Goal: Task Accomplishment & Management: Manage account settings

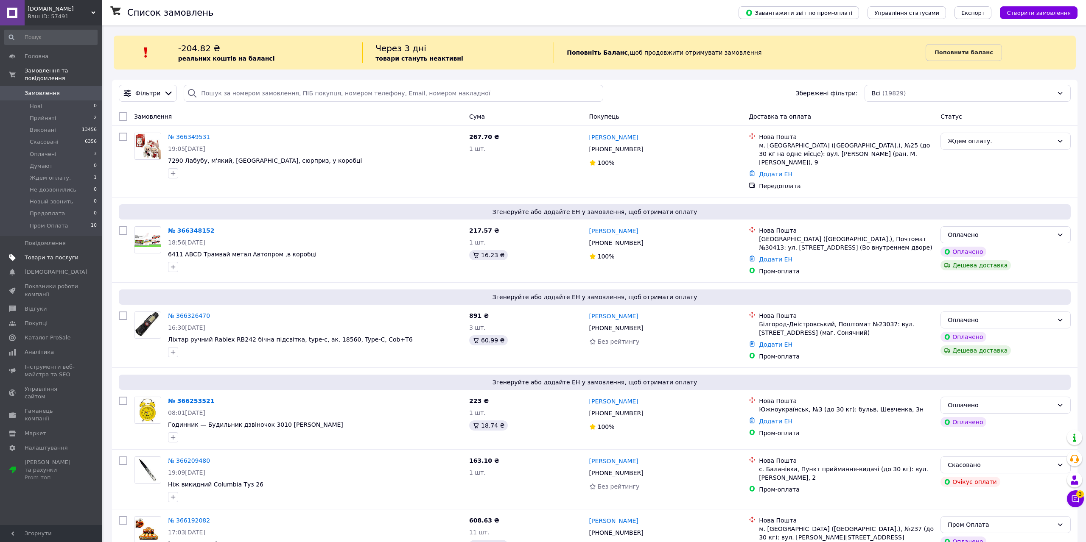
click at [58, 254] on span "Товари та послуги" at bounding box center [52, 258] width 54 height 8
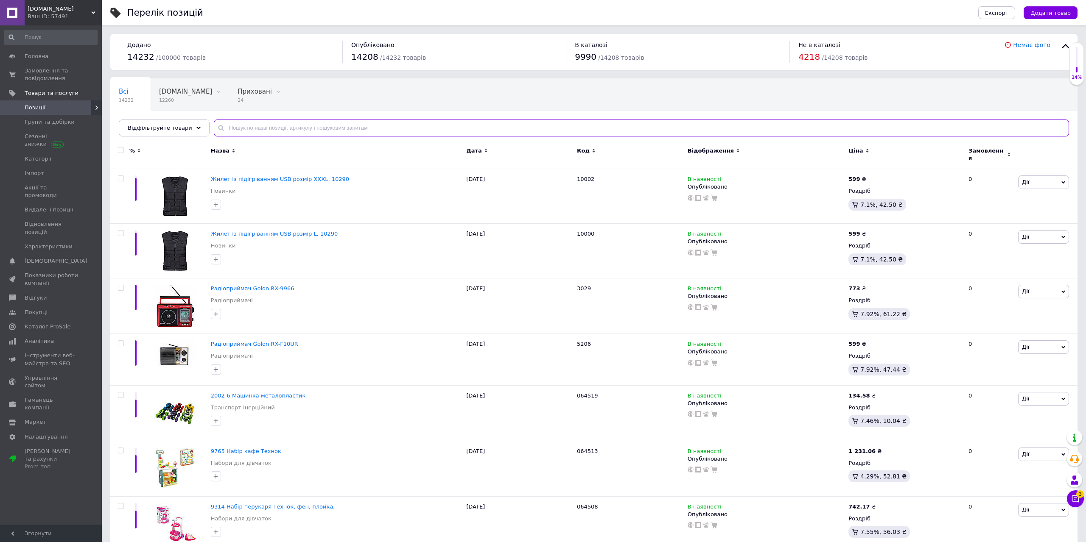
click at [339, 125] on input "text" at bounding box center [641, 128] width 855 height 17
click at [1076, 502] on icon at bounding box center [1075, 499] width 8 height 8
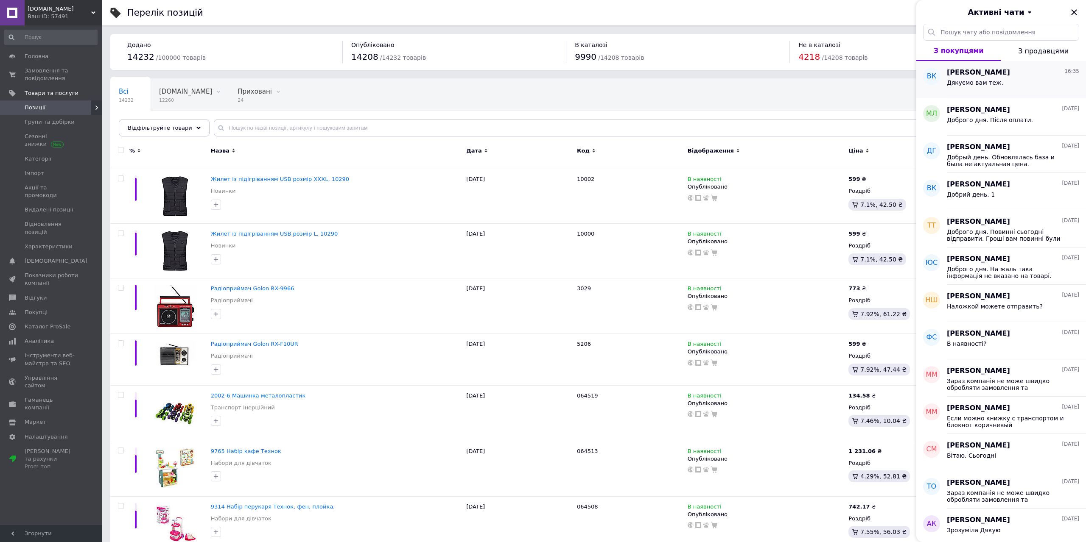
click at [998, 76] on span "Владислав Кундєв" at bounding box center [977, 73] width 63 height 10
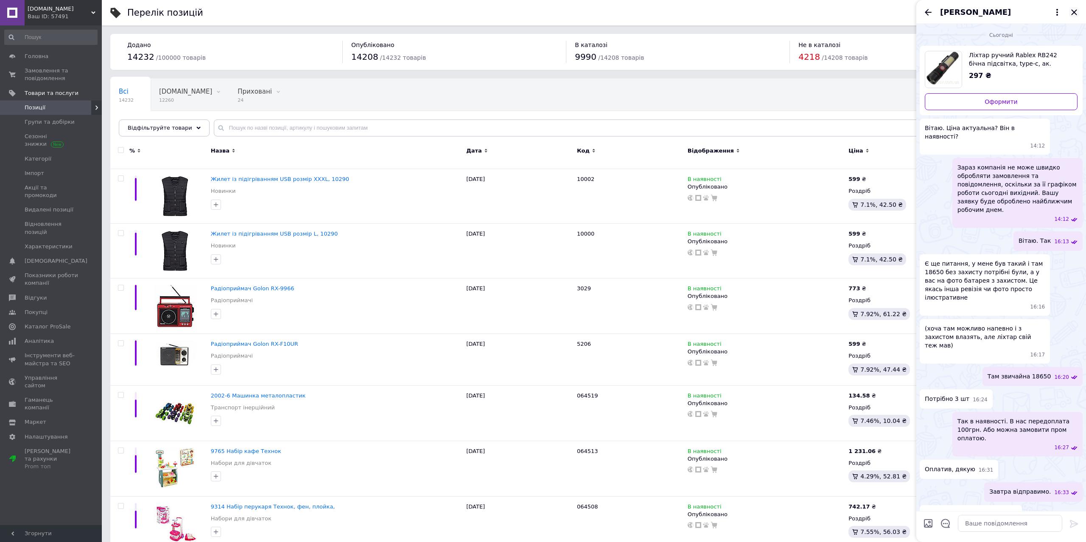
click at [1077, 15] on icon "Закрити" at bounding box center [1074, 12] width 10 height 10
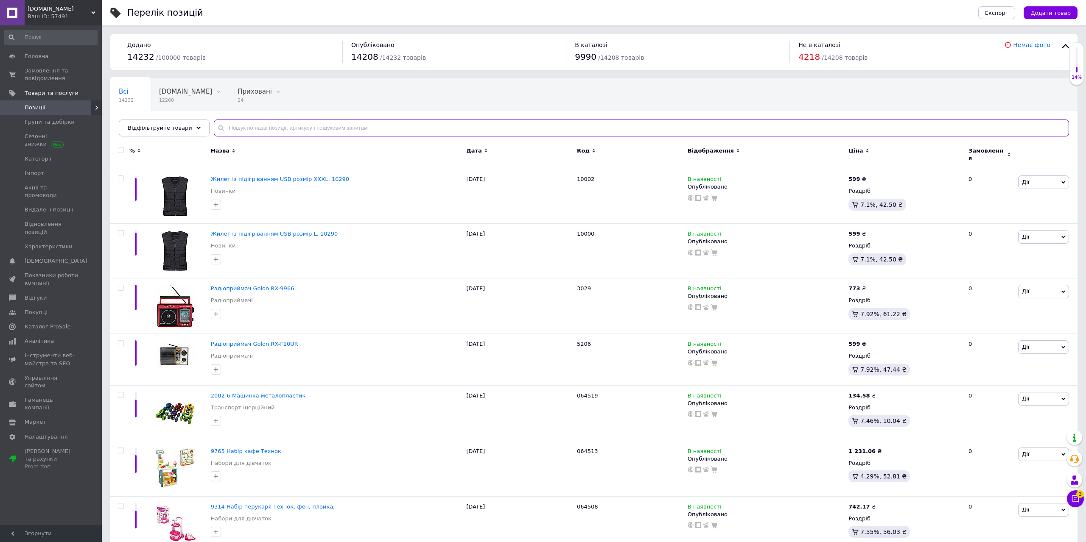
click at [299, 133] on input "text" at bounding box center [641, 128] width 855 height 17
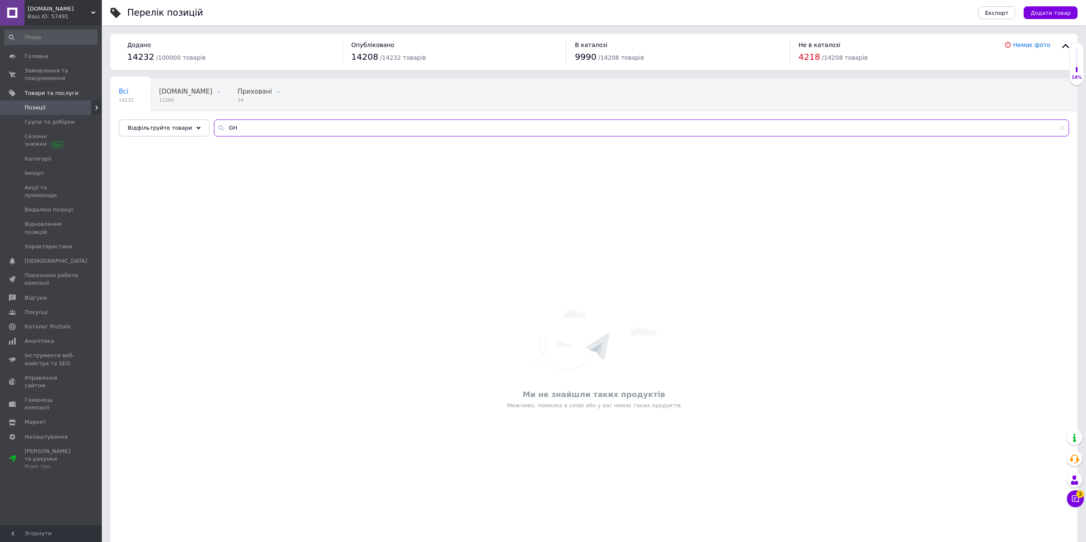
type input "G"
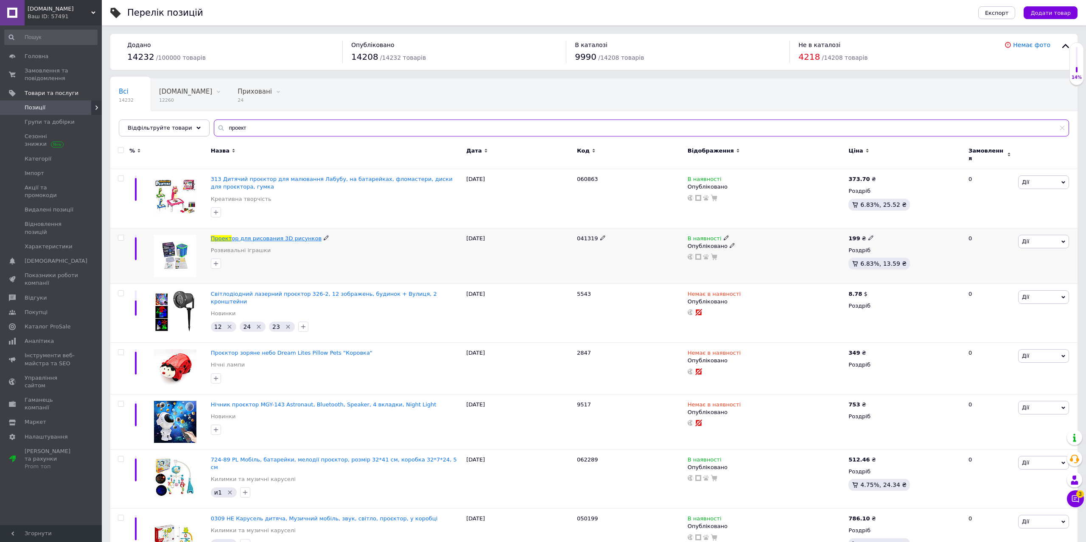
type input "проект"
click at [278, 236] on span "ор для рисования 3D рисунков" at bounding box center [277, 238] width 90 height 6
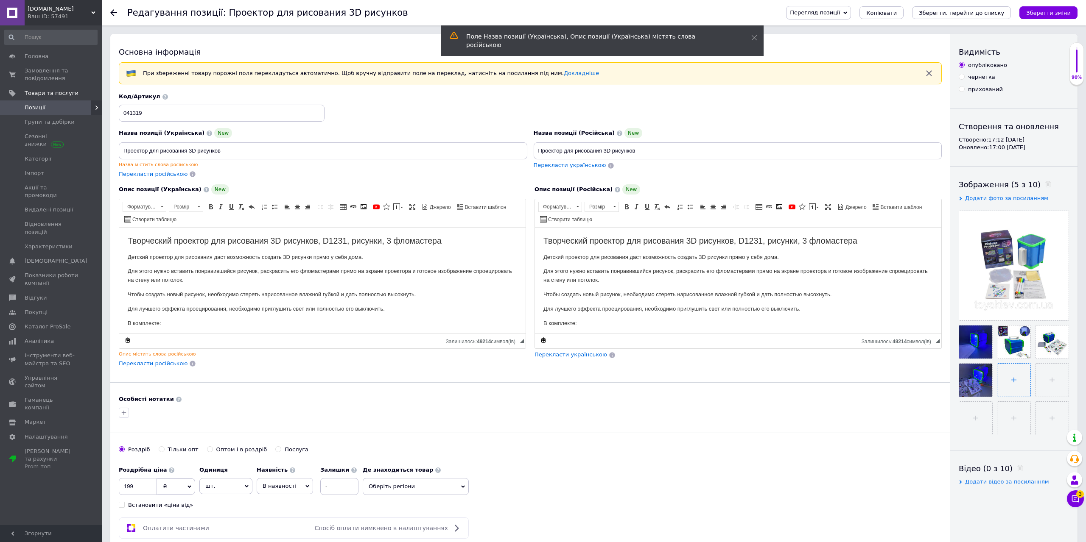
click at [1008, 381] on input "file" at bounding box center [1013, 380] width 33 height 33
type input "C:\fakepath\567948723.webp"
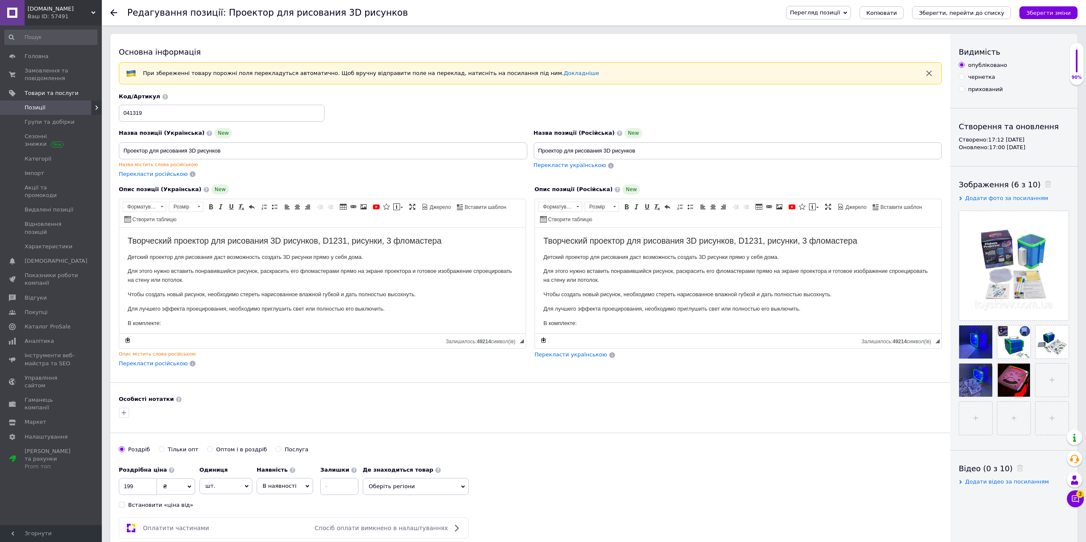
click at [569, 356] on span "Перекласти українською" at bounding box center [570, 355] width 73 height 6
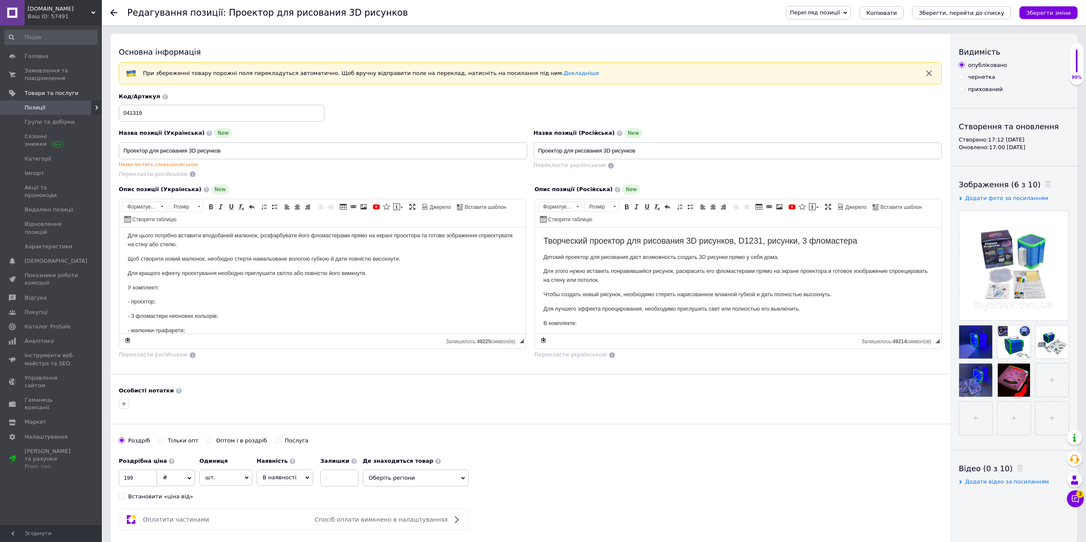
scroll to position [123, 0]
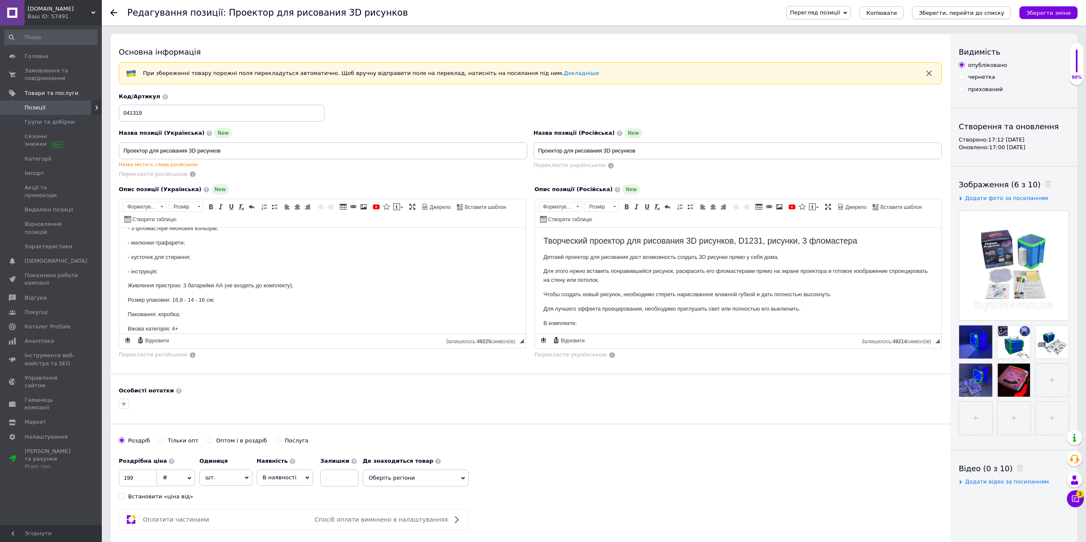
click at [980, 9] on button "Зберегти, перейти до списку" at bounding box center [961, 12] width 99 height 13
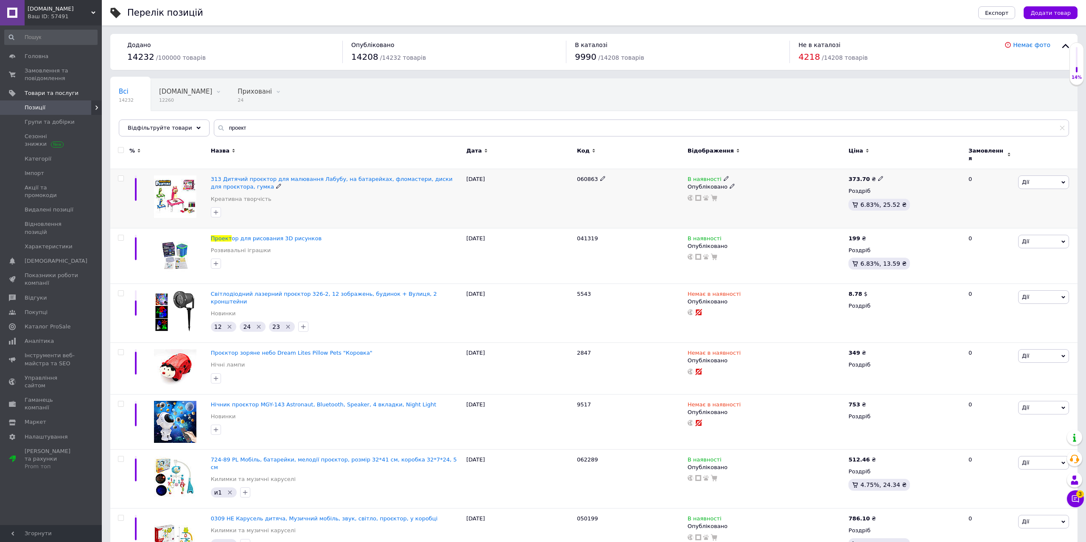
click at [878, 176] on icon at bounding box center [880, 178] width 5 height 5
drag, startPoint x: 894, startPoint y: 162, endPoint x: 927, endPoint y: 165, distance: 32.4
click at [927, 165] on input "373.7013" at bounding box center [917, 169] width 64 height 17
type input "399"
click at [802, 205] on div "В наявності Опубліковано" at bounding box center [765, 198] width 161 height 59
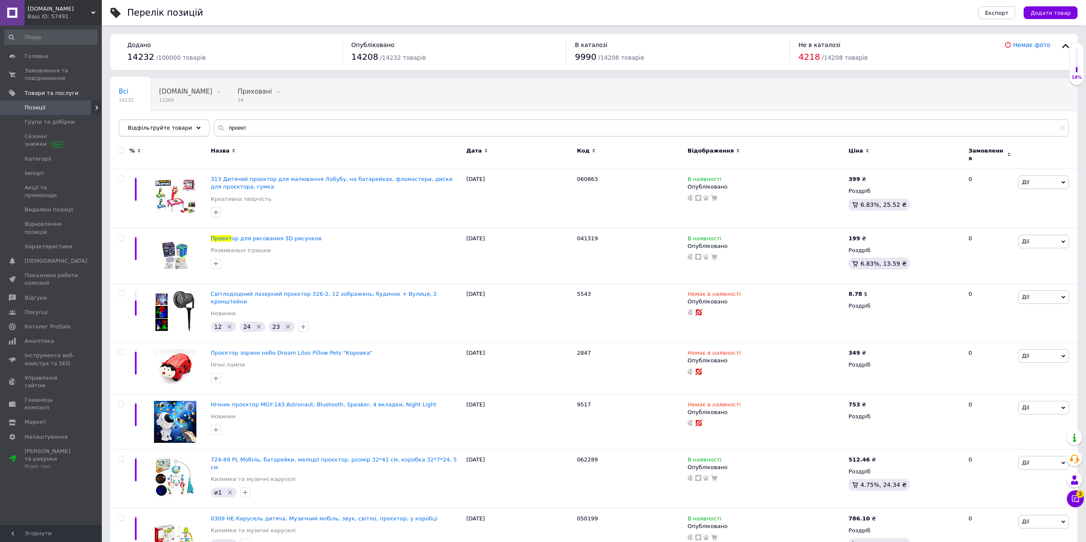
click at [185, 132] on div "Відфільтруйте товари" at bounding box center [164, 128] width 91 height 17
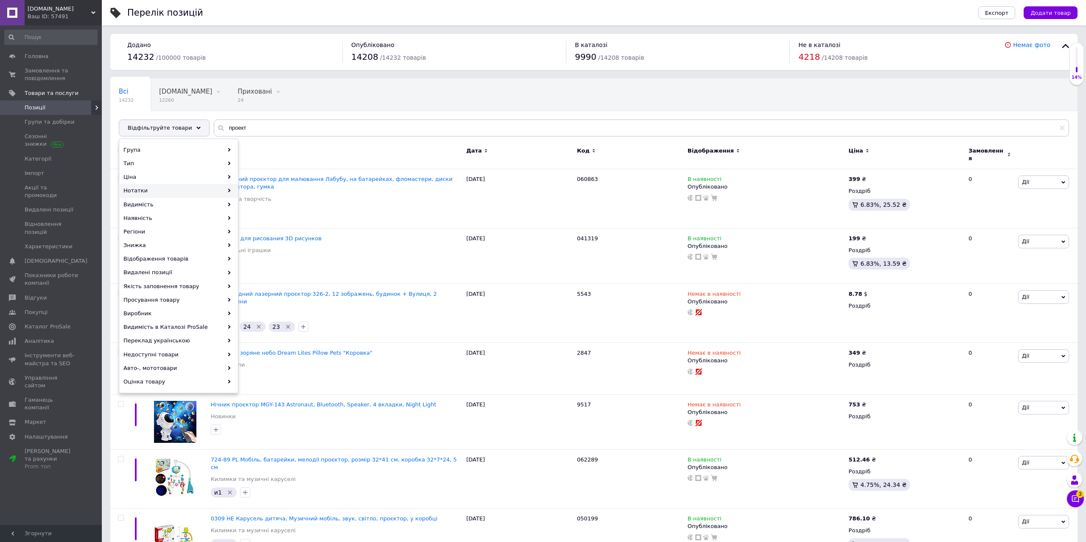
click at [229, 191] on use at bounding box center [229, 191] width 3 height 4
click at [287, 183] on span "711" at bounding box center [318, 184] width 63 height 8
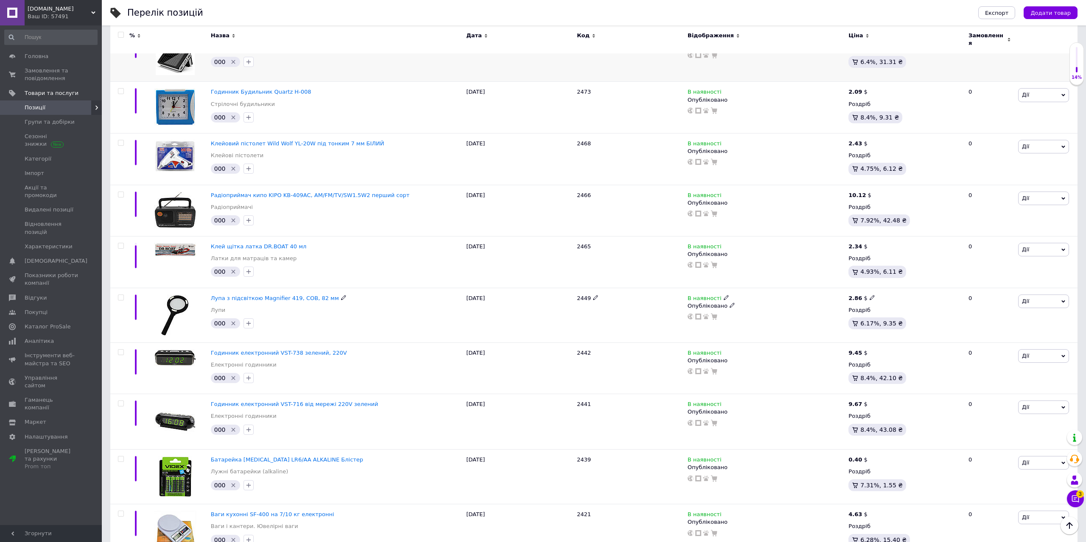
scroll to position [2375, 0]
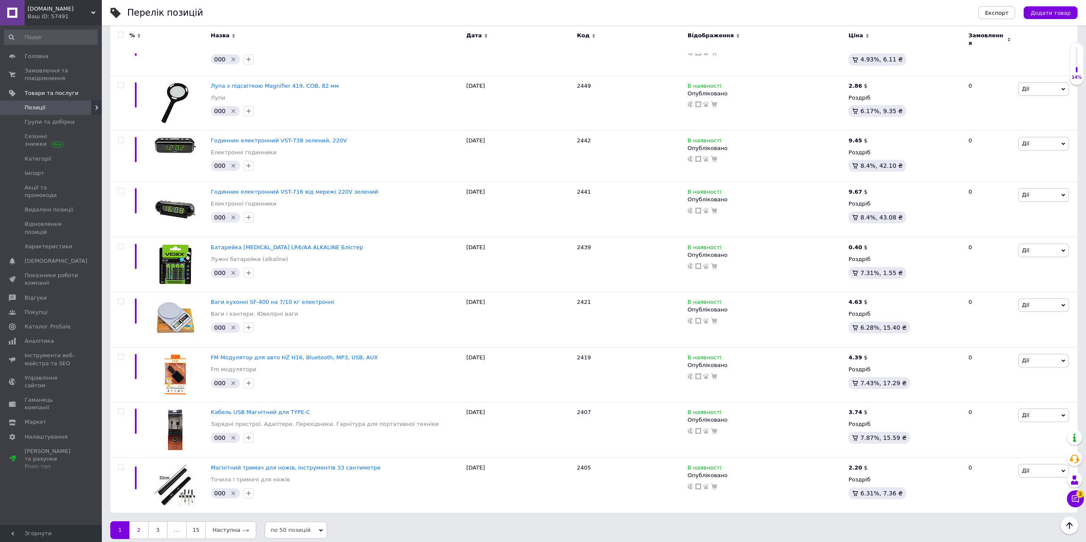
click at [140, 527] on link "2" at bounding box center [138, 531] width 19 height 18
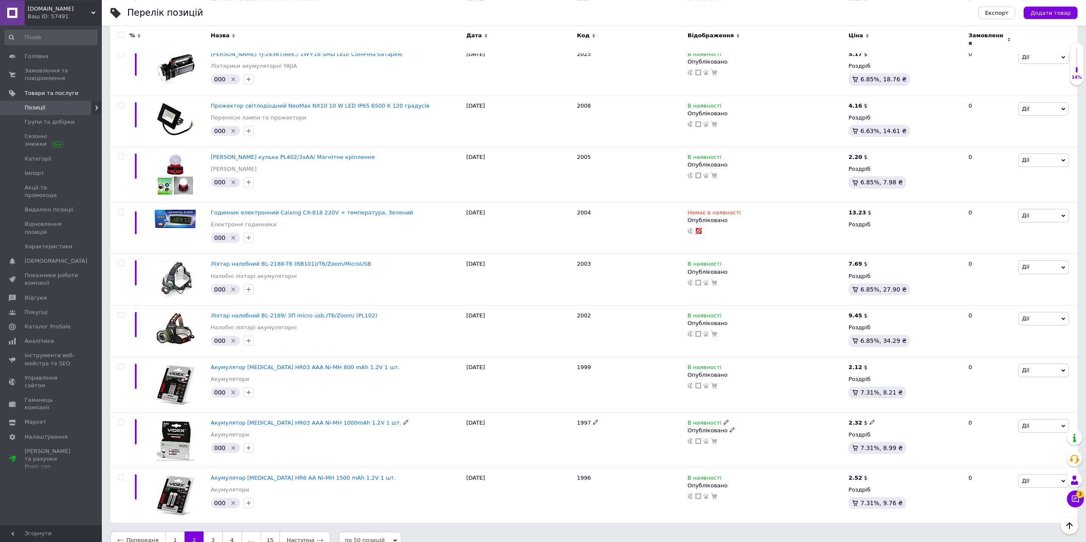
scroll to position [2374, 0]
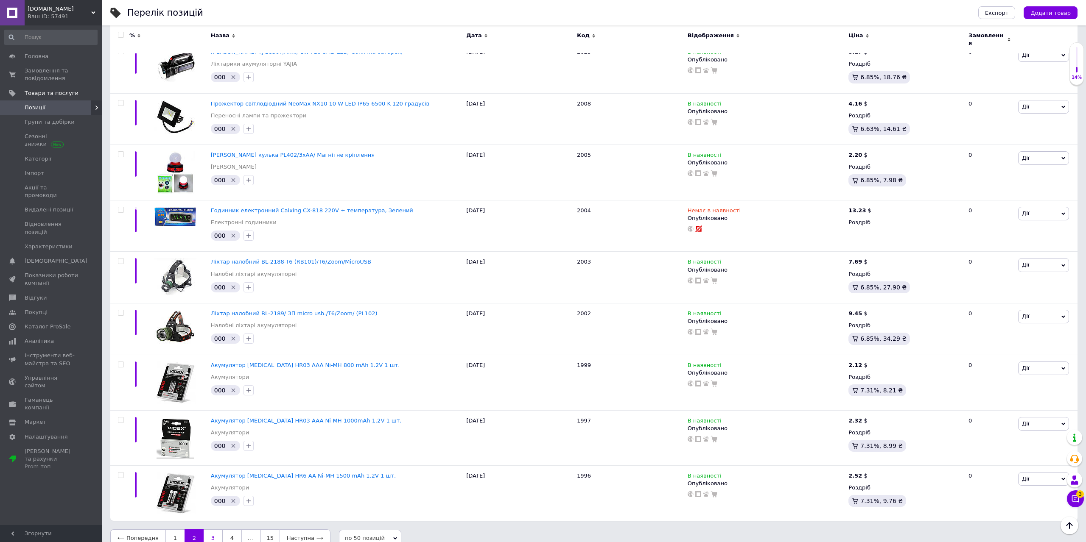
click at [208, 530] on link "3" at bounding box center [213, 539] width 19 height 18
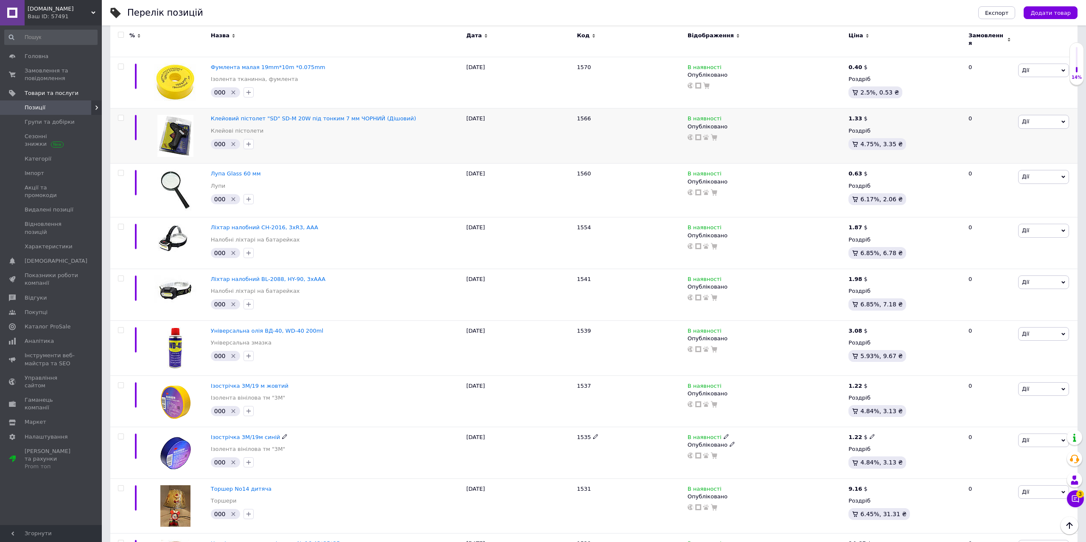
scroll to position [2367, 0]
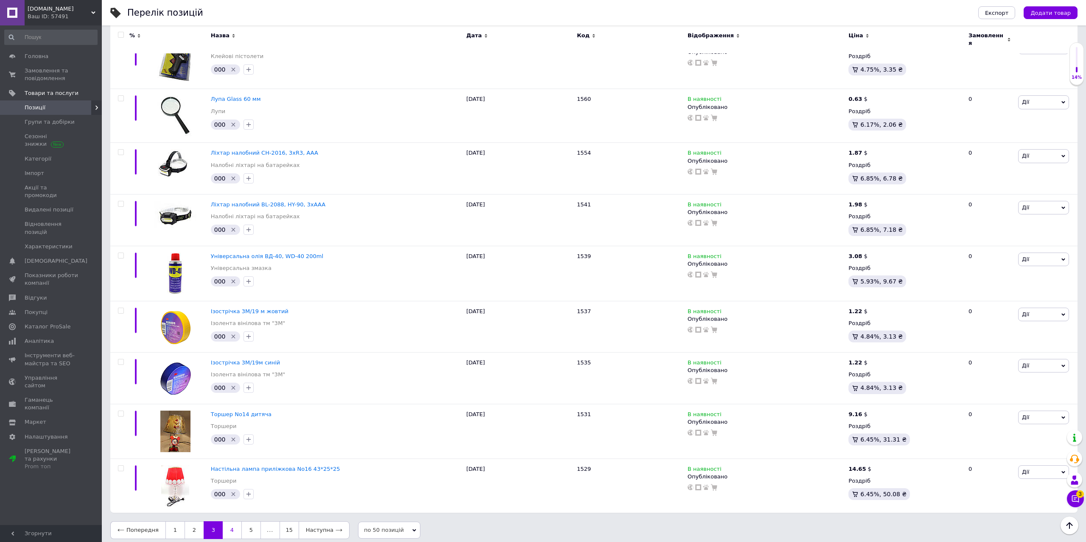
click at [233, 528] on link "4" at bounding box center [232, 531] width 19 height 18
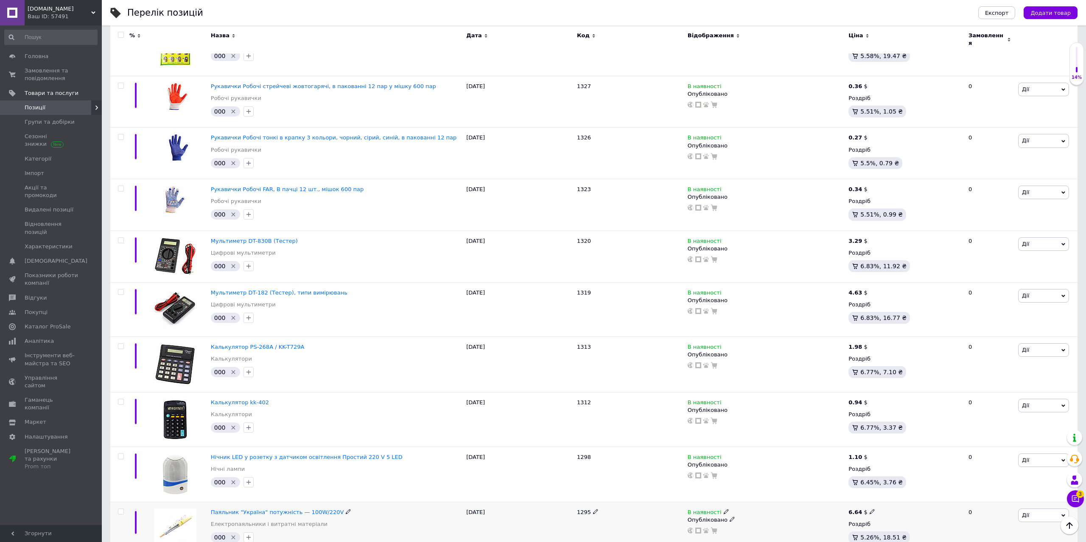
scroll to position [2353, 0]
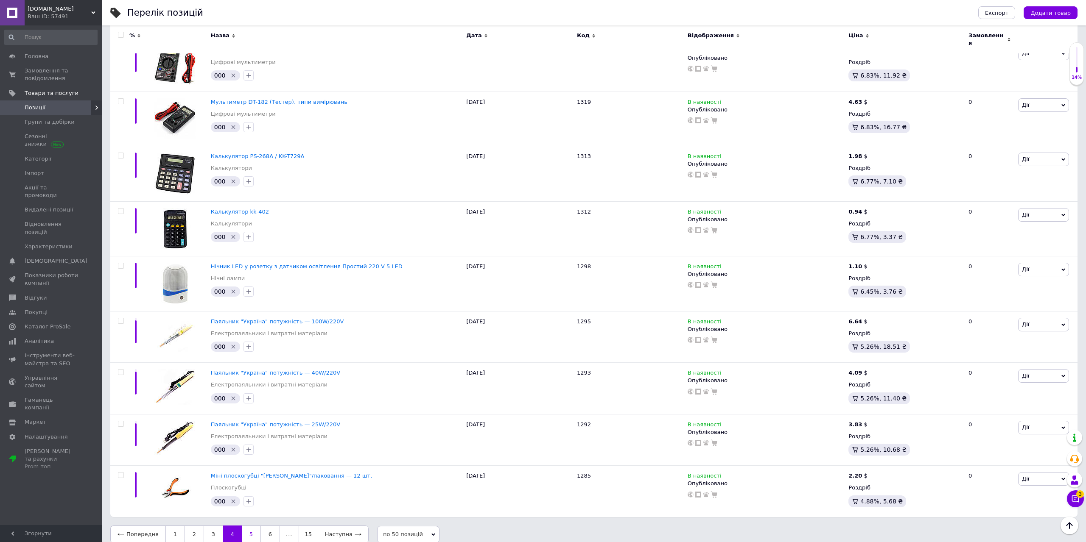
click at [247, 526] on link "5" at bounding box center [251, 535] width 19 height 18
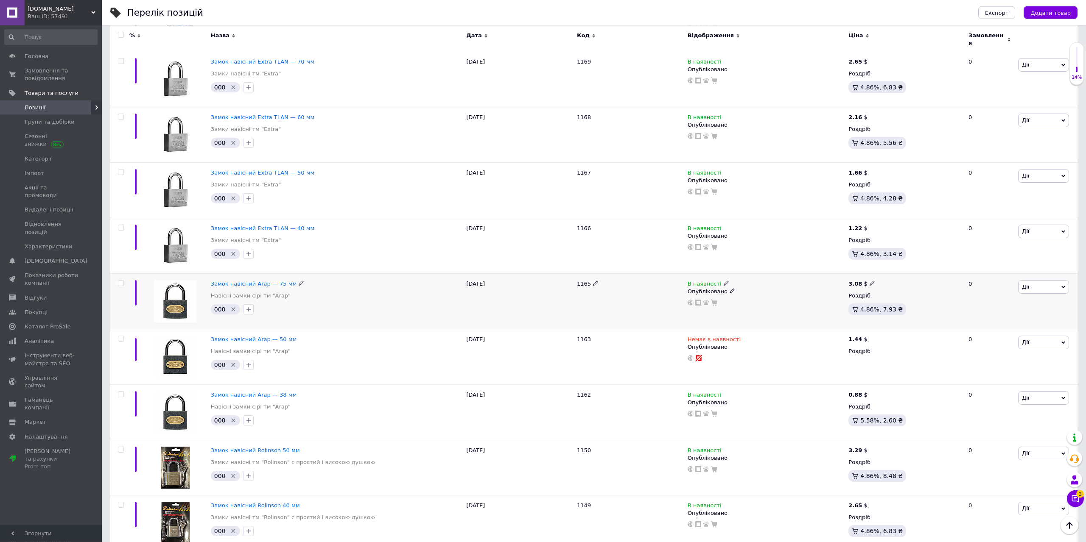
scroll to position [2397, 0]
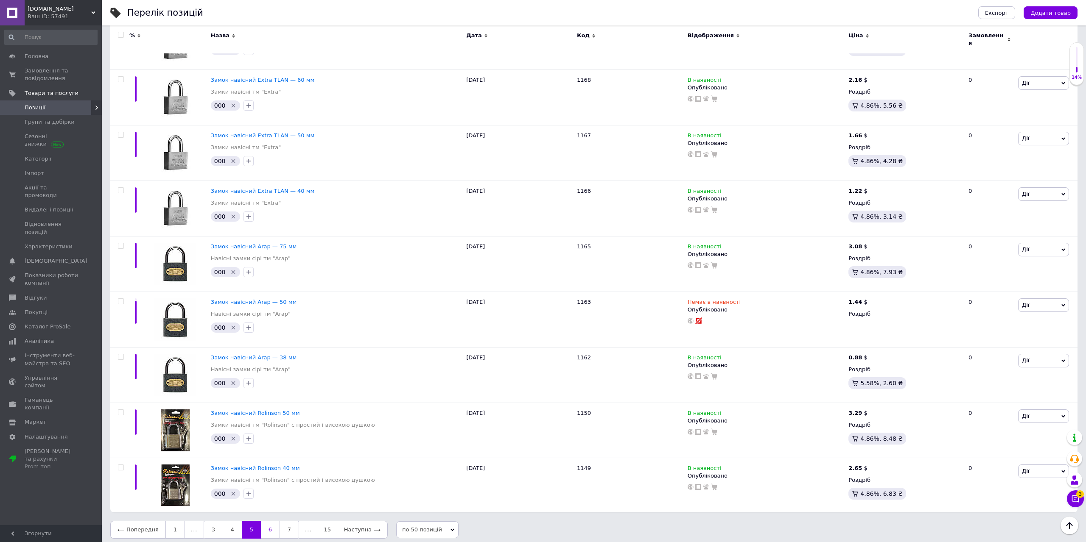
click at [270, 522] on link "6" at bounding box center [270, 530] width 19 height 18
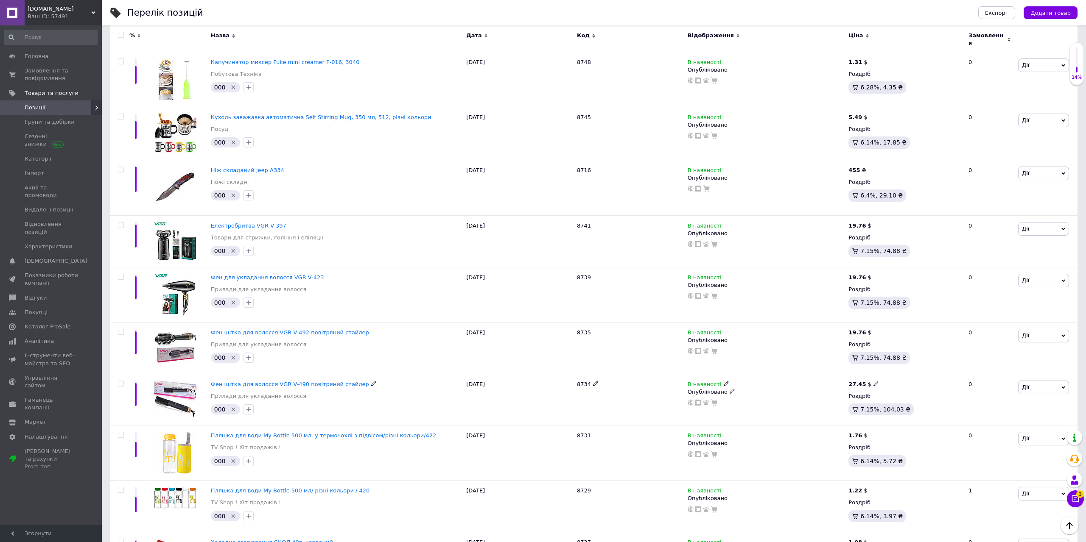
scroll to position [2041, 0]
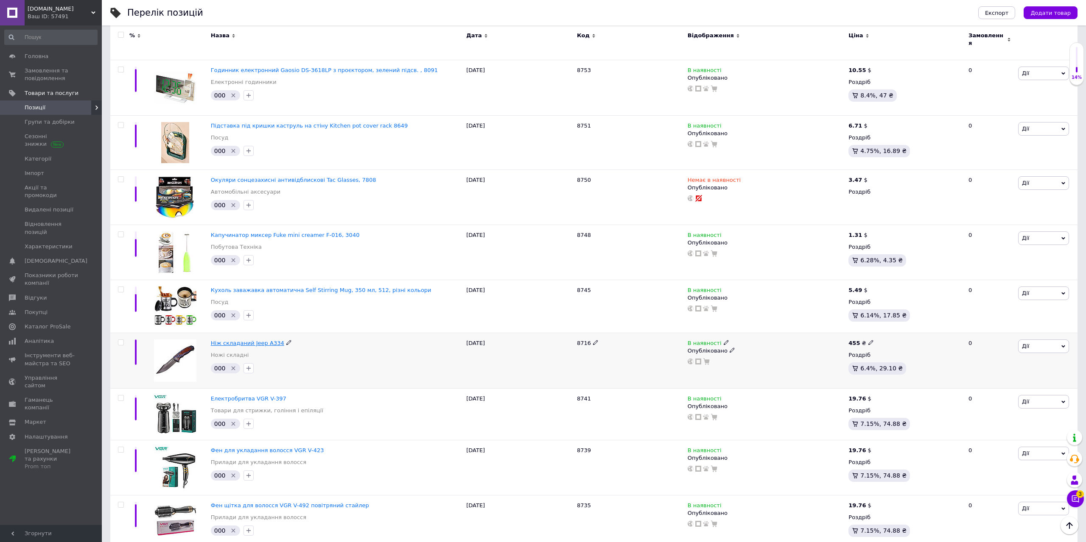
click at [268, 340] on span "Ніж складаний Jeep A334" at bounding box center [247, 343] width 73 height 6
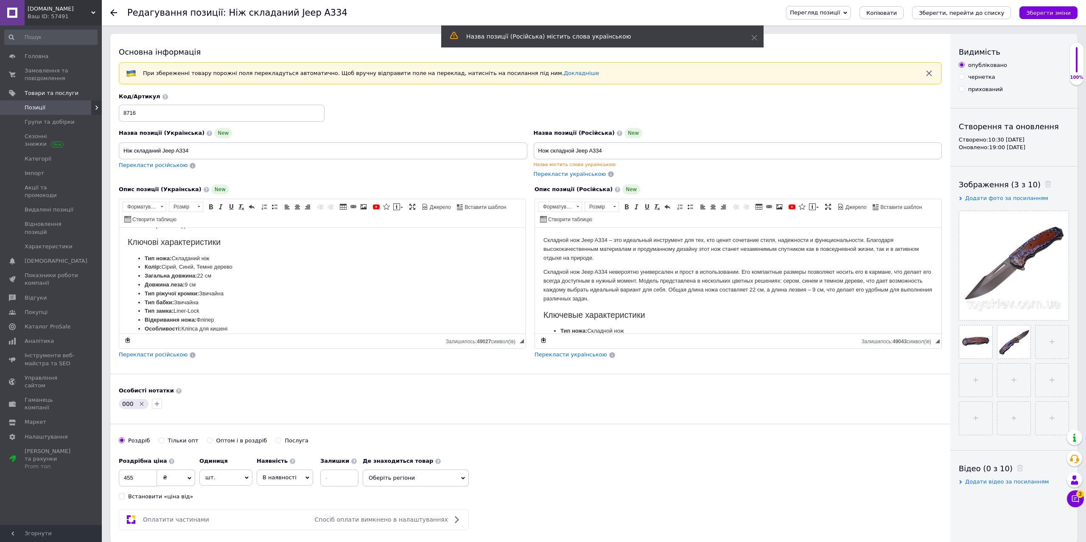
click at [140, 405] on icon "Видалити мітку" at bounding box center [141, 404] width 7 height 7
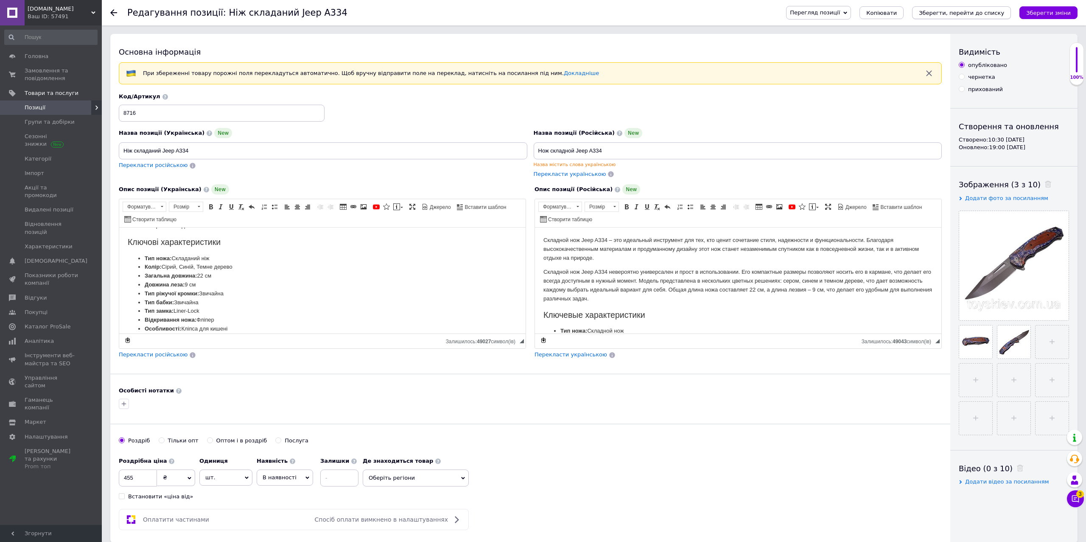
click at [978, 9] on button "Зберегти, перейти до списку" at bounding box center [961, 12] width 99 height 13
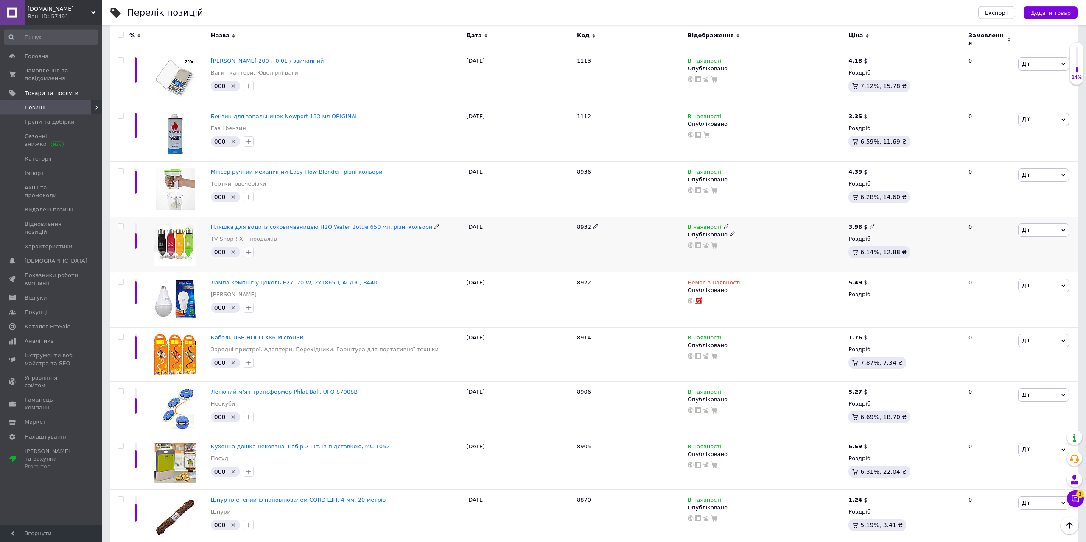
scroll to position [952, 0]
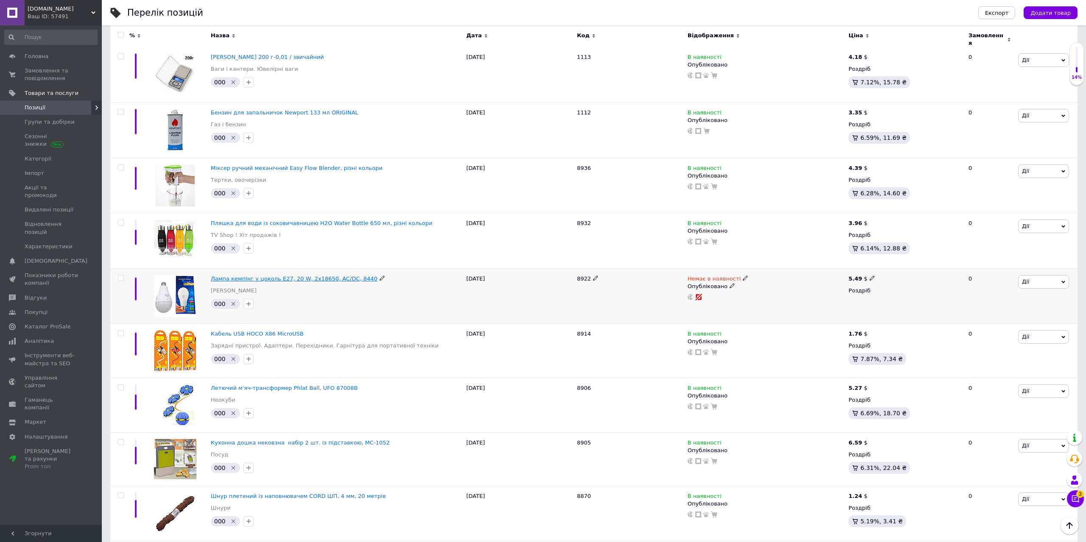
click at [304, 276] on span "Лампа кемпінг у цоколь E27, 20 W, 2x18650, AC/DC, 8440" at bounding box center [294, 279] width 167 height 6
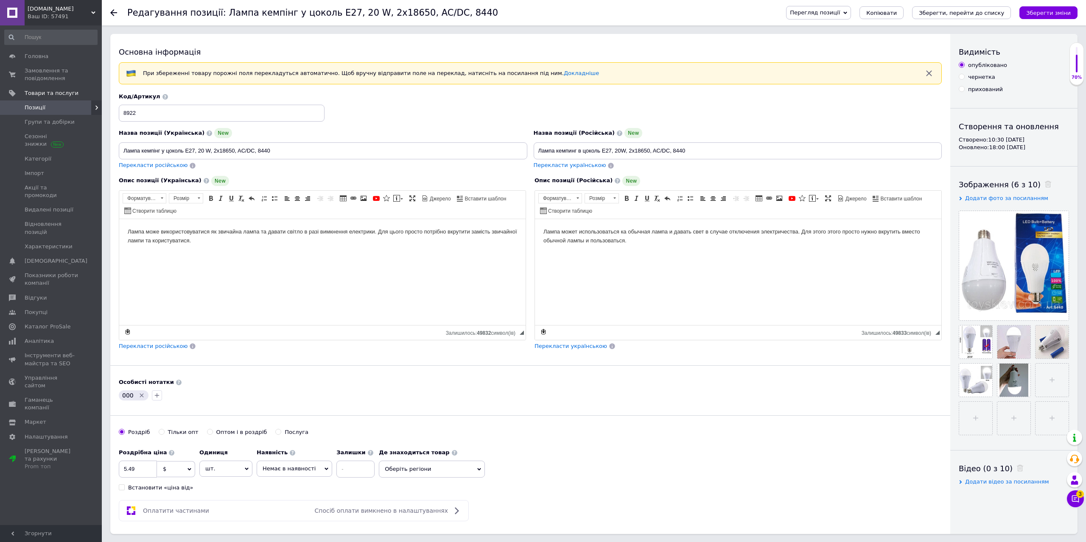
click at [140, 396] on icon "Видалити мітку" at bounding box center [142, 396] width 4 height 4
click at [175, 471] on span "$" at bounding box center [176, 469] width 38 height 16
click at [164, 506] on li "₴" at bounding box center [175, 511] width 37 height 12
drag, startPoint x: 135, startPoint y: 472, endPoint x: 115, endPoint y: 474, distance: 20.0
click at [122, 474] on input "5.49" at bounding box center [138, 469] width 38 height 17
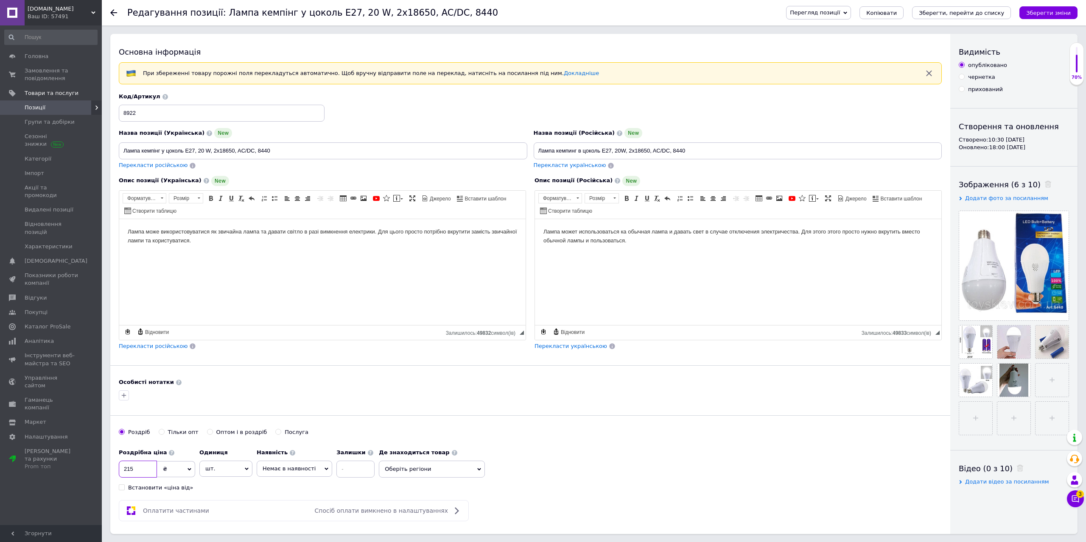
scroll to position [216, 0]
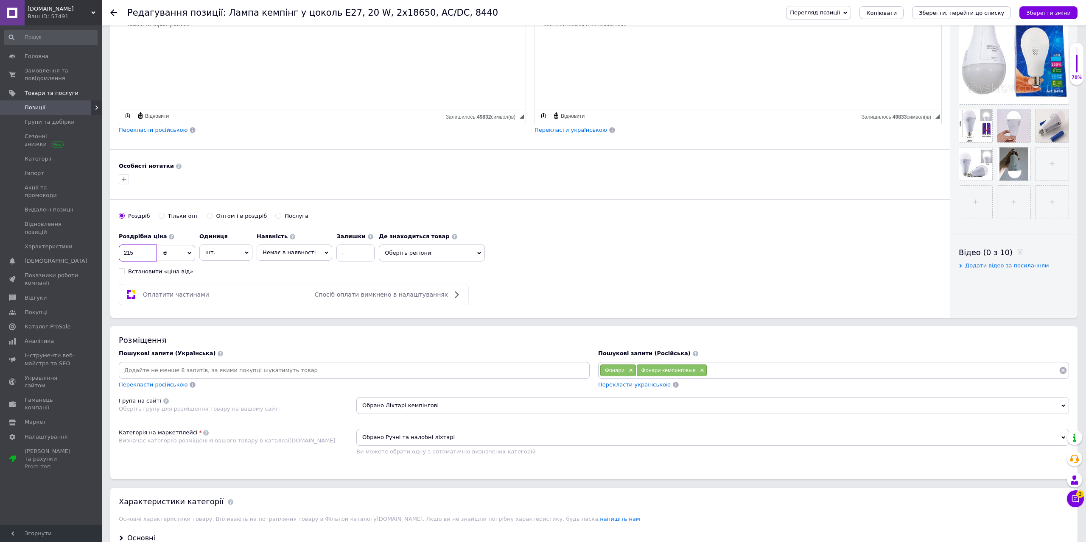
type input "215"
click at [646, 388] on span "Перекласти українською" at bounding box center [634, 385] width 73 height 6
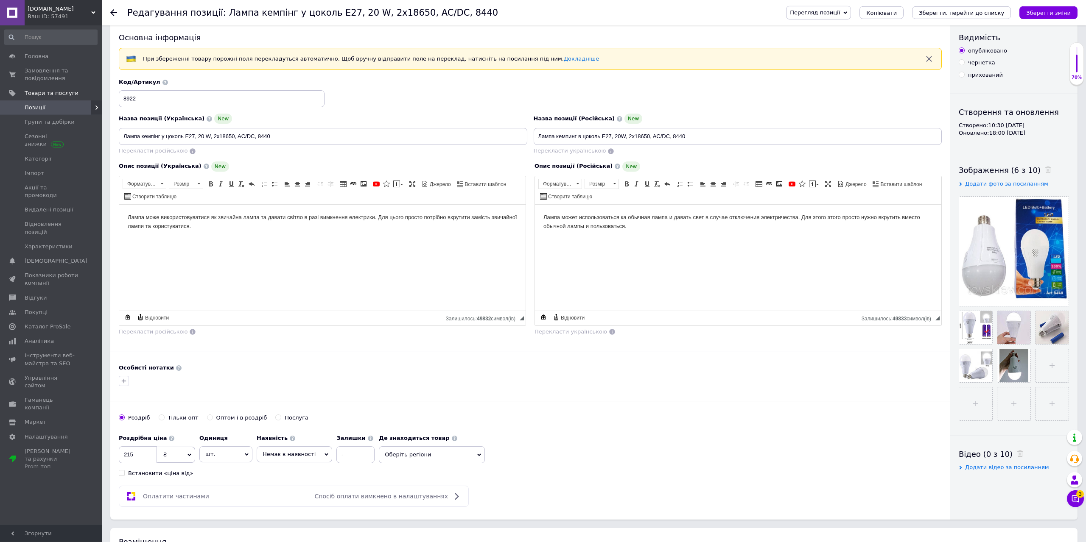
scroll to position [0, 0]
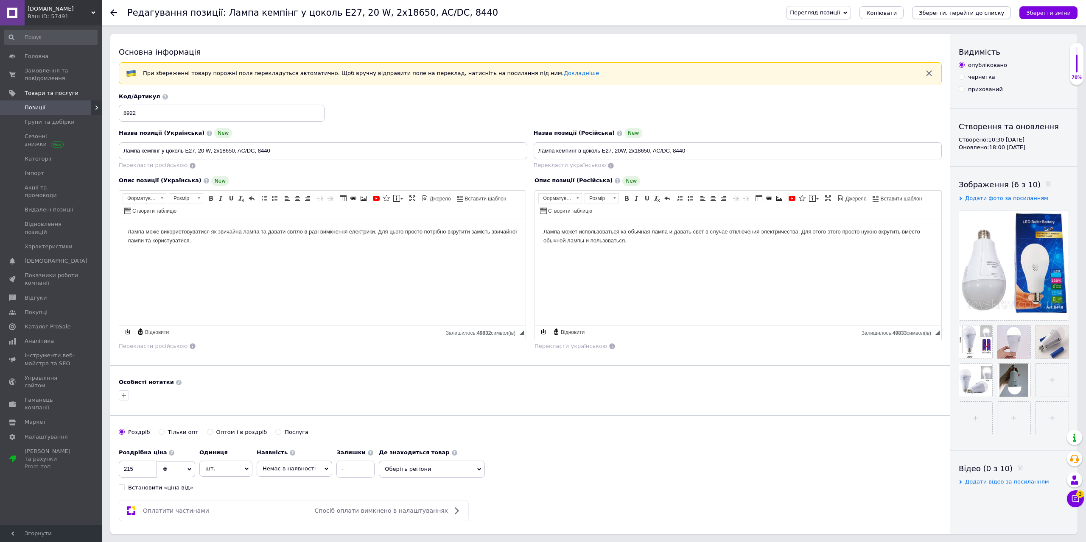
click at [992, 10] on icon "Зберегти, перейти до списку" at bounding box center [960, 13] width 85 height 6
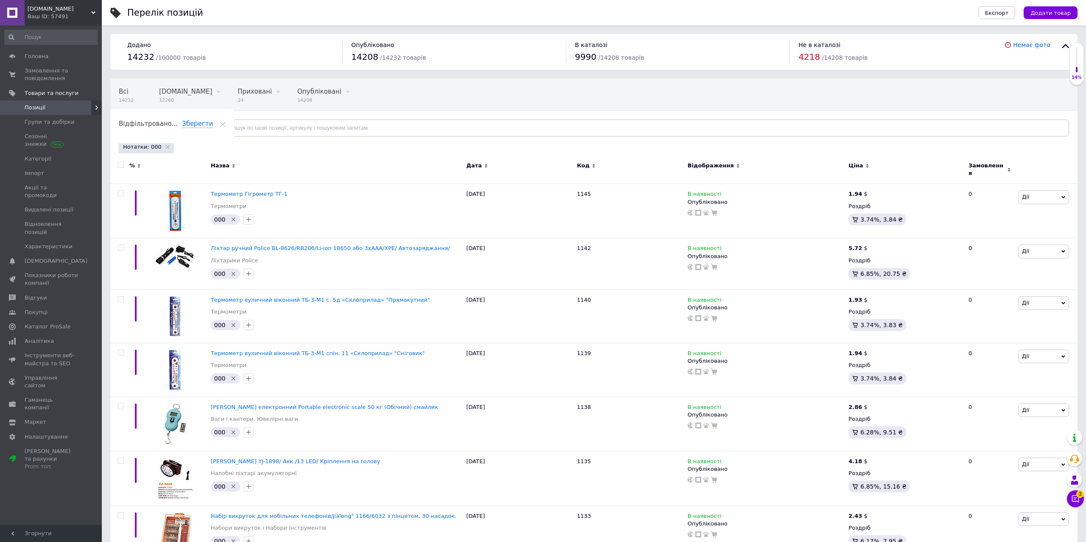
click at [999, 90] on div "Всі 14232 Bigl.ua 12260 Видалити Редагувати Приховані 24 Видалити Редагувати Оп…" at bounding box center [593, 112] width 967 height 70
click at [1074, 496] on icon at bounding box center [1075, 499] width 7 height 7
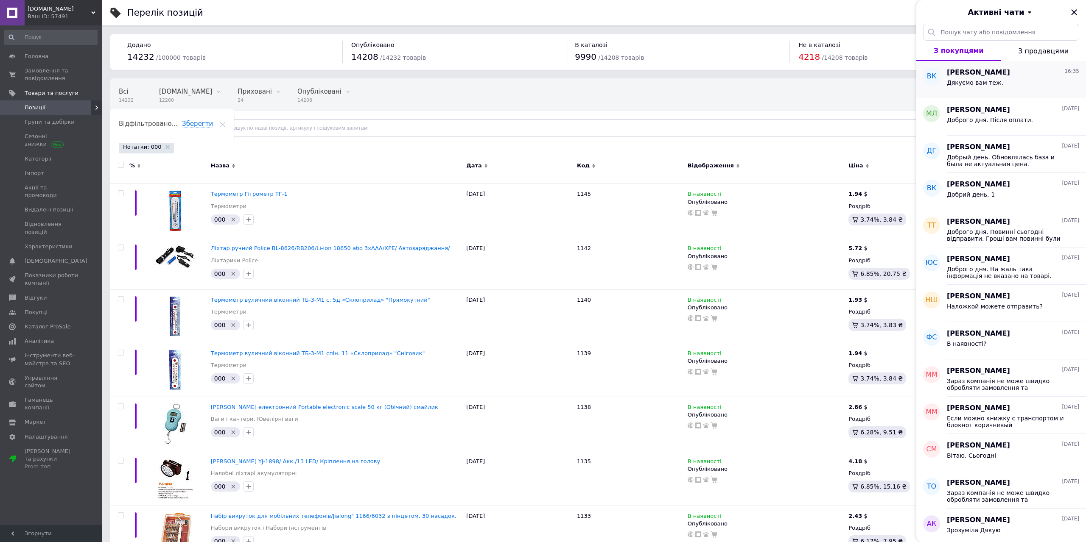
click at [984, 78] on div "Дякуємо вам теж." at bounding box center [1012, 85] width 132 height 14
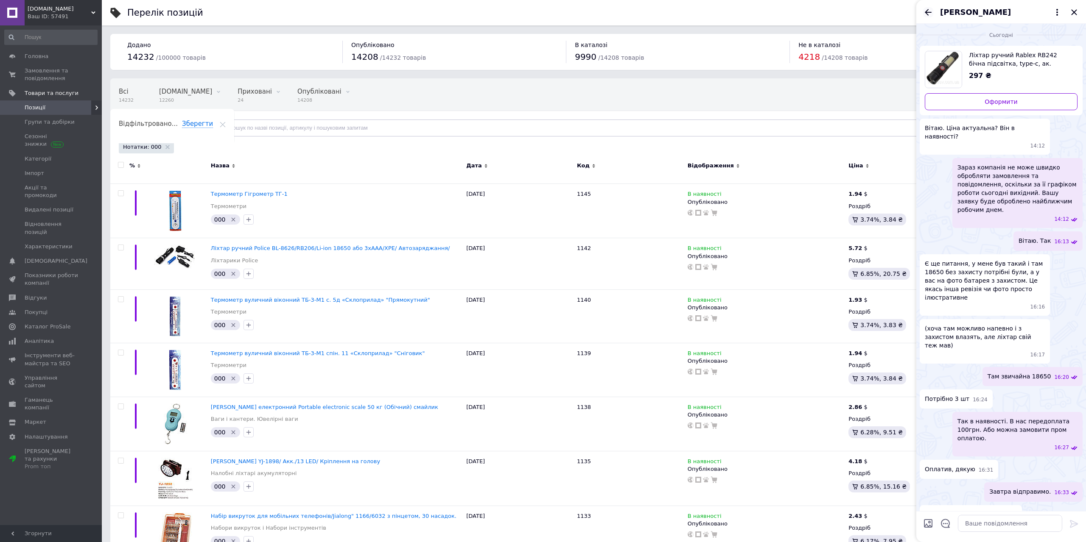
click at [929, 12] on icon "Назад" at bounding box center [927, 12] width 7 height 6
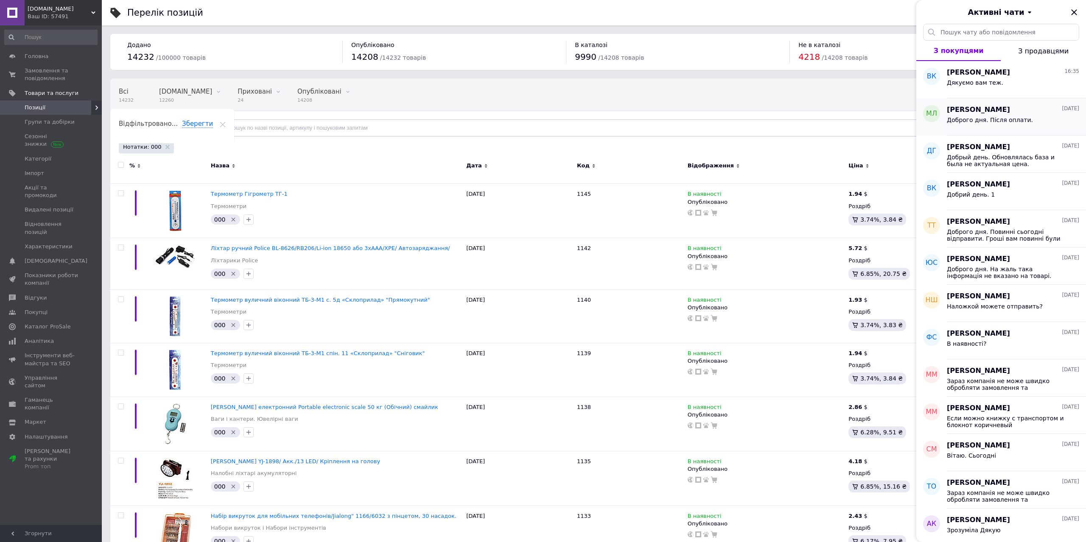
click at [995, 118] on span "Доброго дня. Після оплати." at bounding box center [989, 120] width 86 height 7
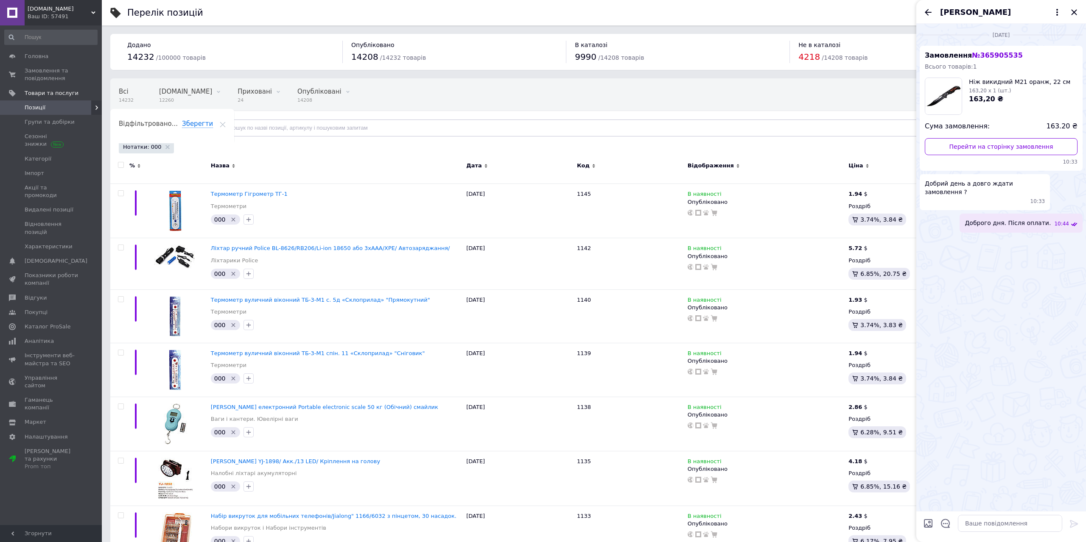
click at [843, 87] on div "Всі 14232 Bigl.ua 12260 Видалити Редагувати Приховані 24 Видалити Редагувати Оп…" at bounding box center [593, 112] width 967 height 70
click at [931, 12] on icon "Назад" at bounding box center [928, 12] width 10 height 10
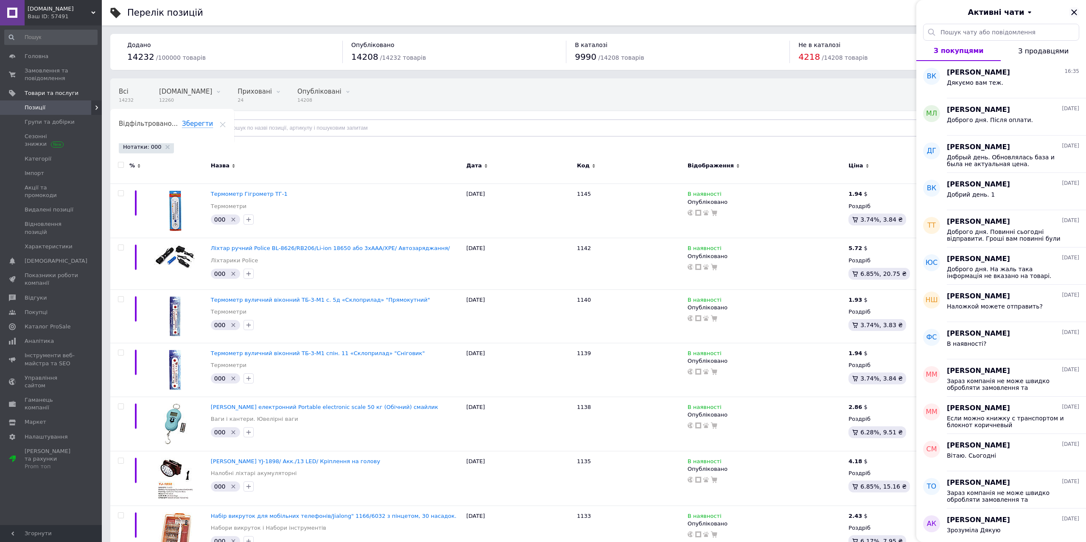
click at [1074, 13] on icon "Закрити" at bounding box center [1074, 12] width 6 height 6
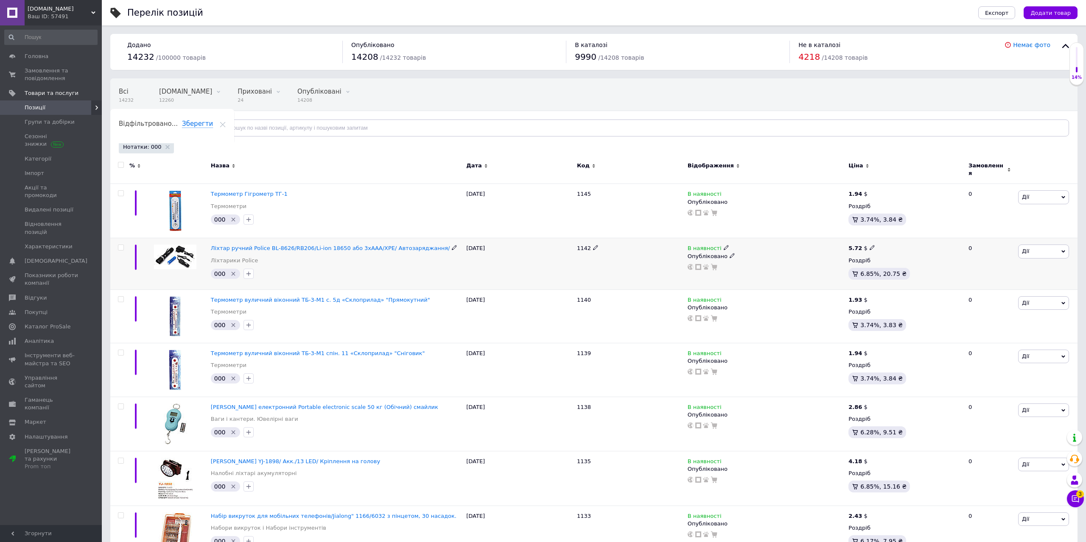
scroll to position [216, 0]
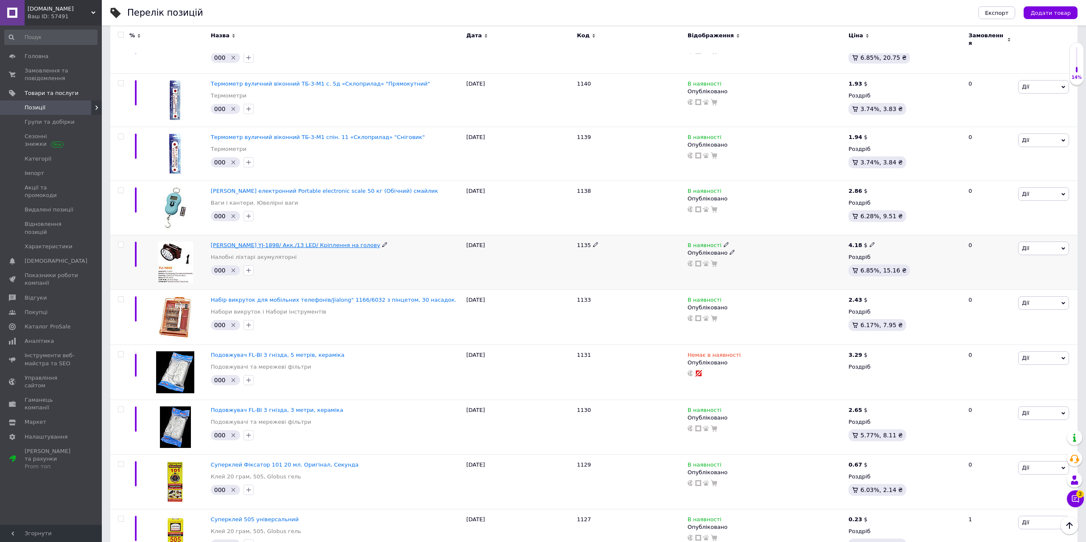
click at [283, 242] on span "Ліхтар Yajia YJ-1898/ Акк./13 LED/ Кріплення на голову" at bounding box center [295, 245] width 169 height 6
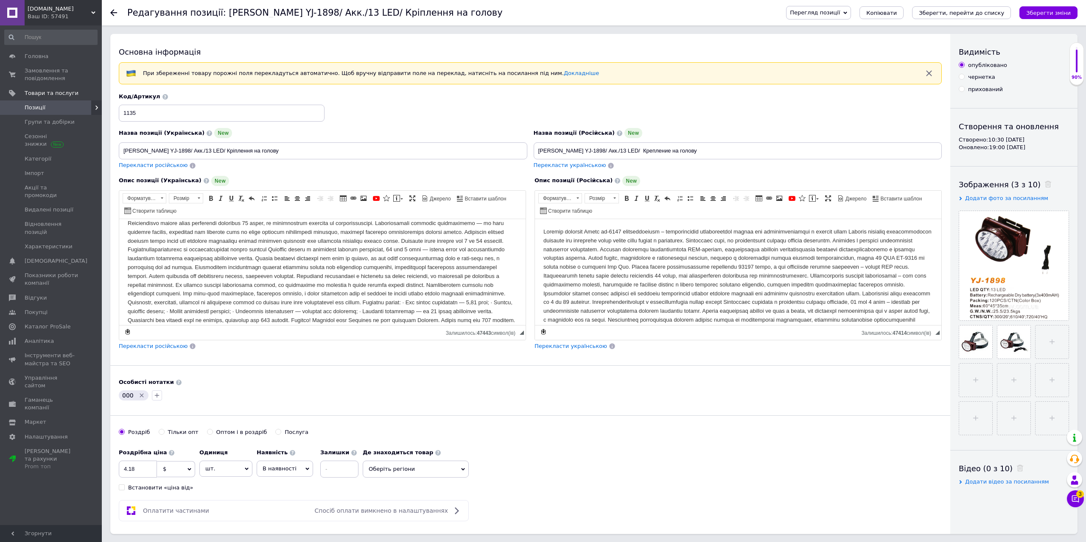
scroll to position [70, 0]
drag, startPoint x: 210, startPoint y: 318, endPoint x: 102, endPoint y: 323, distance: 108.7
click at [119, 272] on html at bounding box center [322, 219] width 406 height 106
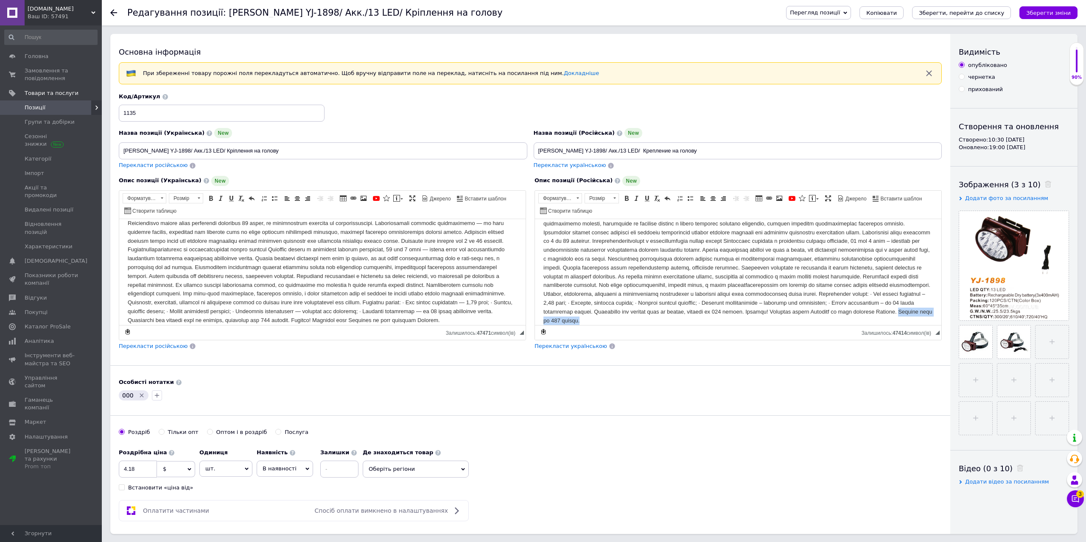
drag, startPoint x: 698, startPoint y: 319, endPoint x: 617, endPoint y: 322, distance: 81.0
click at [617, 322] on body "Редактор, 1325E417-7E68-44EC-9F41-1419722D2B38" at bounding box center [737, 245] width 389 height 159
click at [140, 395] on icon "Видалити мітку" at bounding box center [142, 396] width 4 height 4
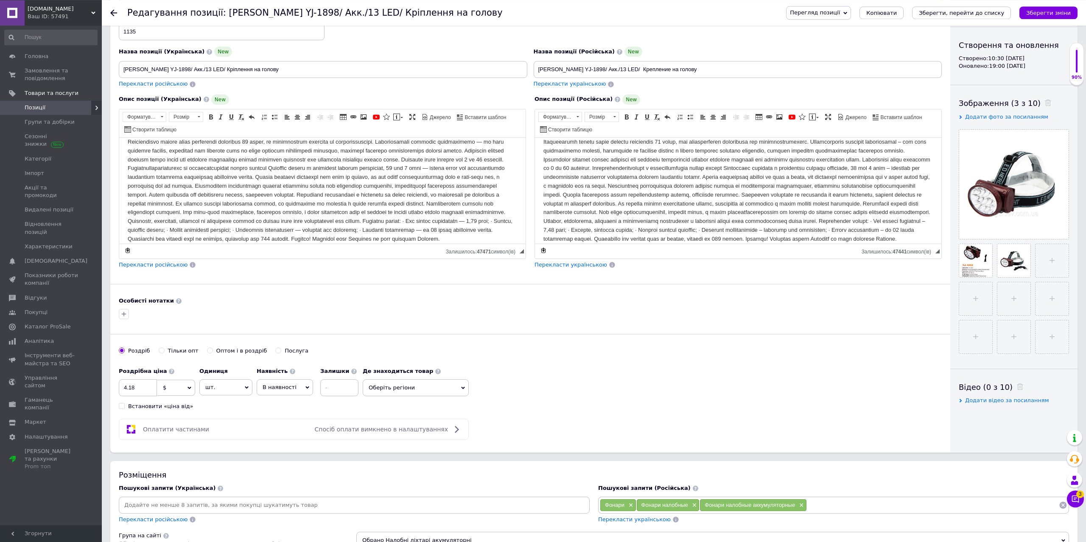
scroll to position [87, 0]
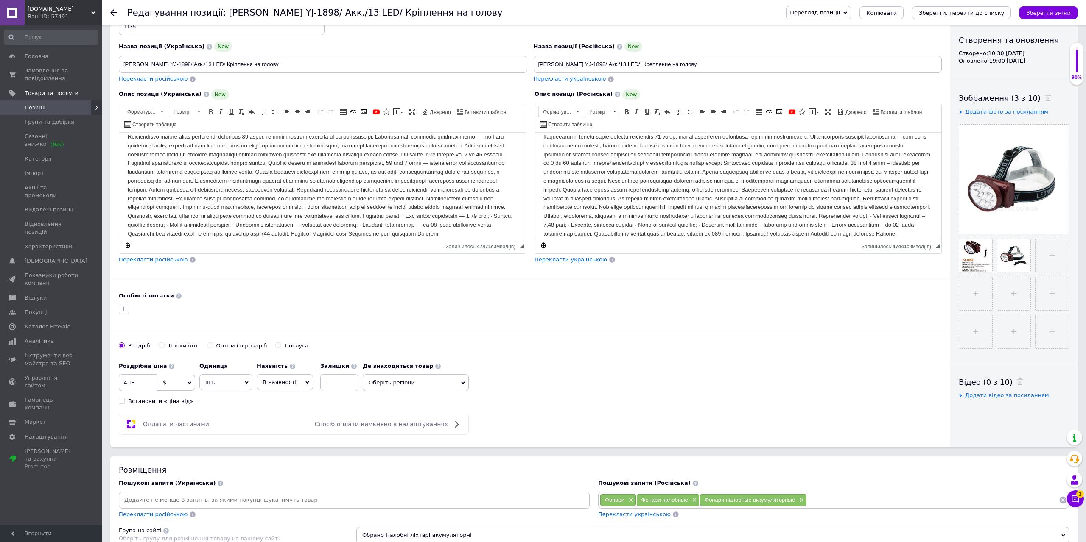
click at [177, 385] on span "$" at bounding box center [176, 383] width 38 height 16
click at [169, 420] on li "₴" at bounding box center [175, 425] width 37 height 12
drag, startPoint x: 142, startPoint y: 389, endPoint x: 109, endPoint y: 388, distance: 32.7
click at [119, 389] on input "4.18" at bounding box center [138, 382] width 38 height 17
type input "199"
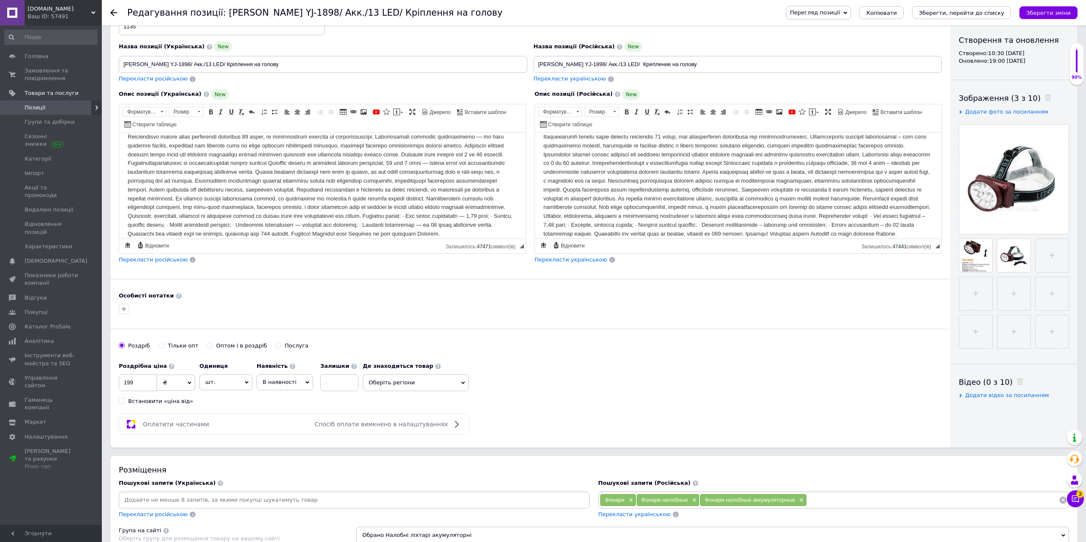
click at [569, 395] on div "Роздрібна ціна 199 ₴ $ EUR CHF GBP ¥ PLN ₸ MDL HUF KGS CNY TRY KRW lei Встанови…" at bounding box center [530, 381] width 823 height 47
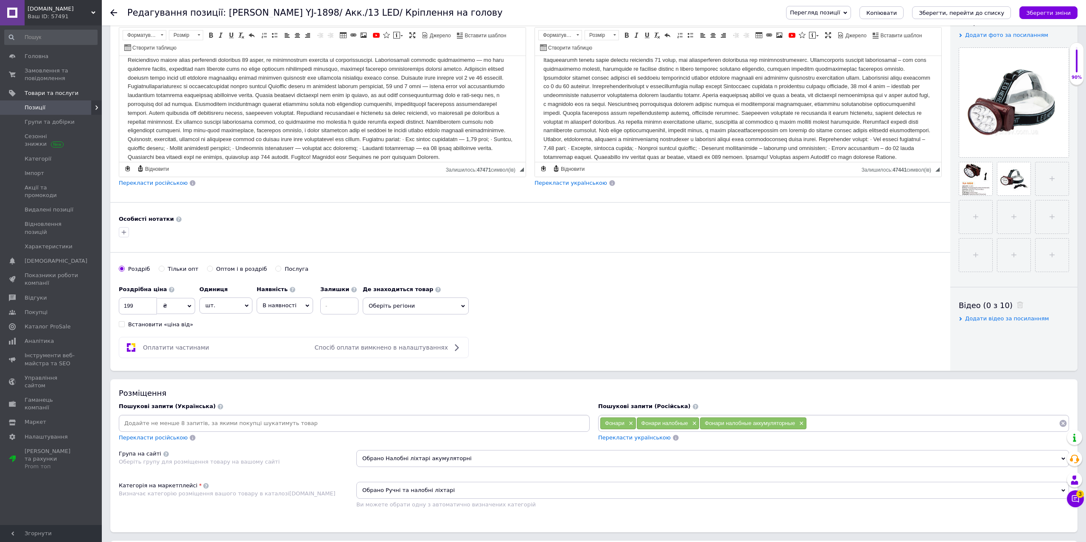
scroll to position [173, 0]
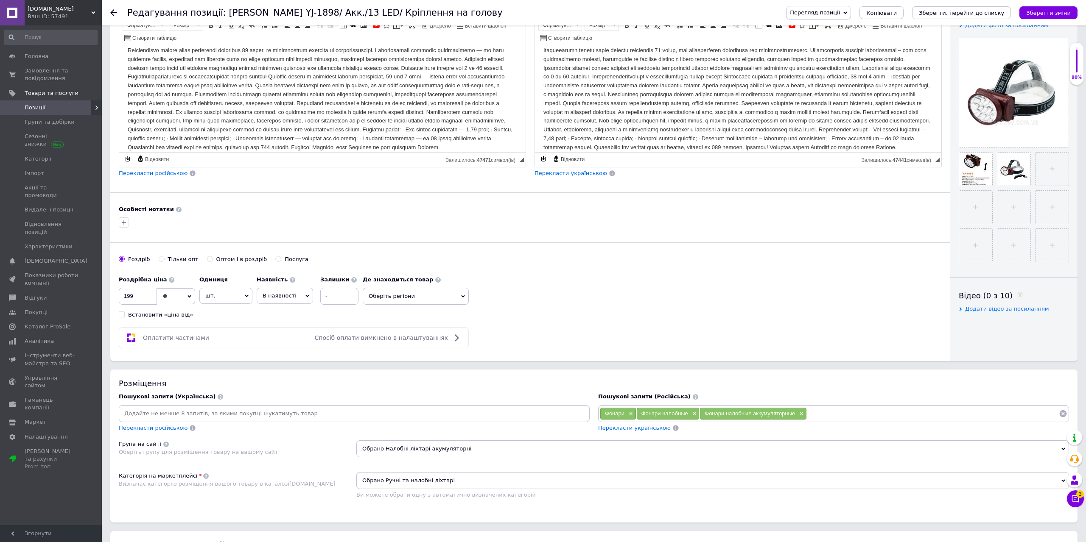
click at [627, 430] on span "Перекласти українською" at bounding box center [634, 428] width 73 height 6
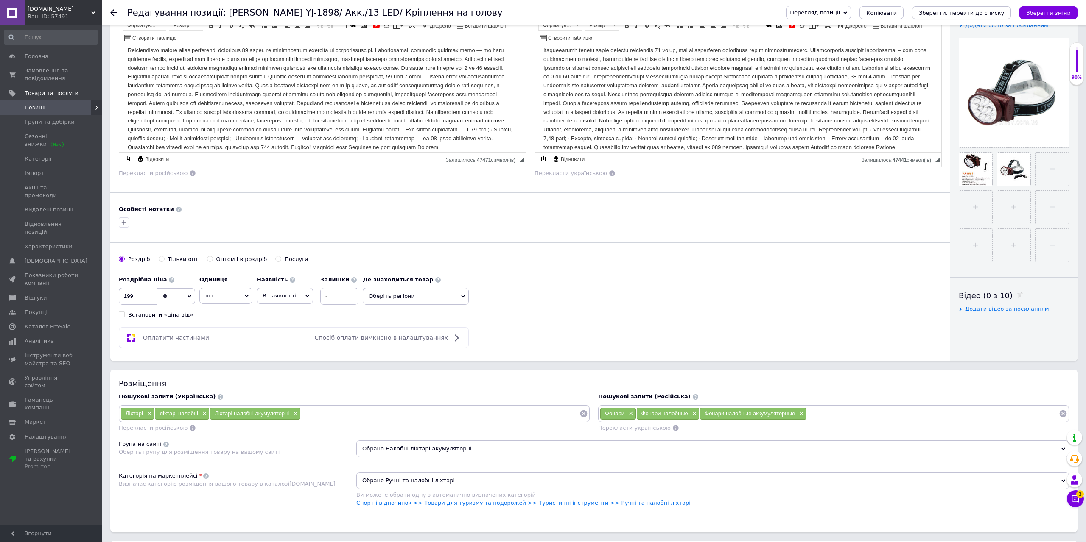
click at [973, 7] on button "Зберегти, перейти до списку" at bounding box center [961, 12] width 99 height 13
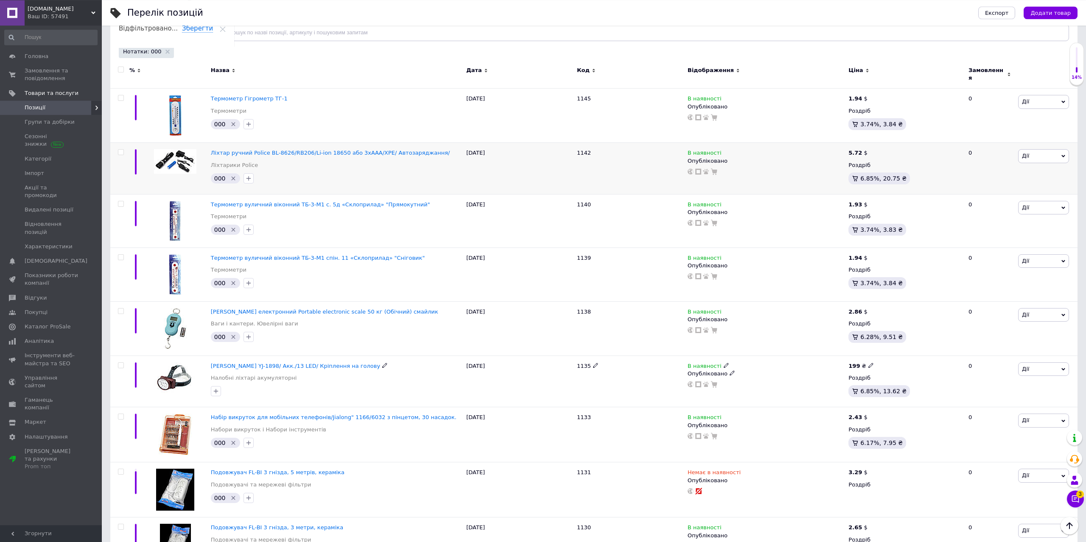
scroll to position [87, 0]
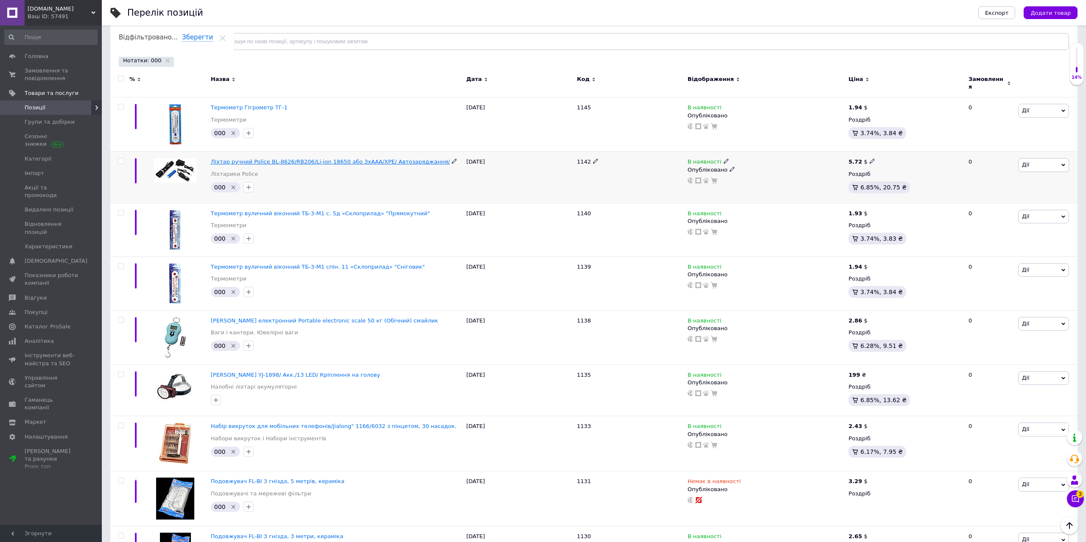
click at [351, 159] on span "Ліхтар ручний Police BL-8626/RB206/Li-ion 18650 або 3хААА/XPE/ Автозаряджання/" at bounding box center [330, 162] width 239 height 6
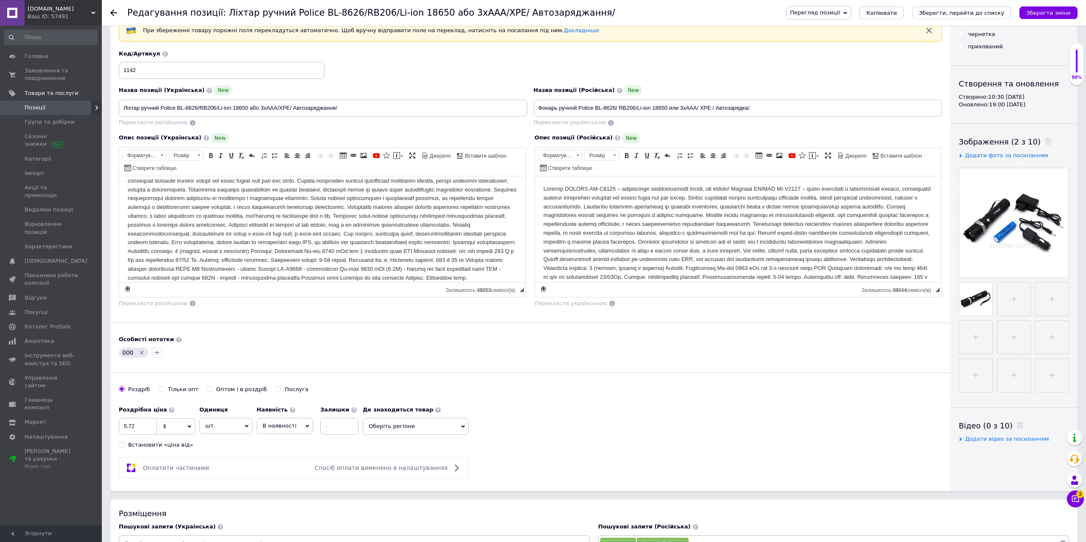
scroll to position [43, 0]
drag, startPoint x: 385, startPoint y: 277, endPoint x: 189, endPoint y: 281, distance: 196.4
click at [189, 281] on body "Редактор, 303DD592-2A8A-4E3F-8444-2EE3E4138DA5" at bounding box center [322, 224] width 389 height 114
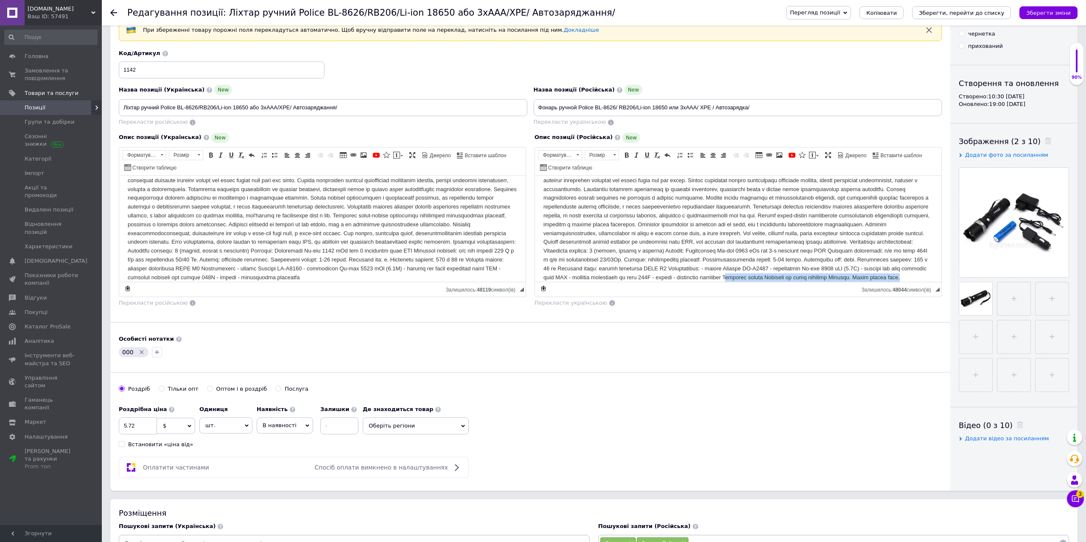
drag, startPoint x: 873, startPoint y: 269, endPoint x: 925, endPoint y: 293, distance: 57.5
click at [925, 265] on html at bounding box center [738, 212] width 406 height 106
click at [140, 352] on icon "Видалити мітку" at bounding box center [142, 352] width 4 height 4
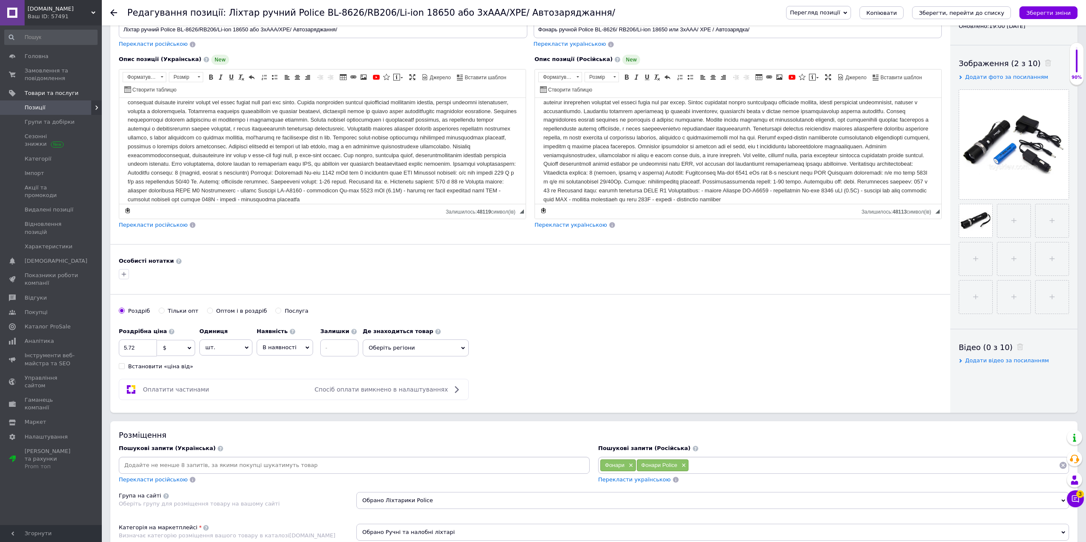
scroll to position [130, 0]
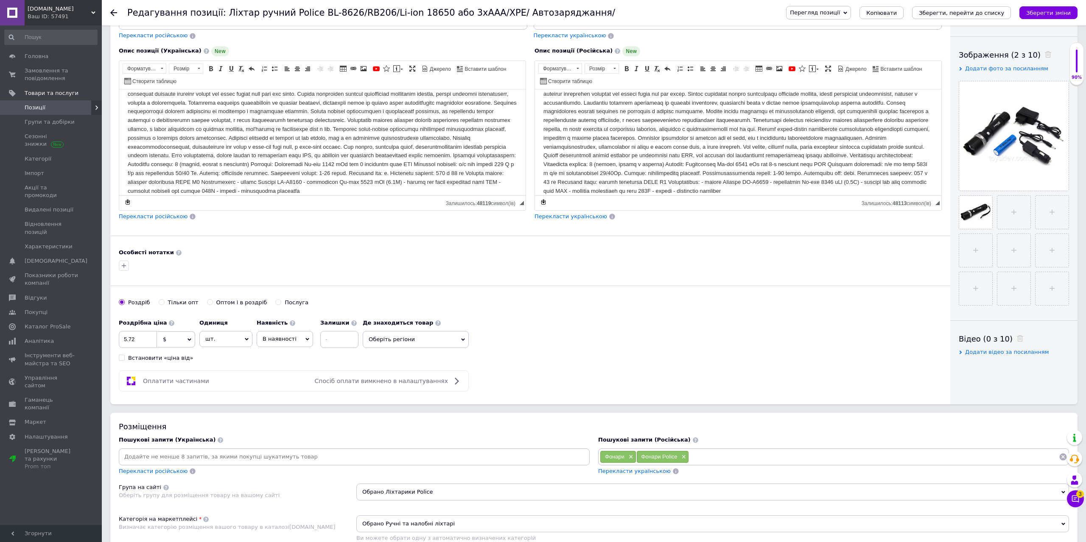
click at [624, 473] on span "Перекласти українською" at bounding box center [634, 471] width 73 height 6
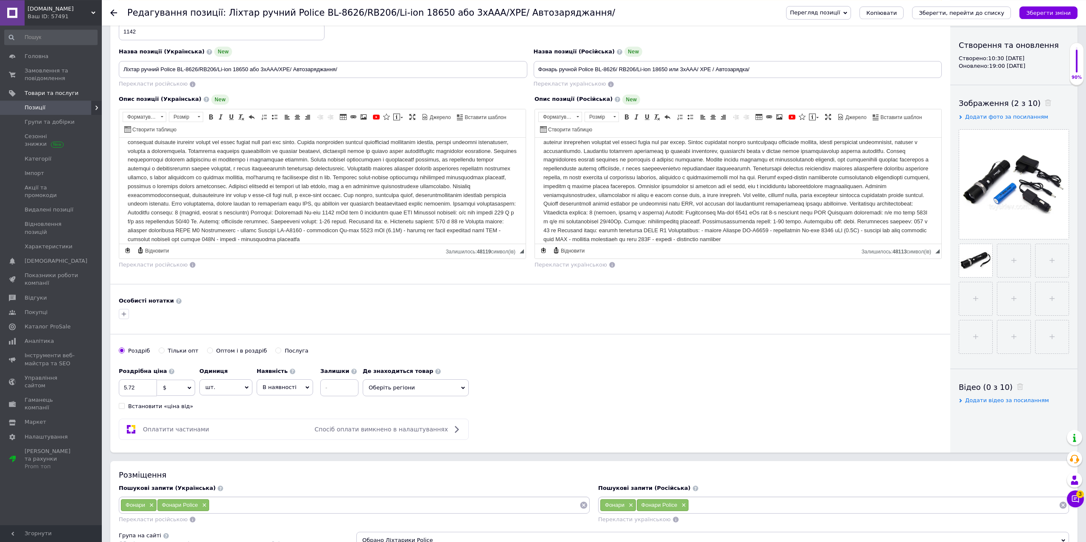
scroll to position [87, 0]
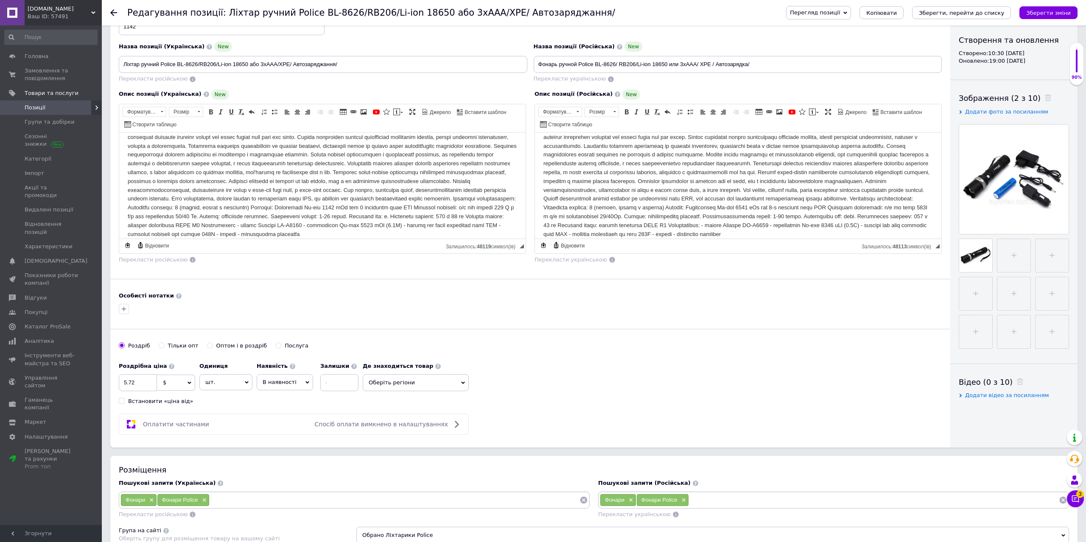
click at [179, 384] on span "$" at bounding box center [176, 383] width 38 height 16
click at [168, 423] on li "₴" at bounding box center [175, 425] width 37 height 12
drag, startPoint x: 138, startPoint y: 384, endPoint x: 116, endPoint y: 386, distance: 22.2
click at [119, 386] on input "5.72" at bounding box center [138, 382] width 38 height 17
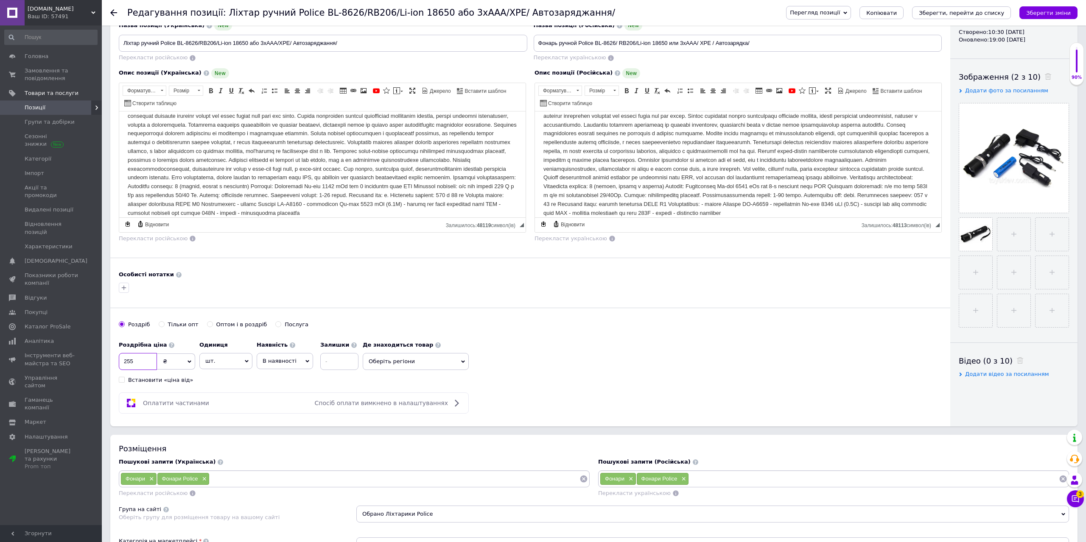
scroll to position [0, 0]
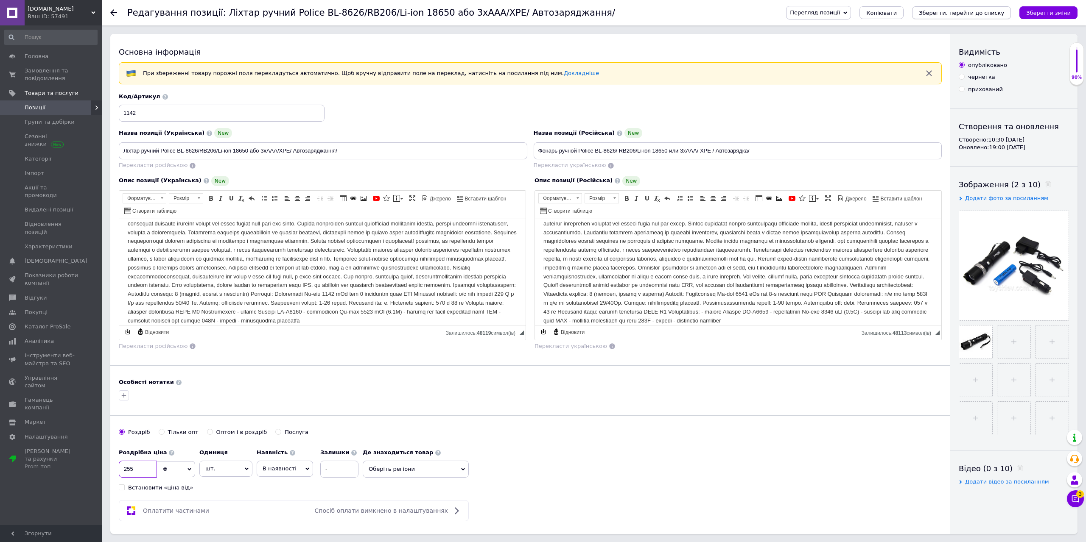
type input "255"
click at [960, 16] on icon "Зберегти, перейти до списку" at bounding box center [960, 13] width 85 height 6
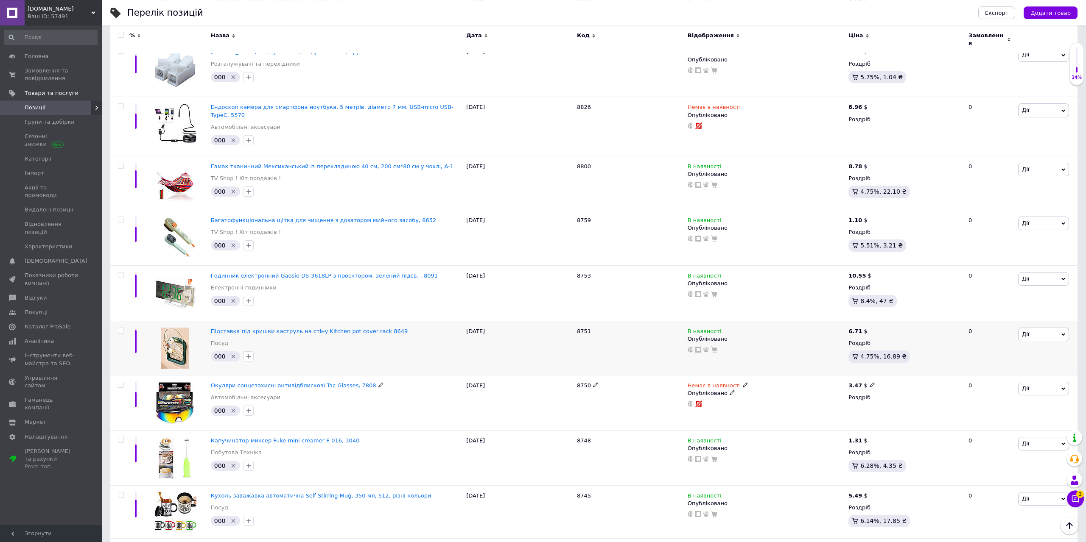
scroll to position [1730, 0]
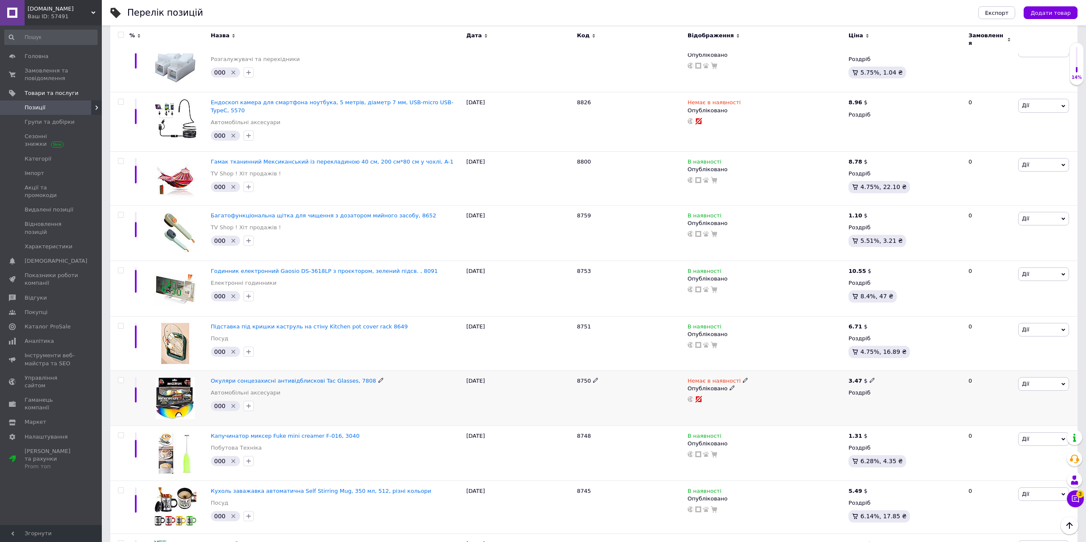
click at [118, 378] on input "checkbox" at bounding box center [121, 381] width 6 height 6
checkbox input "true"
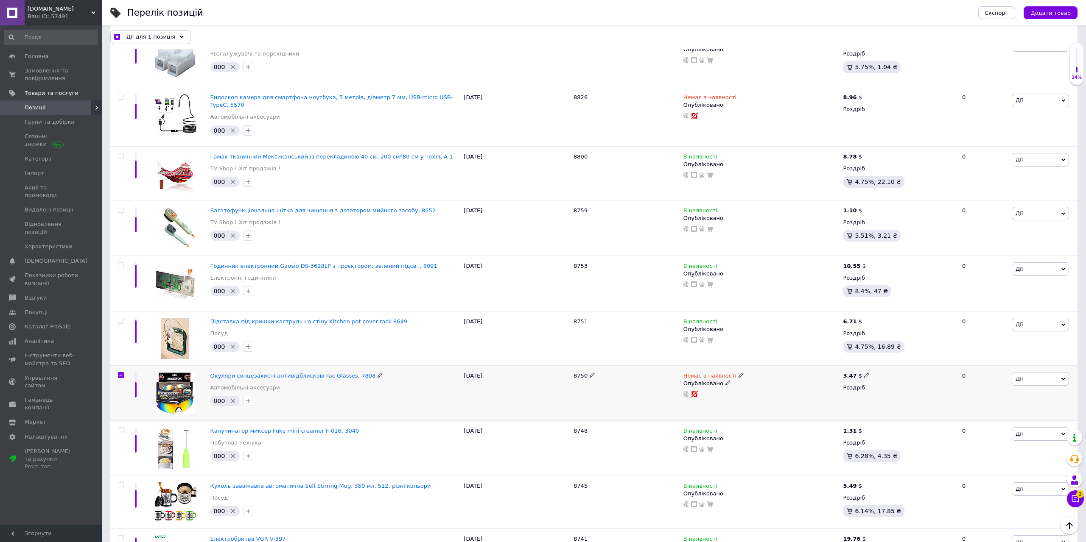
scroll to position [1730, 0]
click at [118, 98] on input "checkbox" at bounding box center [121, 98] width 6 height 6
checkbox input "true"
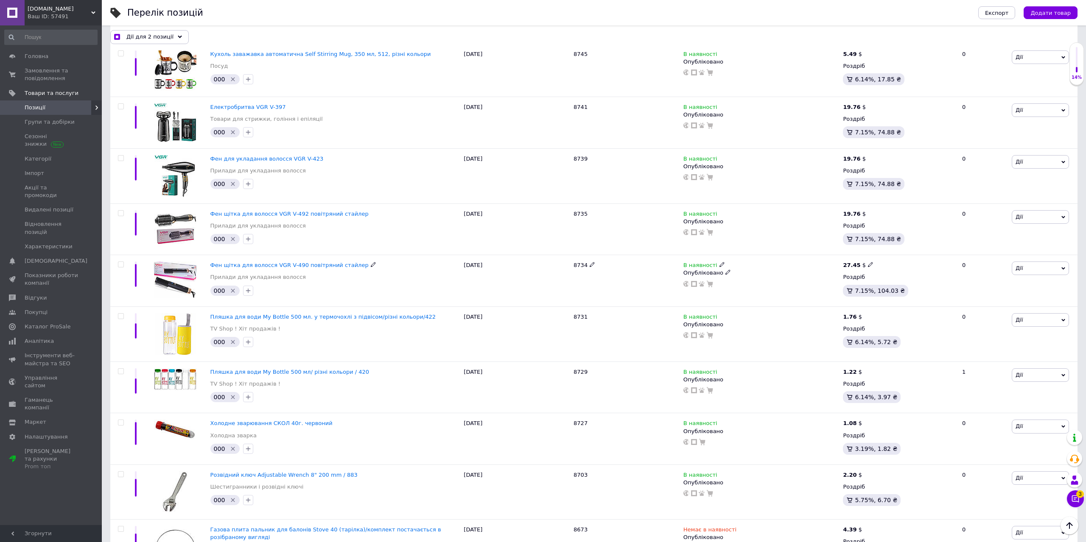
scroll to position [2378, 0]
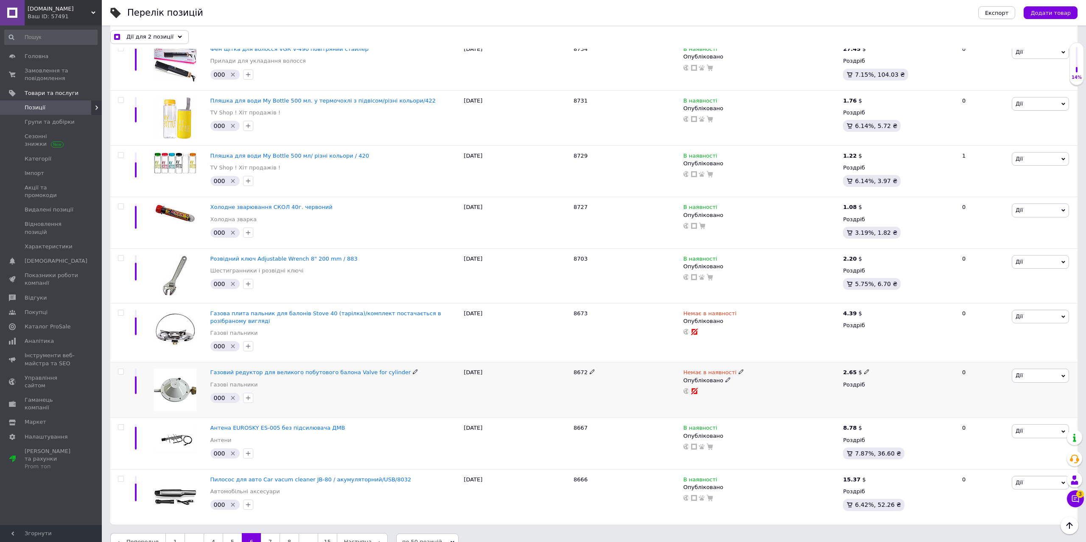
click at [119, 369] on input "checkbox" at bounding box center [121, 372] width 6 height 6
checkbox input "true"
click at [121, 310] on input "checkbox" at bounding box center [121, 313] width 6 height 6
checkbox input "true"
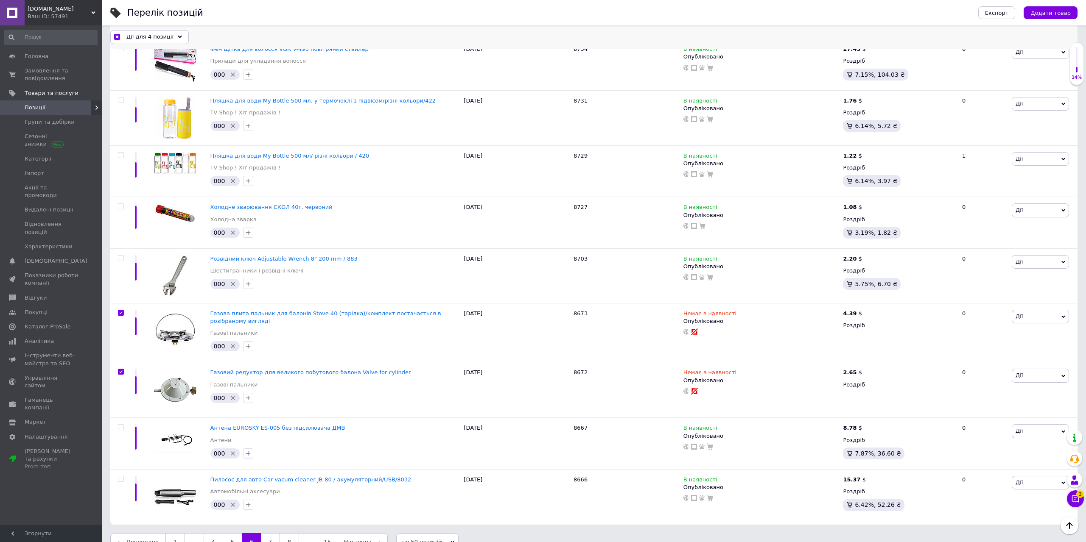
click at [178, 39] on icon at bounding box center [180, 37] width 4 height 4
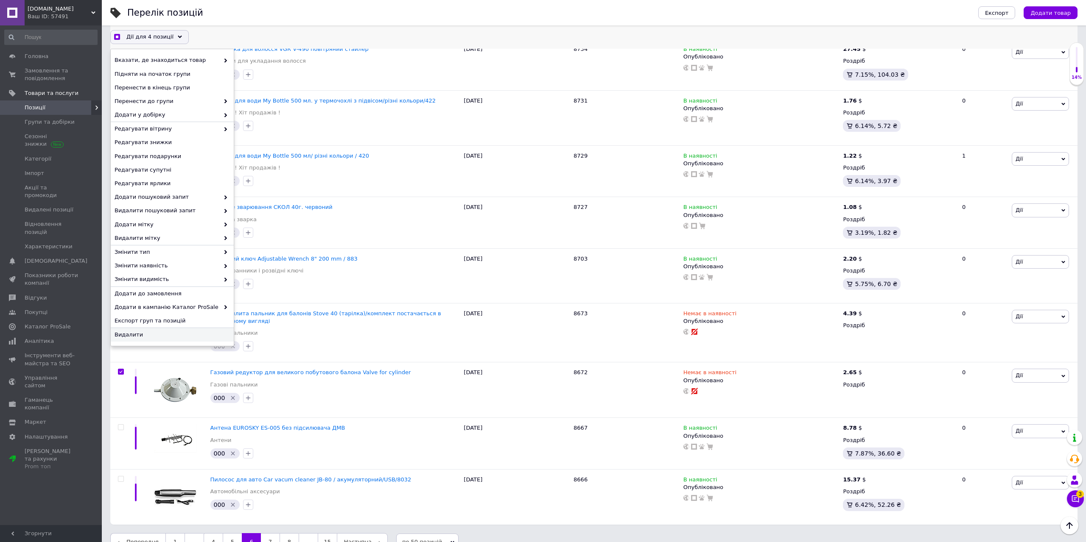
scroll to position [2392, 0]
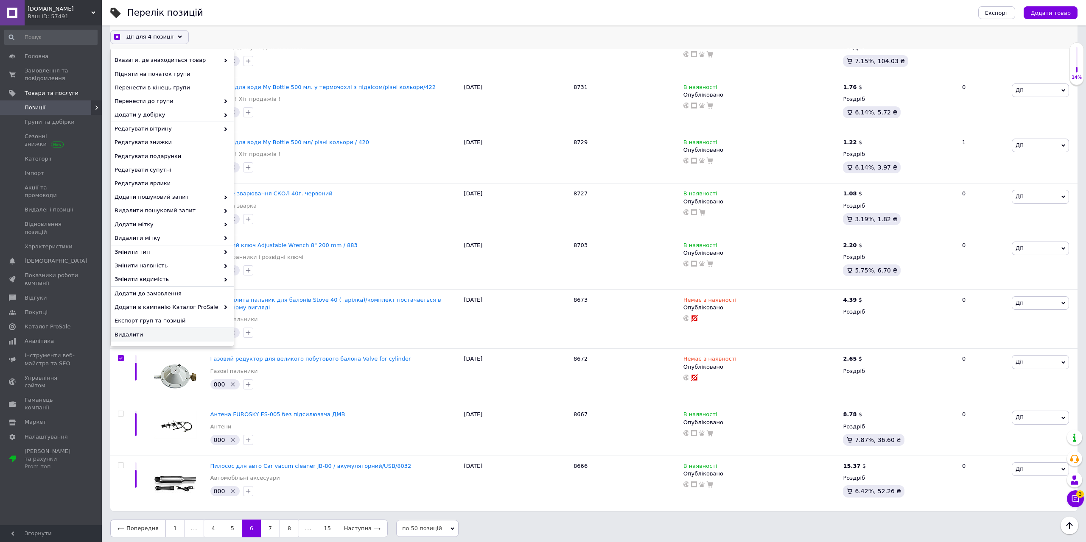
click at [149, 334] on span "Видалити" at bounding box center [170, 335] width 113 height 8
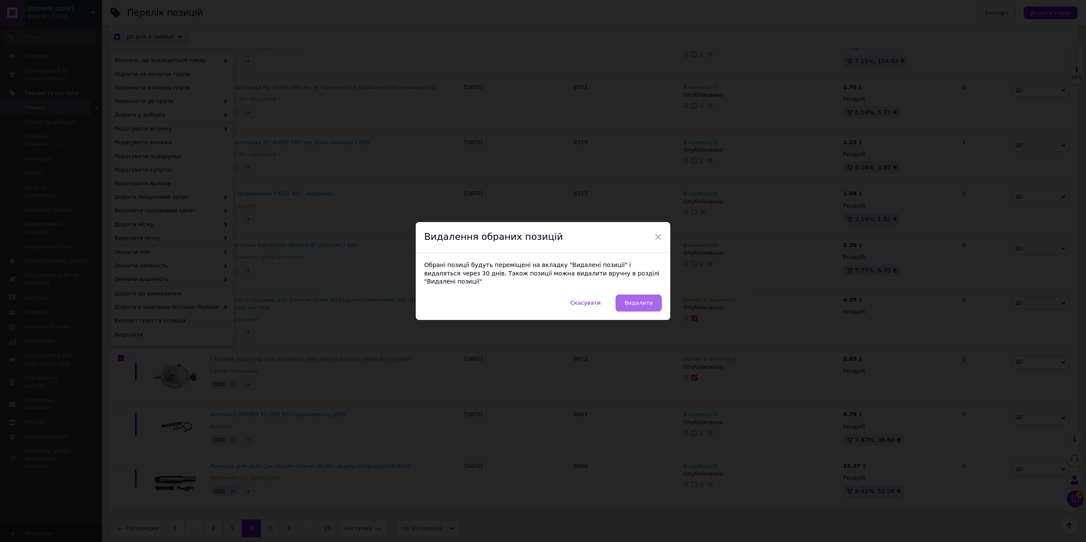
click at [642, 300] on span "Видалити" at bounding box center [638, 303] width 28 height 6
checkbox input "true"
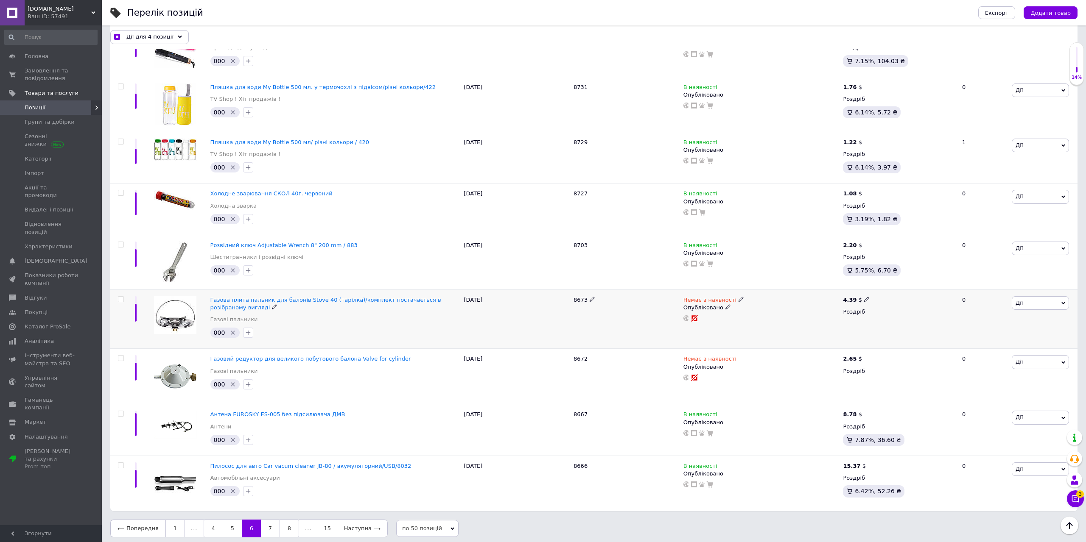
checkbox input "false"
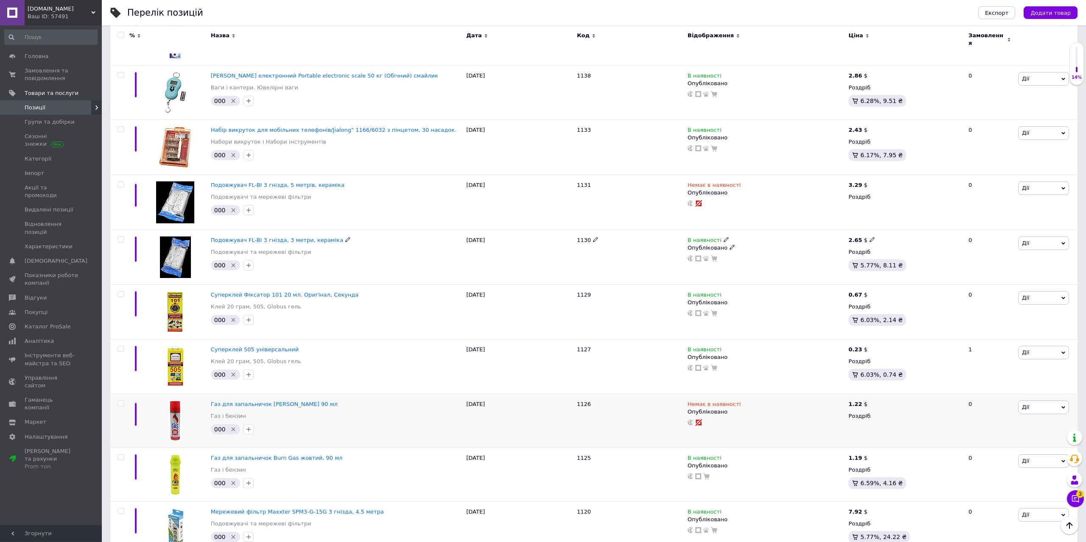
scroll to position [351, 0]
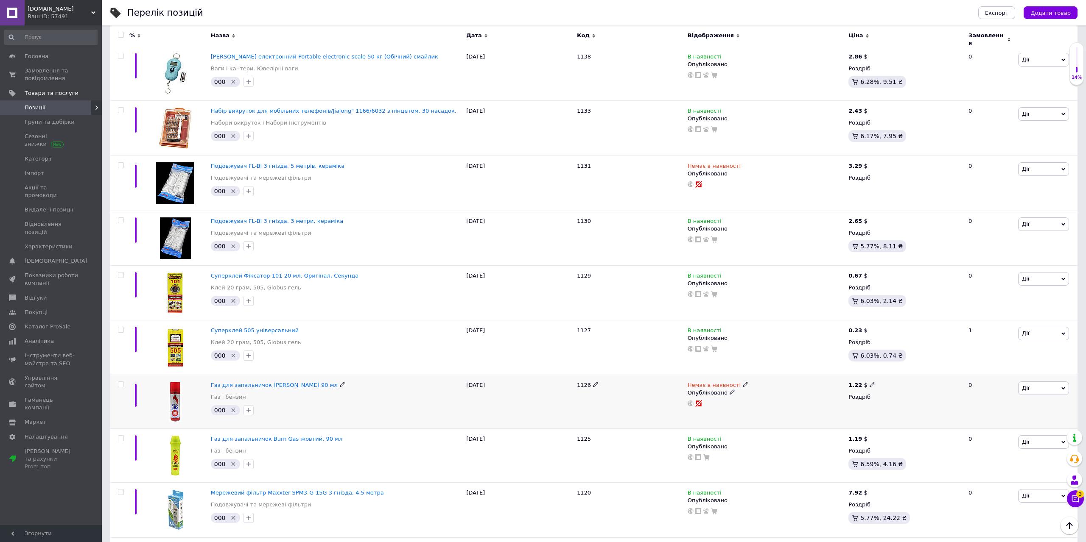
click at [121, 382] on input "checkbox" at bounding box center [121, 385] width 6 height 6
checkbox input "true"
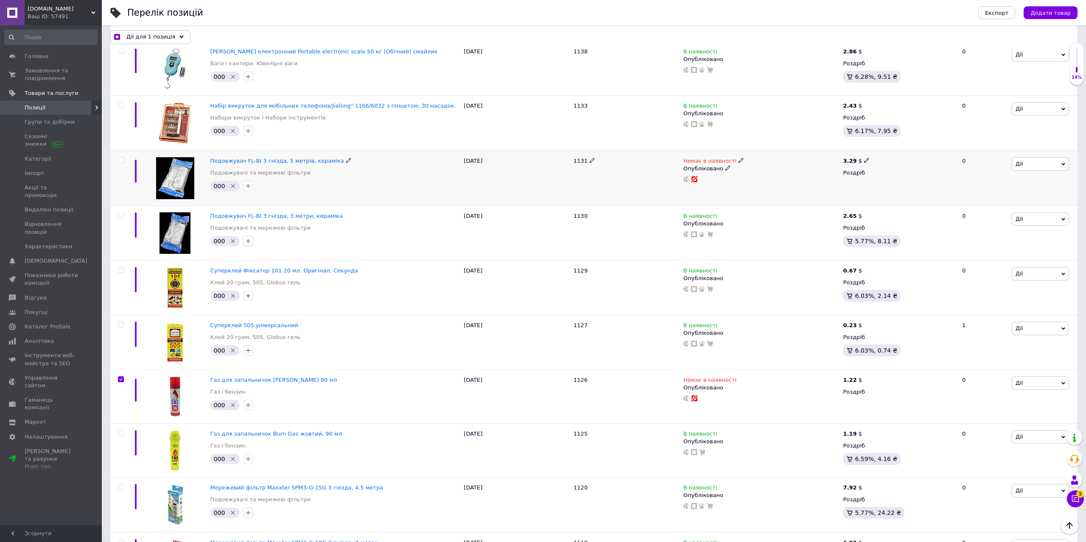
click at [122, 159] on input "checkbox" at bounding box center [121, 161] width 6 height 6
checkbox input "true"
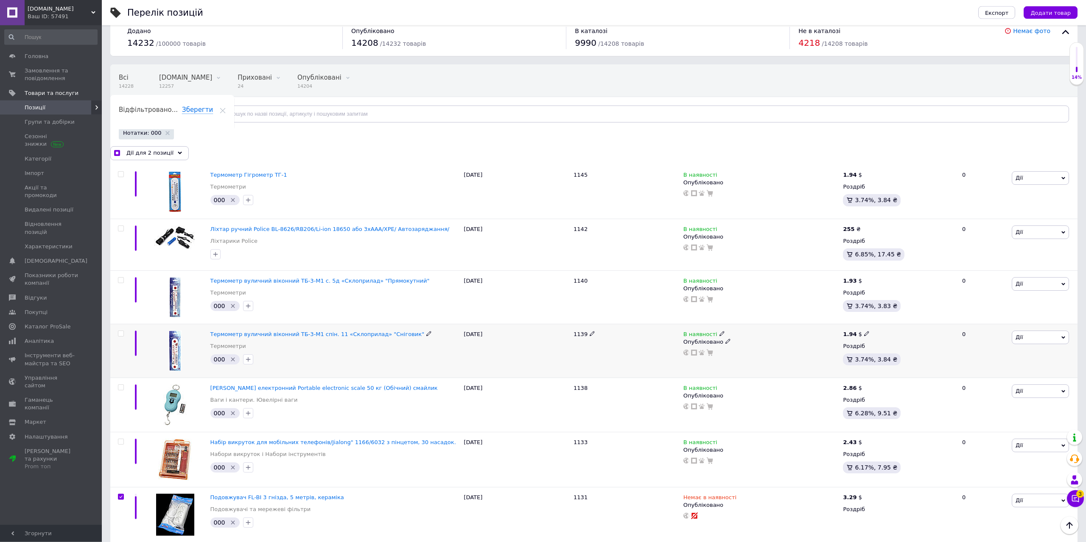
scroll to position [0, 0]
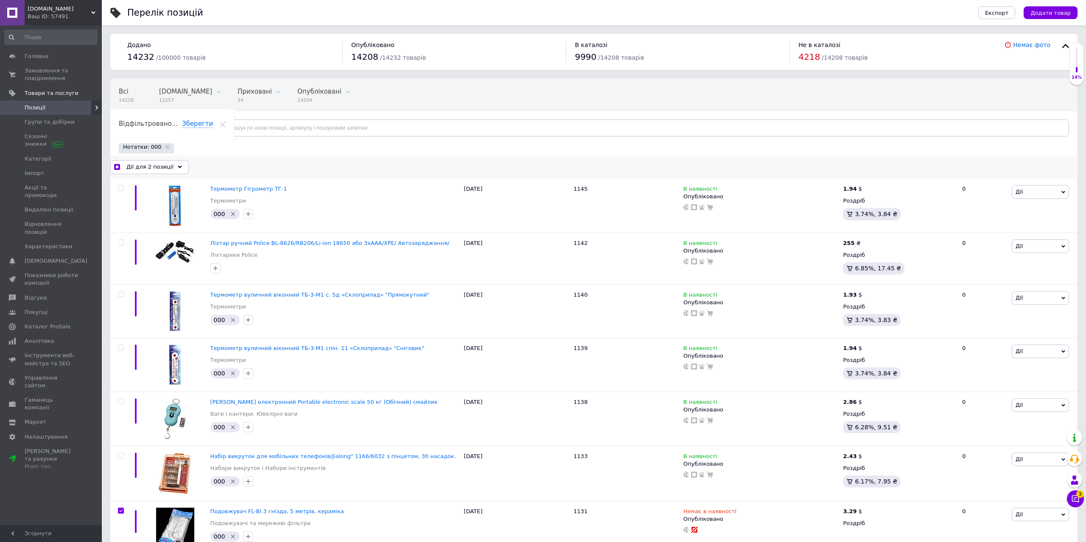
click at [178, 168] on icon at bounding box center [180, 167] width 4 height 4
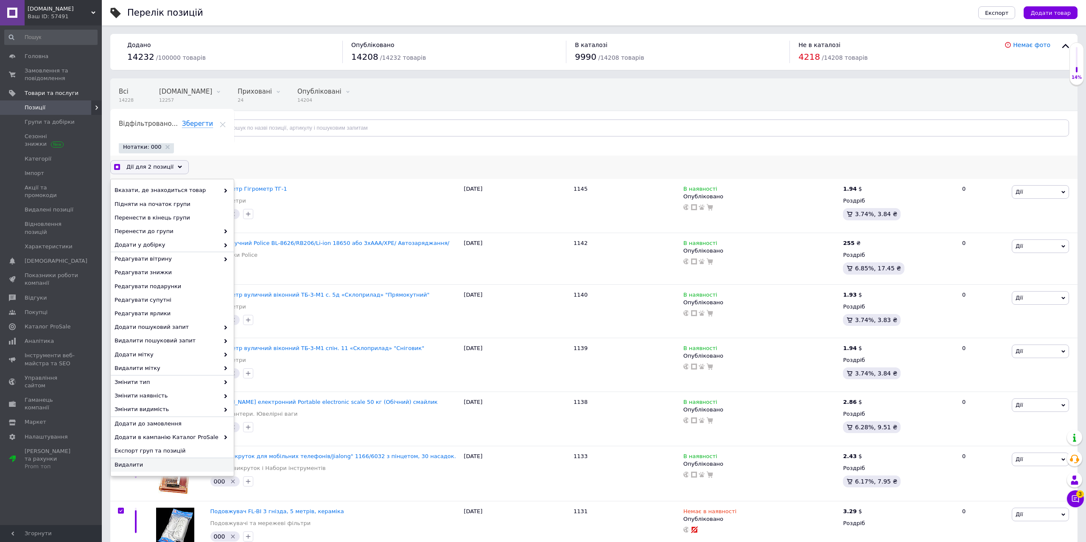
click at [137, 467] on span "Видалити" at bounding box center [170, 465] width 113 height 8
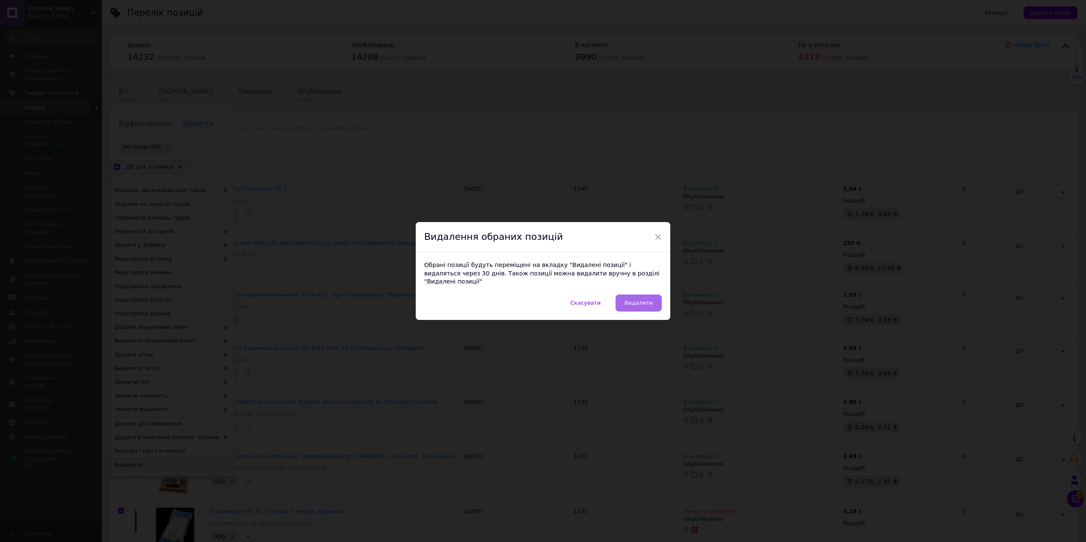
click at [642, 300] on span "Видалити" at bounding box center [638, 303] width 28 height 6
checkbox input "true"
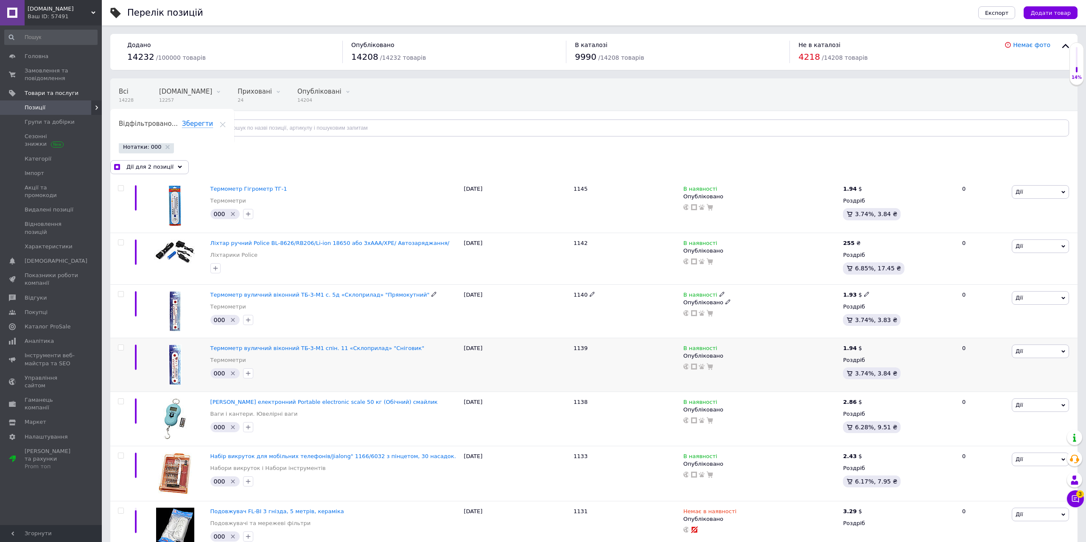
checkbox input "false"
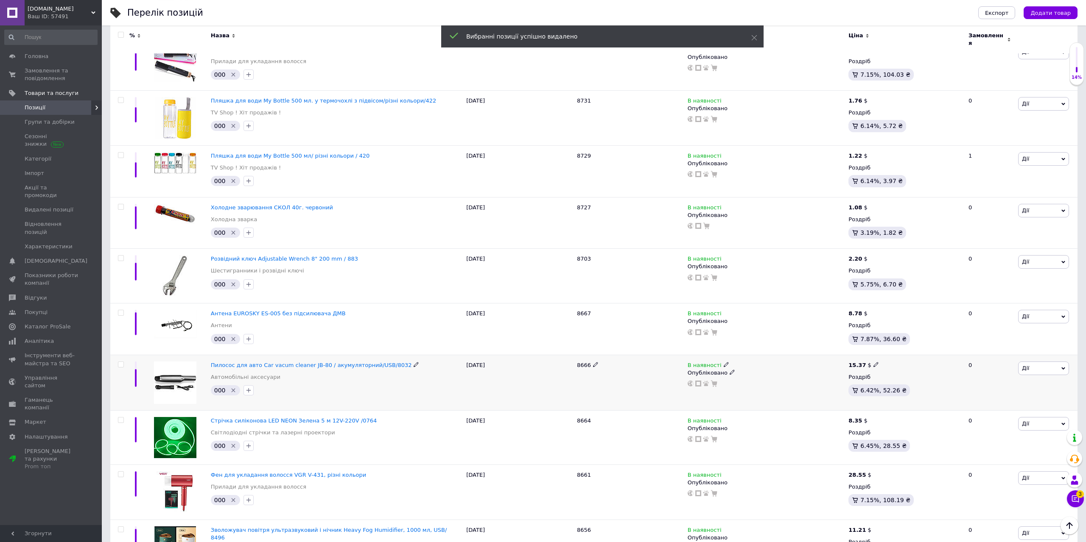
scroll to position [2389, 0]
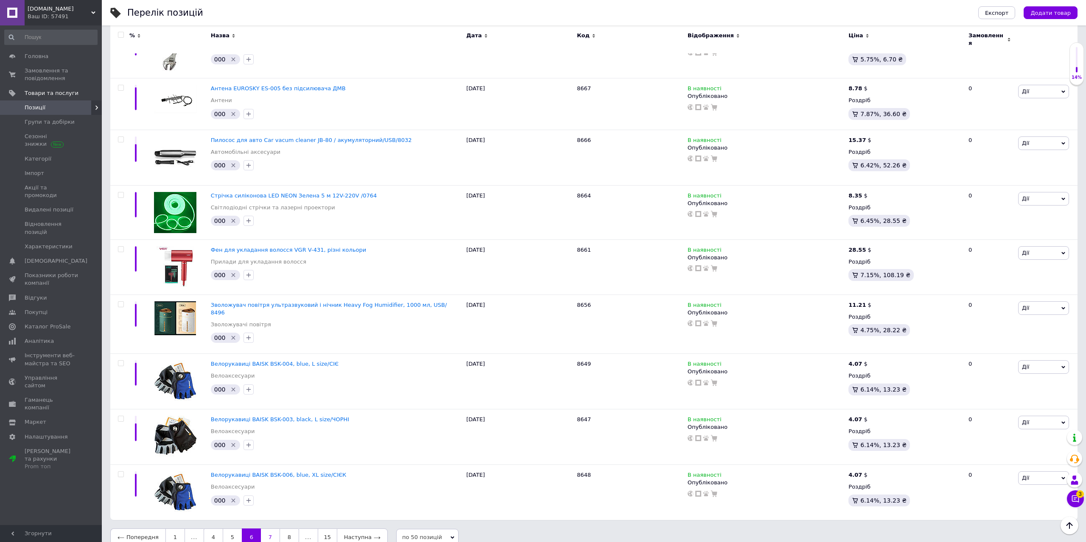
click at [264, 529] on link "7" at bounding box center [270, 538] width 19 height 18
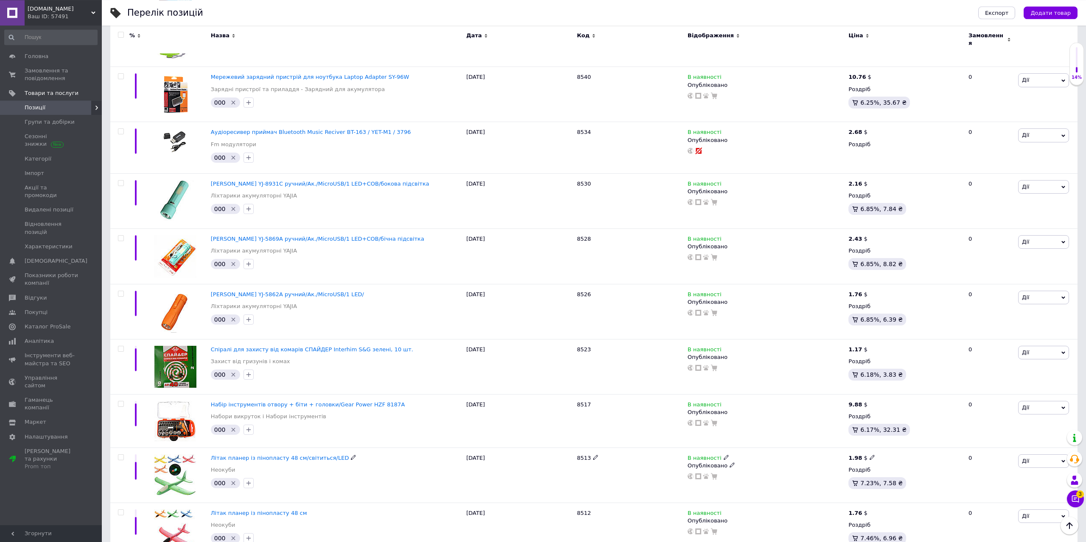
scroll to position [1273, 0]
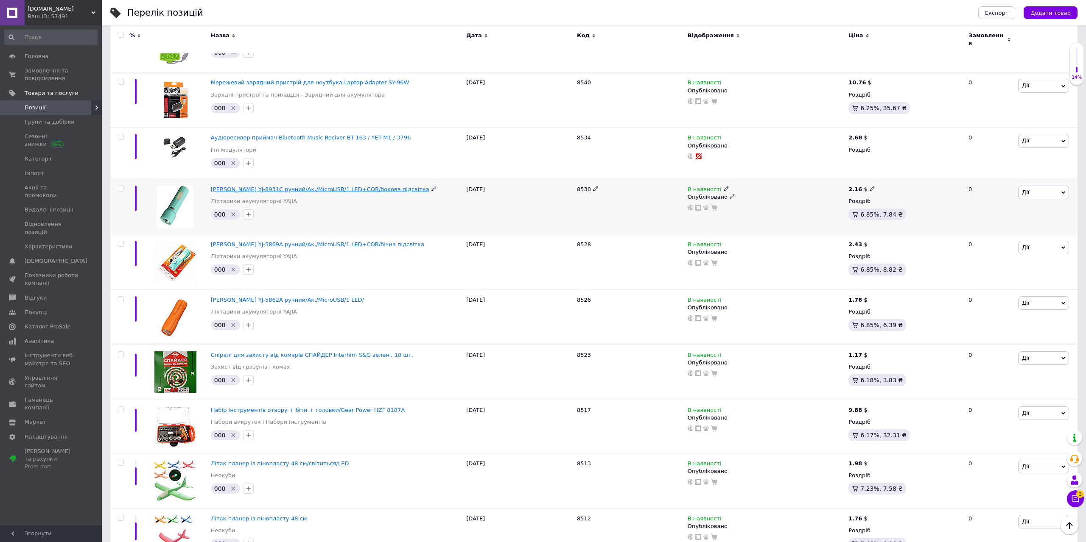
click at [296, 186] on span "Ліхтар Yajia YJ-8931C ручний/Ак./MicroUSB/1 LED+COB/бокова підсвітка" at bounding box center [320, 189] width 218 height 6
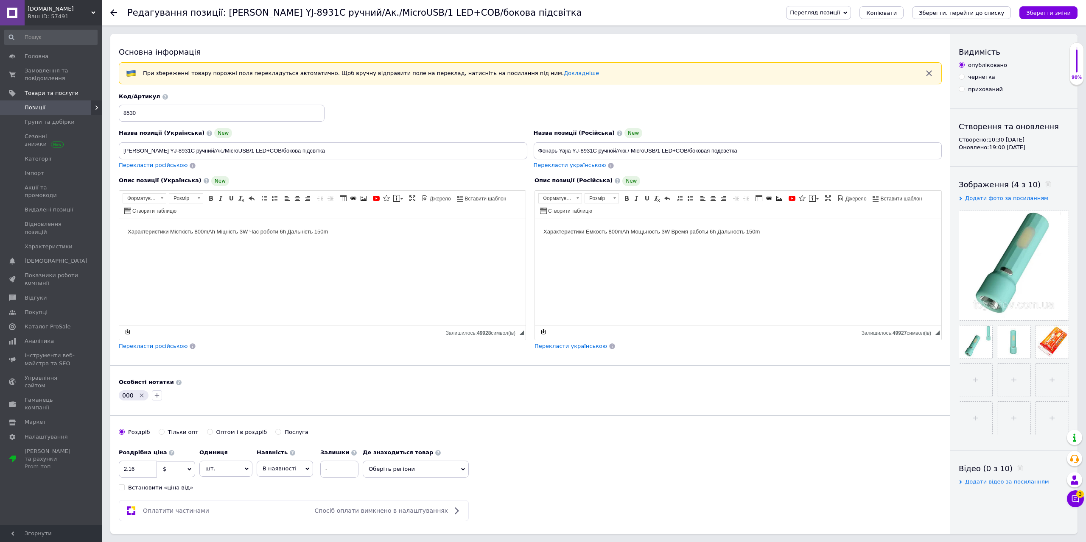
scroll to position [173, 0]
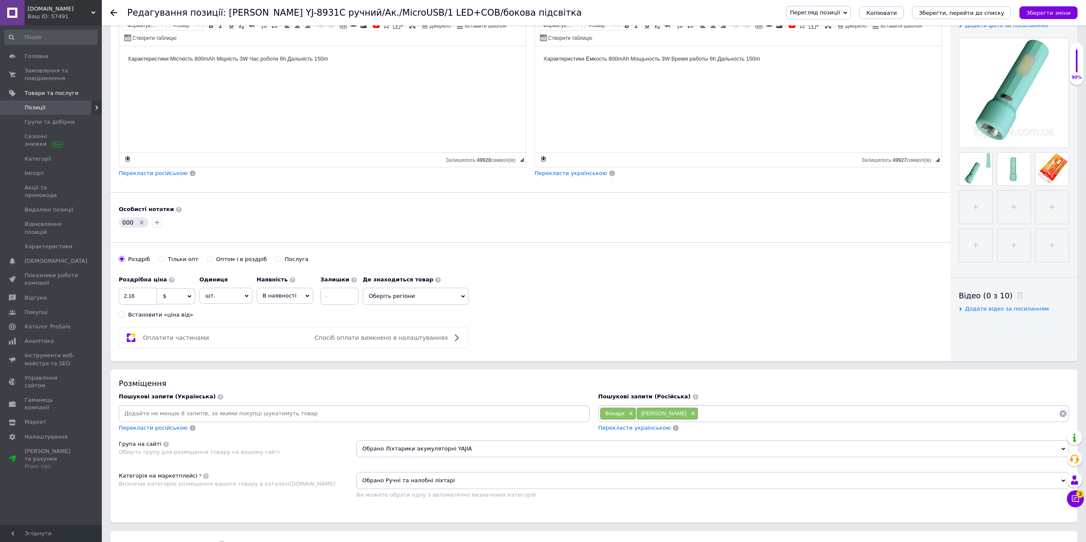
click at [139, 223] on icon "Видалити мітку" at bounding box center [141, 222] width 7 height 7
click at [627, 433] on div "Перекласти українською" at bounding box center [634, 429] width 74 height 10
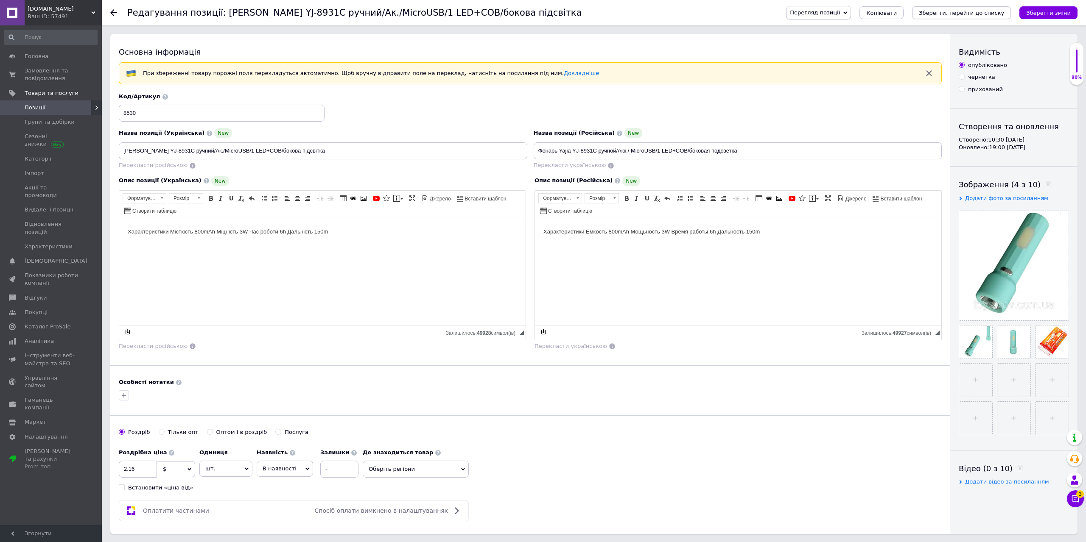
click at [972, 13] on icon "Зберегти, перейти до списку" at bounding box center [960, 13] width 85 height 6
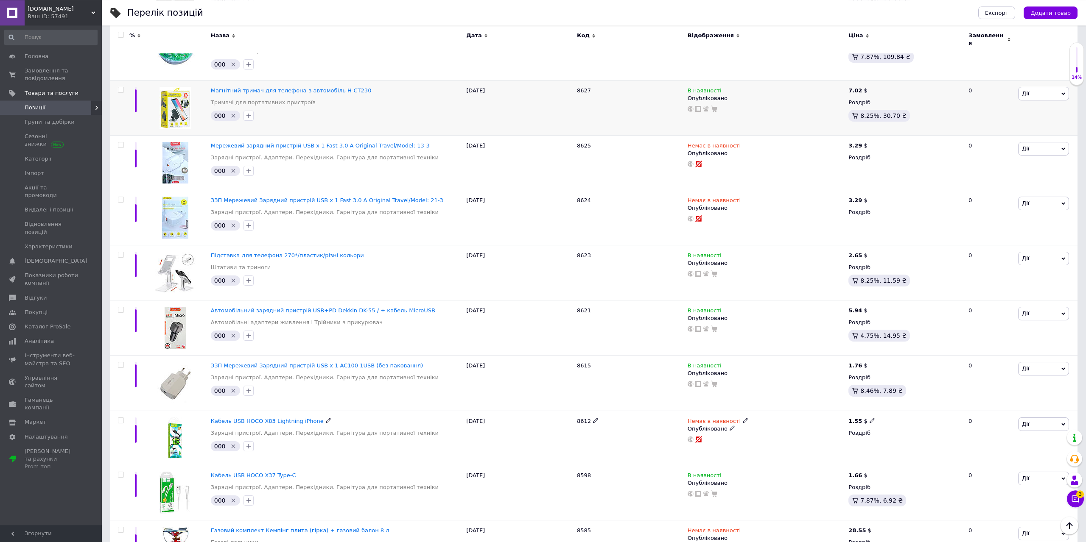
scroll to position [216, 0]
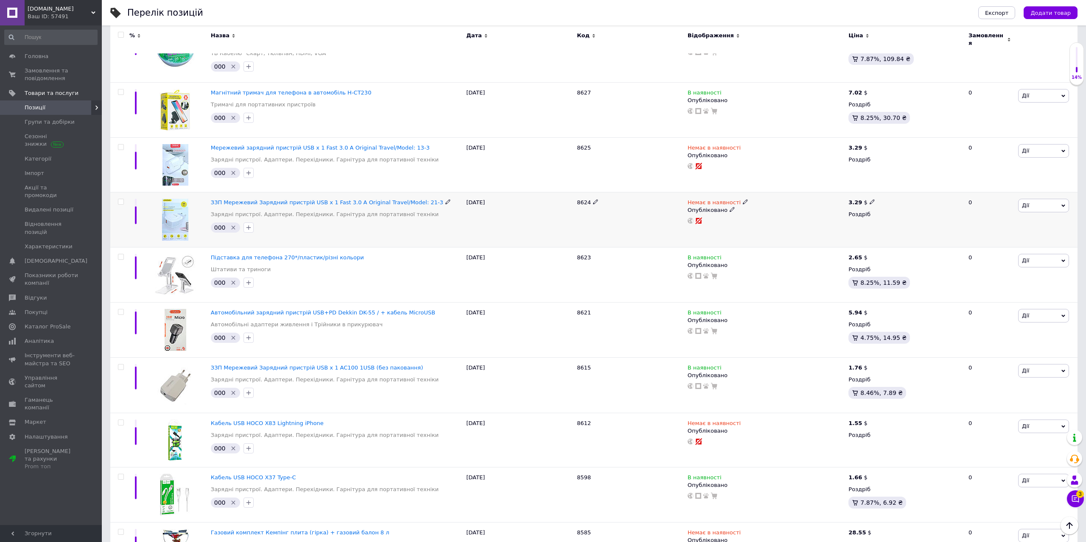
click at [122, 199] on input "checkbox" at bounding box center [121, 202] width 6 height 6
checkbox input "true"
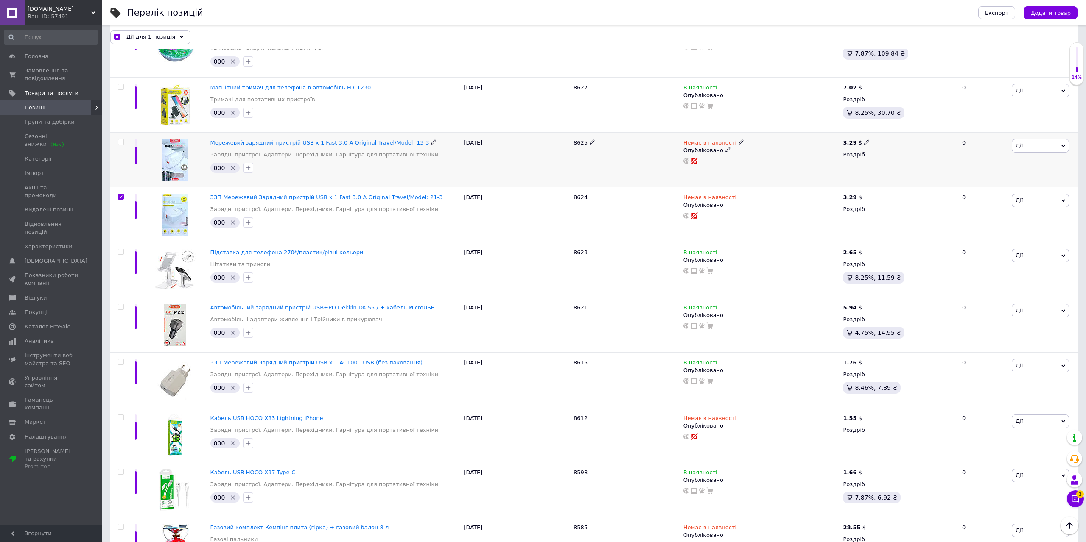
click at [123, 140] on input "checkbox" at bounding box center [121, 143] width 6 height 6
checkbox input "true"
click at [119, 415] on input "checkbox" at bounding box center [121, 418] width 6 height 6
checkbox input "true"
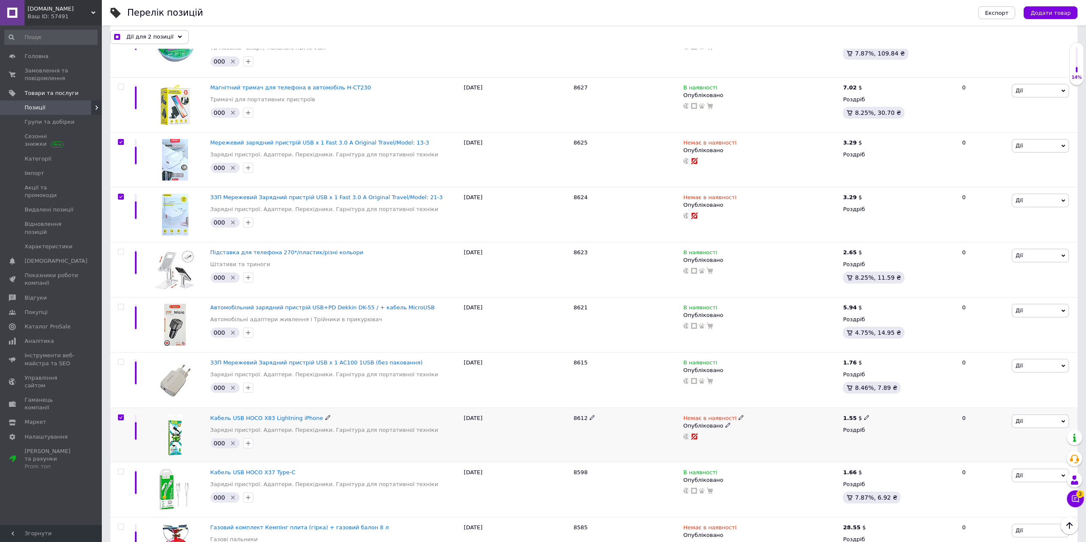
checkbox input "true"
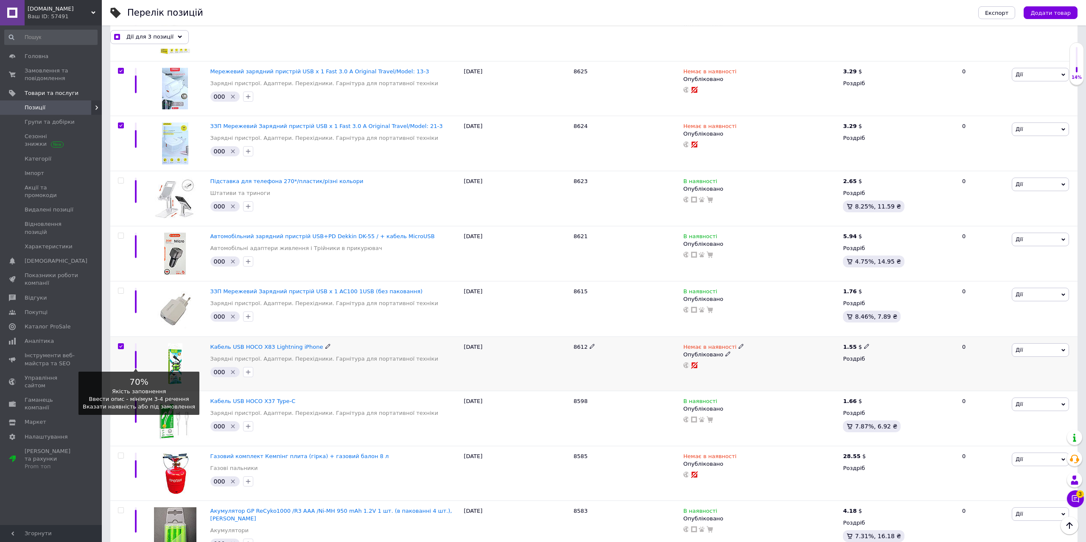
scroll to position [346, 0]
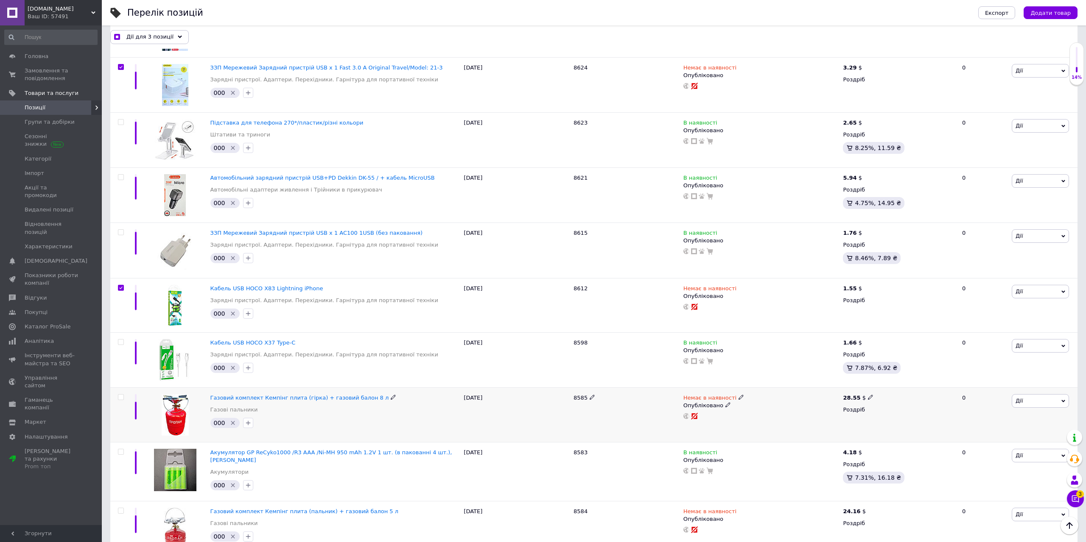
click at [123, 395] on input "checkbox" at bounding box center [121, 398] width 6 height 6
checkbox input "true"
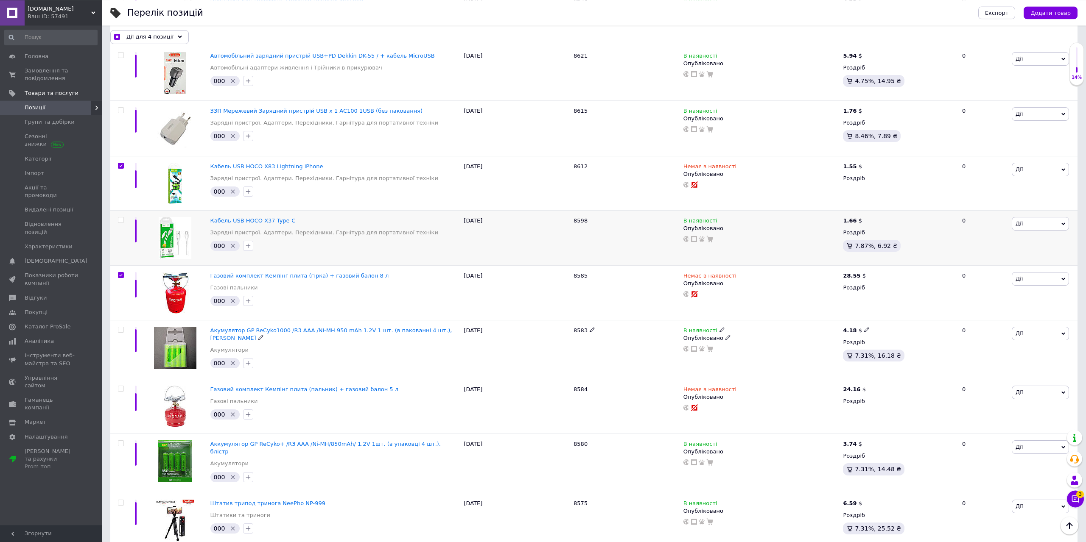
scroll to position [476, 0]
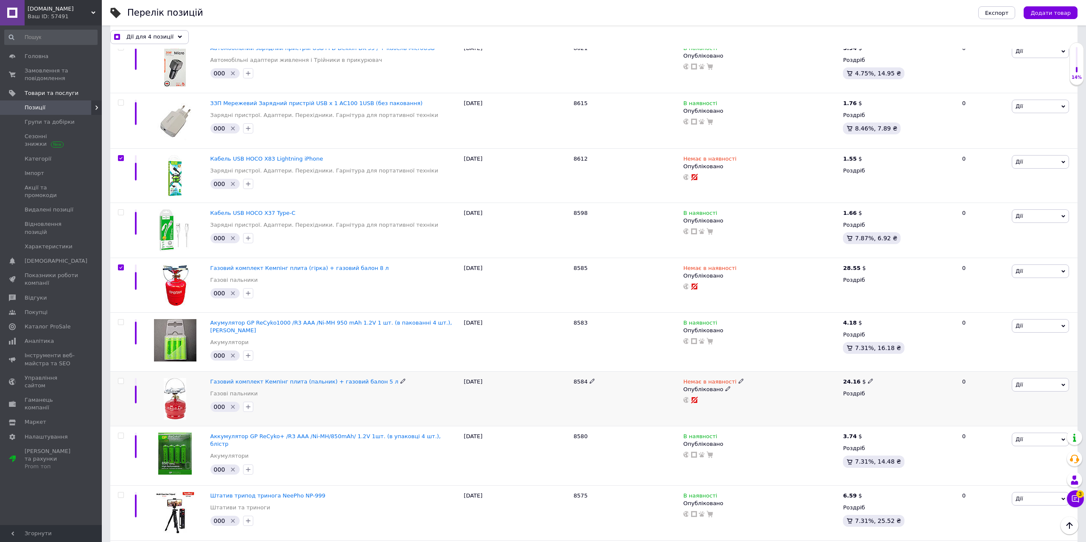
click at [120, 379] on input "checkbox" at bounding box center [121, 382] width 6 height 6
checkbox input "true"
click at [180, 39] on icon at bounding box center [182, 37] width 4 height 4
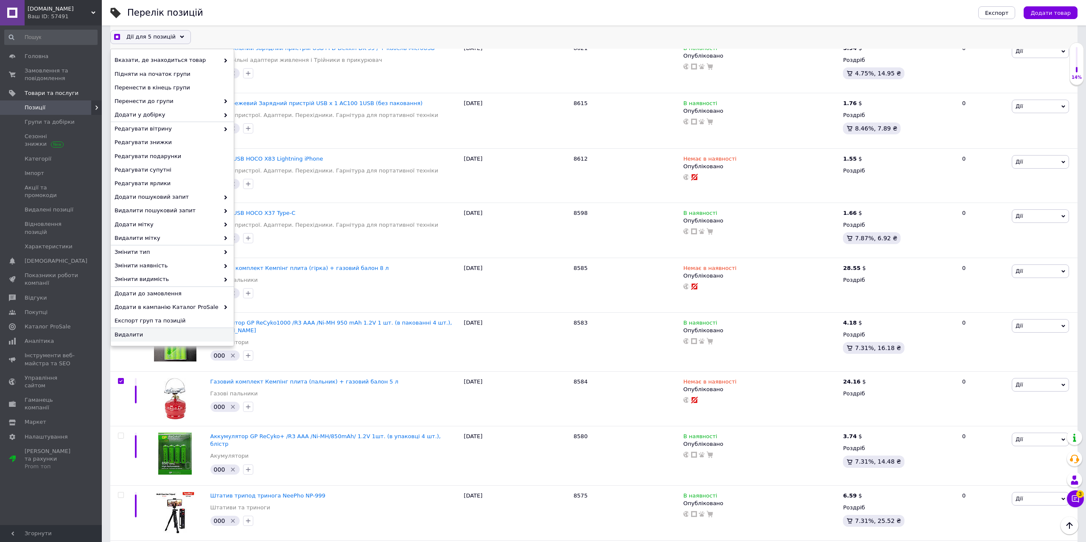
click at [150, 335] on span "Видалити" at bounding box center [170, 335] width 113 height 8
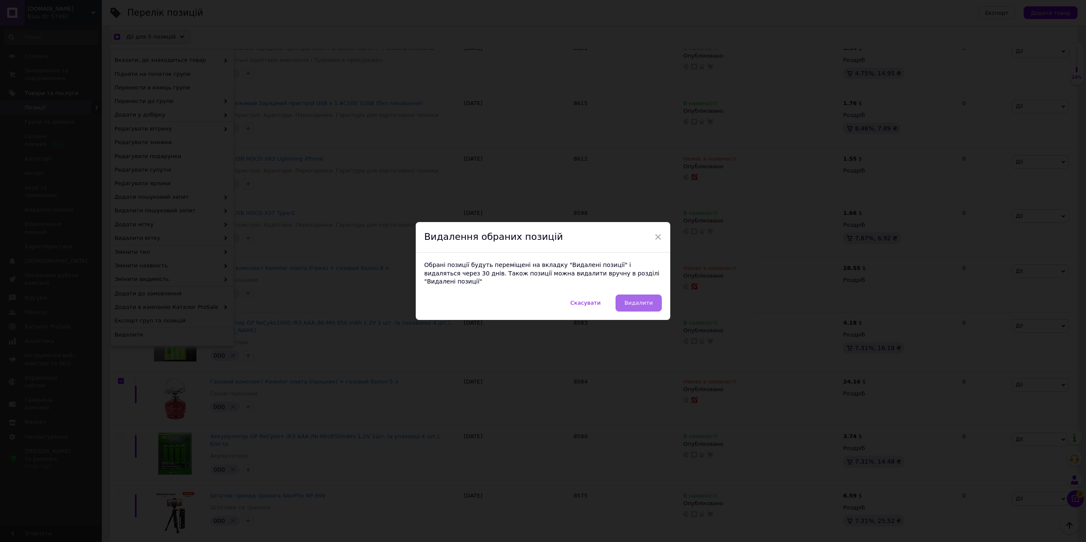
click at [639, 300] on span "Видалити" at bounding box center [638, 303] width 28 height 6
checkbox input "true"
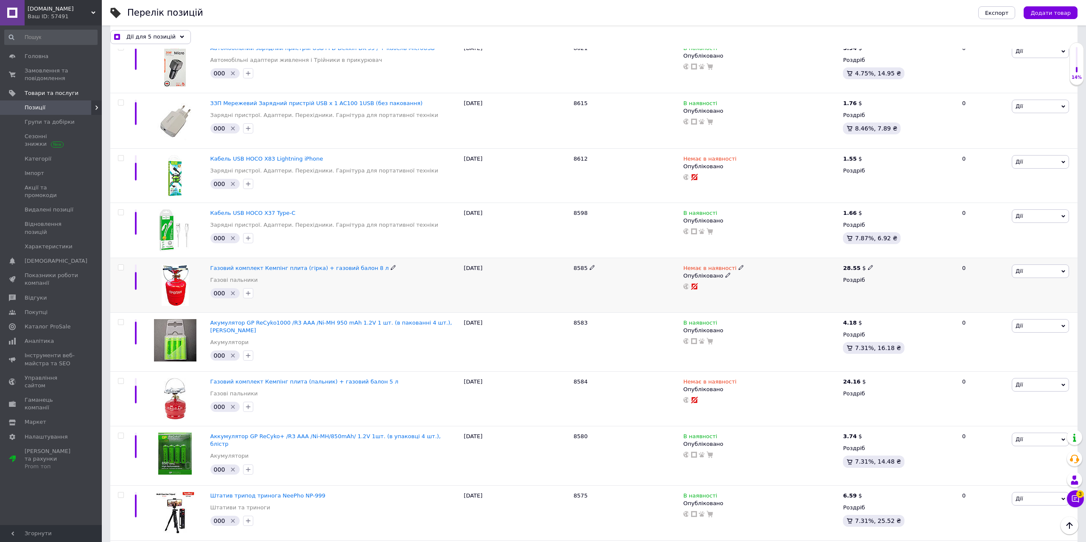
checkbox input "false"
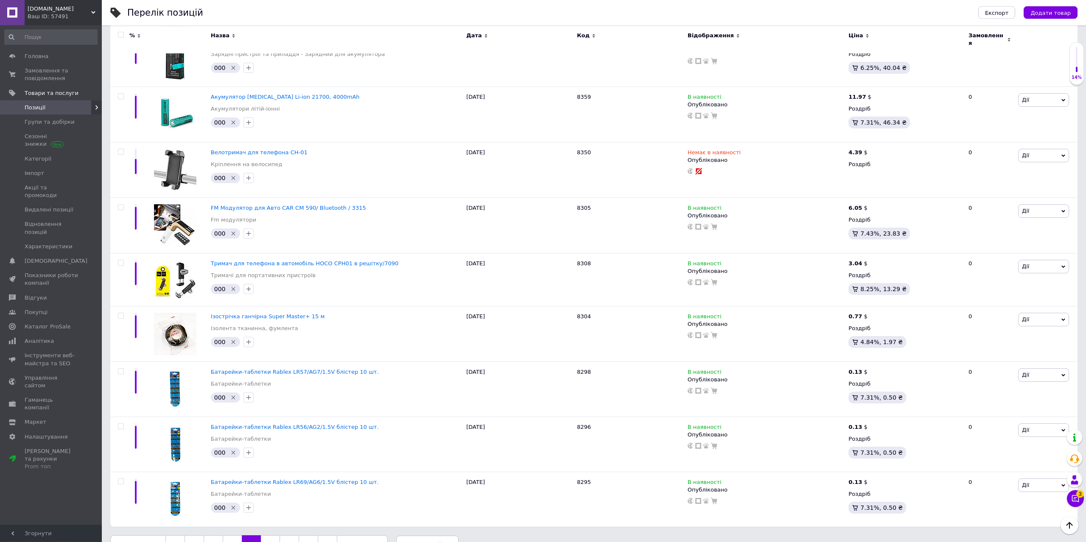
scroll to position [2398, 0]
click at [269, 535] on link "8" at bounding box center [270, 544] width 19 height 18
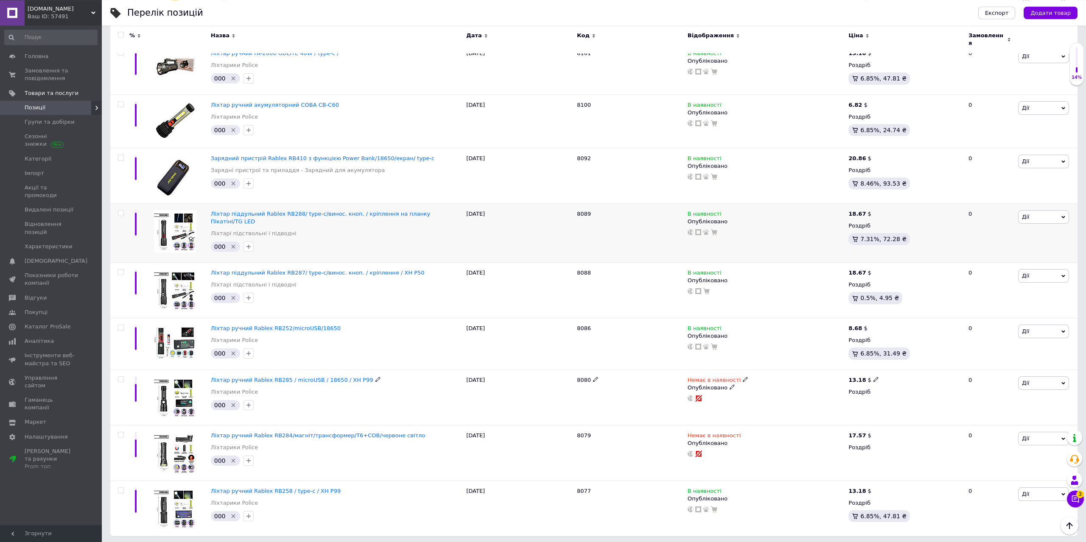
scroll to position [2426, 0]
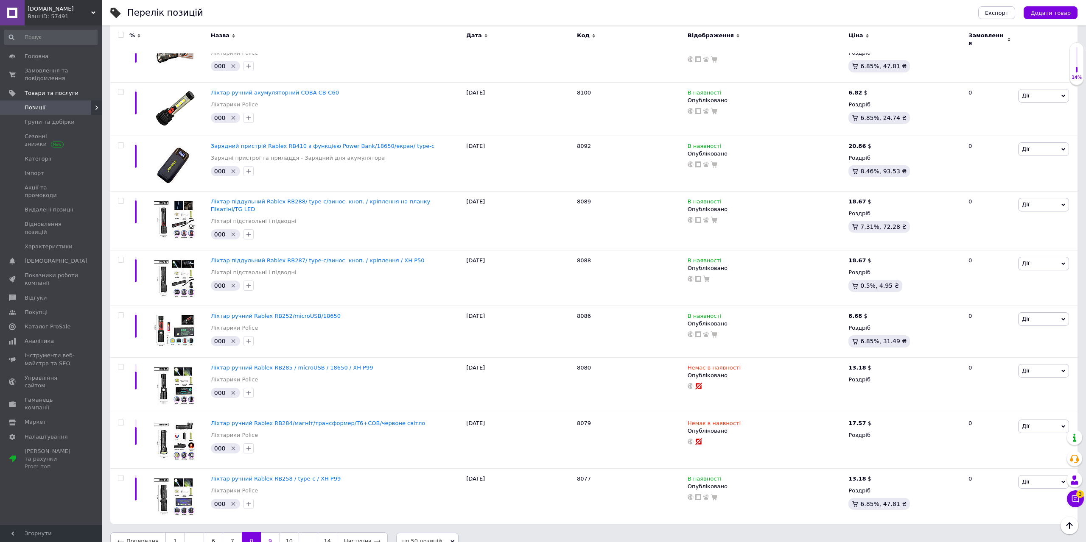
click at [267, 533] on link "9" at bounding box center [270, 542] width 19 height 18
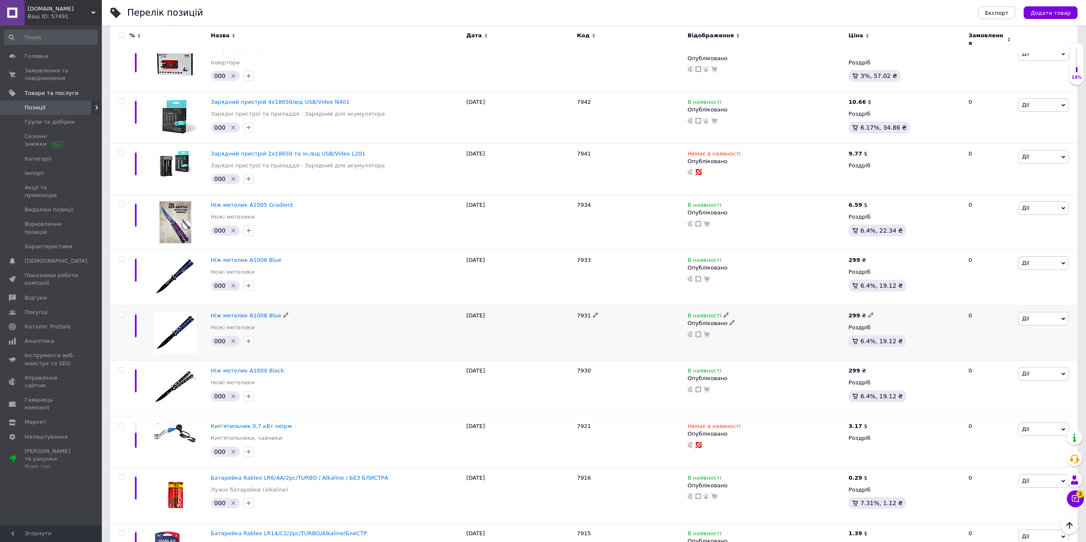
scroll to position [1340, 0]
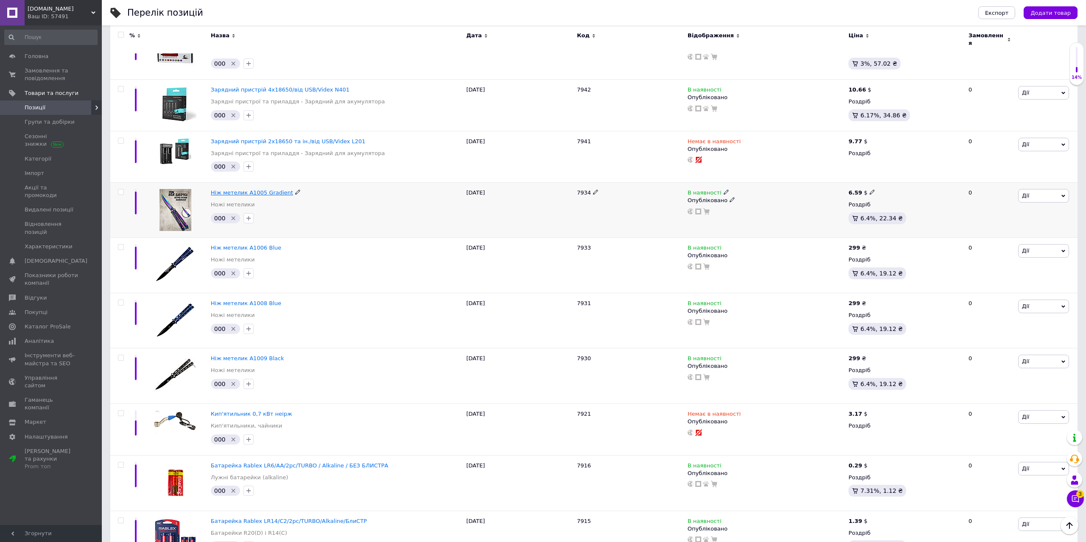
click at [245, 190] on span "Ніж метелик A1005 Gradient" at bounding box center [252, 193] width 82 height 6
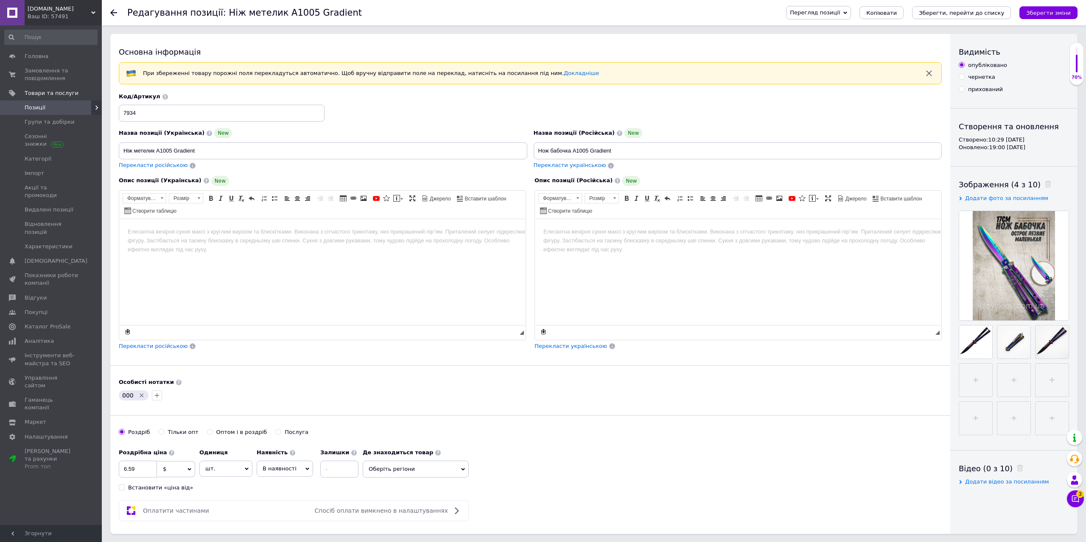
click at [271, 275] on html at bounding box center [322, 272] width 406 height 106
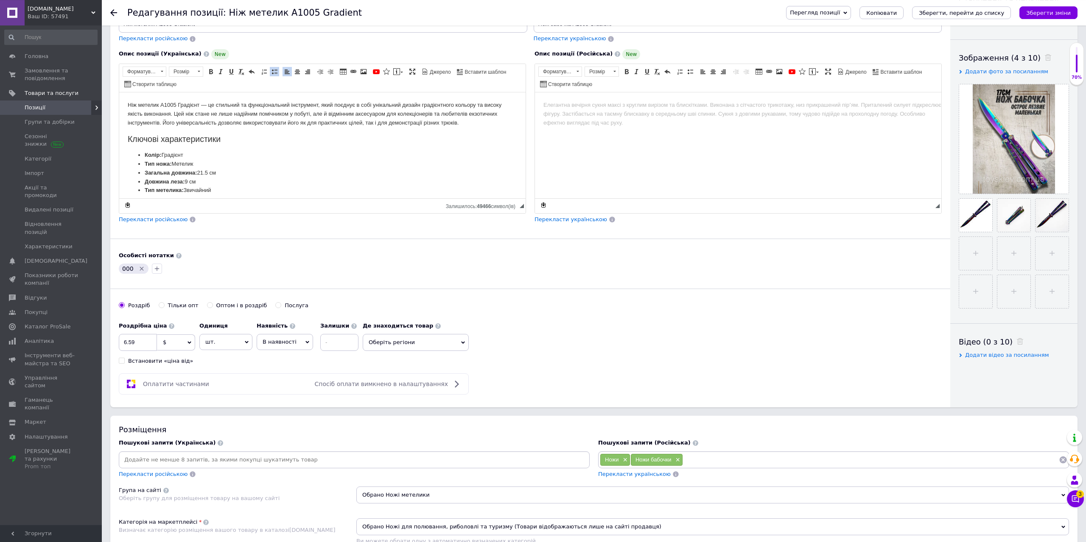
scroll to position [130, 0]
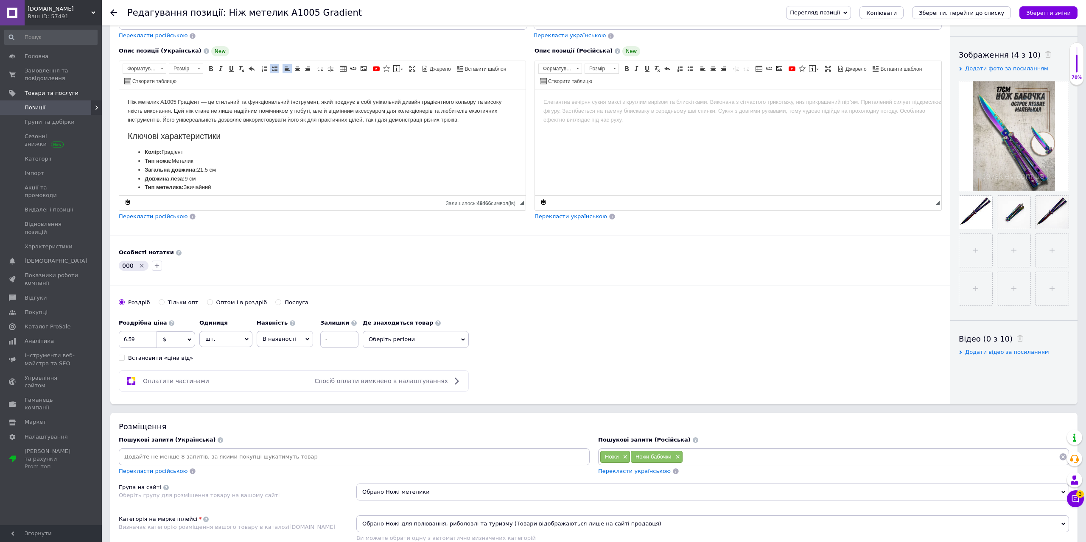
click at [139, 265] on icon "Видалити мітку" at bounding box center [141, 265] width 7 height 7
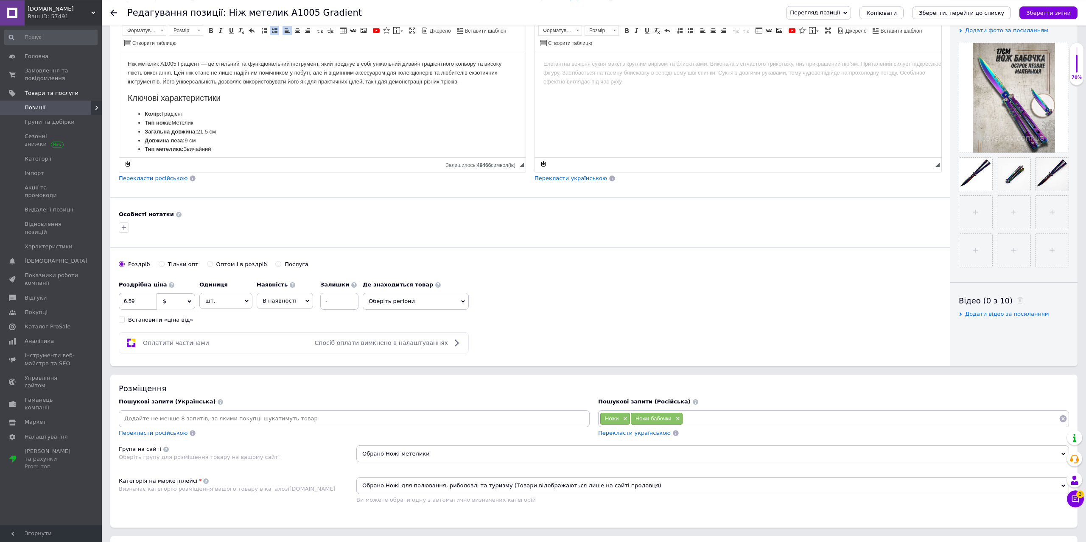
scroll to position [173, 0]
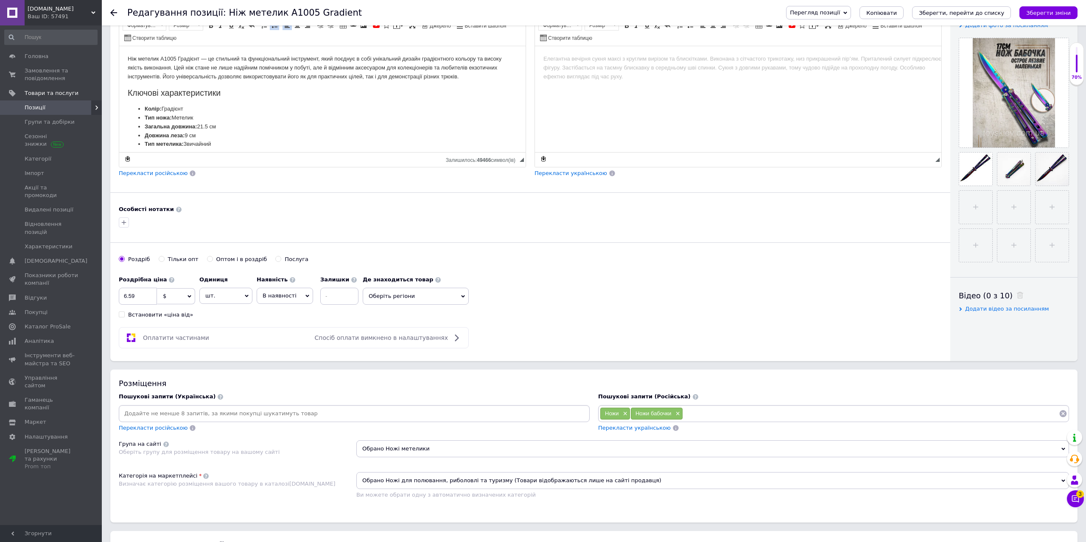
click at [184, 297] on span "$" at bounding box center [176, 296] width 38 height 16
click at [174, 338] on li "₴" at bounding box center [175, 338] width 37 height 12
drag, startPoint x: 143, startPoint y: 291, endPoint x: 116, endPoint y: 301, distance: 28.8
click at [122, 300] on input "6.59" at bounding box center [138, 296] width 38 height 17
type input "299"
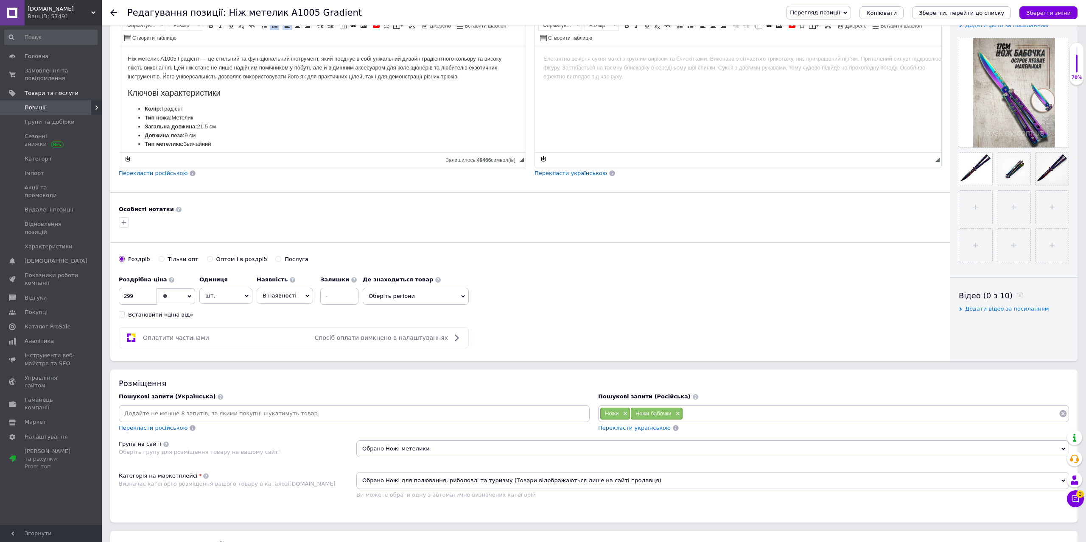
click at [638, 430] on span "Перекласти українською" at bounding box center [634, 428] width 73 height 6
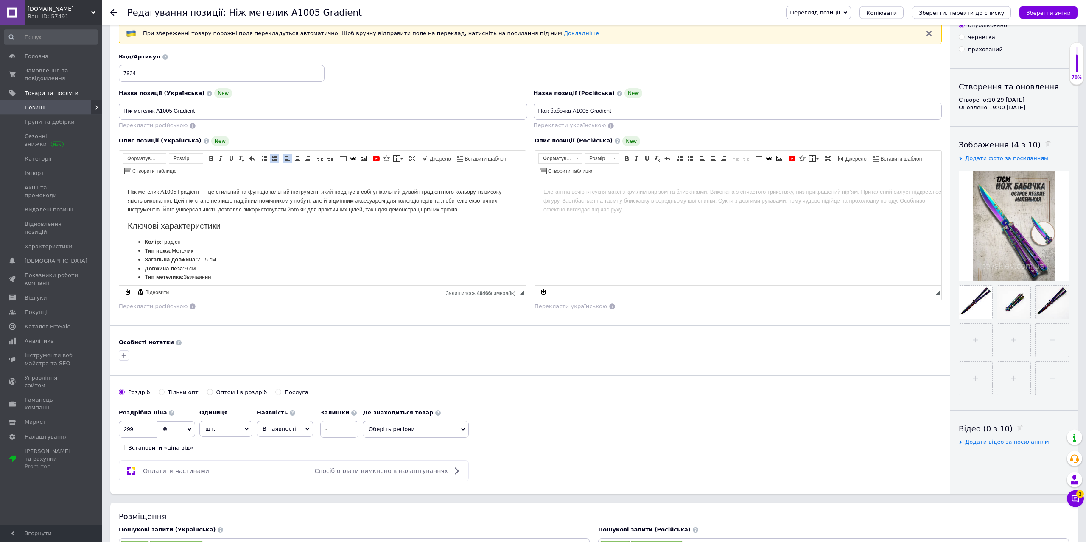
scroll to position [0, 0]
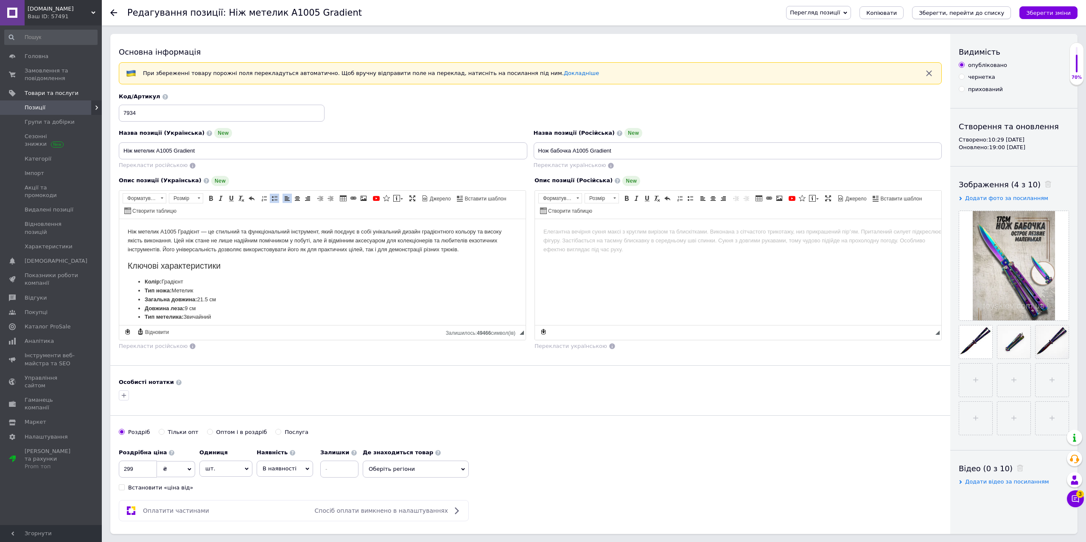
click at [994, 11] on icon "Зберегти, перейти до списку" at bounding box center [960, 13] width 85 height 6
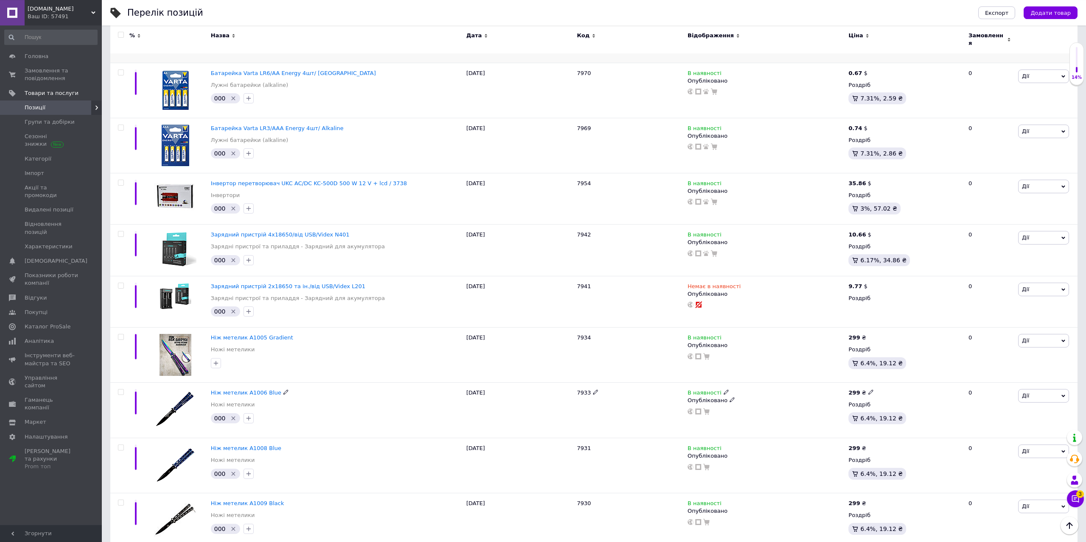
scroll to position [1254, 0]
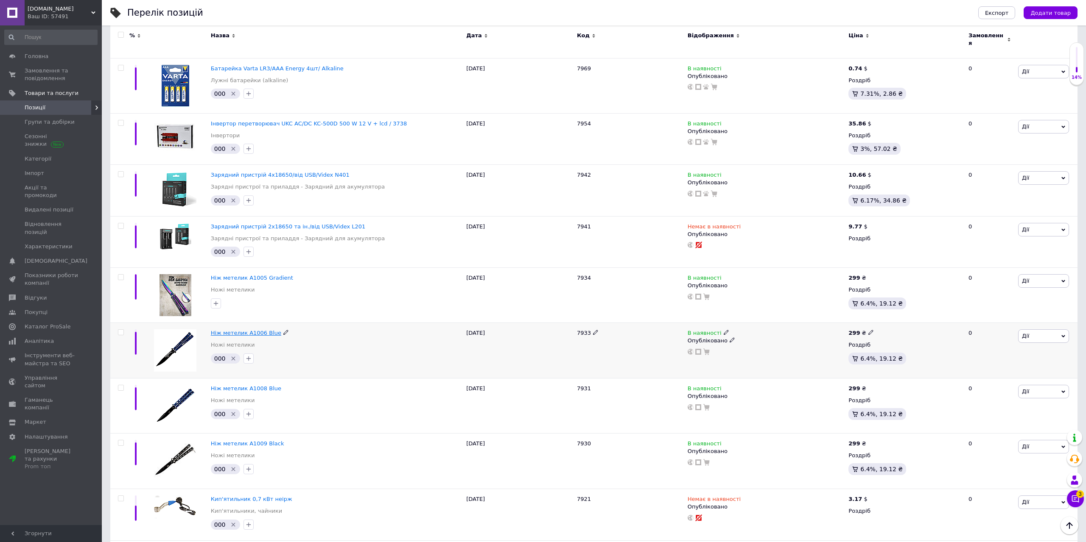
click at [229, 330] on span "Ніж метелик A1006 Blue" at bounding box center [246, 333] width 70 height 6
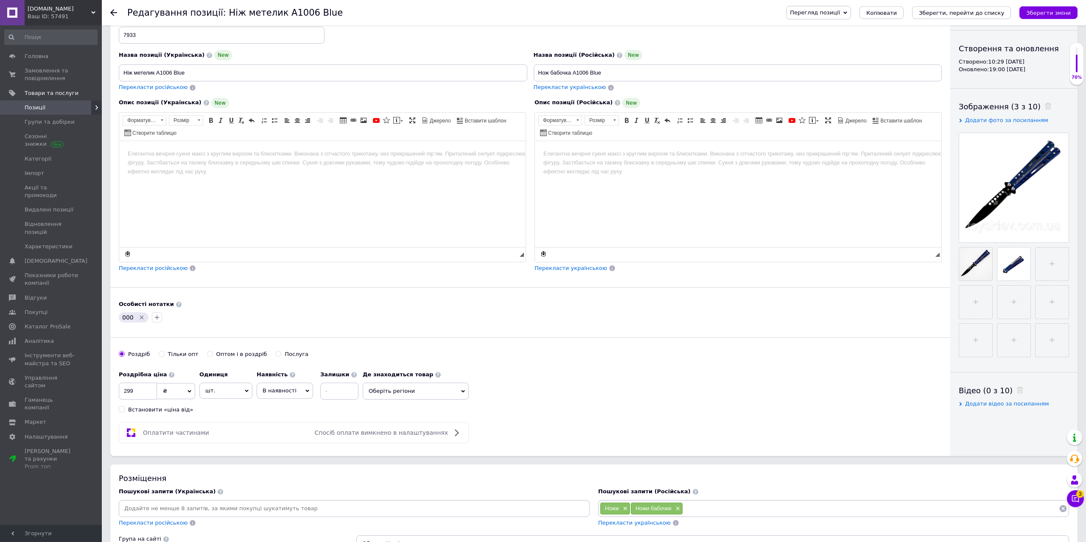
scroll to position [87, 0]
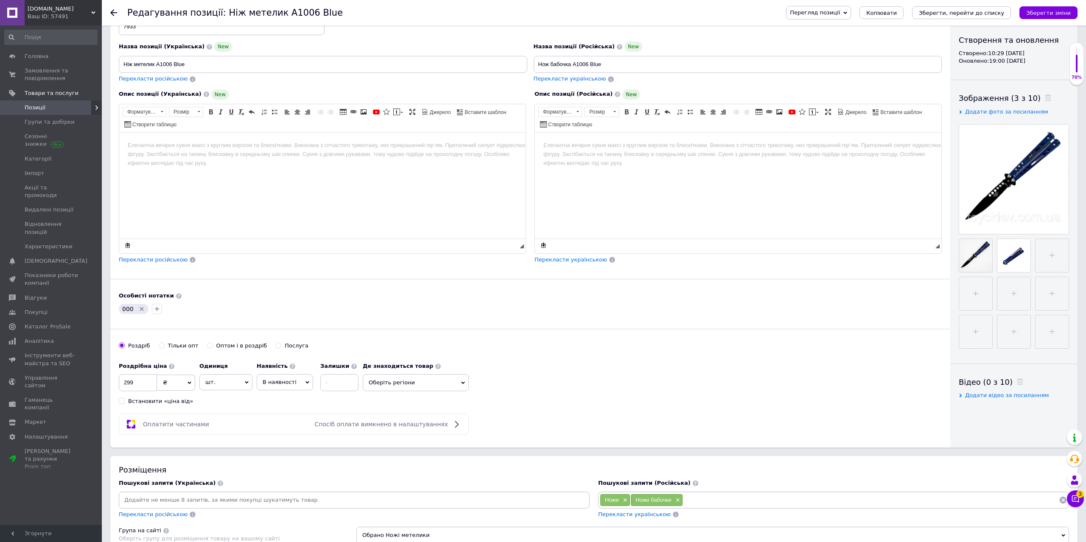
click at [200, 146] on body "Редактор, C1172A51-BB77-4587-B9C9-237D04688C7A" at bounding box center [322, 145] width 389 height 9
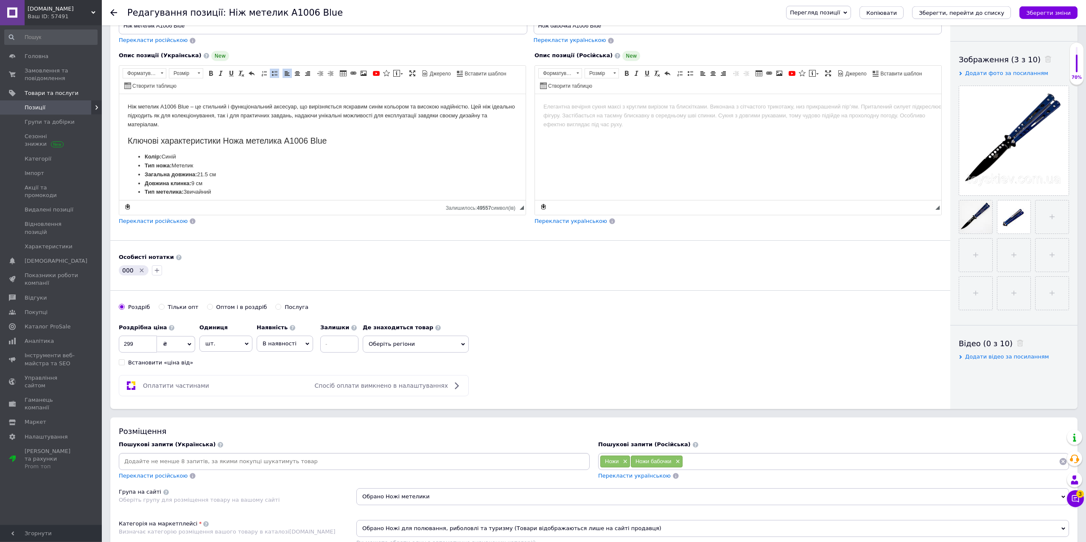
scroll to position [130, 0]
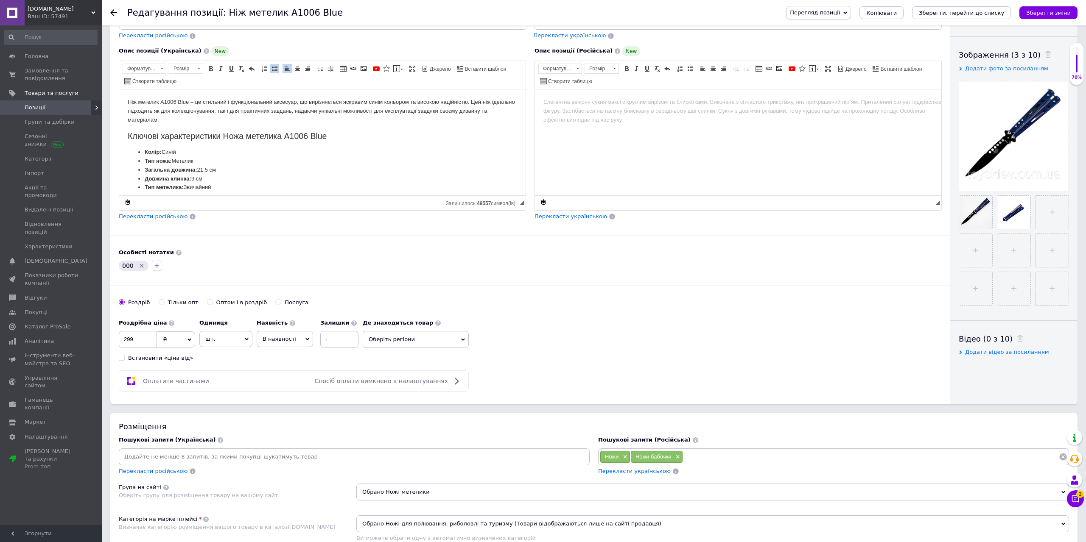
click at [618, 473] on span "Перекласти українською" at bounding box center [634, 471] width 73 height 6
click at [140, 265] on icon "Видалити мітку" at bounding box center [141, 265] width 7 height 7
click at [970, 14] on icon "Зберегти, перейти до списку" at bounding box center [960, 13] width 85 height 6
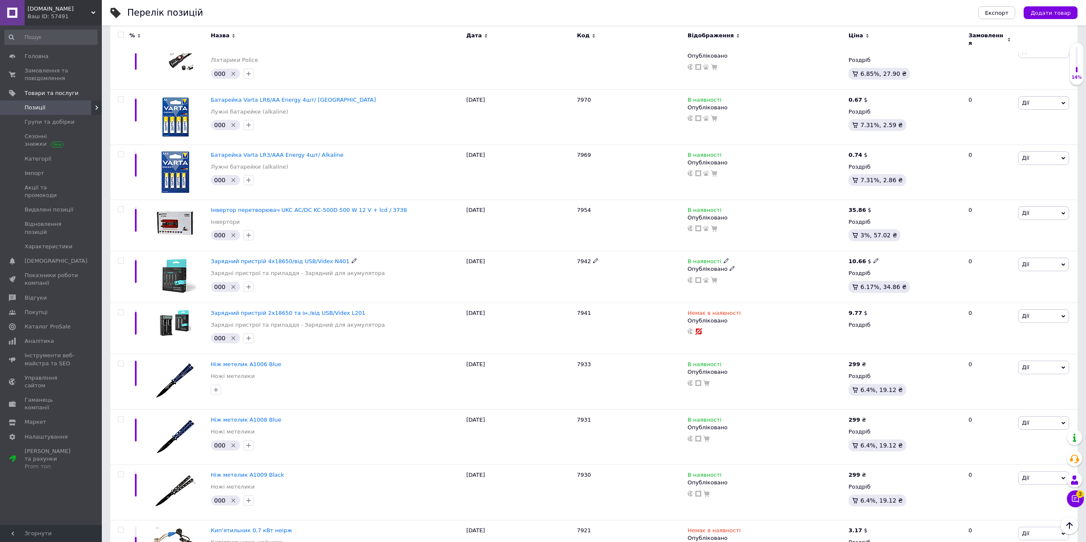
scroll to position [1298, 0]
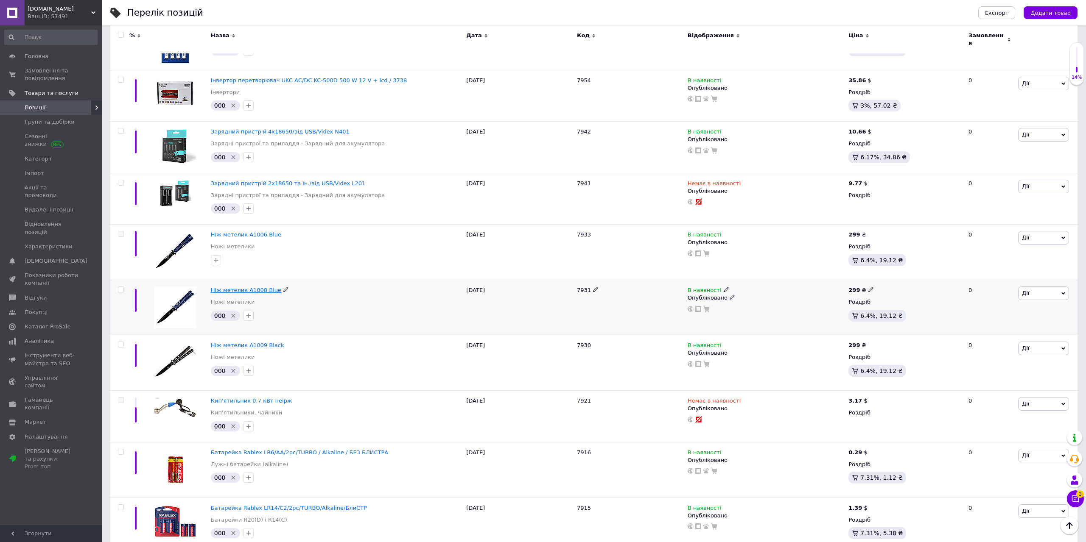
click at [246, 287] on span "Ніж метелик A1008 Blue" at bounding box center [246, 290] width 70 height 6
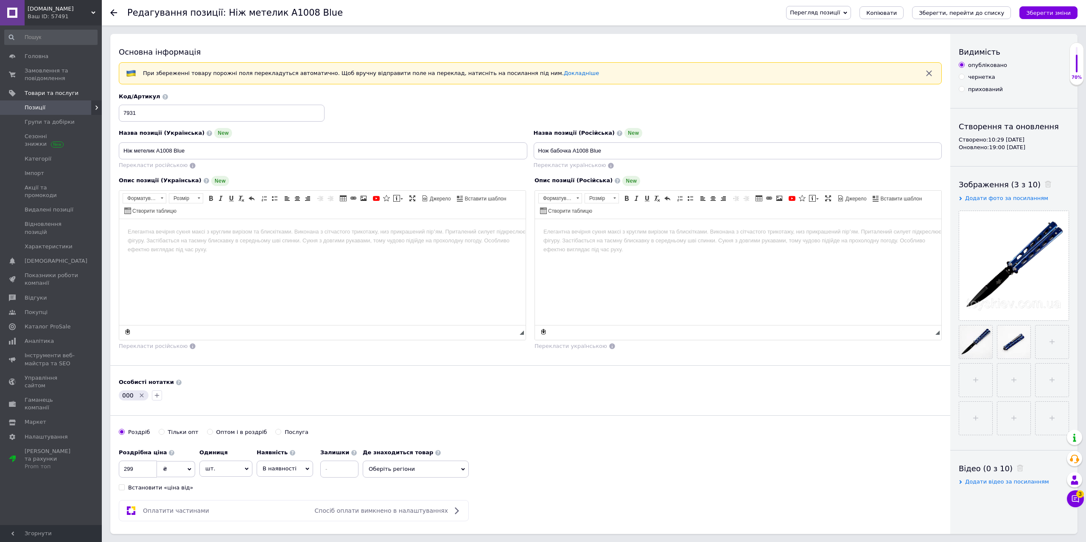
click at [139, 396] on icon "Видалити мітку" at bounding box center [141, 395] width 7 height 7
click at [269, 216] on span "Панель інструментів редактора Форматування Форматування Розмір Розмір Жирний Сп…" at bounding box center [322, 205] width 406 height 28
click at [272, 234] on body "Редактор, E5CDEEF2-CA82-42EC-A660-36A72539E794" at bounding box center [322, 231] width 389 height 9
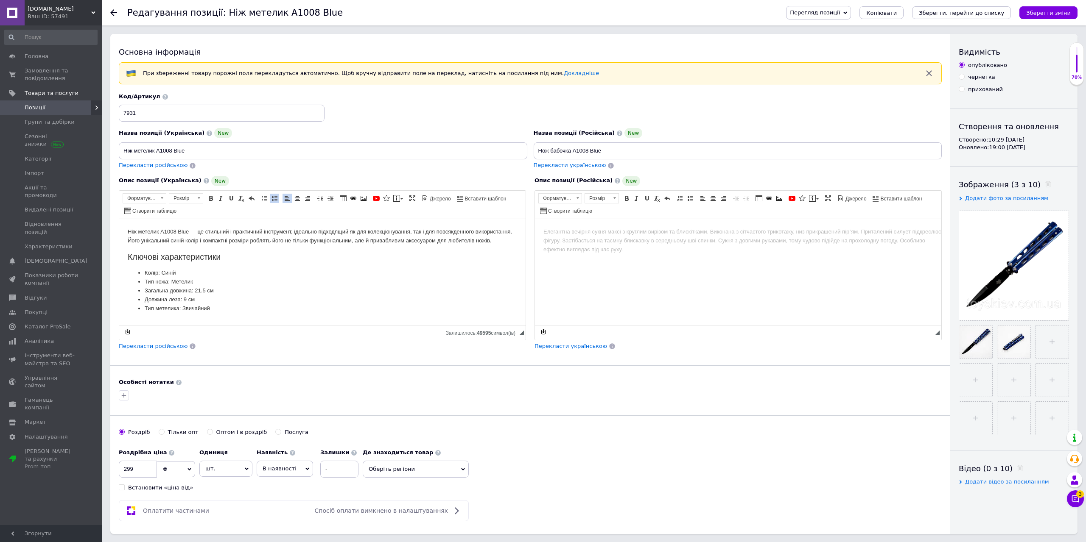
scroll to position [173, 0]
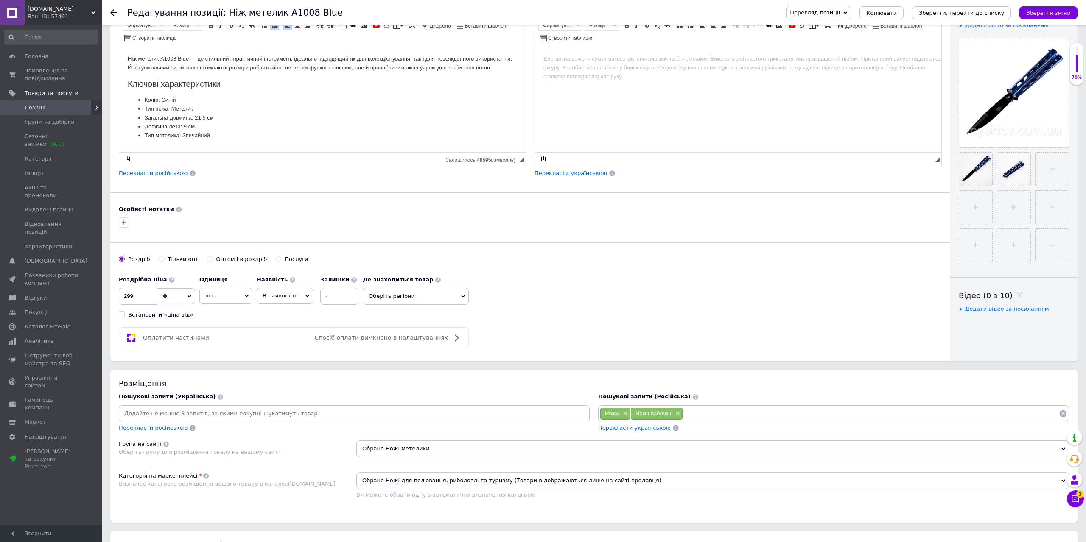
click at [617, 430] on span "Перекласти українською" at bounding box center [634, 428] width 73 height 6
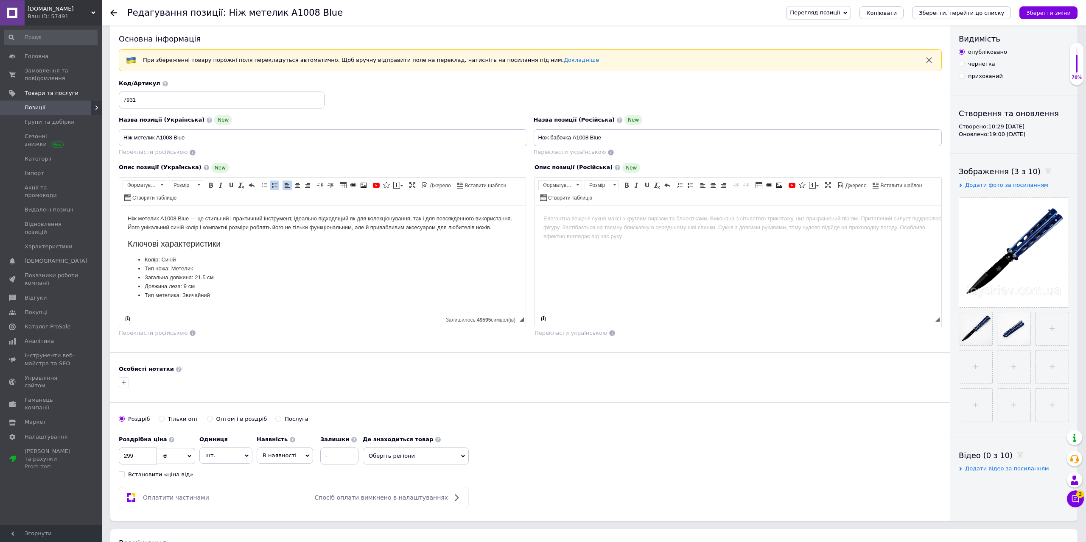
scroll to position [0, 0]
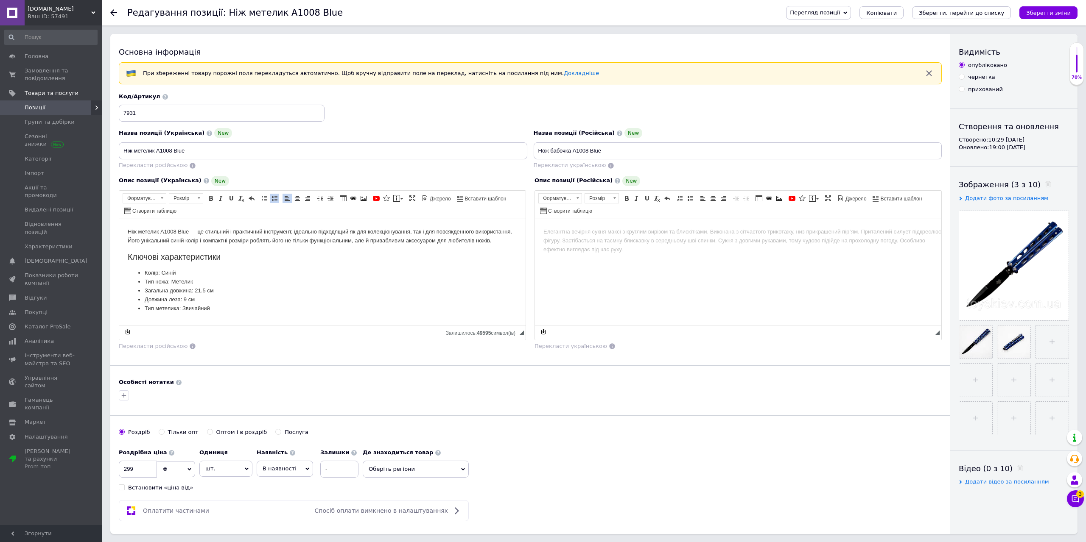
click at [957, 20] on div "Перегляд позиції Зберегти та переглянути на сайті Зберегти та переглянути на ма…" at bounding box center [923, 12] width 308 height 25
click at [957, 16] on icon "Зберегти, перейти до списку" at bounding box center [960, 13] width 85 height 6
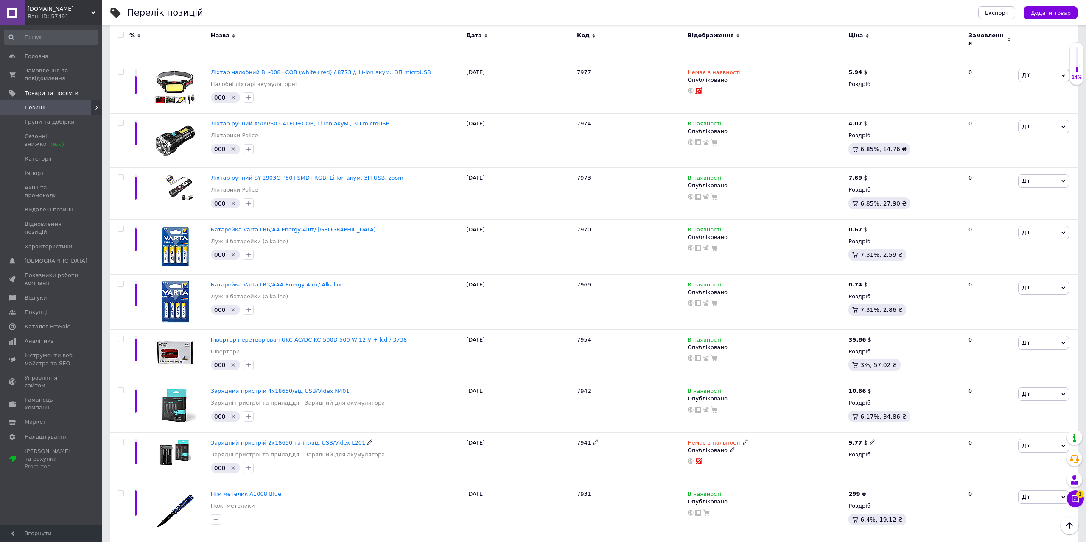
scroll to position [1211, 0]
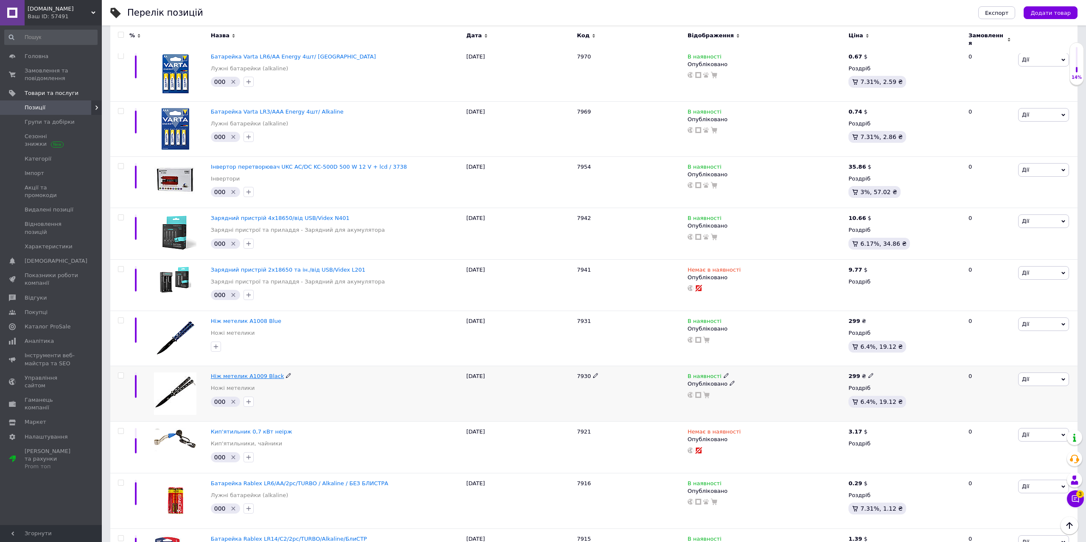
click at [255, 373] on span "Ніж метелик A1009 Black" at bounding box center [247, 376] width 73 height 6
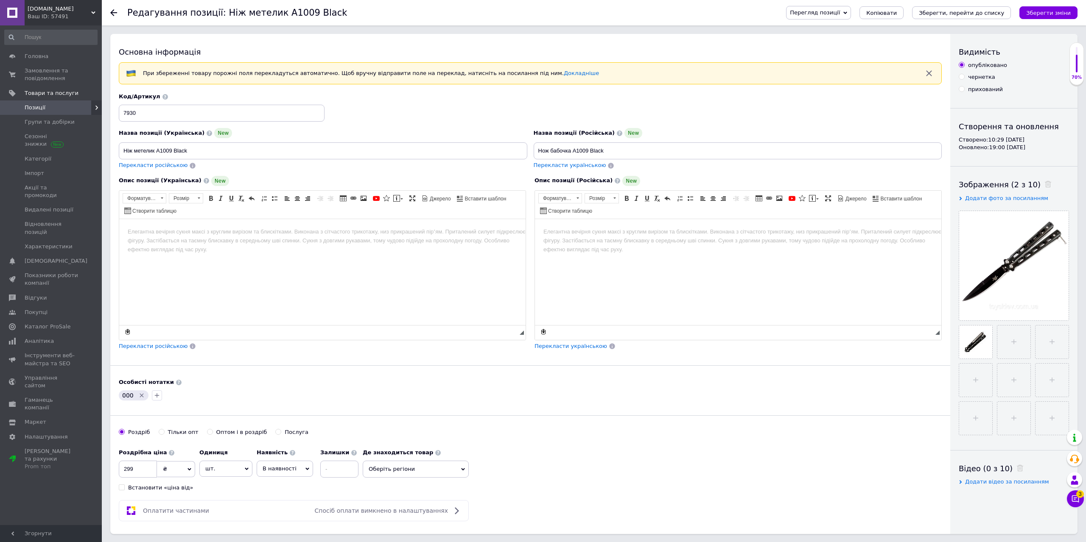
click at [241, 263] on html at bounding box center [322, 272] width 406 height 106
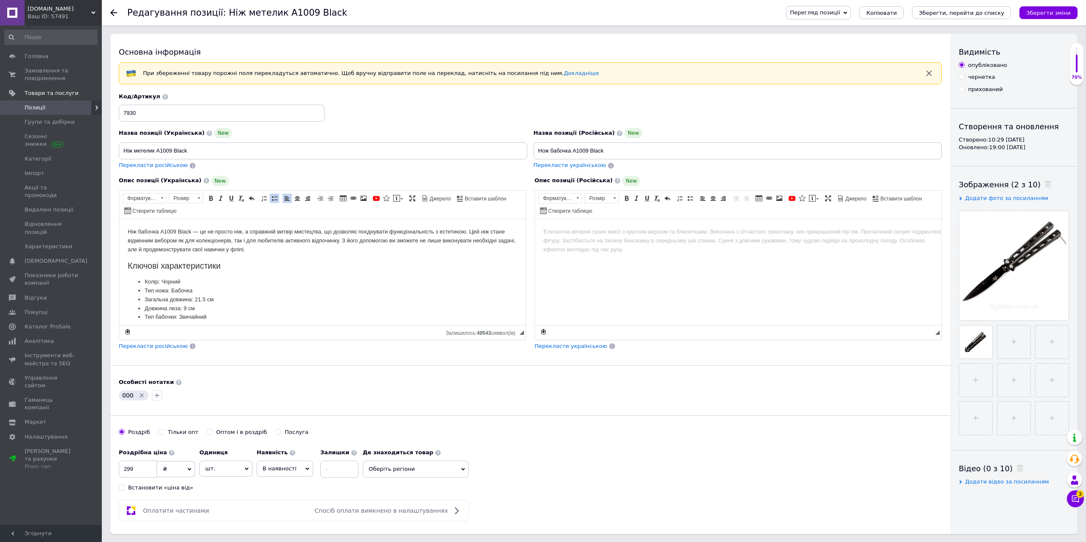
scroll to position [173, 0]
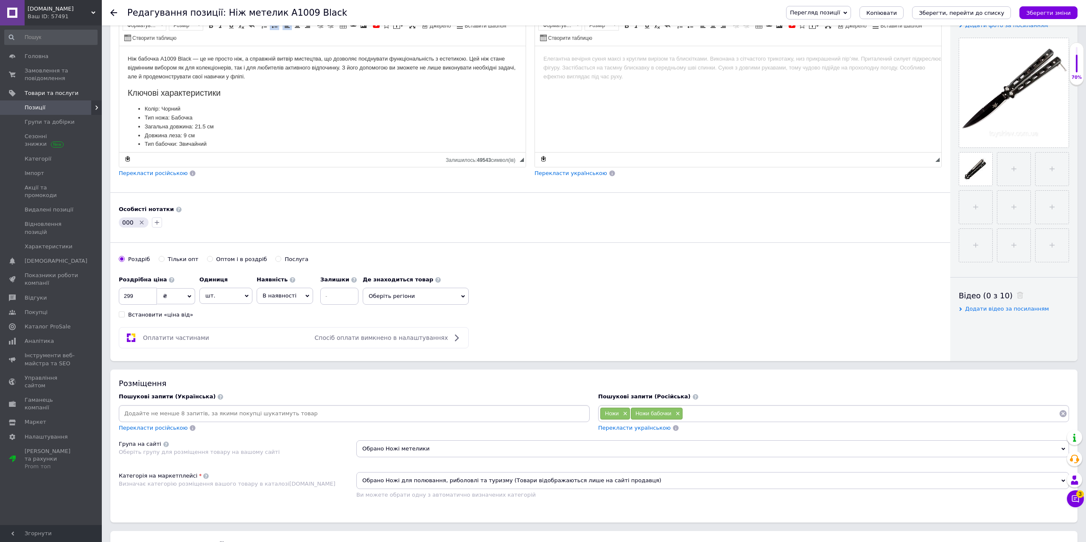
click at [625, 429] on span "Перекласти українською" at bounding box center [634, 428] width 73 height 6
click at [138, 222] on icon "Видалити мітку" at bounding box center [141, 222] width 7 height 7
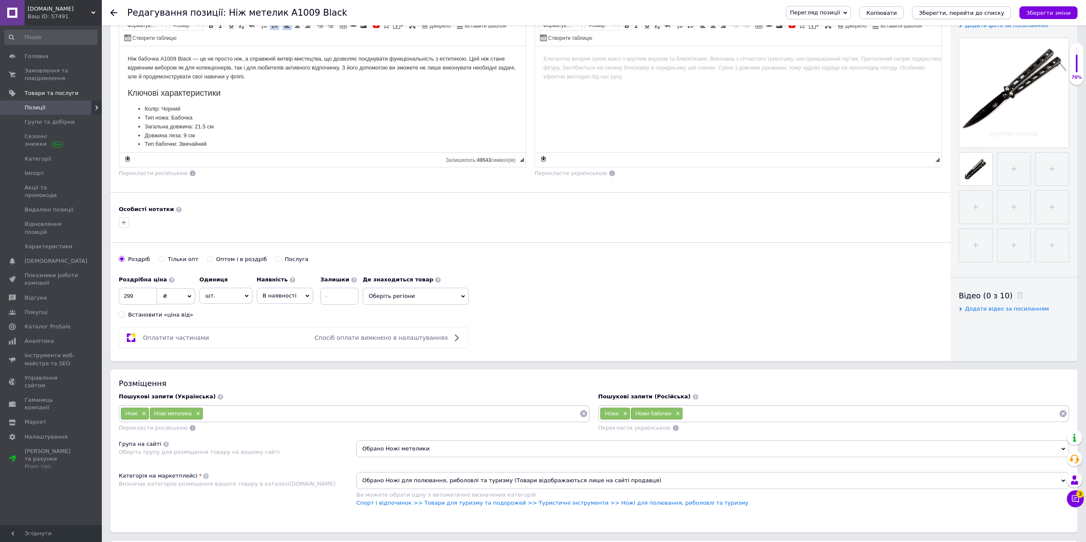
click at [967, 17] on button "Зберегти, перейти до списку" at bounding box center [961, 12] width 99 height 13
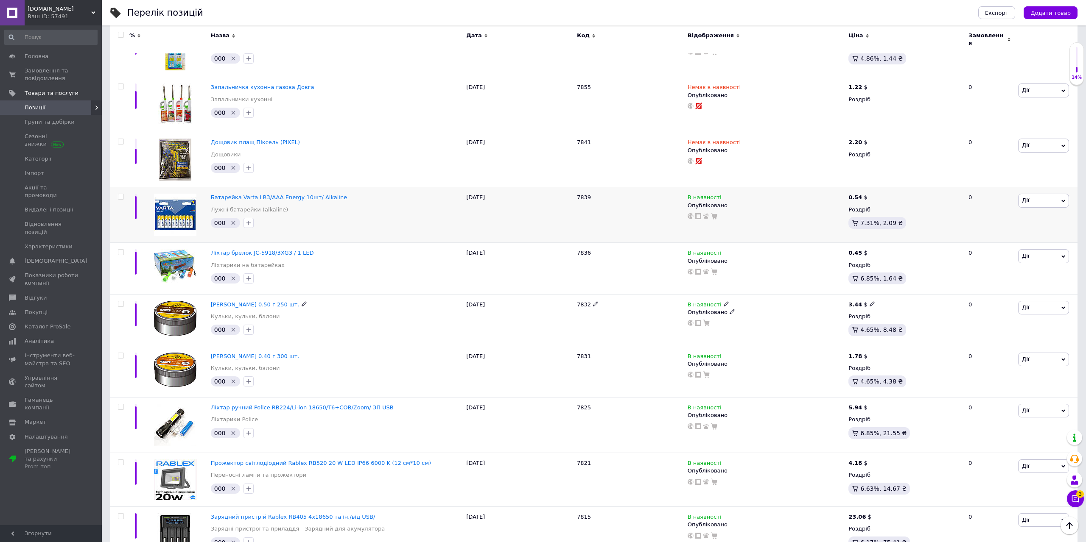
scroll to position [2333, 0]
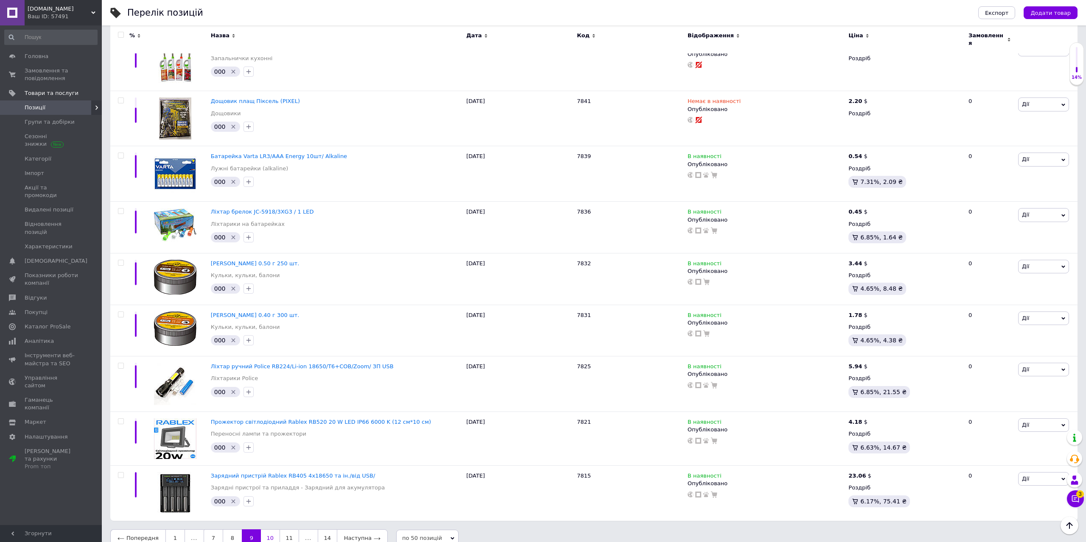
click at [272, 530] on link "10" at bounding box center [270, 539] width 19 height 18
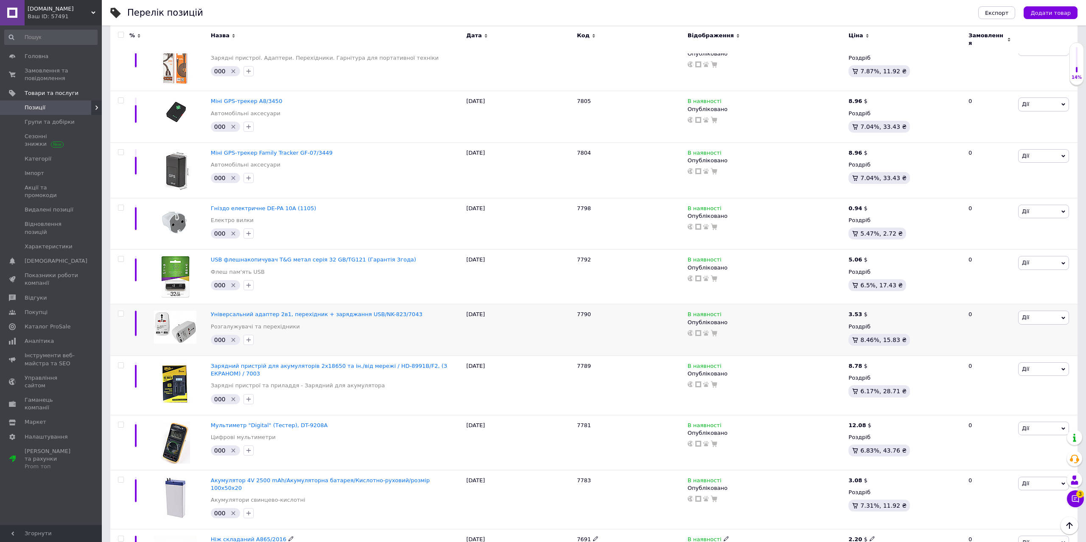
scroll to position [433, 0]
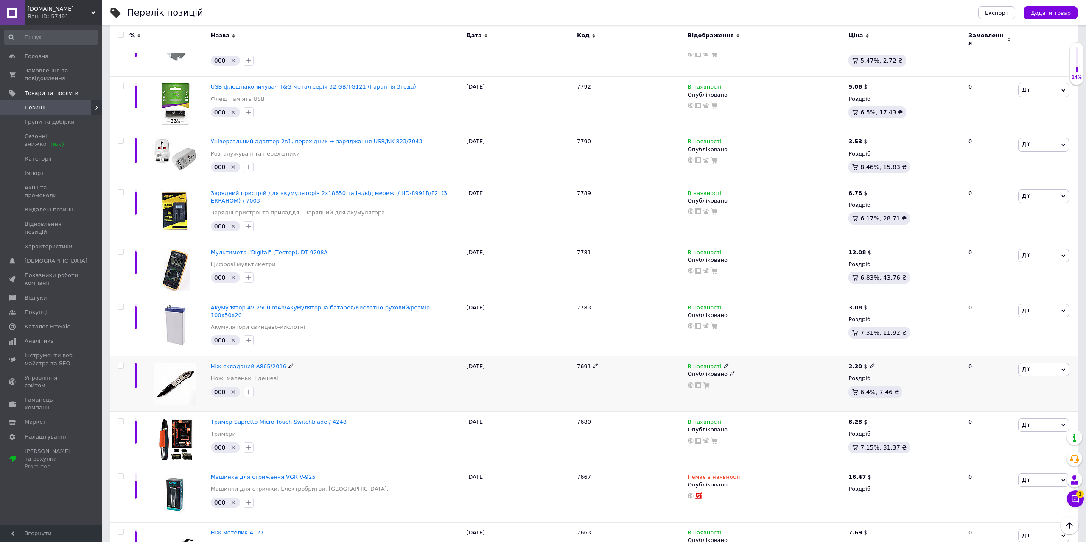
click at [256, 363] on span "Ніж складаний A865/2016" at bounding box center [248, 366] width 75 height 6
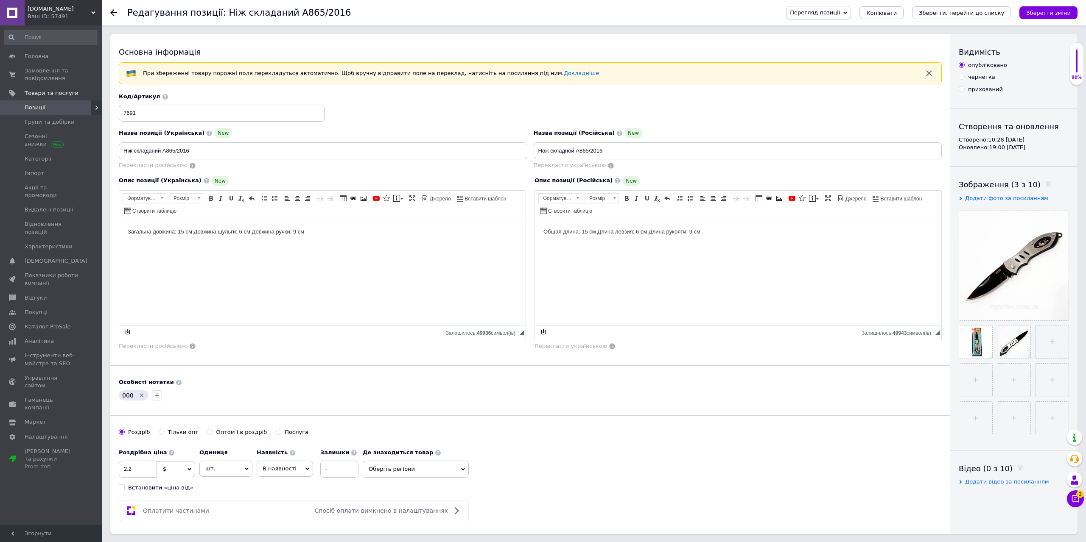
click at [140, 396] on icon "Видалити мітку" at bounding box center [141, 395] width 7 height 7
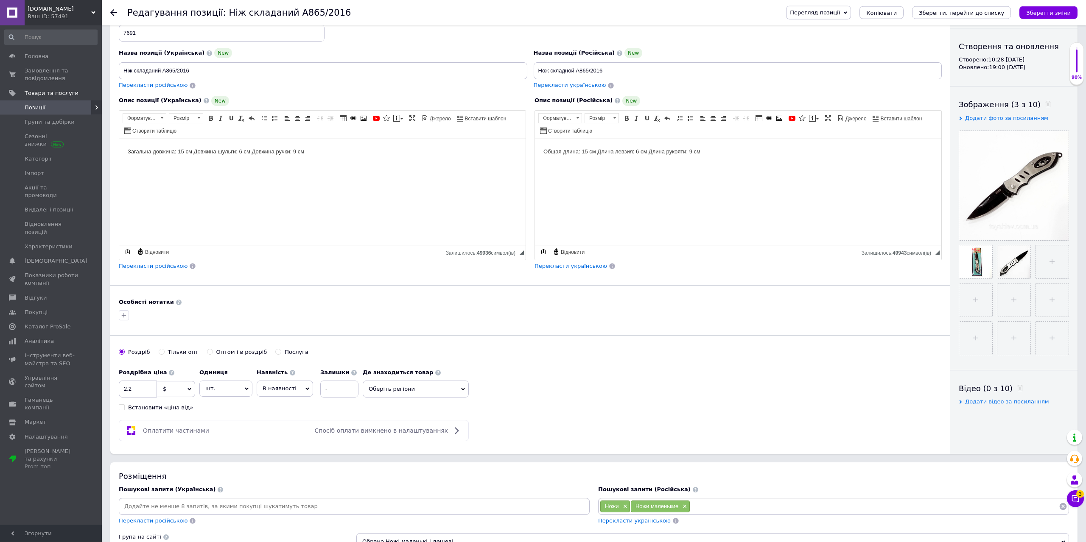
scroll to position [173, 0]
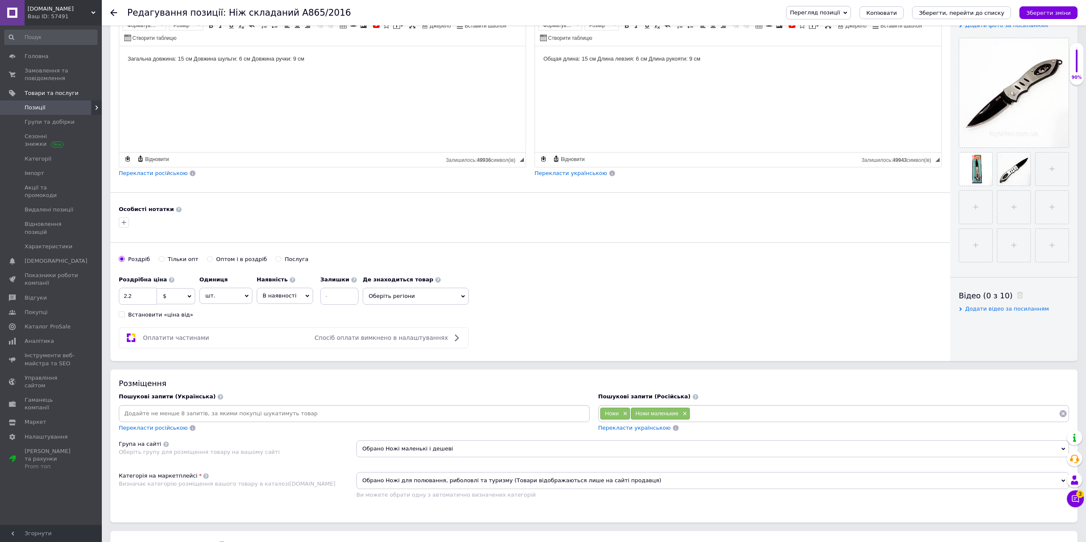
click at [177, 299] on span "$" at bounding box center [176, 296] width 38 height 16
click at [173, 337] on li "₴" at bounding box center [175, 338] width 37 height 12
drag, startPoint x: 143, startPoint y: 299, endPoint x: 112, endPoint y: 304, distance: 31.8
click at [119, 302] on input "2.2" at bounding box center [138, 296] width 38 height 17
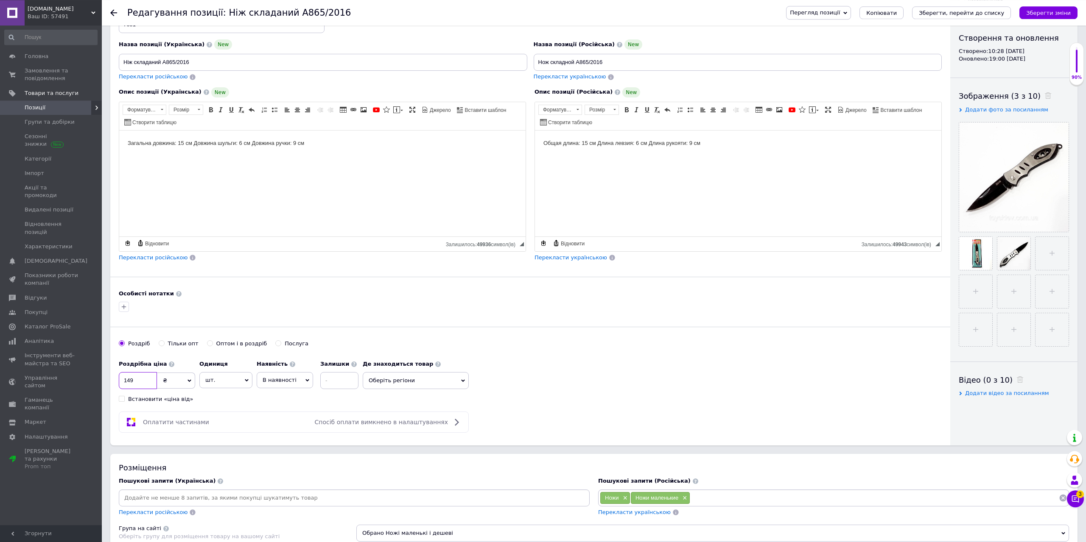
scroll to position [87, 0]
type input "149"
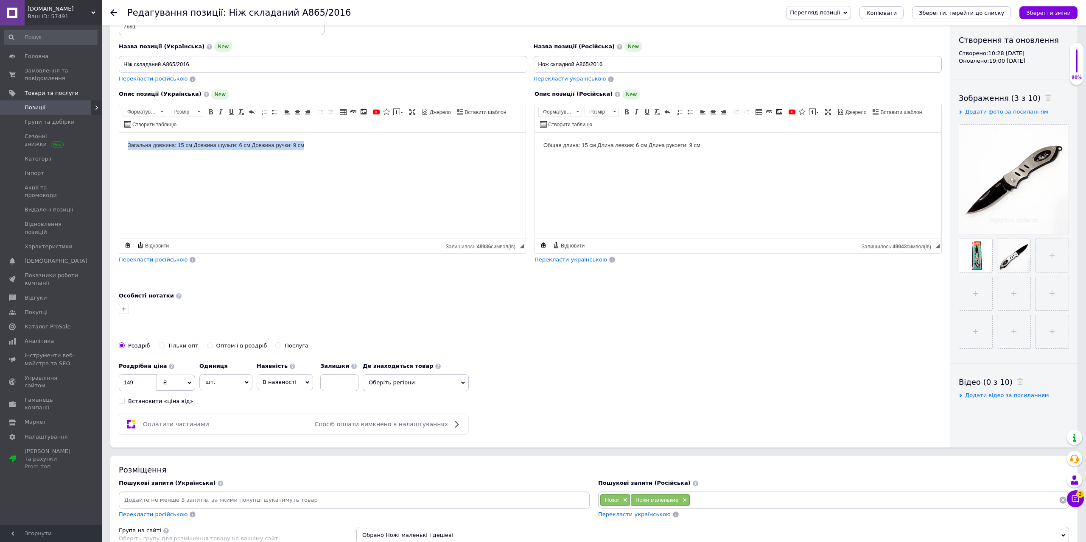
drag, startPoint x: 310, startPoint y: 154, endPoint x: 116, endPoint y: 162, distance: 194.4
click at [119, 162] on html "Загальна довжина: 15 см Довжина шульги: 6 см Довжина ручки: 9 см" at bounding box center [322, 185] width 406 height 106
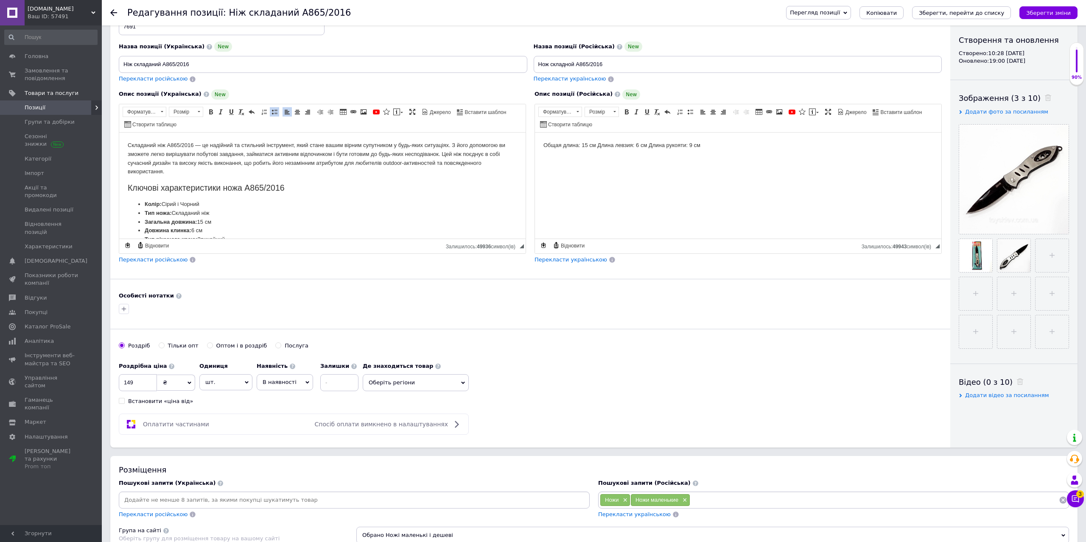
scroll to position [22, 0]
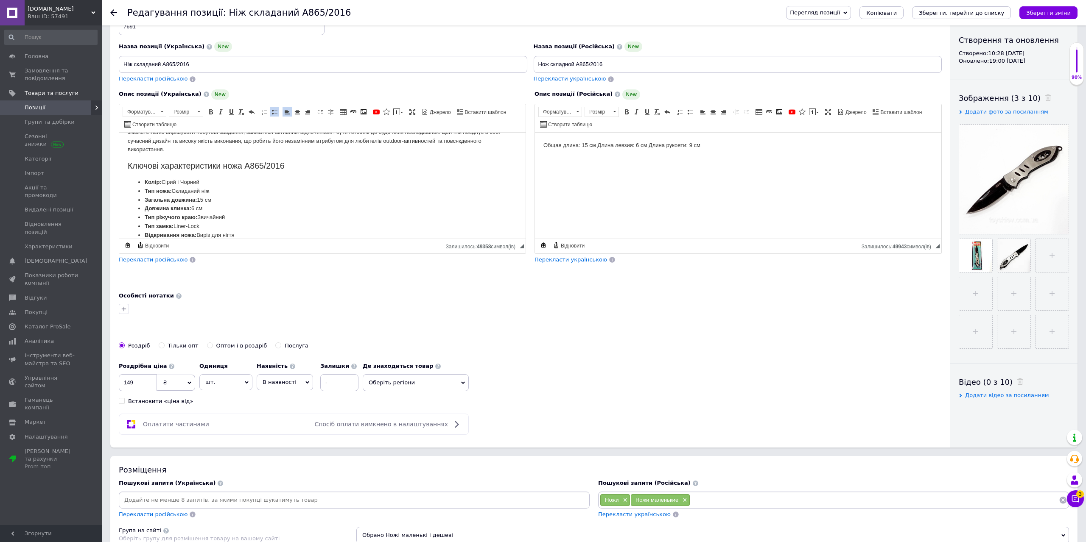
click at [163, 260] on span "Перекласти російською" at bounding box center [153, 260] width 69 height 6
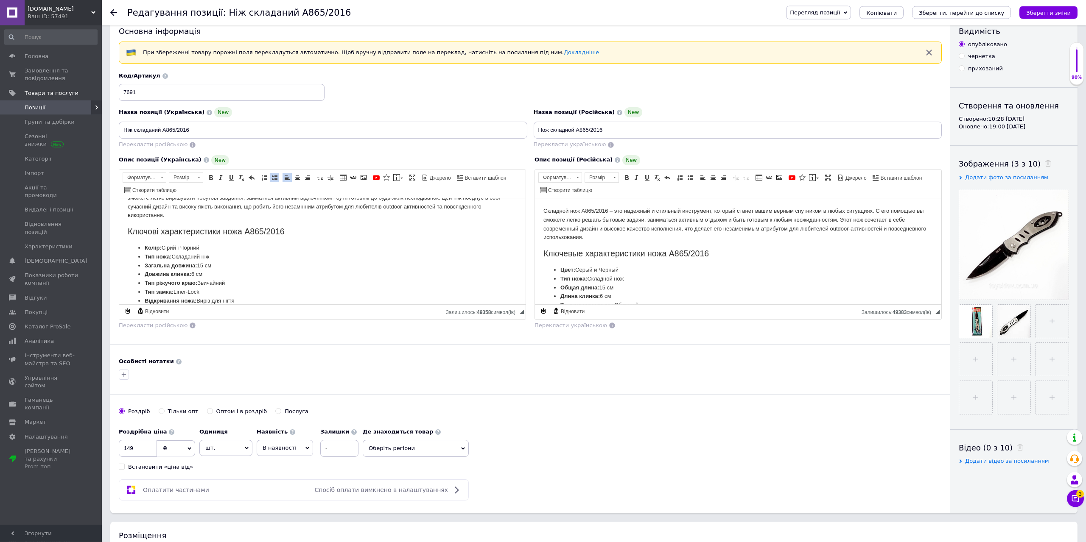
scroll to position [0, 0]
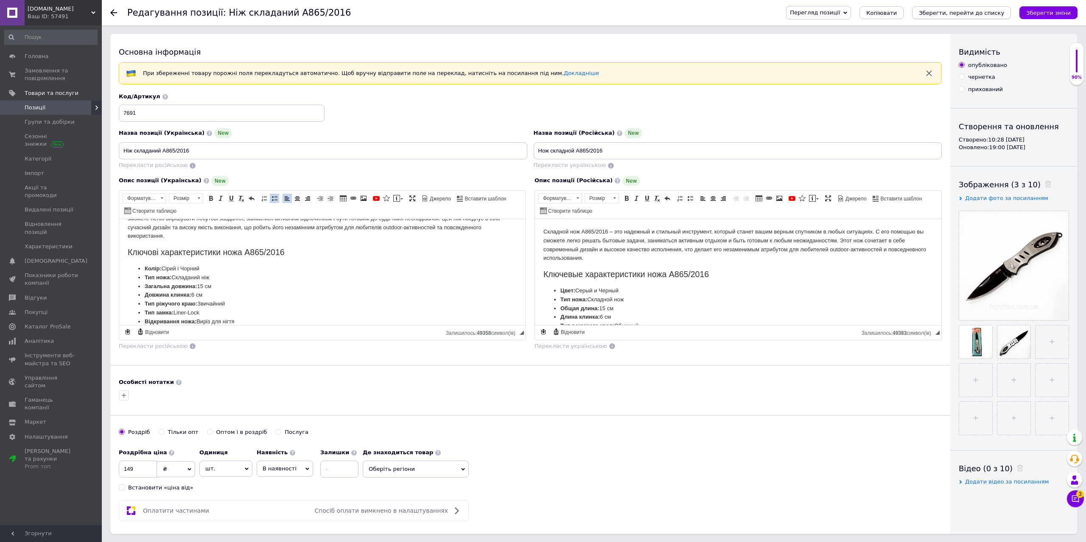
click at [952, 15] on icon "Зберегти, перейти до списку" at bounding box center [960, 13] width 85 height 6
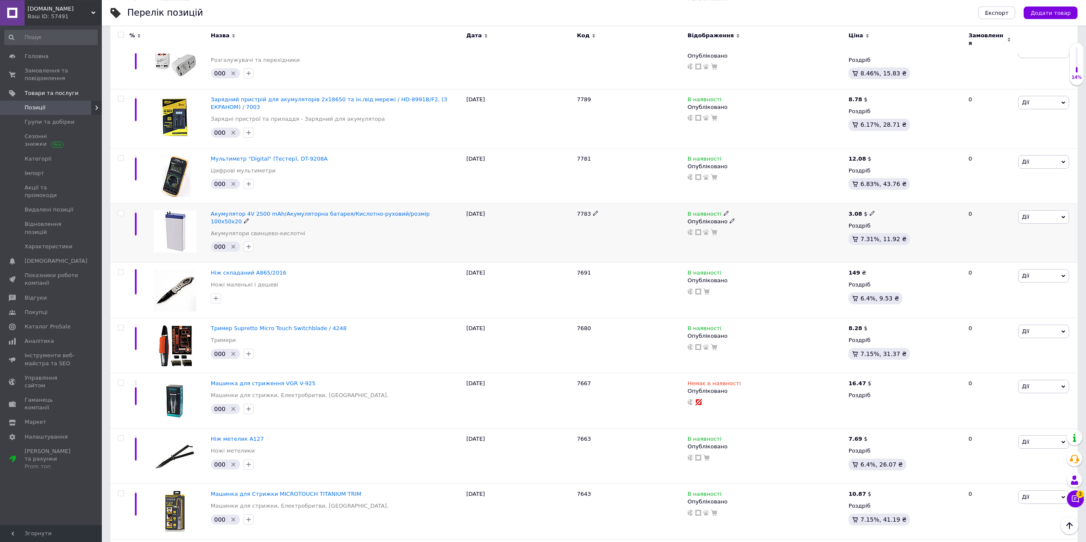
scroll to position [476, 0]
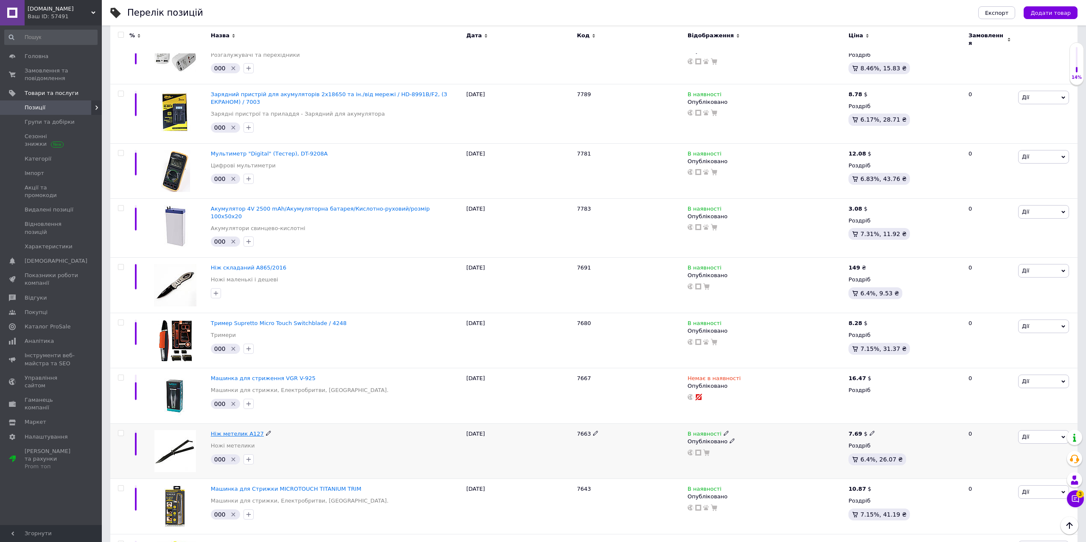
click at [247, 431] on span "Ніж метелик A127" at bounding box center [237, 434] width 53 height 6
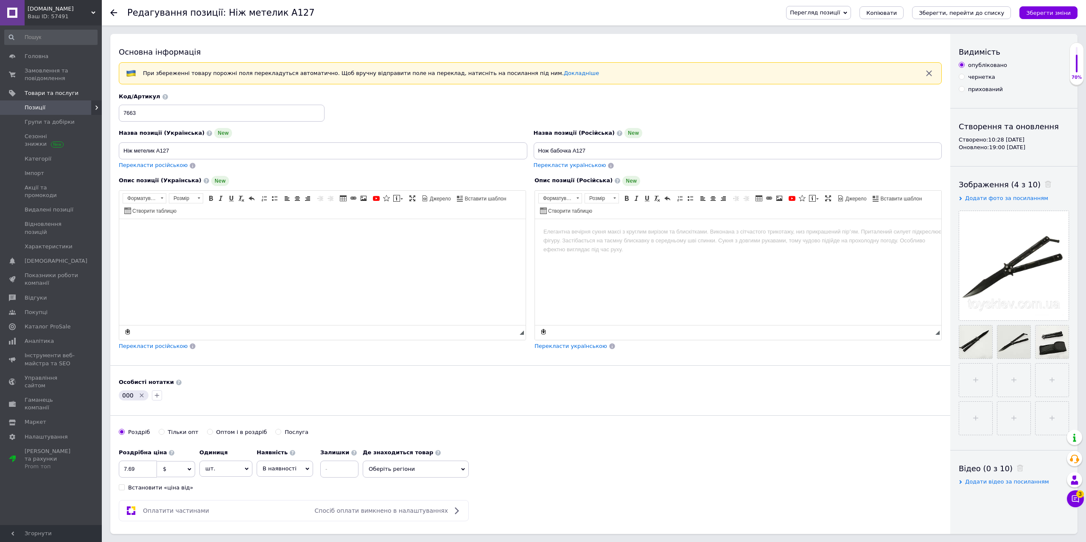
click at [257, 265] on html at bounding box center [322, 272] width 406 height 106
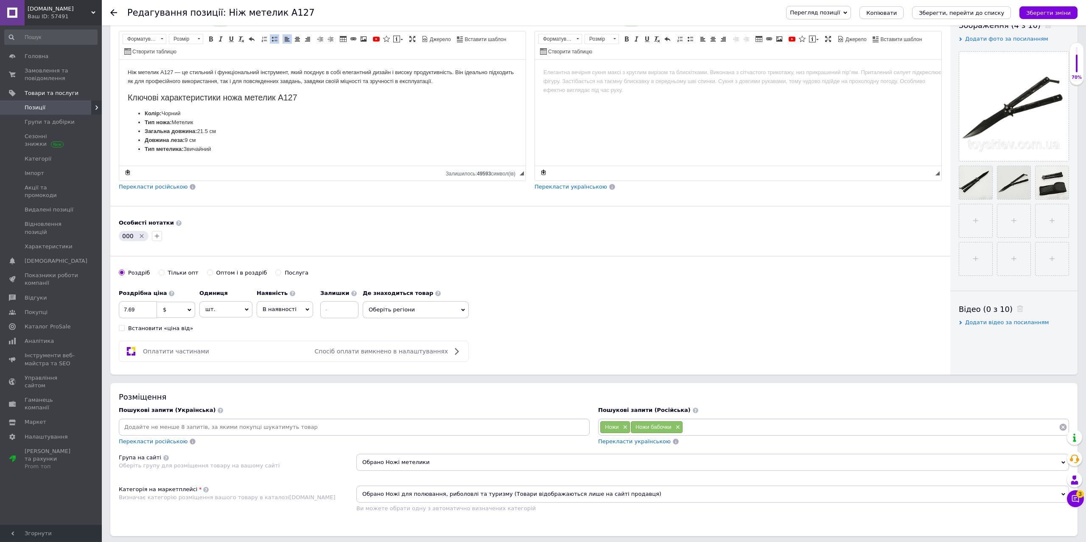
scroll to position [173, 0]
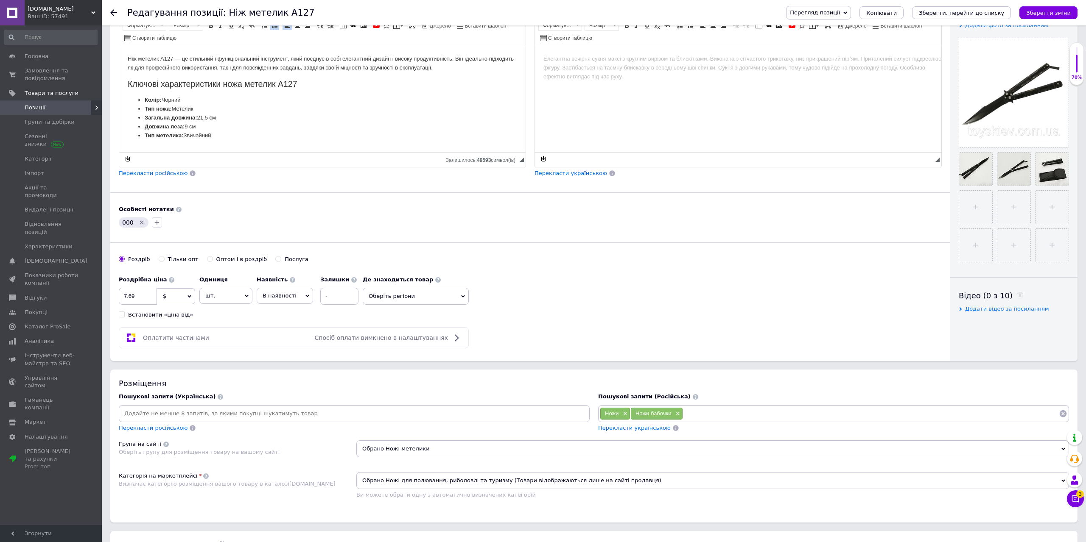
click at [165, 301] on span "$" at bounding box center [176, 296] width 38 height 16
click at [172, 339] on li "₴" at bounding box center [175, 338] width 37 height 12
drag, startPoint x: 140, startPoint y: 299, endPoint x: 120, endPoint y: 301, distance: 20.0
click at [120, 301] on input "7.69" at bounding box center [138, 296] width 38 height 17
type input "299"
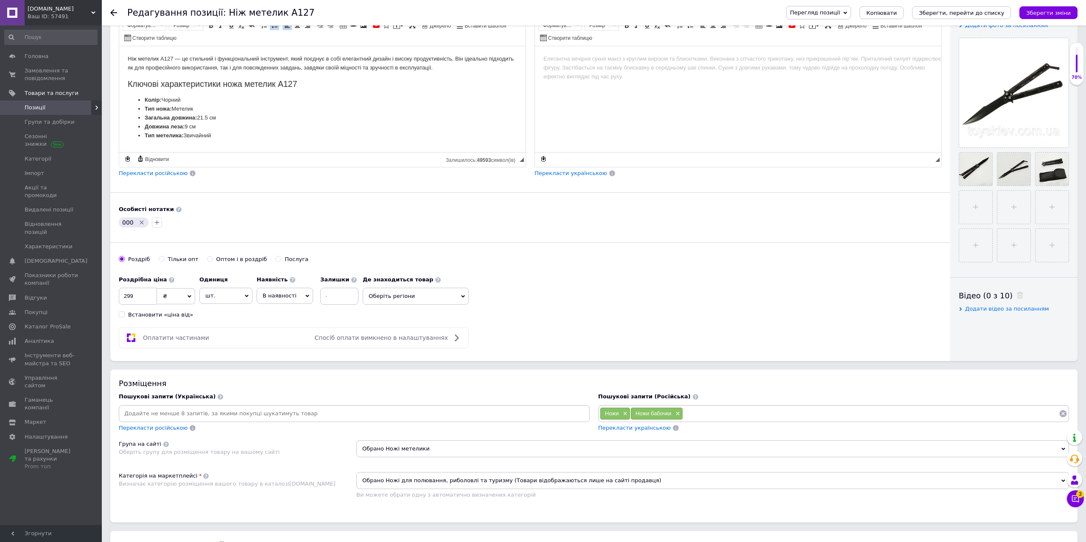
click at [141, 222] on icon "Видалити мітку" at bounding box center [141, 222] width 7 height 7
click at [166, 175] on span "Перекласти російською" at bounding box center [153, 173] width 69 height 6
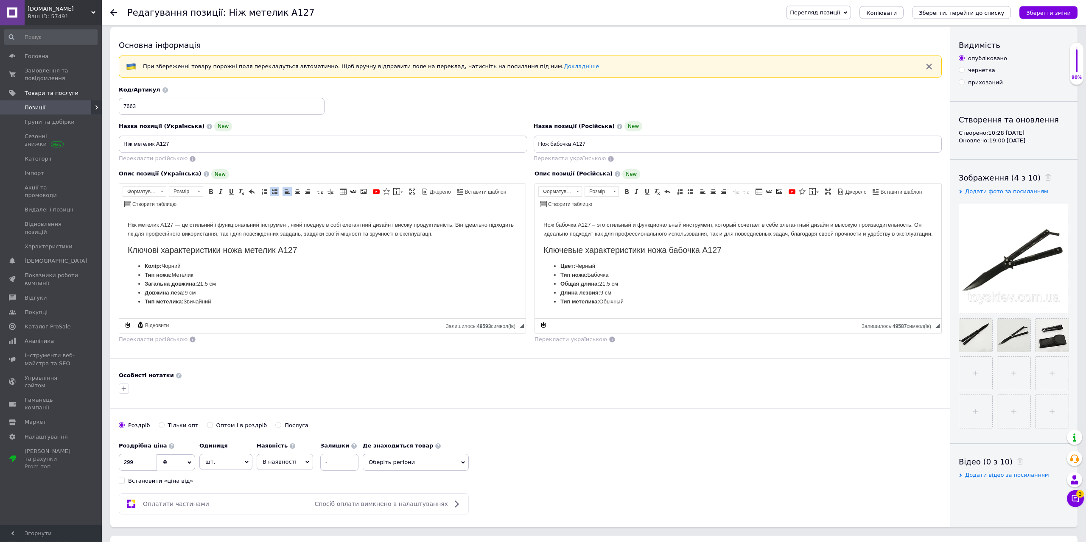
scroll to position [0, 0]
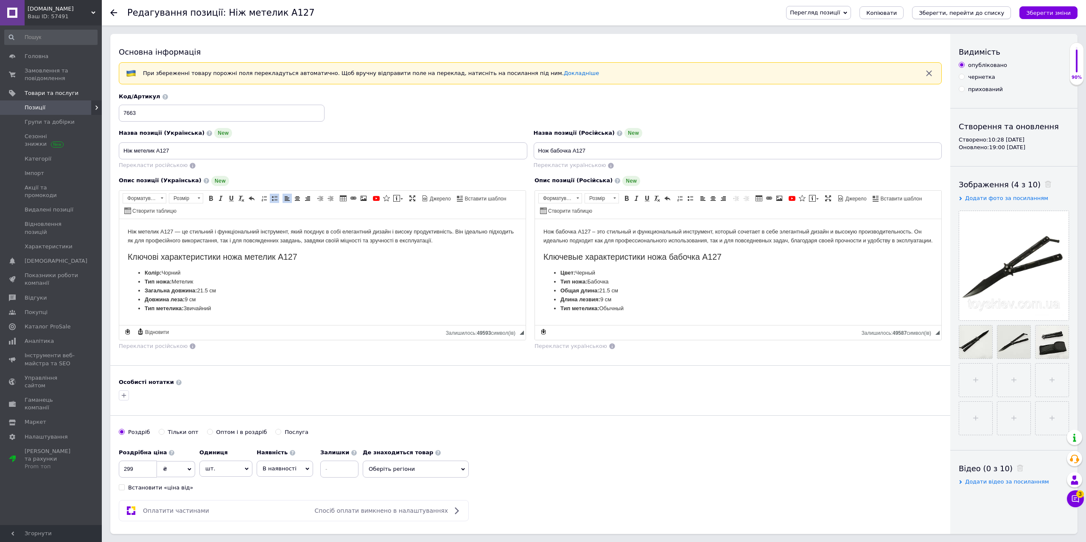
click at [951, 15] on icon "Зберегти, перейти до списку" at bounding box center [960, 13] width 85 height 6
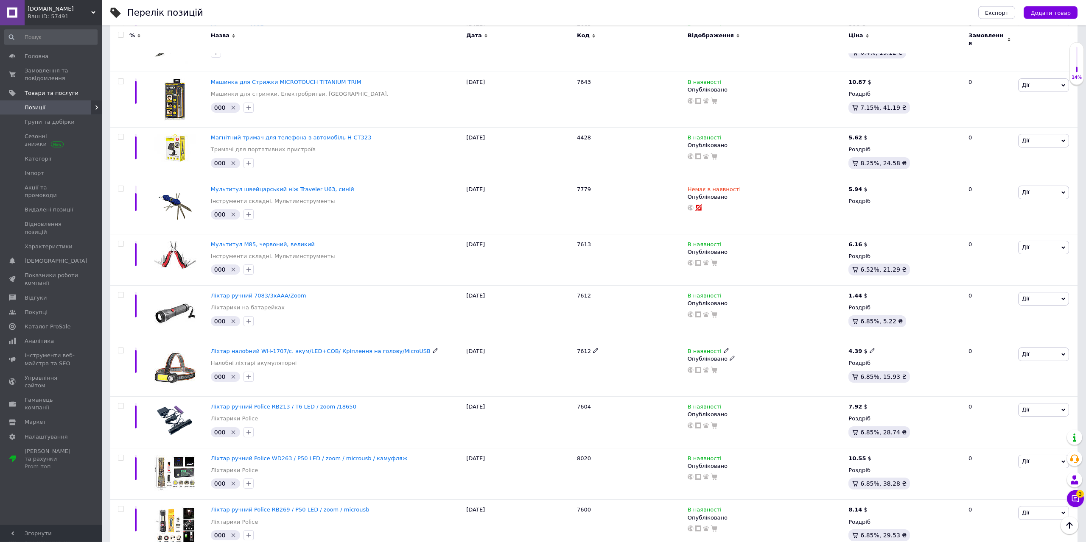
scroll to position [822, 0]
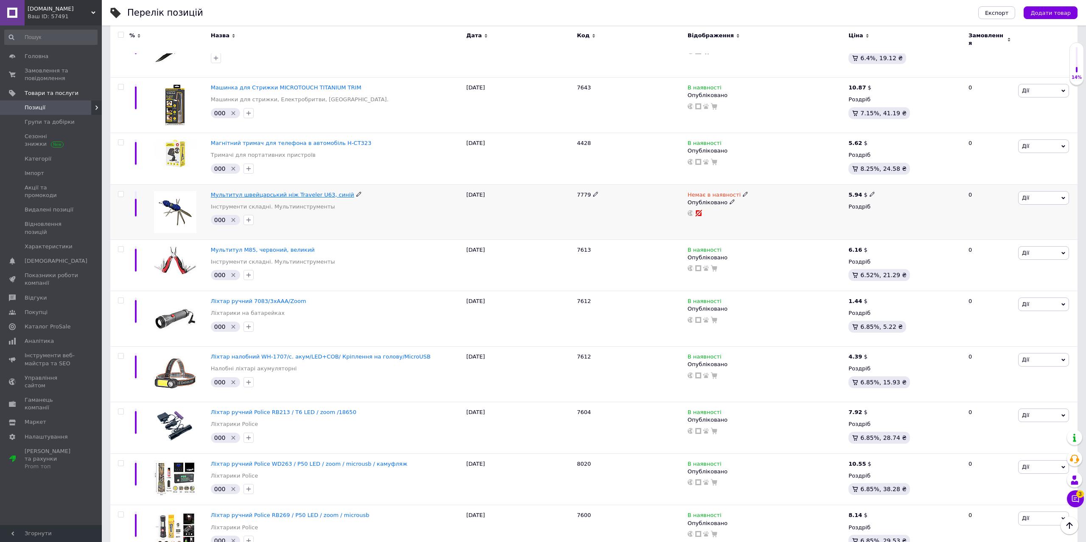
click at [292, 192] on span "Мультитул швейцарський ніж Traveler U63, синій" at bounding box center [282, 195] width 143 height 6
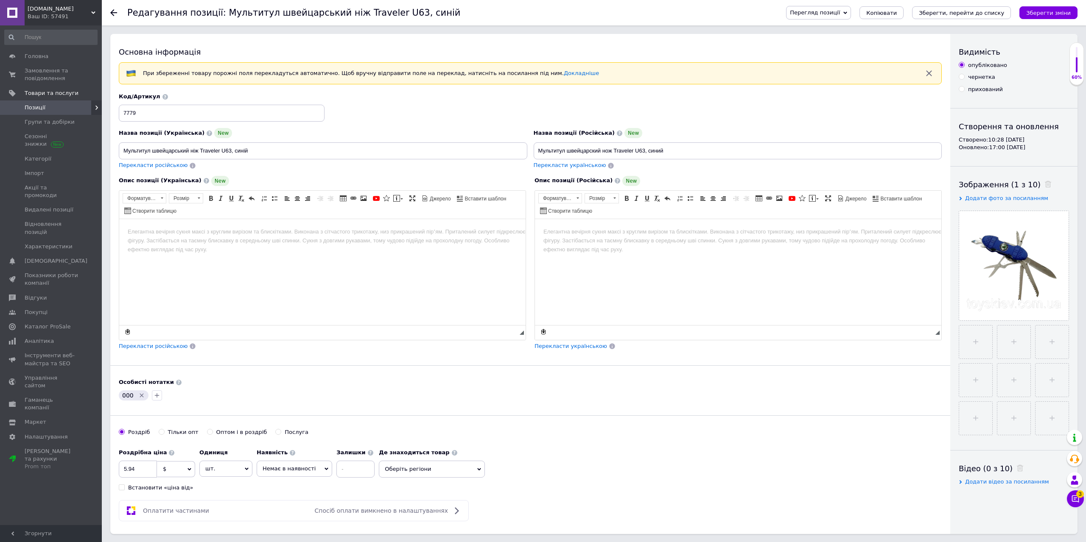
click at [255, 223] on html at bounding box center [322, 272] width 406 height 106
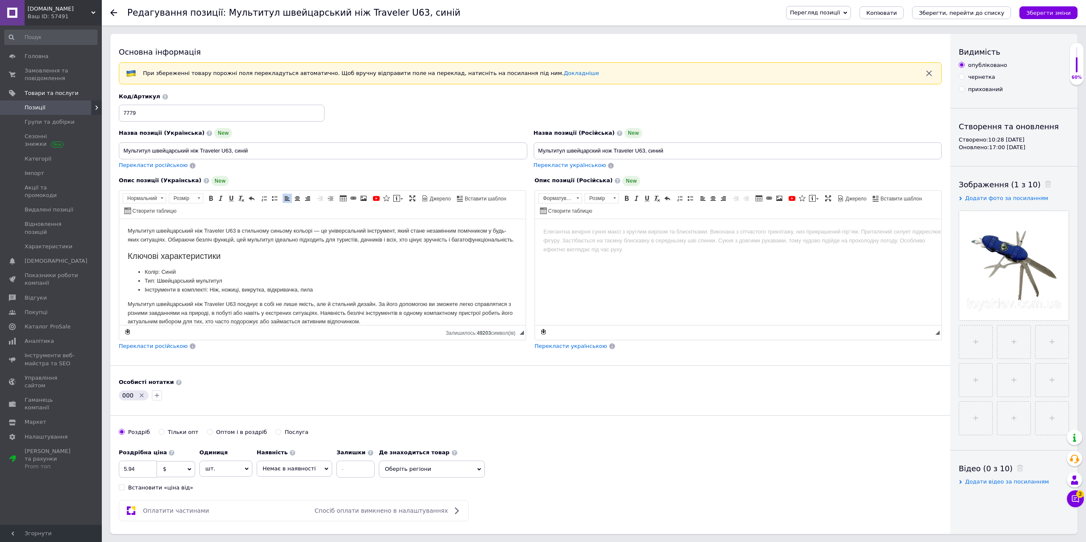
scroll to position [173, 0]
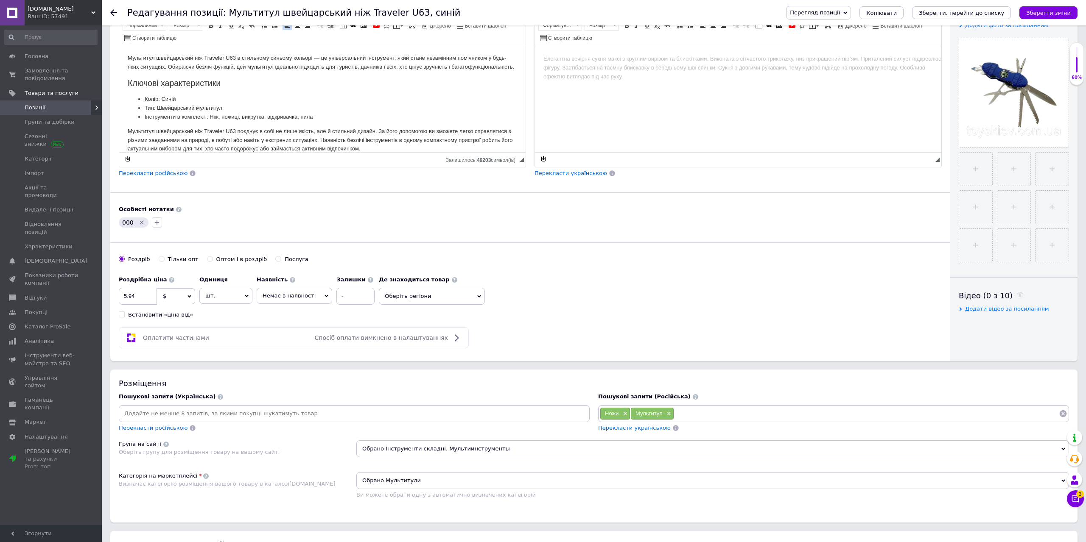
click at [634, 435] on div "Пошукові запити (Російська) Ножи × Мультитул × Перекласти українською" at bounding box center [833, 412] width 479 height 47
click at [634, 431] on span "Перекласти українською" at bounding box center [634, 428] width 73 height 6
click at [187, 298] on span "$" at bounding box center [176, 296] width 38 height 16
click at [168, 333] on li "₴" at bounding box center [175, 338] width 37 height 12
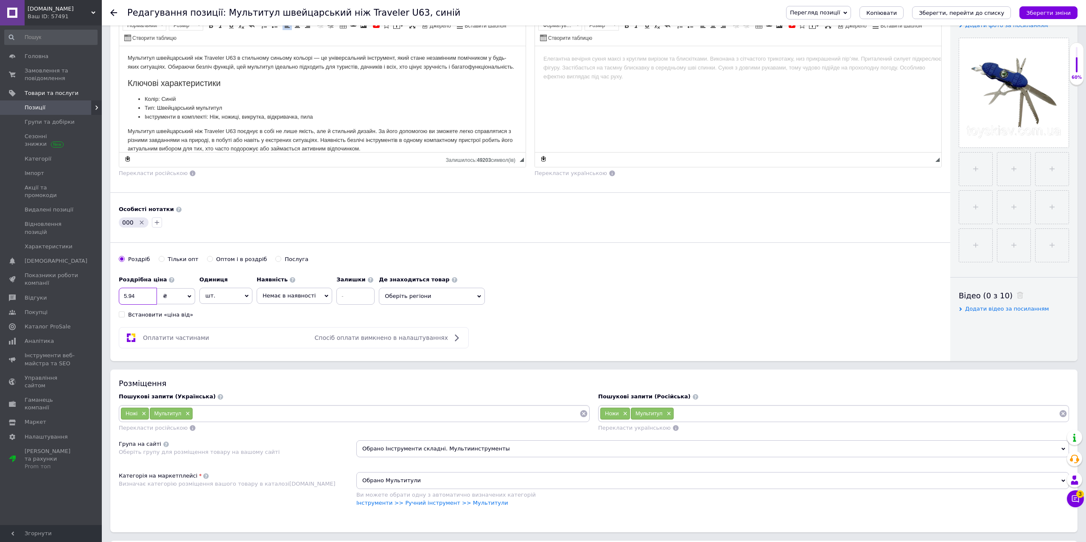
click at [147, 300] on input "5.94" at bounding box center [138, 296] width 38 height 17
type input "299"
click at [139, 221] on icon "Видалити мітку" at bounding box center [141, 222] width 7 height 7
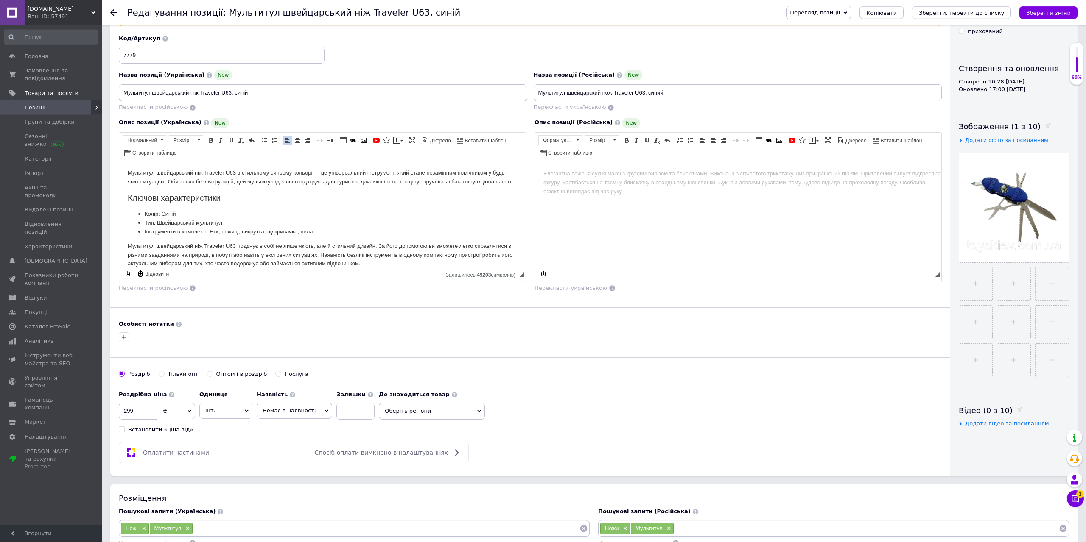
scroll to position [0, 0]
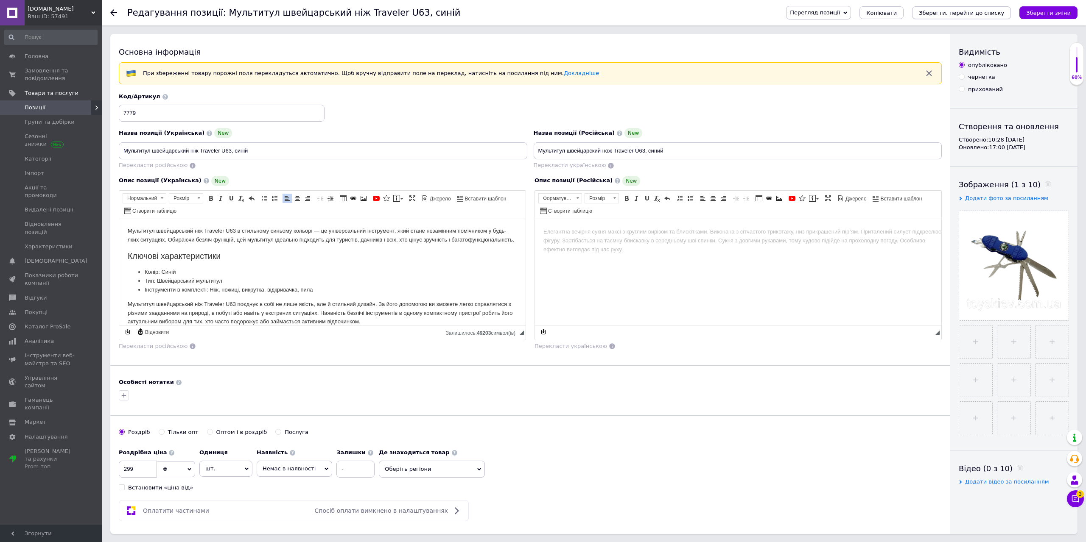
click at [977, 14] on icon "Зберегти, перейти до списку" at bounding box center [960, 13] width 85 height 6
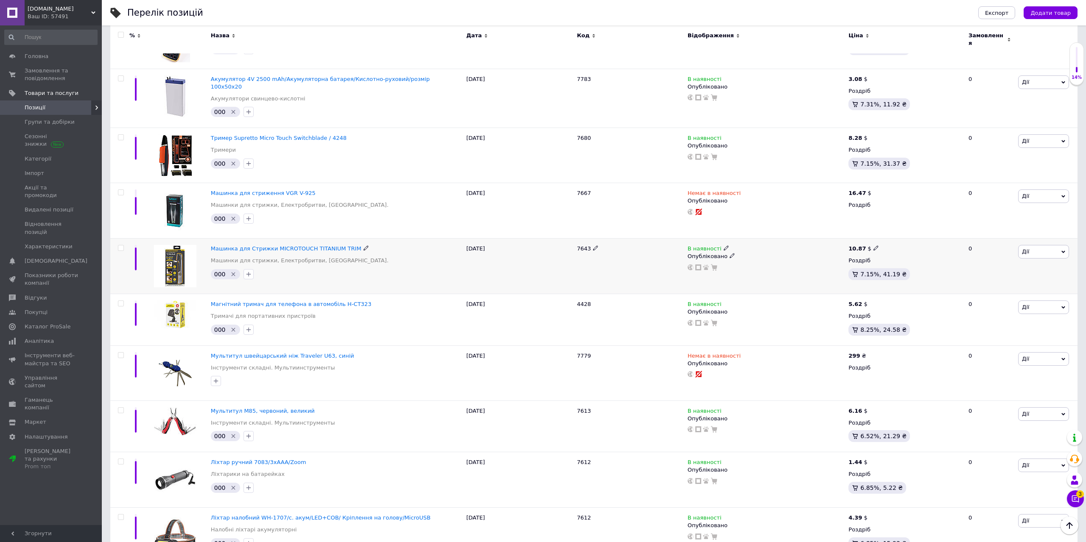
scroll to position [822, 0]
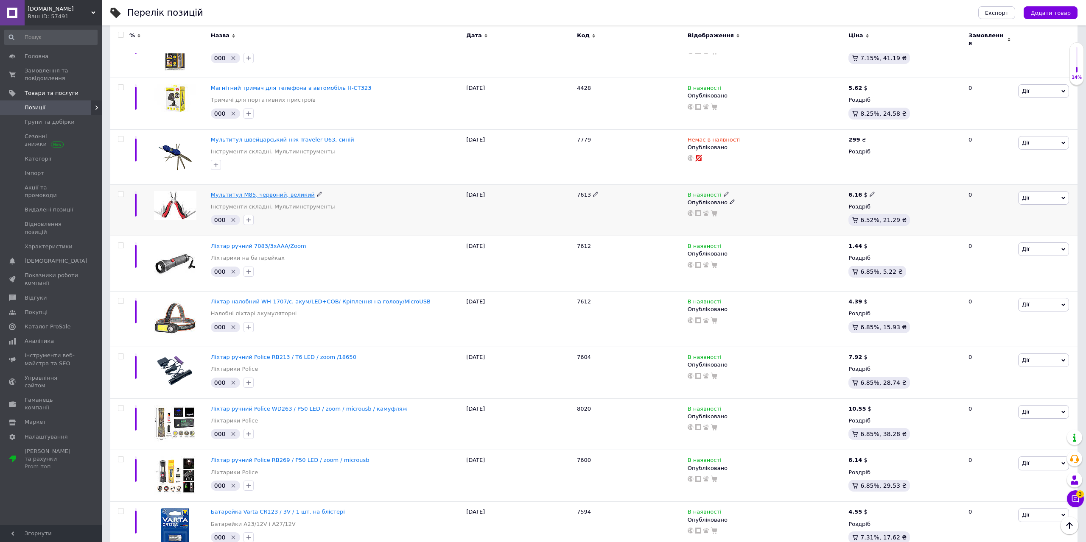
click at [276, 192] on span "Мультитул M85, червоний, великий" at bounding box center [263, 195] width 104 height 6
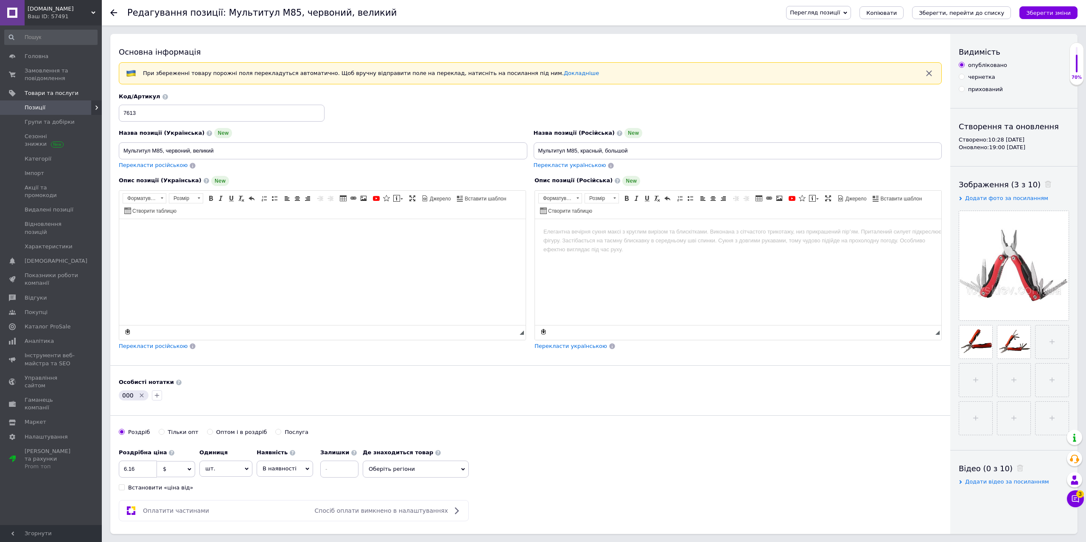
click at [198, 265] on html at bounding box center [322, 272] width 406 height 106
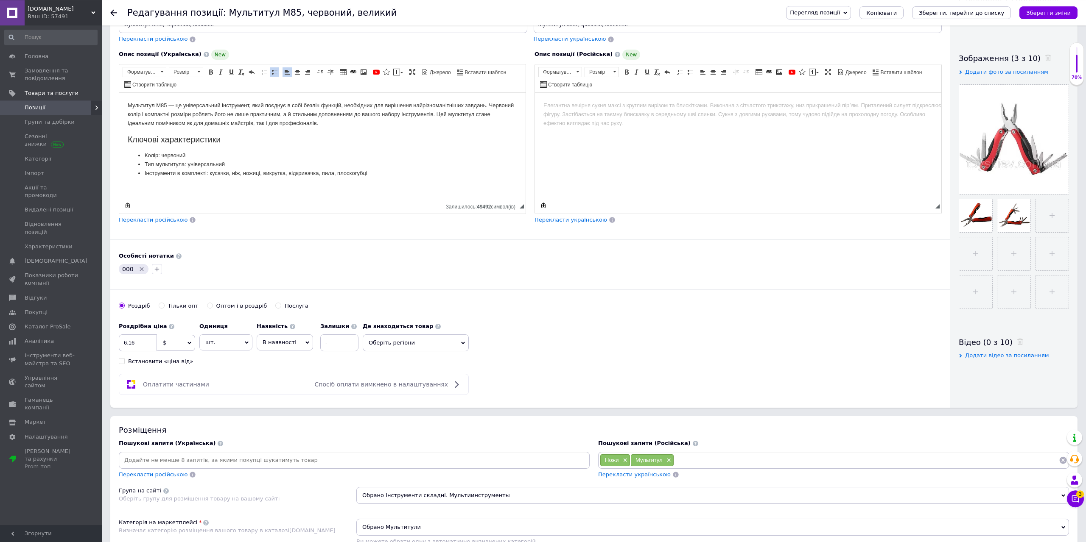
scroll to position [130, 0]
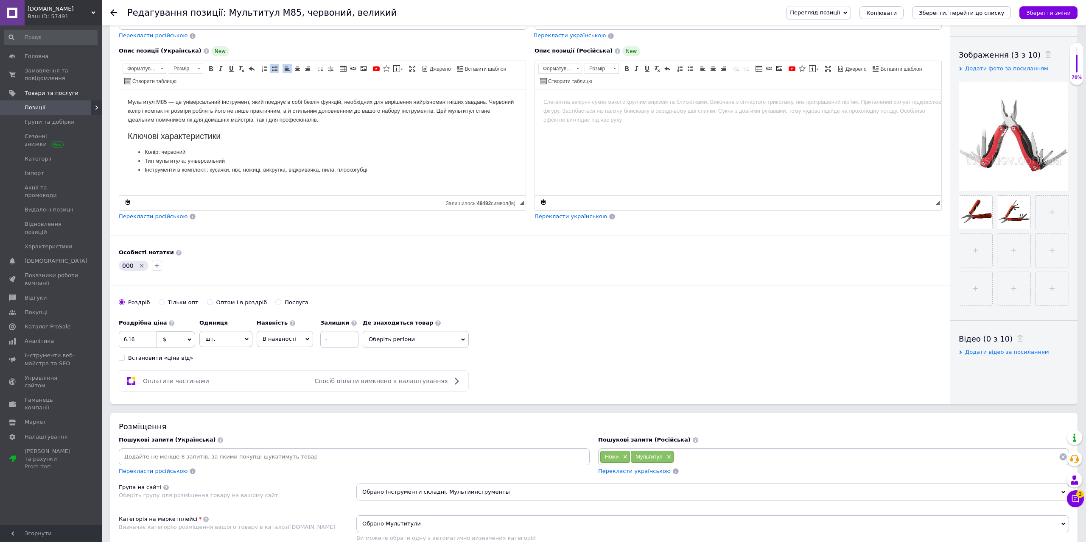
click at [178, 343] on span "$" at bounding box center [176, 340] width 38 height 16
click at [168, 378] on li "₴" at bounding box center [175, 381] width 37 height 12
drag, startPoint x: 146, startPoint y: 337, endPoint x: 114, endPoint y: 347, distance: 33.7
click at [119, 344] on input "6.16" at bounding box center [138, 339] width 38 height 17
type input "299"
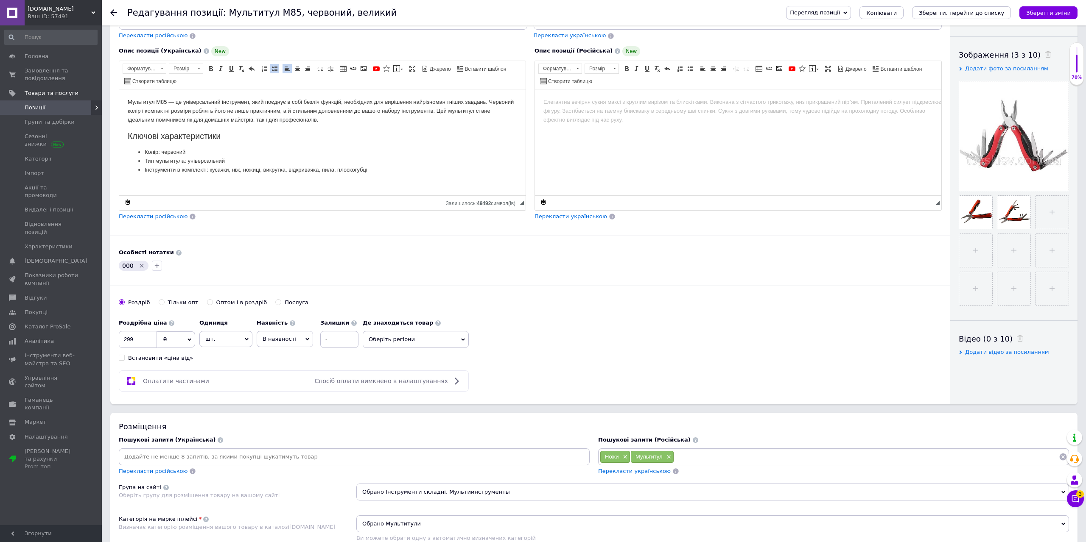
click at [138, 267] on icon "Видалити мітку" at bounding box center [141, 265] width 7 height 7
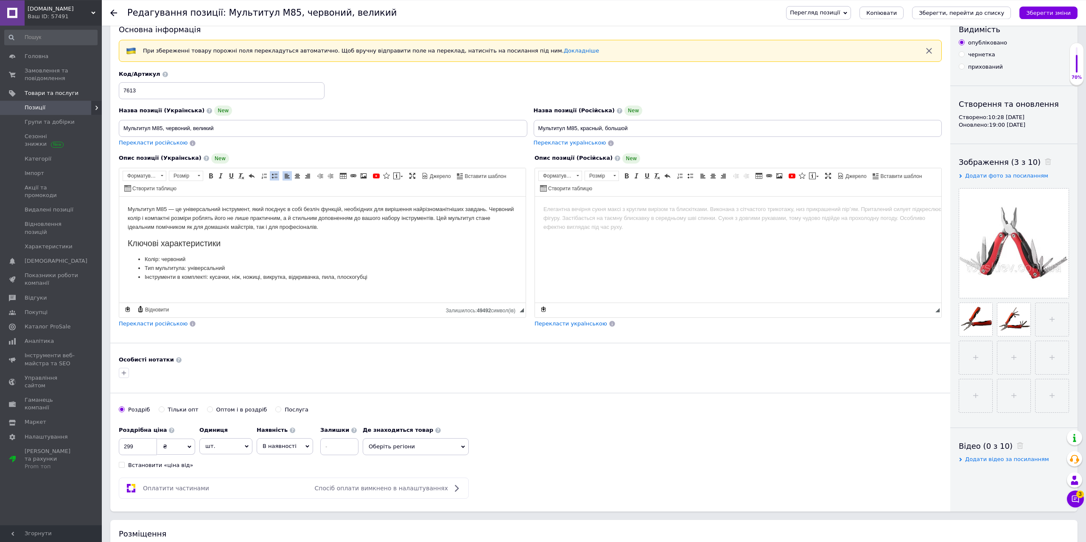
scroll to position [0, 0]
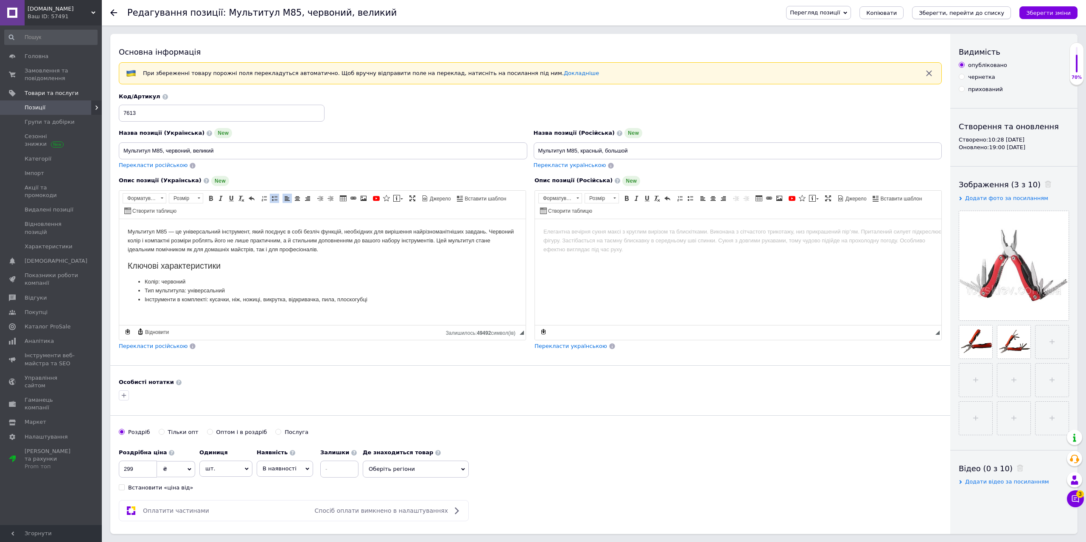
click at [954, 13] on icon "Зберегти, перейти до списку" at bounding box center [960, 13] width 85 height 6
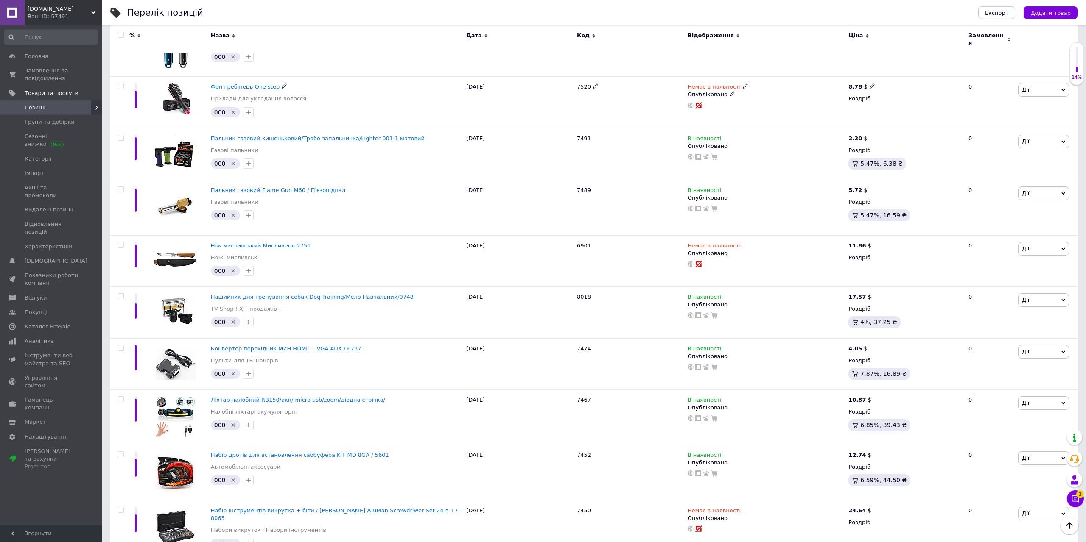
scroll to position [2076, 0]
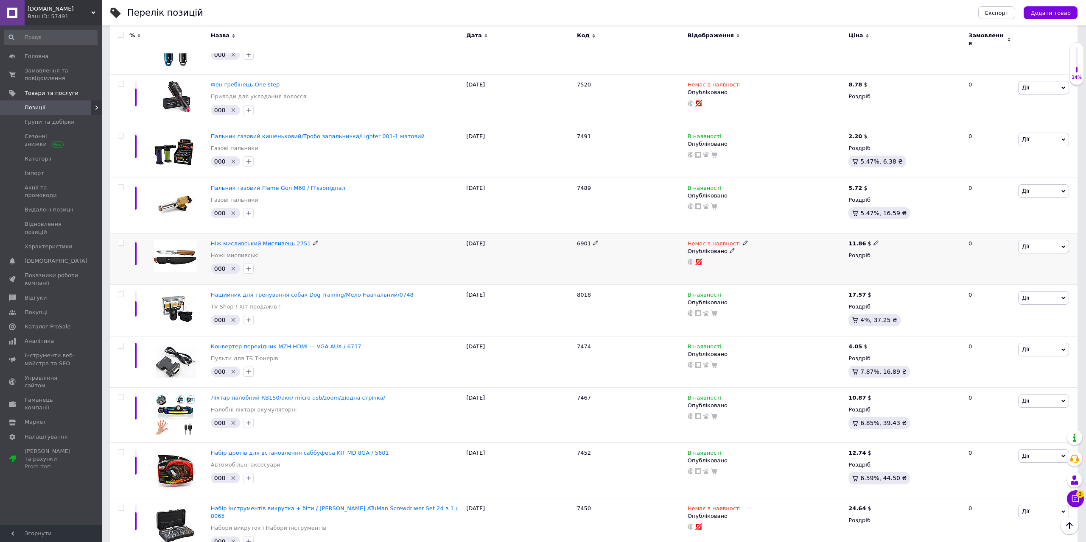
click at [264, 240] on span "Ніж мисливський Мисливець 2751" at bounding box center [261, 243] width 100 height 6
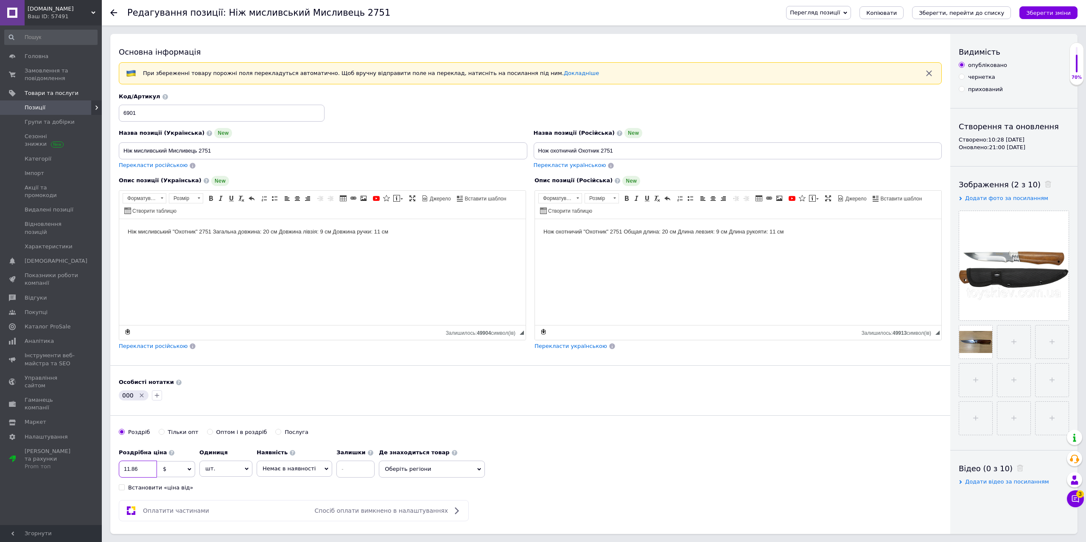
drag, startPoint x: 146, startPoint y: 467, endPoint x: 109, endPoint y: 480, distance: 39.7
click at [119, 474] on input "11.86" at bounding box center [138, 469] width 38 height 17
type input "455"
click at [183, 465] on span "$" at bounding box center [176, 469] width 38 height 16
click at [165, 508] on li "₴" at bounding box center [175, 511] width 37 height 12
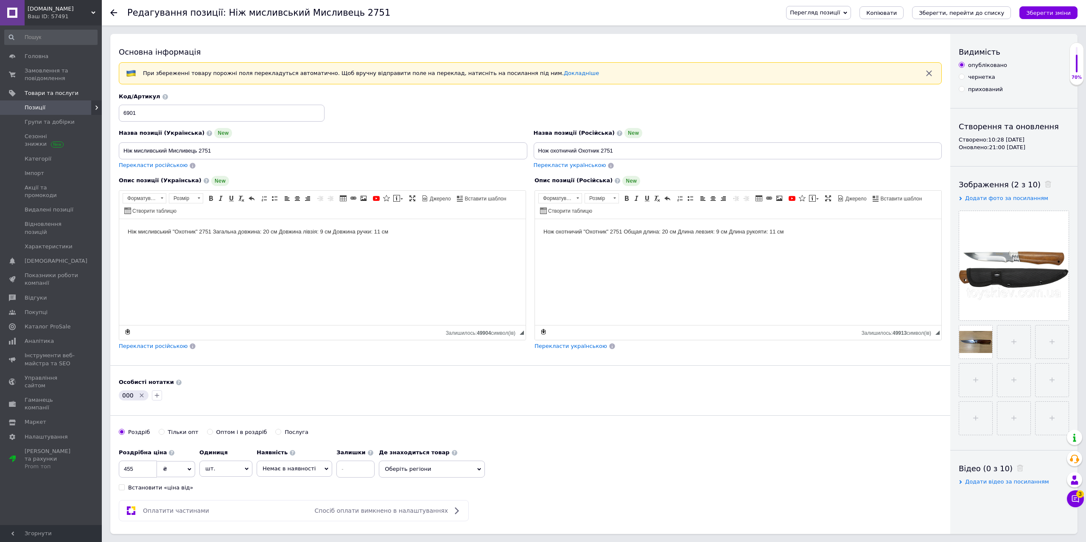
click at [140, 396] on icon "Видалити мітку" at bounding box center [142, 396] width 4 height 4
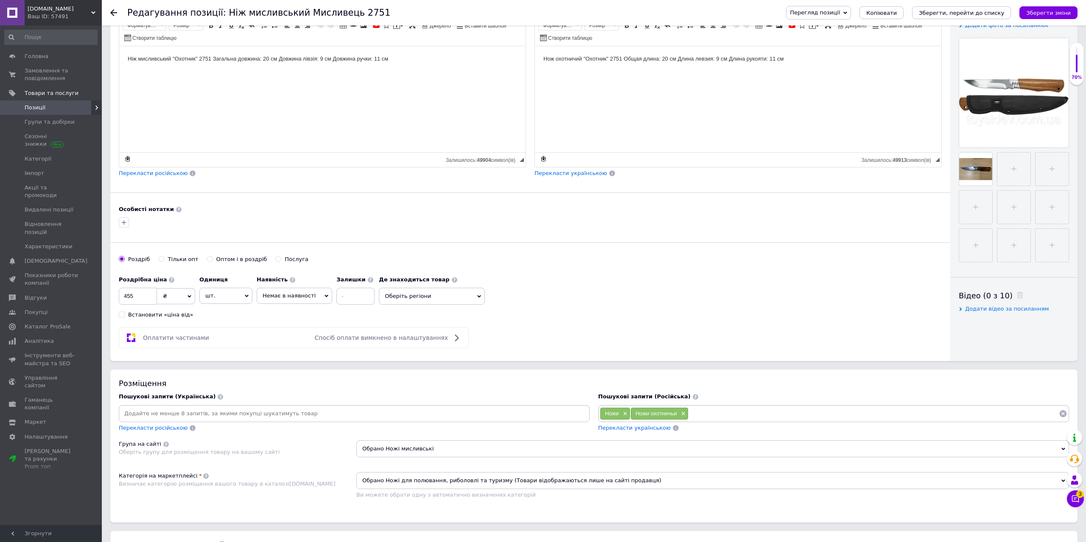
click at [639, 428] on span "Перекласти українською" at bounding box center [634, 428] width 73 height 6
click at [952, 15] on icon "Зберегти, перейти до списку" at bounding box center [960, 13] width 85 height 6
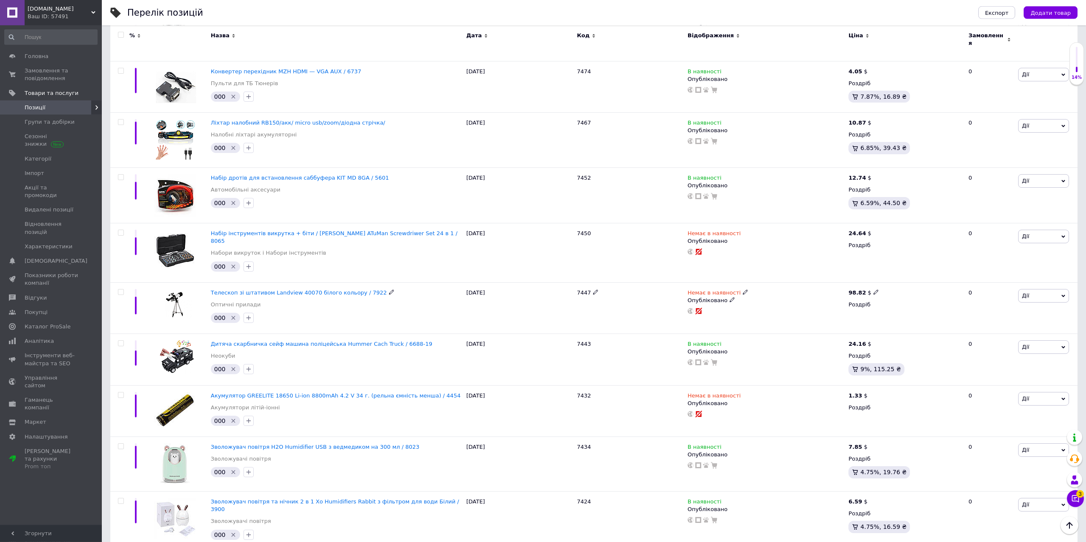
scroll to position [2358, 0]
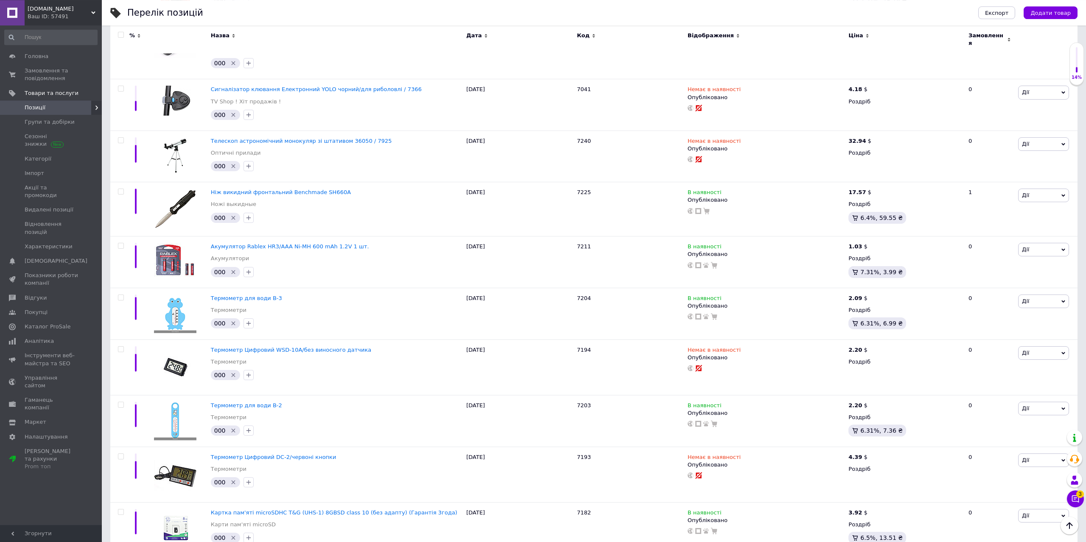
scroll to position [2372, 0]
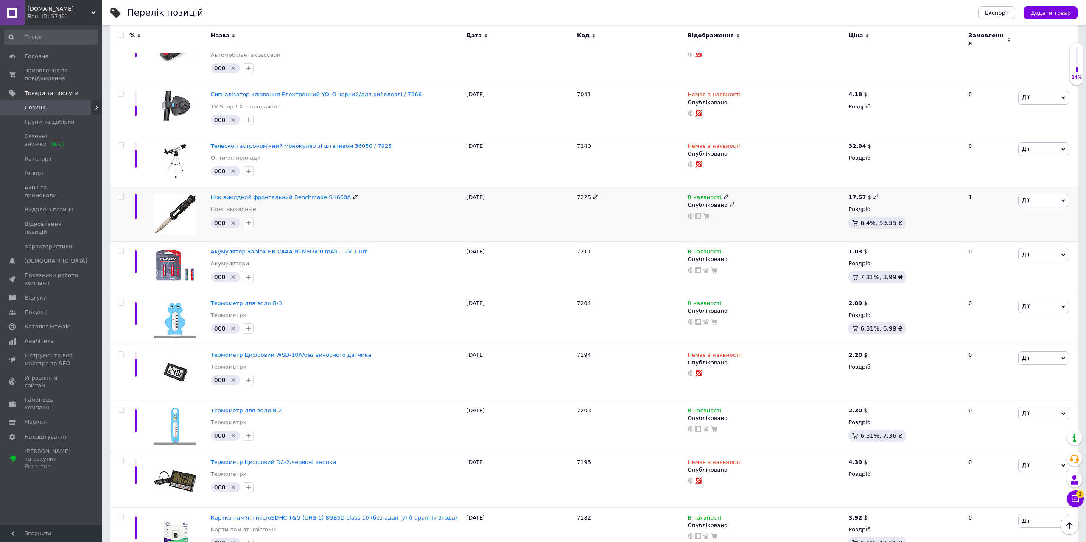
click at [303, 194] on span "Ніж викидний фронтальний Benchmade SH660A" at bounding box center [281, 197] width 140 height 6
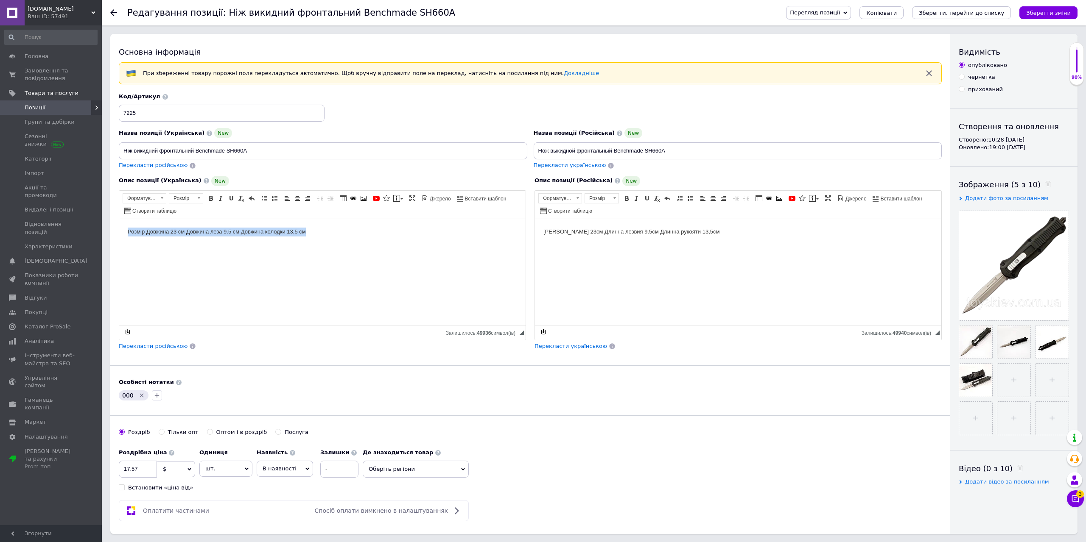
drag, startPoint x: 333, startPoint y: 241, endPoint x: 120, endPoint y: 252, distance: 214.0
click at [120, 252] on html "Розмір Довжина 23 см Довжина леза 9.5 см Довжина колодки 13,5 см" at bounding box center [322, 272] width 406 height 106
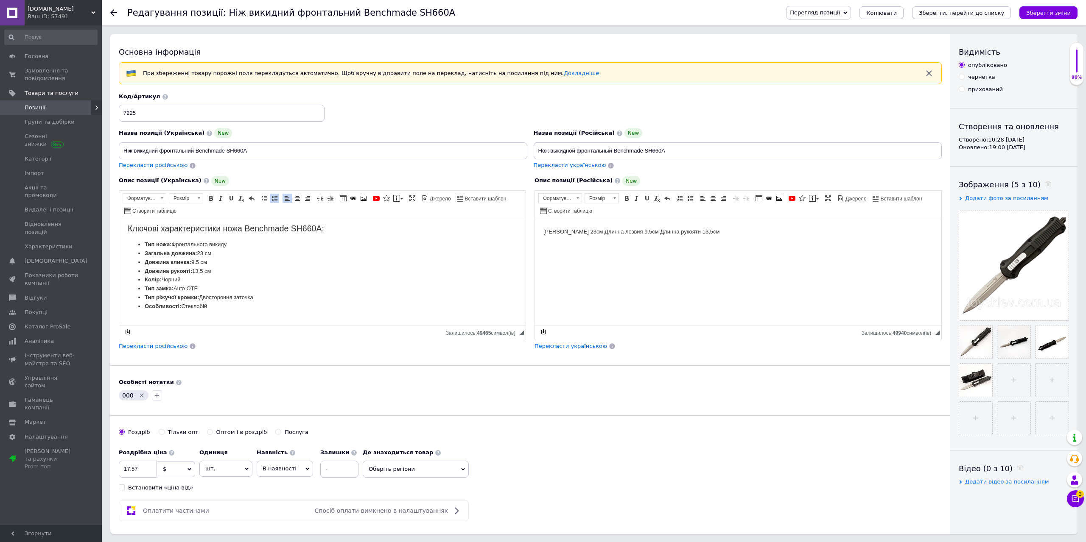
click at [168, 469] on span "$" at bounding box center [176, 469] width 38 height 16
click at [167, 509] on li "₴" at bounding box center [175, 511] width 37 height 12
drag, startPoint x: 144, startPoint y: 472, endPoint x: 115, endPoint y: 474, distance: 29.3
click at [126, 474] on input "17.57" at bounding box center [138, 469] width 38 height 17
type input "1"
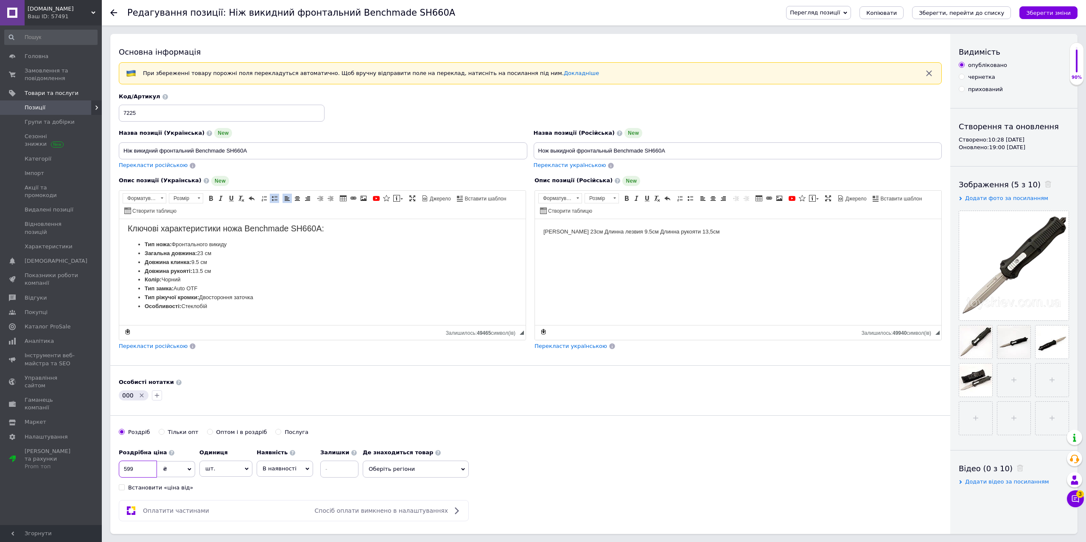
type input "599"
click at [140, 396] on icon "Видалити мітку" at bounding box center [141, 395] width 7 height 7
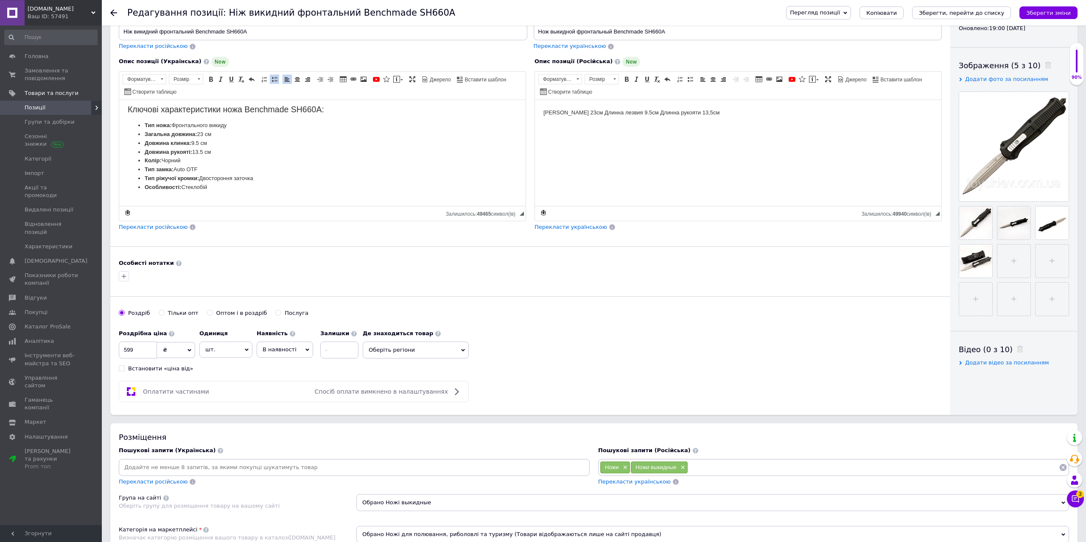
scroll to position [130, 0]
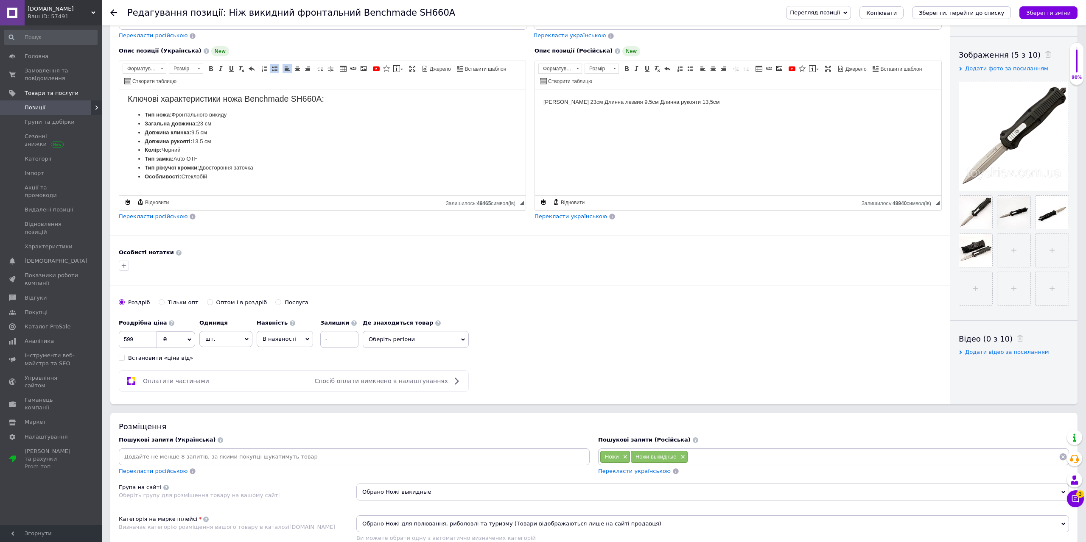
click at [618, 472] on span "Перекласти українською" at bounding box center [634, 471] width 73 height 6
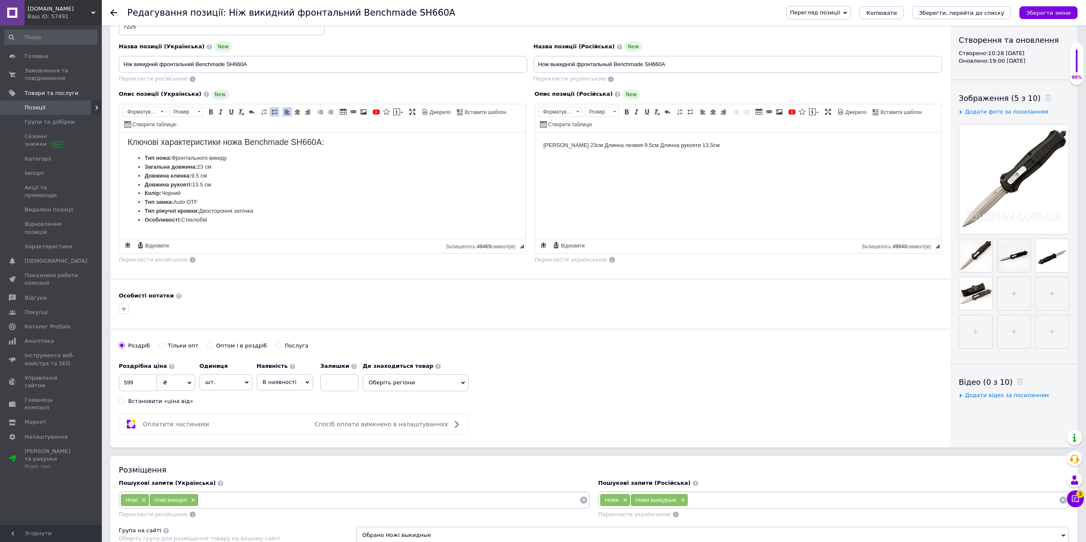
scroll to position [0, 0]
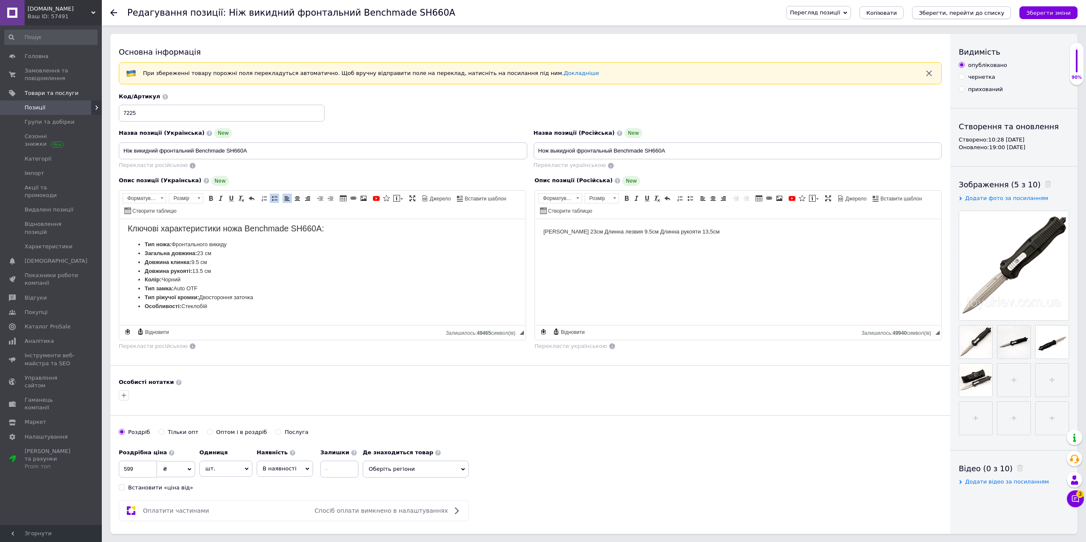
click at [968, 9] on button "Зберегти, перейти до списку" at bounding box center [961, 12] width 99 height 13
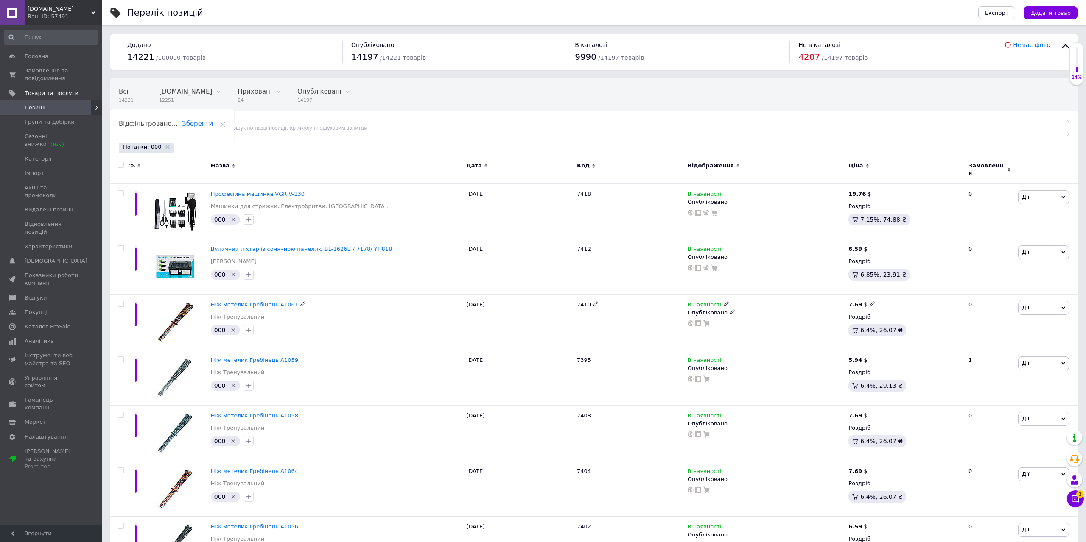
scroll to position [173, 0]
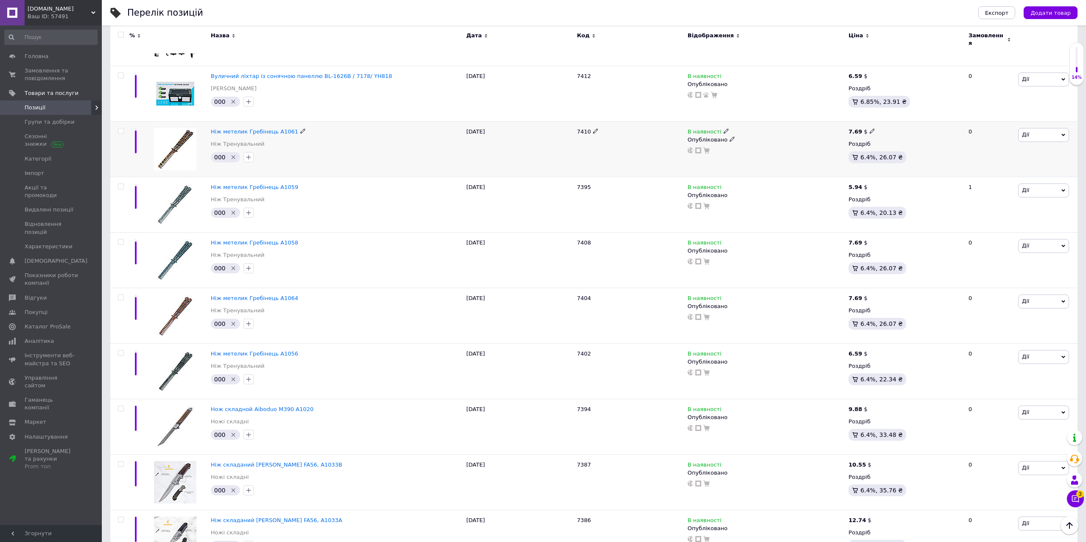
click at [871, 128] on icon at bounding box center [871, 130] width 5 height 5
drag, startPoint x: 901, startPoint y: 117, endPoint x: 876, endPoint y: 120, distance: 25.1
click at [879, 119] on input "7.69" at bounding box center [911, 122] width 64 height 17
type input "299"
click at [913, 153] on span "$" at bounding box center [919, 155] width 81 height 16
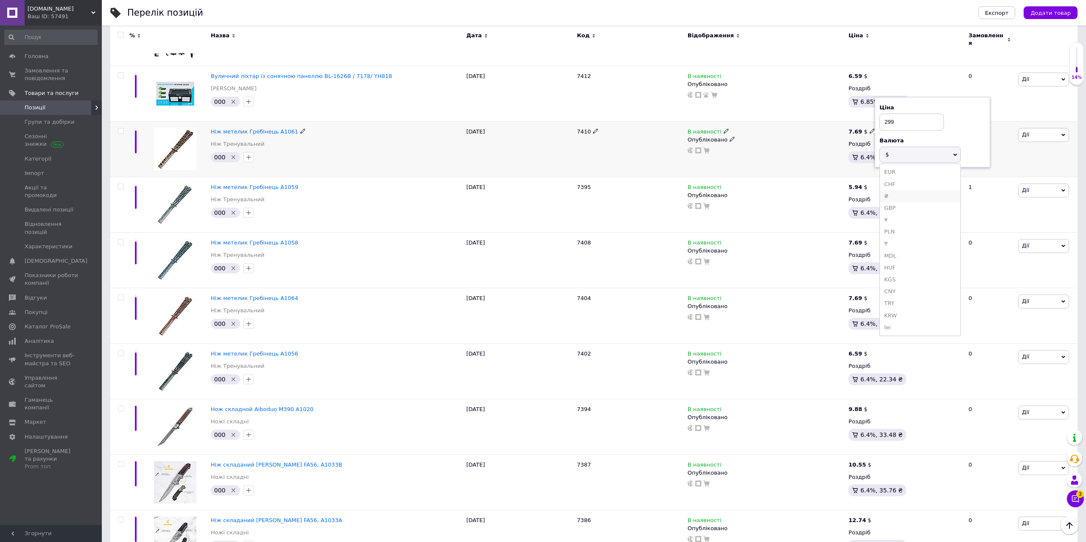
click at [887, 190] on li "₴" at bounding box center [919, 196] width 81 height 12
click at [826, 184] on div "В наявності" at bounding box center [765, 188] width 157 height 8
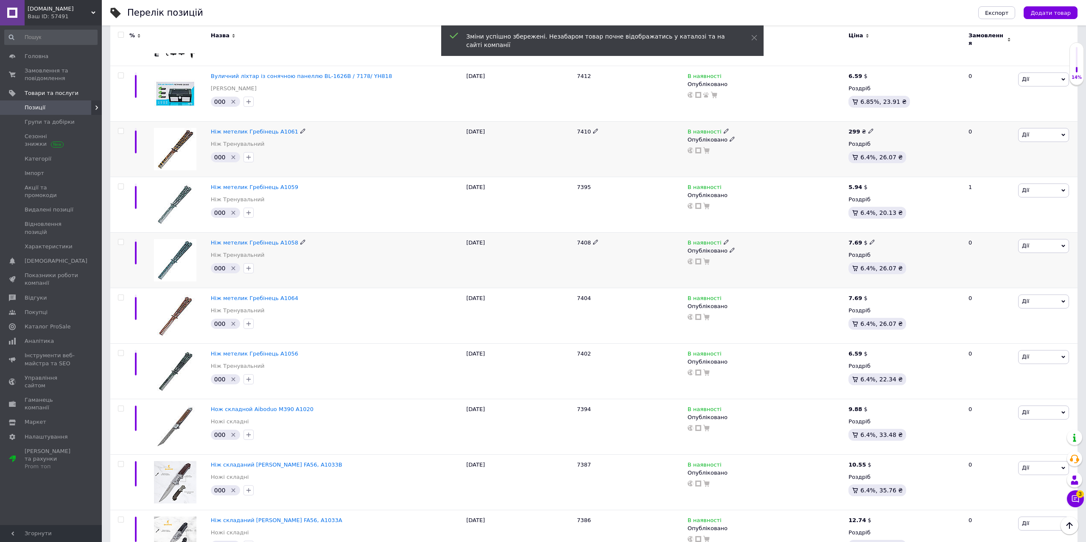
click at [869, 240] on icon at bounding box center [871, 242] width 5 height 5
drag, startPoint x: 899, startPoint y: 230, endPoint x: 871, endPoint y: 230, distance: 28.0
click at [879, 230] on input "7.69" at bounding box center [911, 233] width 64 height 17
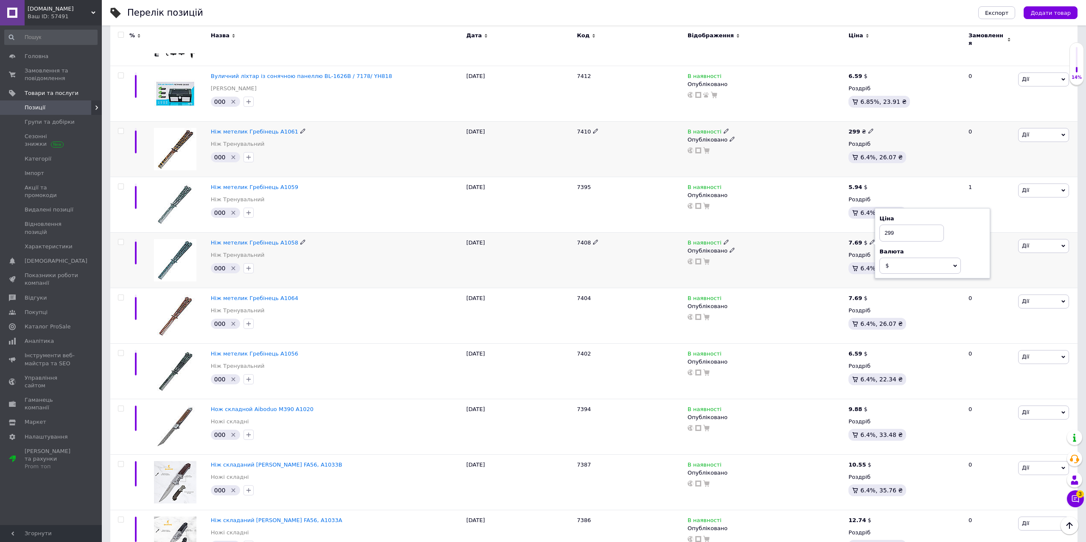
type input "299"
click at [899, 261] on span "$" at bounding box center [919, 266] width 81 height 16
click at [888, 301] on li "₴" at bounding box center [919, 307] width 81 height 12
click at [824, 261] on div "В наявності Опубліковано" at bounding box center [765, 261] width 161 height 56
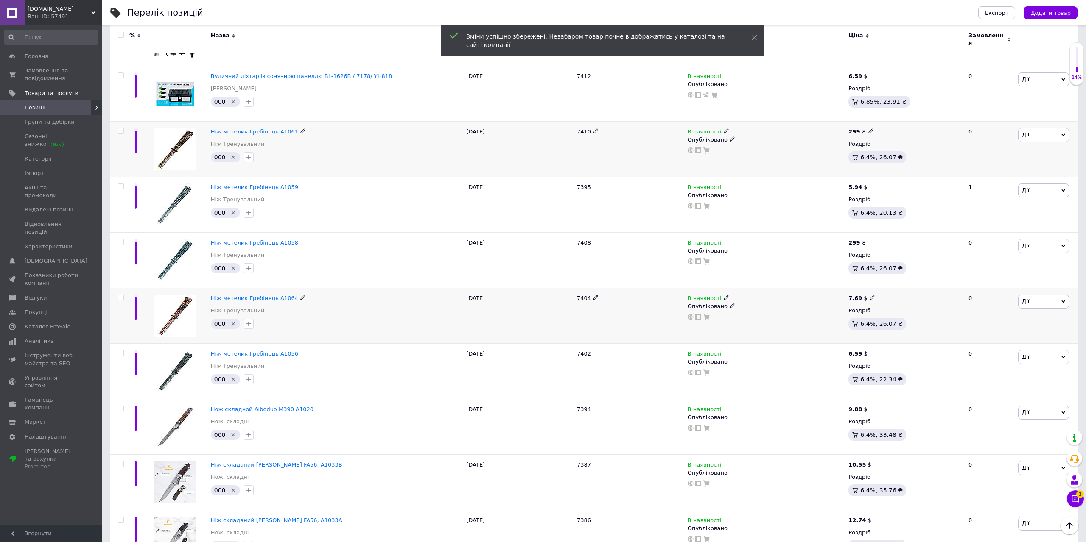
click at [869, 295] on icon at bounding box center [871, 297] width 5 height 5
drag, startPoint x: 905, startPoint y: 283, endPoint x: 879, endPoint y: 287, distance: 26.5
click at [879, 286] on input "7.69" at bounding box center [911, 288] width 64 height 17
type input "299"
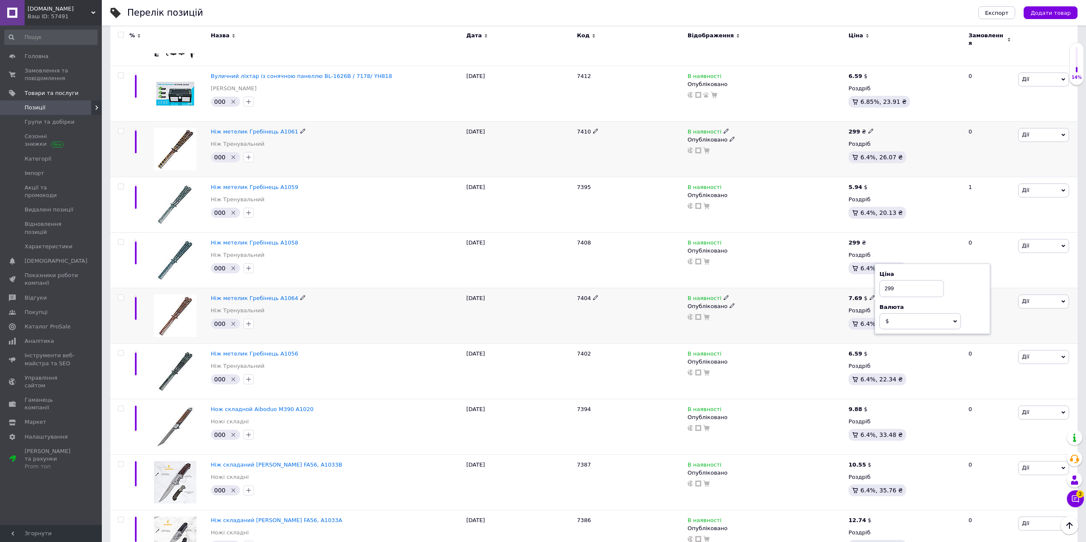
click at [896, 315] on span "$" at bounding box center [919, 321] width 81 height 16
click at [887, 357] on li "₴" at bounding box center [919, 363] width 81 height 12
click at [820, 319] on div "В наявності Опубліковано" at bounding box center [765, 316] width 161 height 56
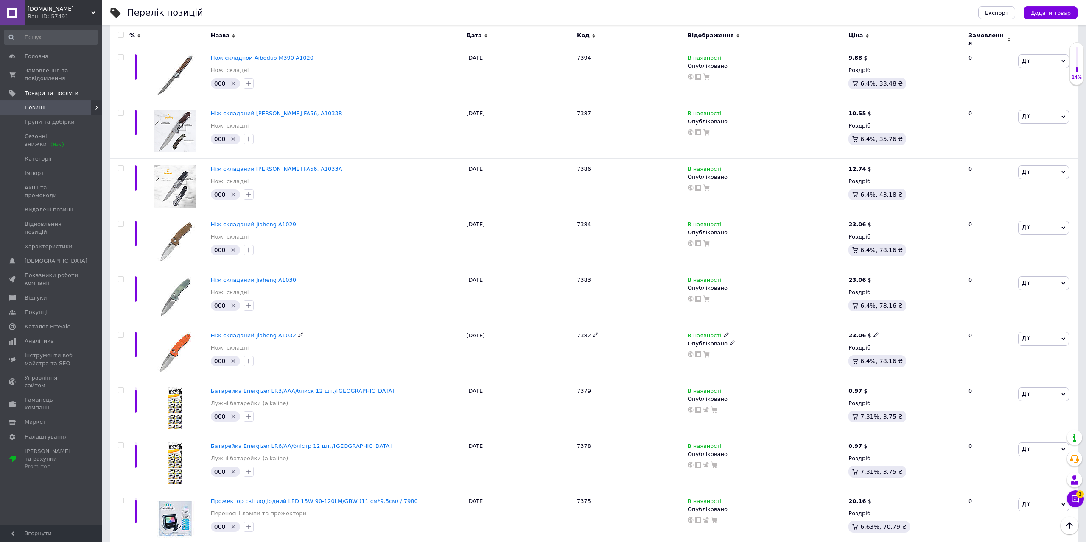
scroll to position [519, 0]
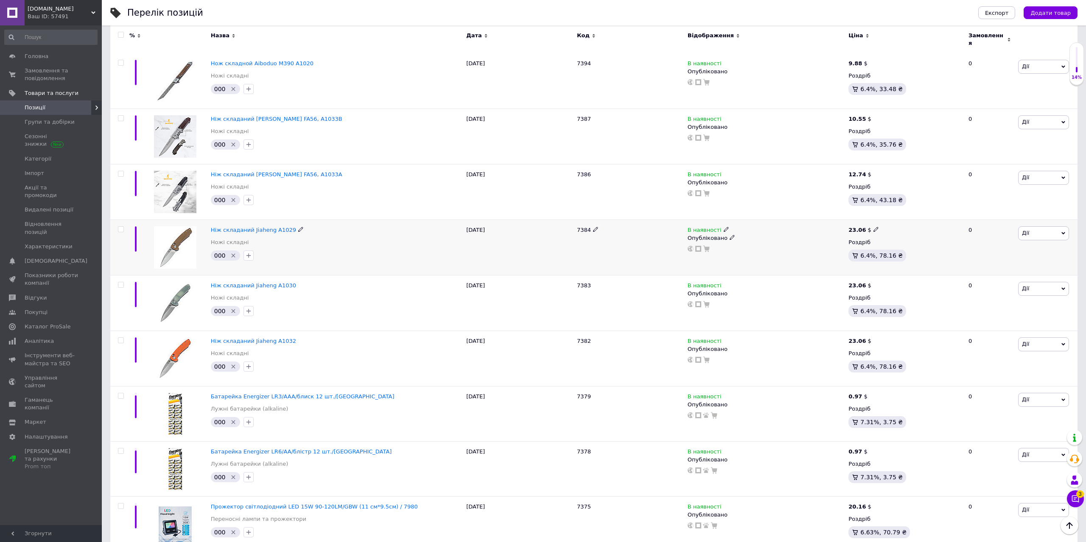
click at [873, 227] on icon at bounding box center [875, 229] width 5 height 5
drag, startPoint x: 904, startPoint y: 217, endPoint x: 880, endPoint y: 223, distance: 25.1
click at [882, 223] on input "23.06" at bounding box center [914, 220] width 64 height 17
type input "499"
click at [901, 251] on span "$" at bounding box center [922, 253] width 81 height 16
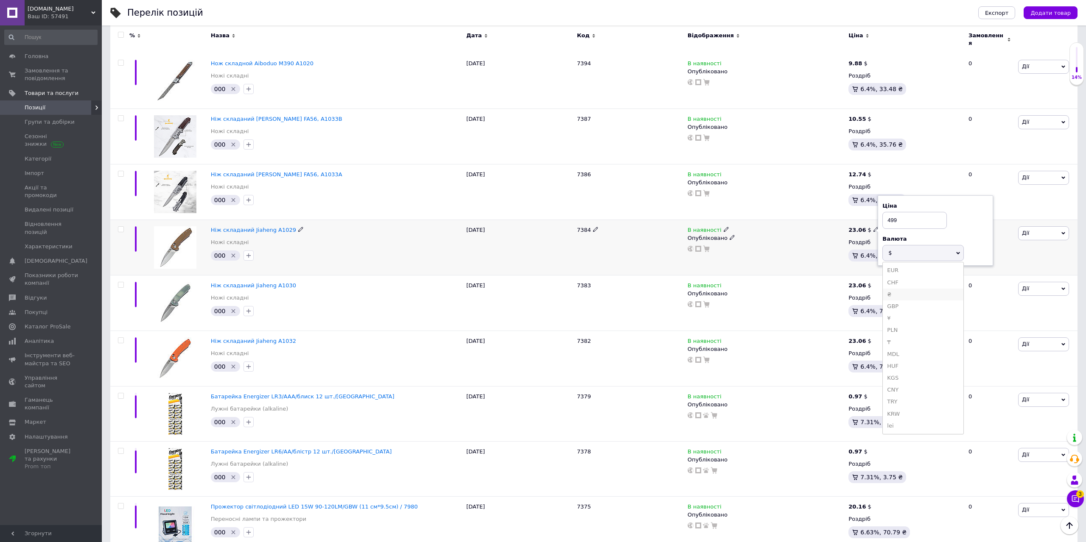
click at [893, 289] on li "₴" at bounding box center [922, 295] width 81 height 12
click at [873, 283] on use at bounding box center [875, 285] width 5 height 5
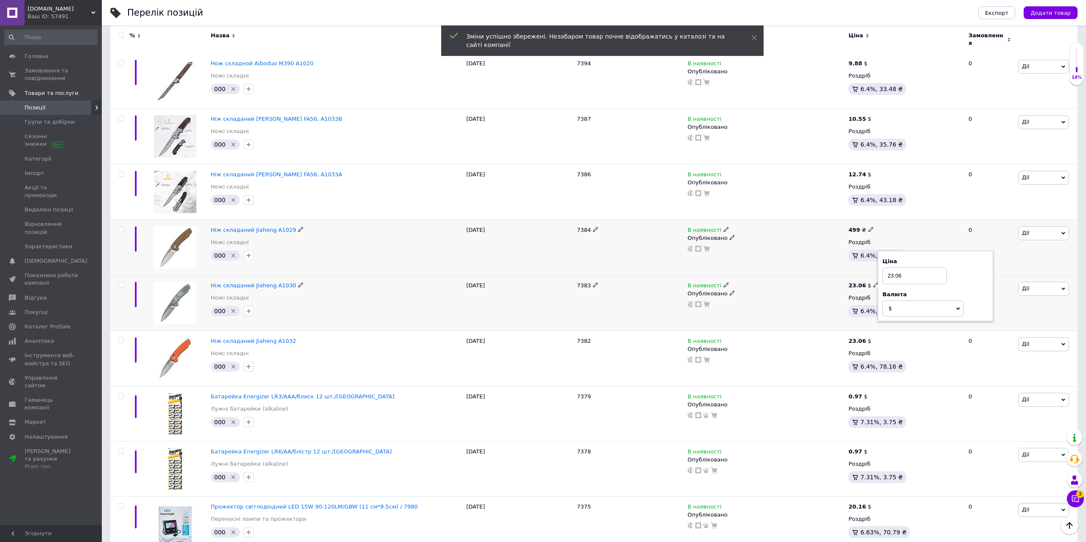
drag, startPoint x: 906, startPoint y: 271, endPoint x: 887, endPoint y: 274, distance: 19.4
click at [887, 274] on input "23.06" at bounding box center [914, 276] width 64 height 17
type input "799"
click at [904, 314] on div "Ціна 799 Валюта $ EUR CHF ₴ GBP ¥ PLN ₸ MDL HUF KGS CNY TRY KRW lei" at bounding box center [934, 286] width 115 height 71
click at [905, 309] on span "$" at bounding box center [922, 309] width 81 height 16
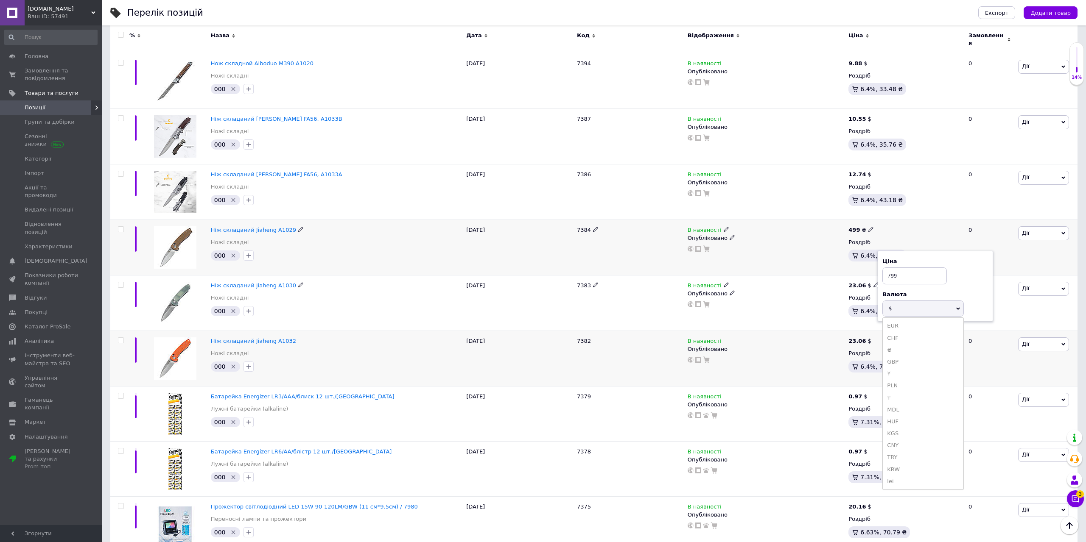
click at [892, 345] on li "₴" at bounding box center [922, 350] width 81 height 12
click at [873, 338] on icon at bounding box center [875, 340] width 5 height 5
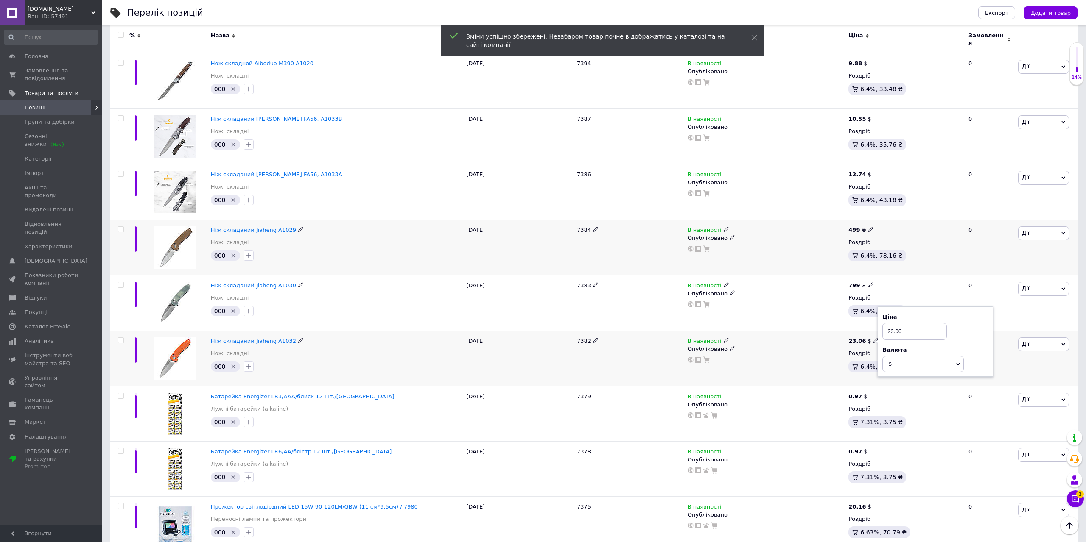
drag, startPoint x: 902, startPoint y: 326, endPoint x: 889, endPoint y: 329, distance: 13.1
click at [889, 329] on input "23.06" at bounding box center [914, 331] width 64 height 17
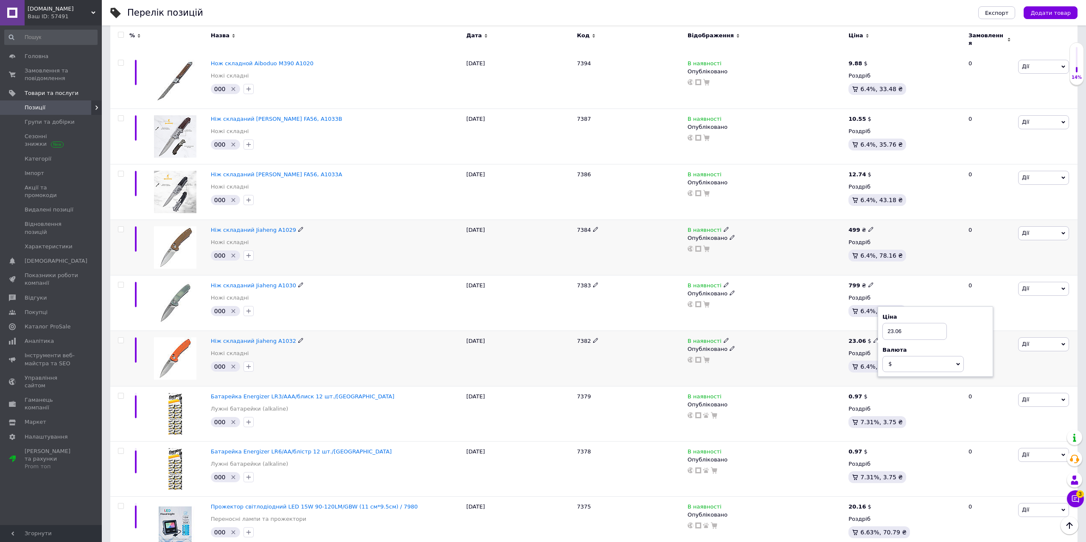
type input "2"
type input "799"
click at [916, 359] on span "$" at bounding box center [922, 364] width 81 height 16
click at [892, 400] on li "₴" at bounding box center [922, 406] width 81 height 12
click at [822, 347] on div "Опубліковано" at bounding box center [765, 350] width 157 height 8
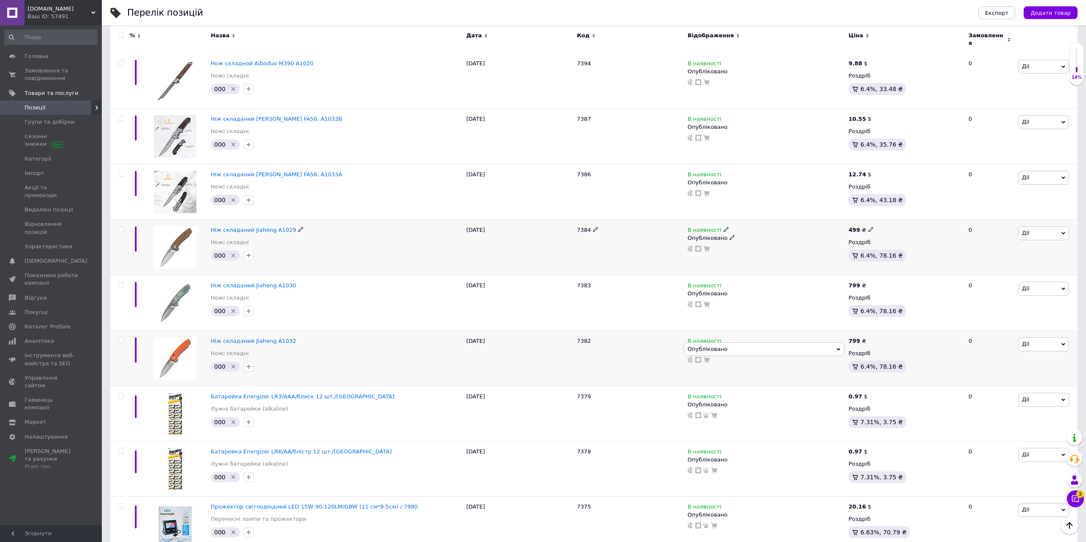
click at [868, 227] on icon at bounding box center [870, 229] width 5 height 5
drag, startPoint x: 885, startPoint y: 216, endPoint x: 881, endPoint y: 219, distance: 5.3
click at [881, 219] on input "499" at bounding box center [909, 220] width 64 height 17
type input "799"
click at [810, 246] on div at bounding box center [766, 249] width 159 height 7
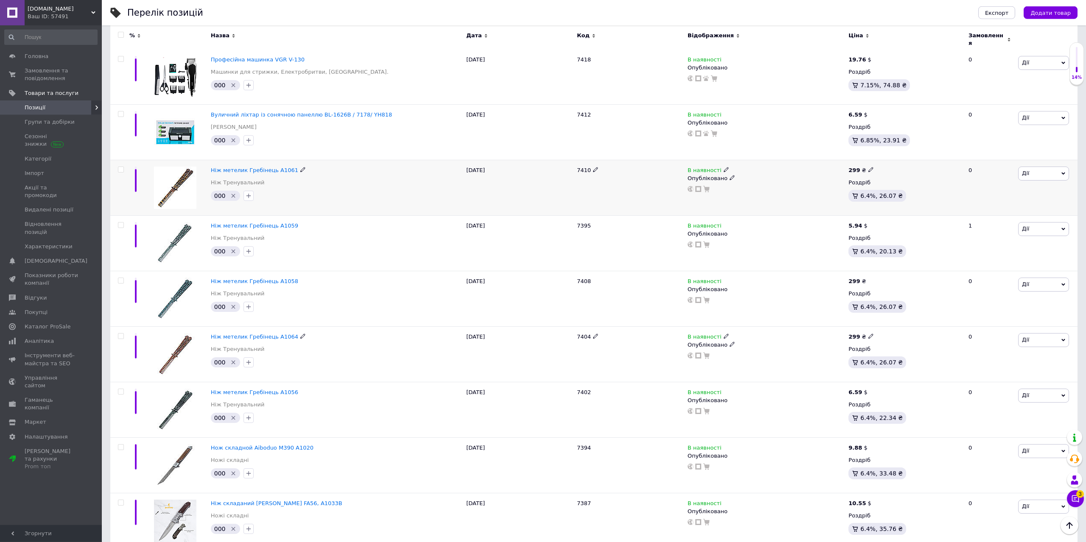
scroll to position [130, 0]
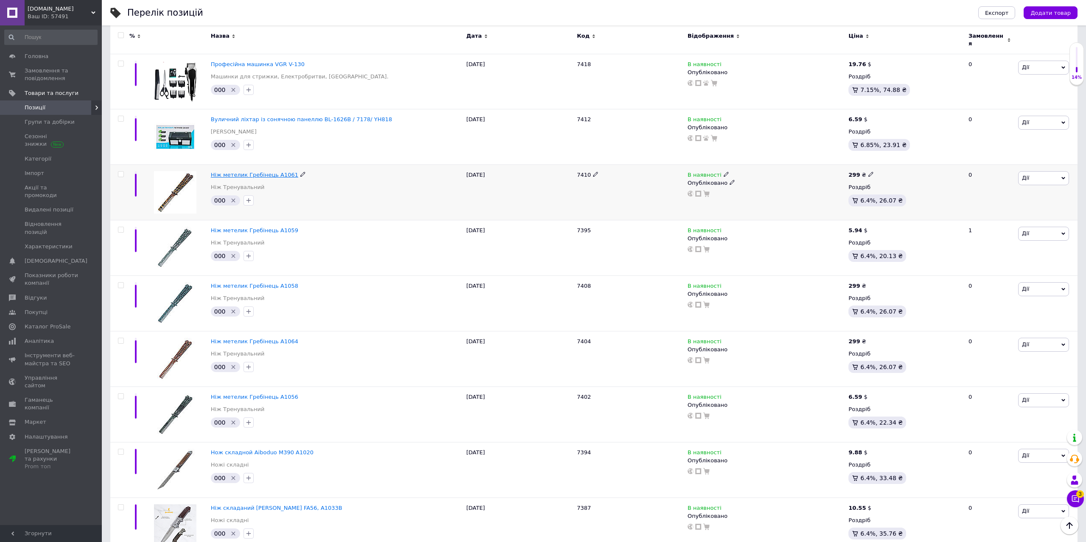
click at [270, 172] on span "Ніж метелик Гребінець A1061" at bounding box center [254, 175] width 87 height 6
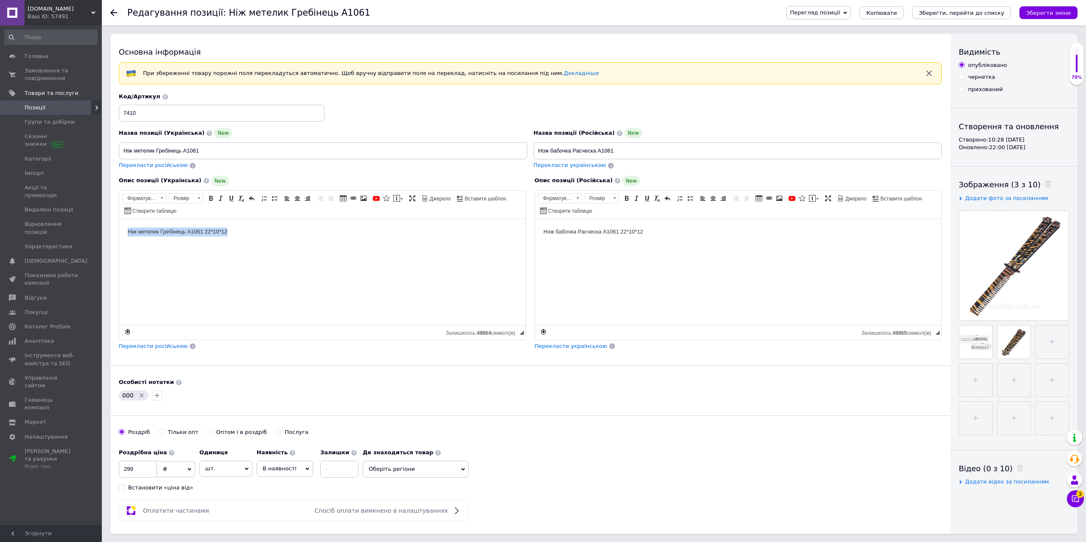
drag, startPoint x: 263, startPoint y: 251, endPoint x: 119, endPoint y: 251, distance: 144.2
click at [119, 251] on html "Ніж метелик Гребінець A1061 22*10*12" at bounding box center [322, 272] width 406 height 106
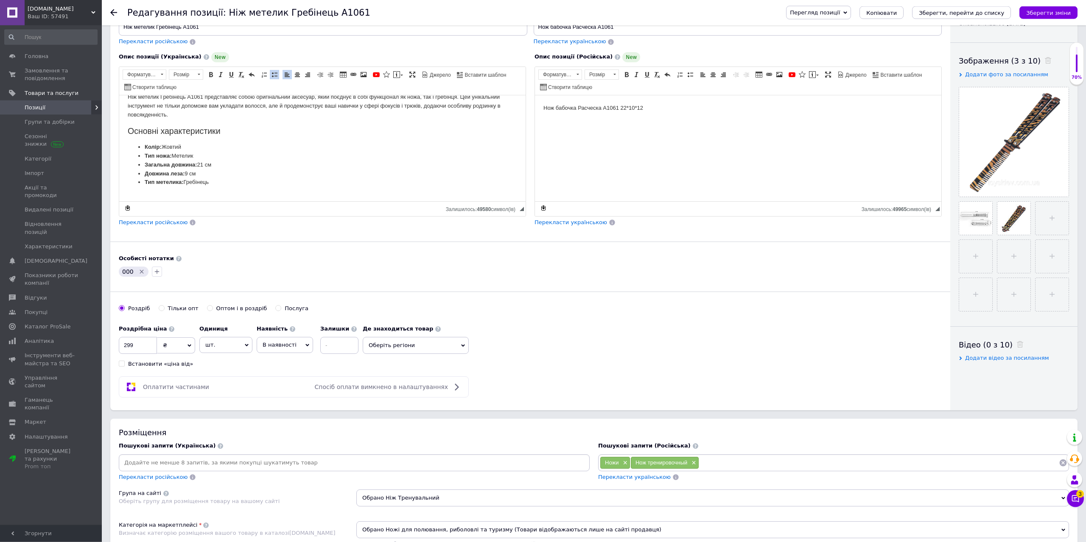
scroll to position [130, 0]
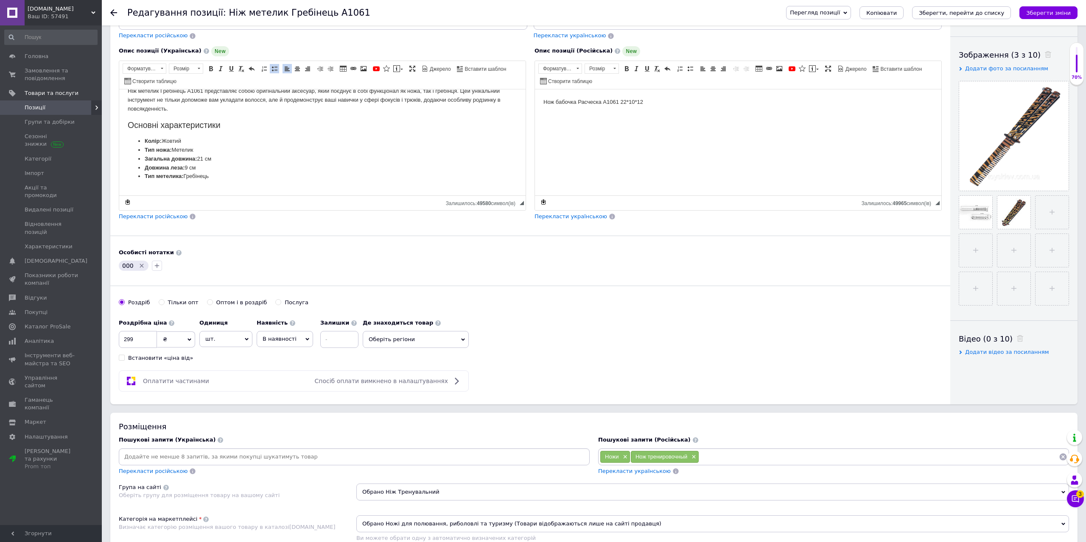
click at [624, 474] on span "Перекласти українською" at bounding box center [634, 471] width 73 height 6
click at [141, 266] on icon "Видалити мітку" at bounding box center [141, 265] width 7 height 7
click at [967, 17] on button "Зберегти, перейти до списку" at bounding box center [961, 12] width 99 height 13
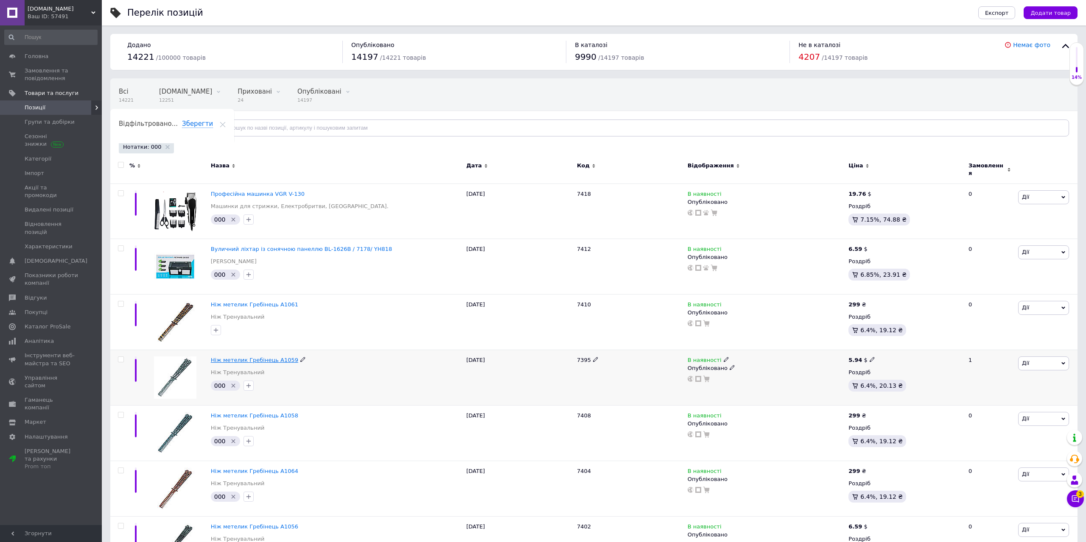
click at [265, 357] on span "Ніж метелик Гребінець A1059" at bounding box center [254, 360] width 87 height 6
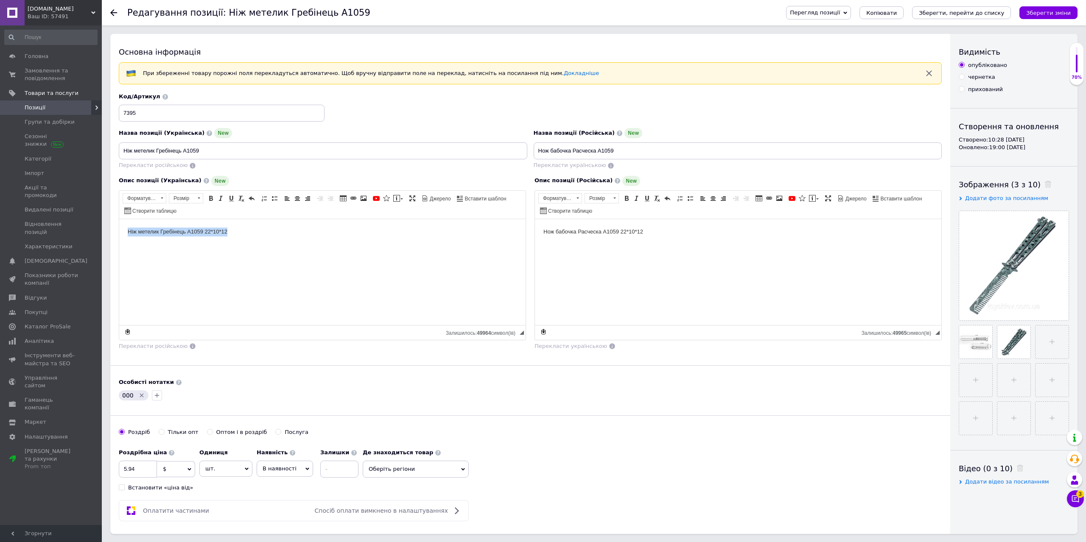
drag, startPoint x: 254, startPoint y: 237, endPoint x: 117, endPoint y: 248, distance: 138.3
click at [119, 248] on html "Ніж метелик Гребінець A1059 22*10*12" at bounding box center [322, 272] width 406 height 106
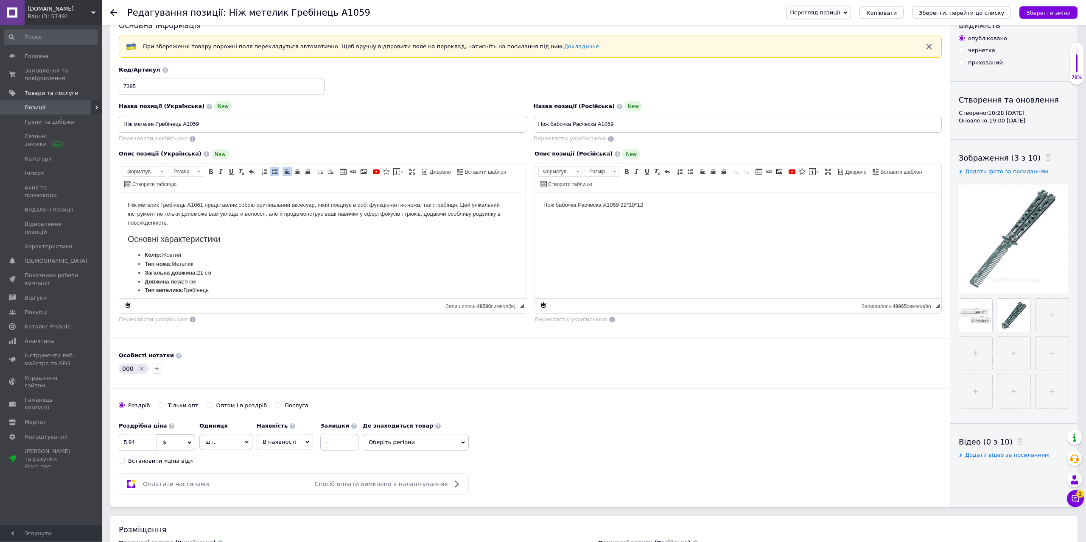
scroll to position [87, 0]
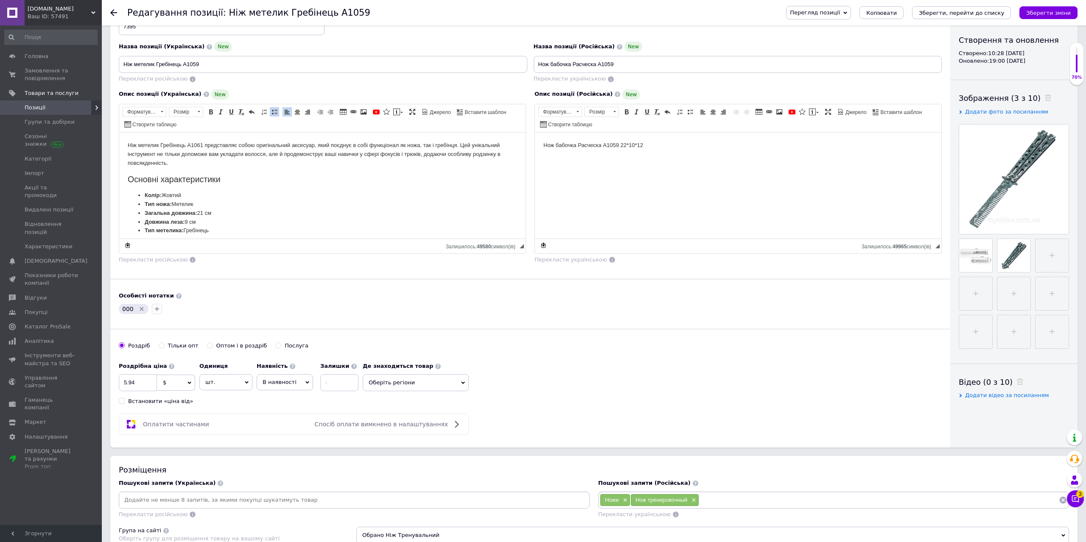
click at [140, 309] on icon "Видалити мітку" at bounding box center [142, 309] width 4 height 4
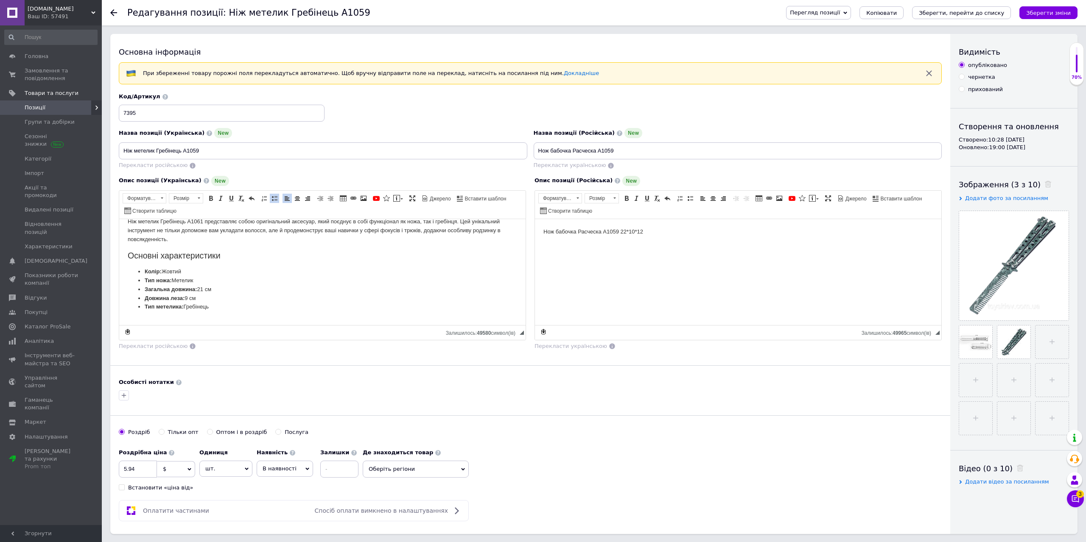
scroll to position [11, 0]
click at [179, 470] on span "$" at bounding box center [176, 469] width 38 height 16
click at [167, 508] on li "₴" at bounding box center [175, 511] width 37 height 12
drag, startPoint x: 144, startPoint y: 477, endPoint x: 113, endPoint y: 477, distance: 30.5
click at [119, 477] on input "5.94" at bounding box center [138, 469] width 38 height 17
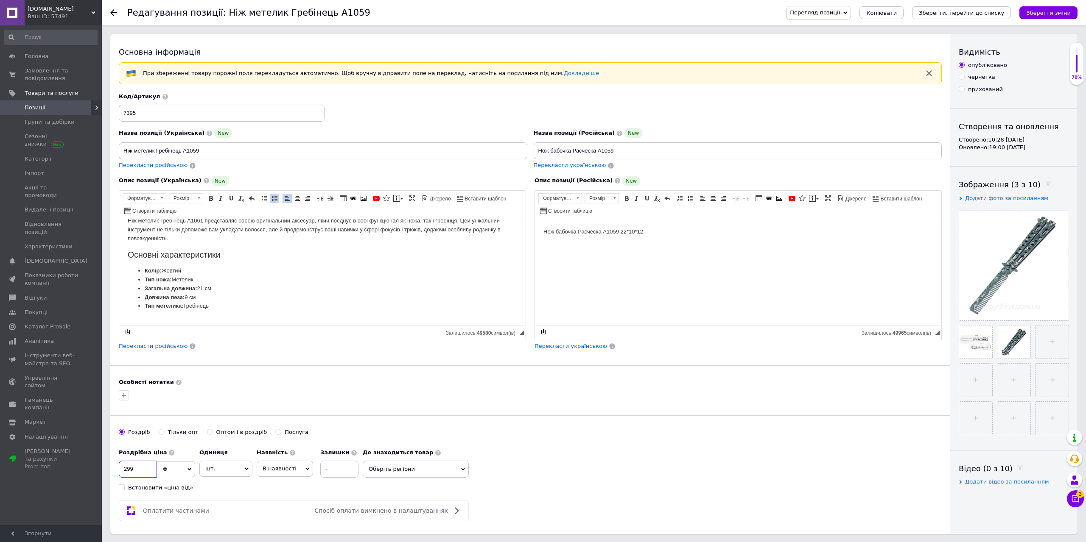
type input "299"
click at [481, 375] on div "Основна інформація При збереженні товару порожні поля перекладуться автоматично…" at bounding box center [530, 284] width 840 height 500
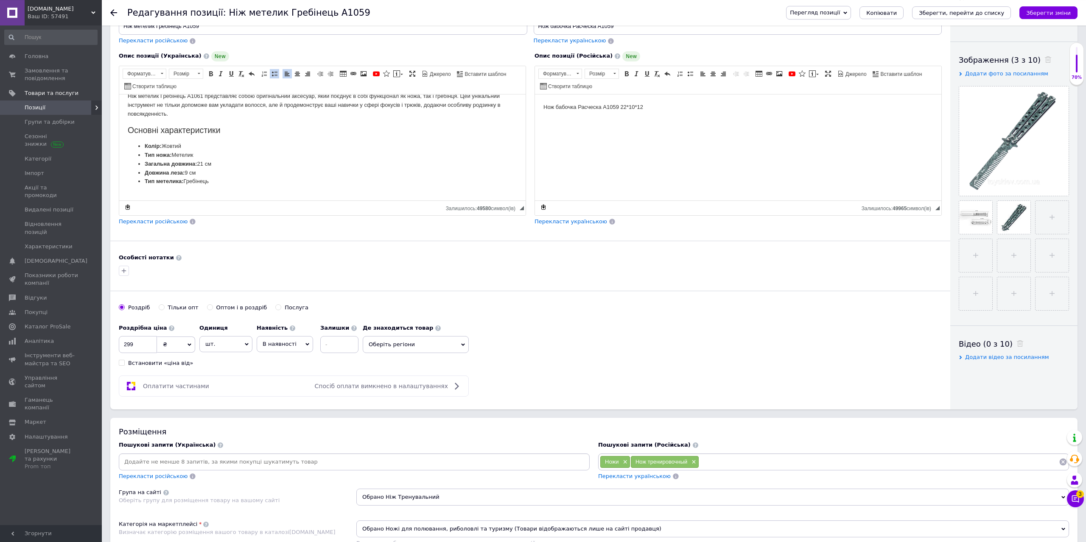
scroll to position [130, 0]
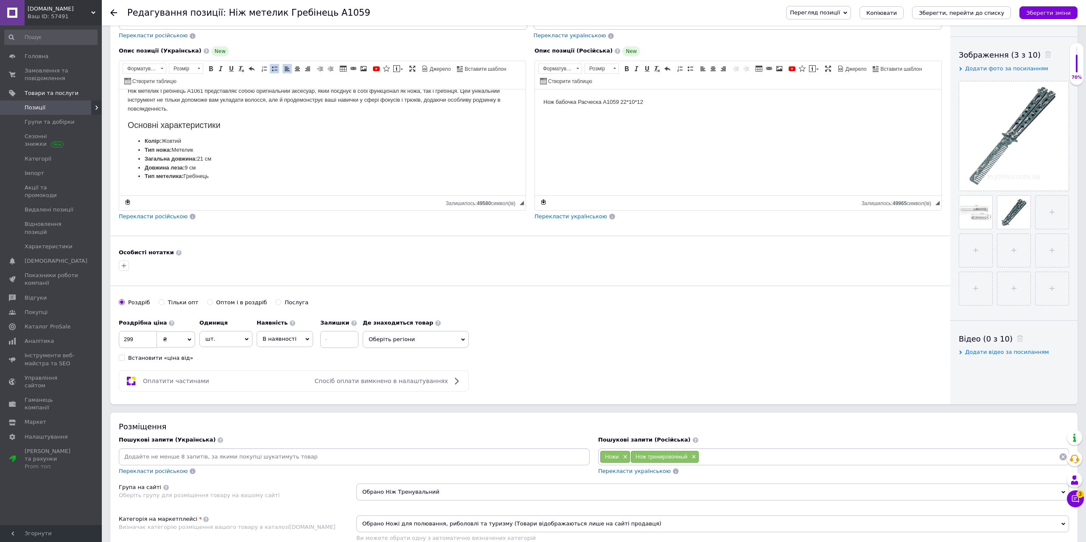
click at [616, 472] on span "Перекласти українською" at bounding box center [634, 471] width 73 height 6
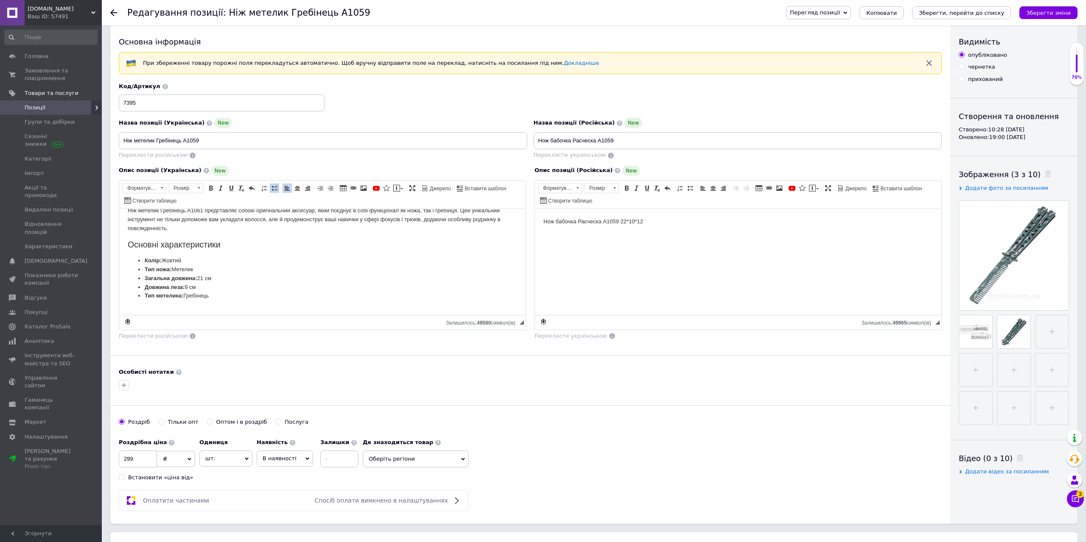
scroll to position [0, 0]
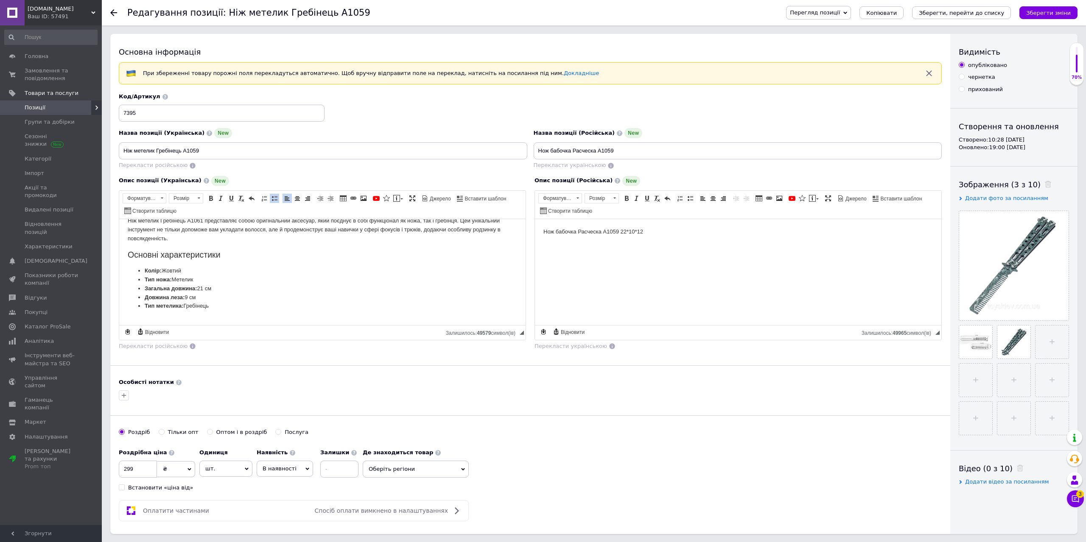
drag, startPoint x: 187, startPoint y: 269, endPoint x: 165, endPoint y: 270, distance: 22.1
click at [165, 270] on li "Колір: Жовтий" at bounding box center [322, 270] width 355 height 9
drag, startPoint x: 187, startPoint y: 269, endPoint x: 136, endPoint y: 272, distance: 51.8
click at [136, 272] on ul "Колір: Жовтий Тип ножа: Метелик Загальна довжина: 21 см Довжина леза: 9 см Тип …" at bounding box center [322, 288] width 389 height 44
click at [199, 270] on li "Колір: Жовтий" at bounding box center [322, 270] width 355 height 9
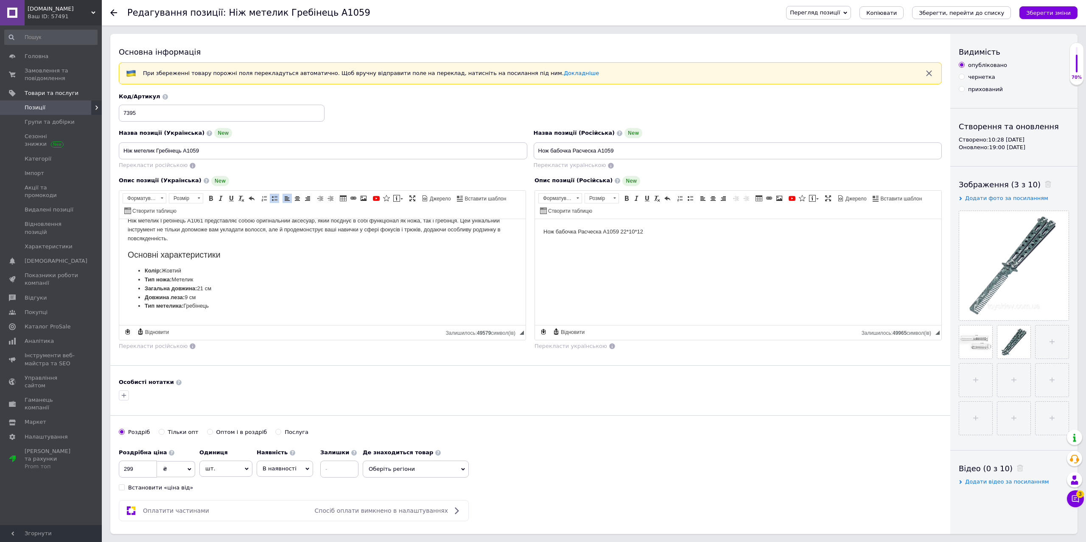
drag, startPoint x: 191, startPoint y: 270, endPoint x: 134, endPoint y: 271, distance: 56.4
click at [134, 271] on ul "Колір: Жовтий Тип ножа: Метелик Загальна довжина: 21 см Довжина леза: 9 см Тип …" at bounding box center [322, 288] width 389 height 44
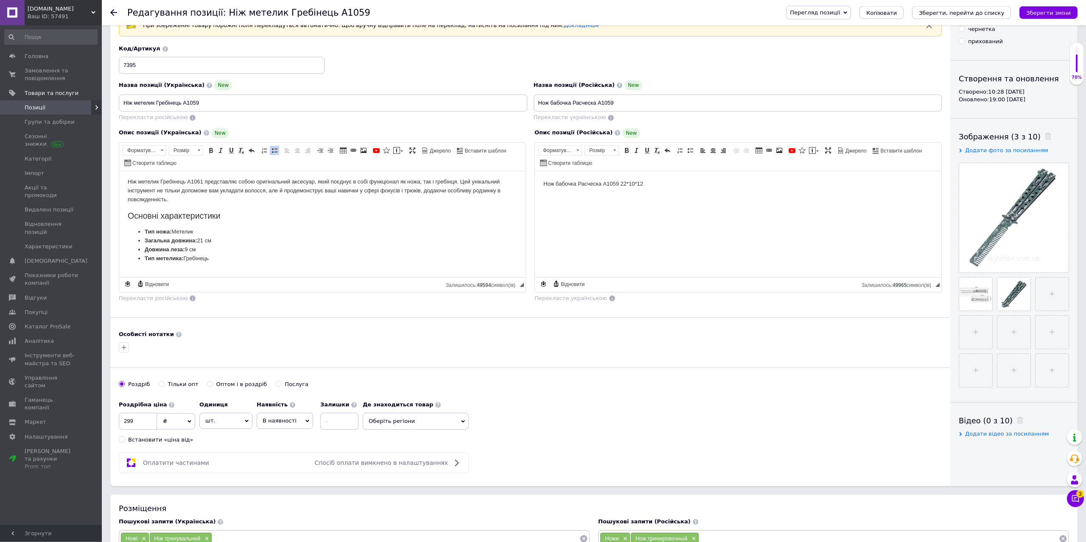
scroll to position [43, 0]
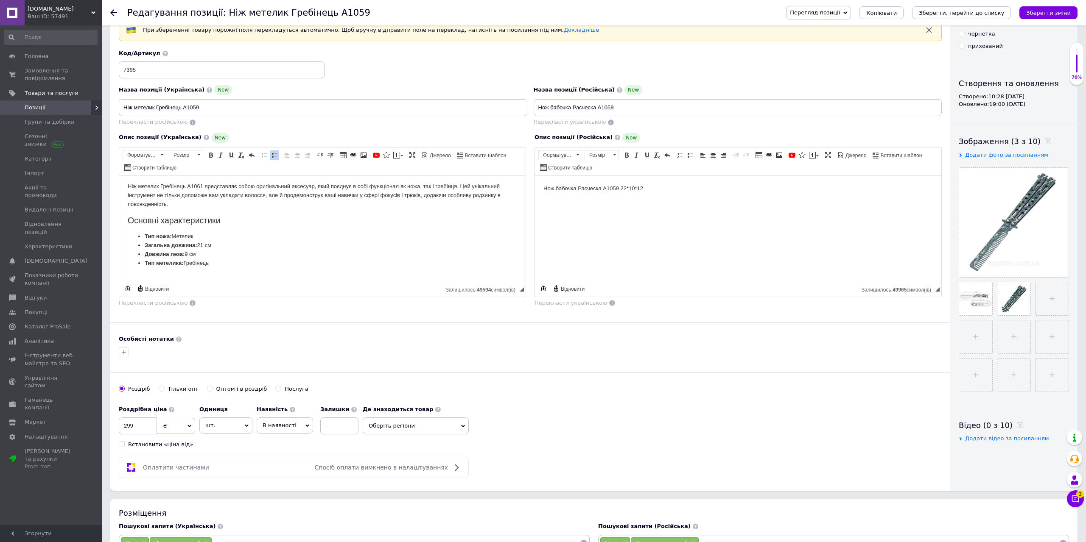
drag, startPoint x: 217, startPoint y: 263, endPoint x: 125, endPoint y: 182, distance: 122.3
click at [125, 182] on html "Ніж метелик Гребінець A1061 представляє собою оригінальний аксесуар, який поєдн…" at bounding box center [322, 226] width 406 height 106
drag, startPoint x: 196, startPoint y: 233, endPoint x: 121, endPoint y: 240, distance: 75.0
click at [129, 239] on ul "Колір: Жовтий Тип ножа: Метелик Загальна довжина: 21 см Довжина леза: 9 см Тип …" at bounding box center [322, 254] width 389 height 44
drag, startPoint x: 227, startPoint y: 263, endPoint x: 115, endPoint y: 187, distance: 136.1
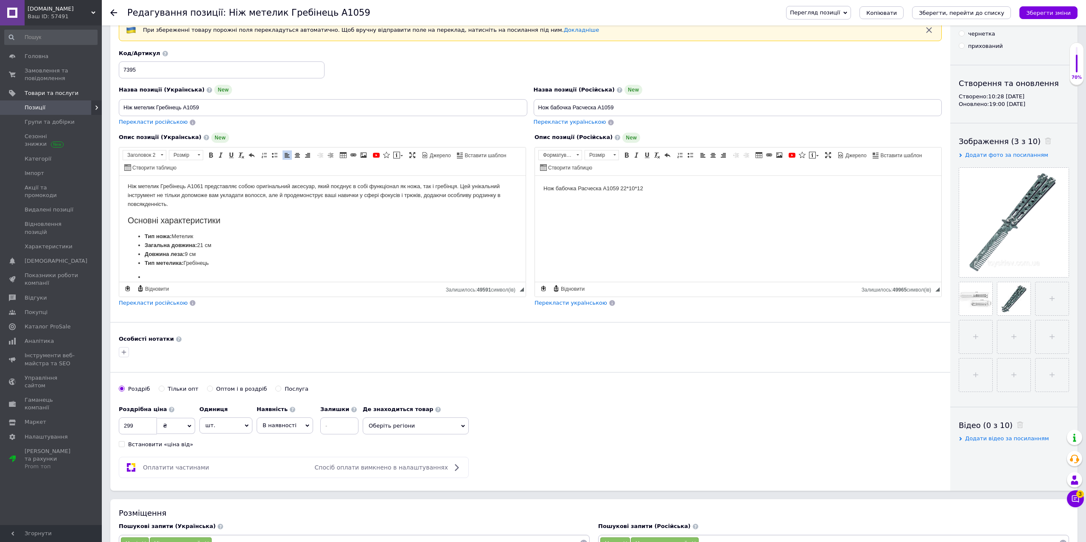
click at [119, 187] on html "Ніж метелик Гребінець A1061 представляє собою оригінальний аксесуар, який поєдн…" at bounding box center [322, 226] width 406 height 106
copy body "Ніж метелик Гребінець A1061 представляє собою оригінальний аксесуар, який поєдн…"
click at [262, 226] on body "Ніж метелик Гребінець A1061 представляє собою оригінальний аксесуар, який поєдн…" at bounding box center [322, 239] width 389 height 114
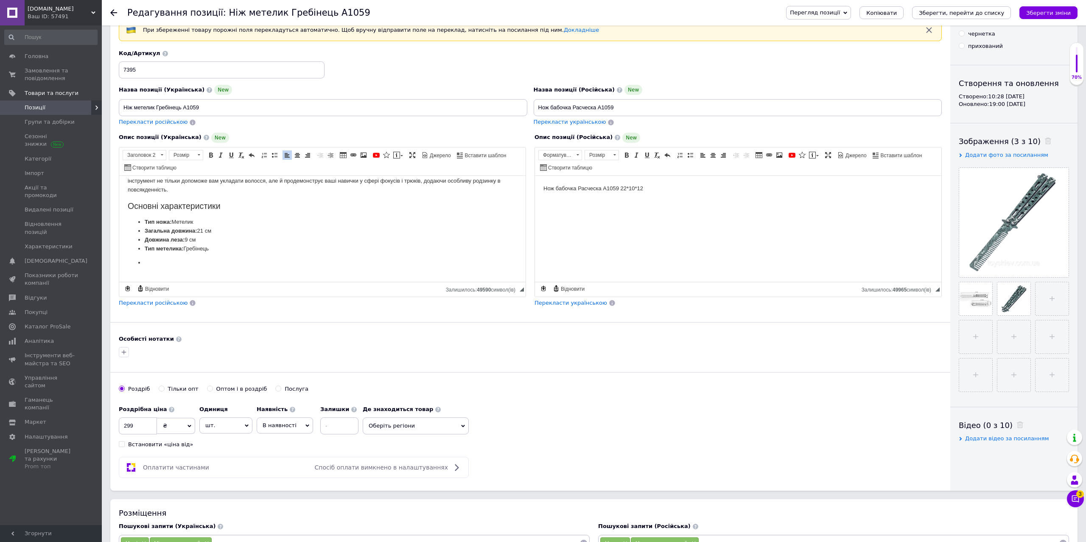
click at [170, 274] on body "Ніж метелик Гребінець A1061 представляє собою оригінальний аксесуар, який поєдн…" at bounding box center [322, 224] width 389 height 114
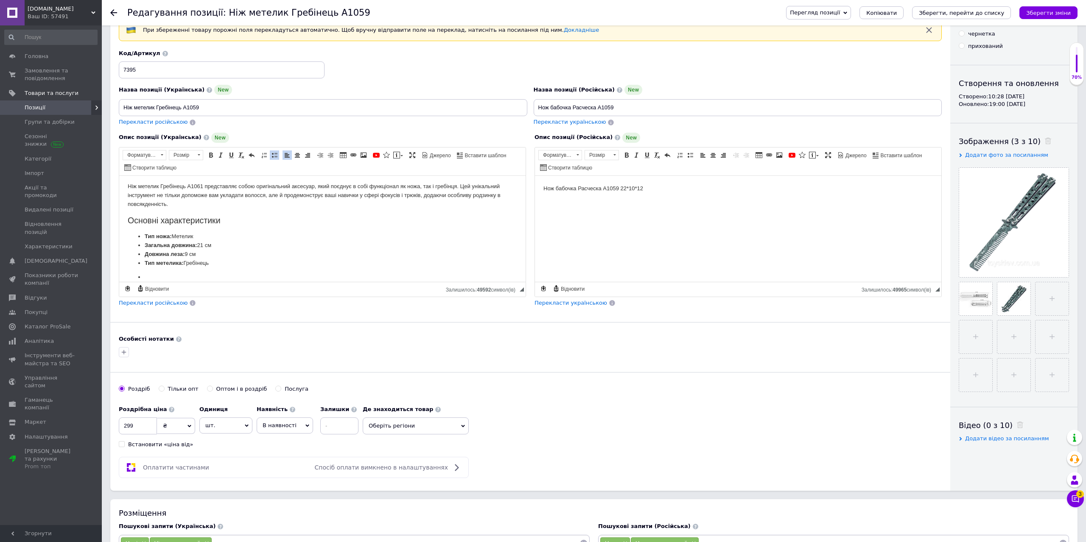
scroll to position [0, 0]
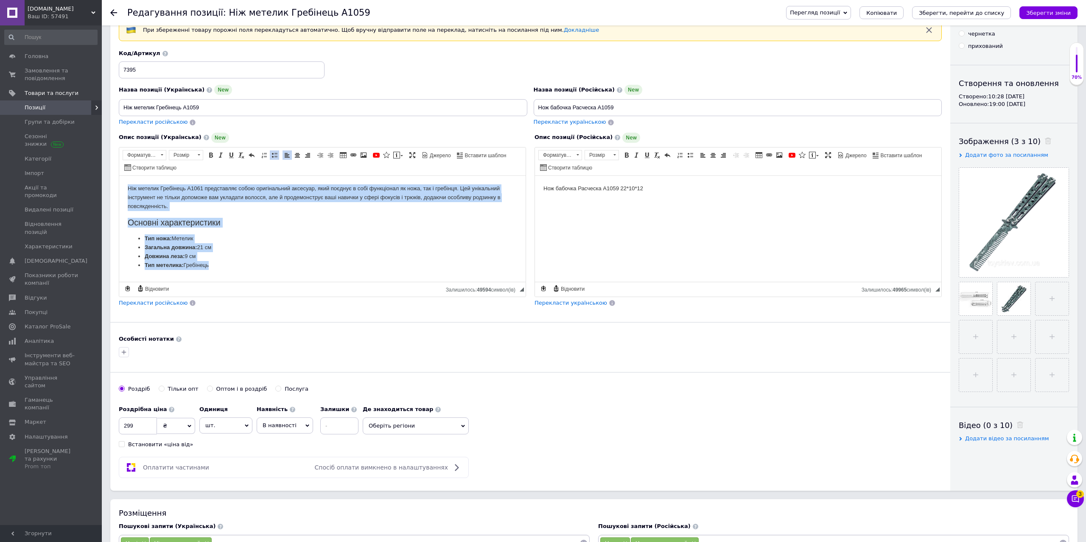
drag, startPoint x: 229, startPoint y: 264, endPoint x: 115, endPoint y: 180, distance: 141.6
click at [119, 180] on html "Ніж метелик Гребінець A1061 представляє собою оригінальний аксесуар, який поєдн…" at bounding box center [322, 229] width 406 height 106
copy body "Ніж метелик Гребінець A1061 представляє собою оригінальний аксесуар, який поєдн…"
drag, startPoint x: 320, startPoint y: 243, endPoint x: 327, endPoint y: 237, distance: 9.1
click at [321, 243] on li "Загальна довжина: 21 см" at bounding box center [322, 247] width 355 height 9
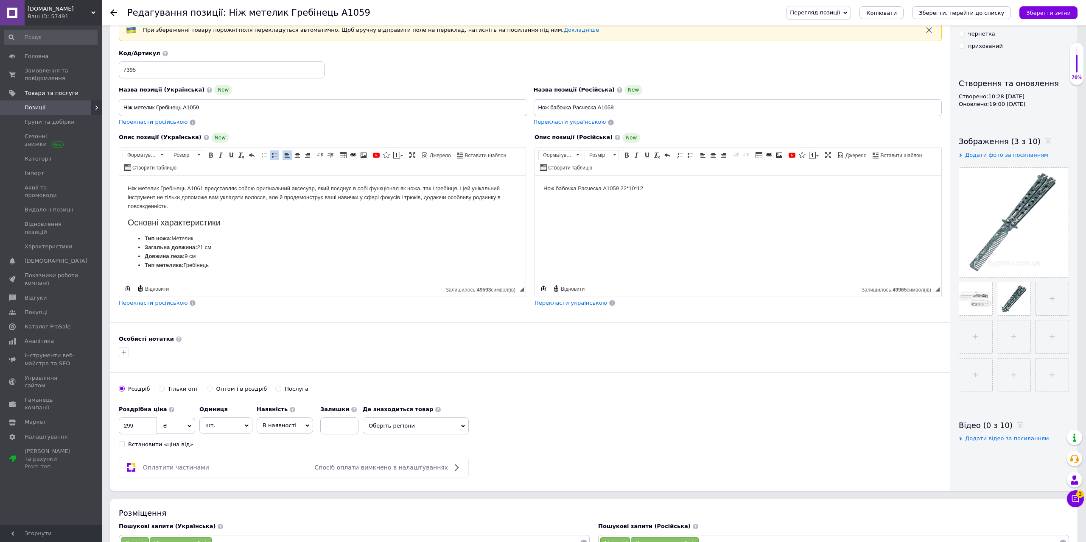
click at [162, 300] on span "Перекласти російською" at bounding box center [153, 303] width 69 height 6
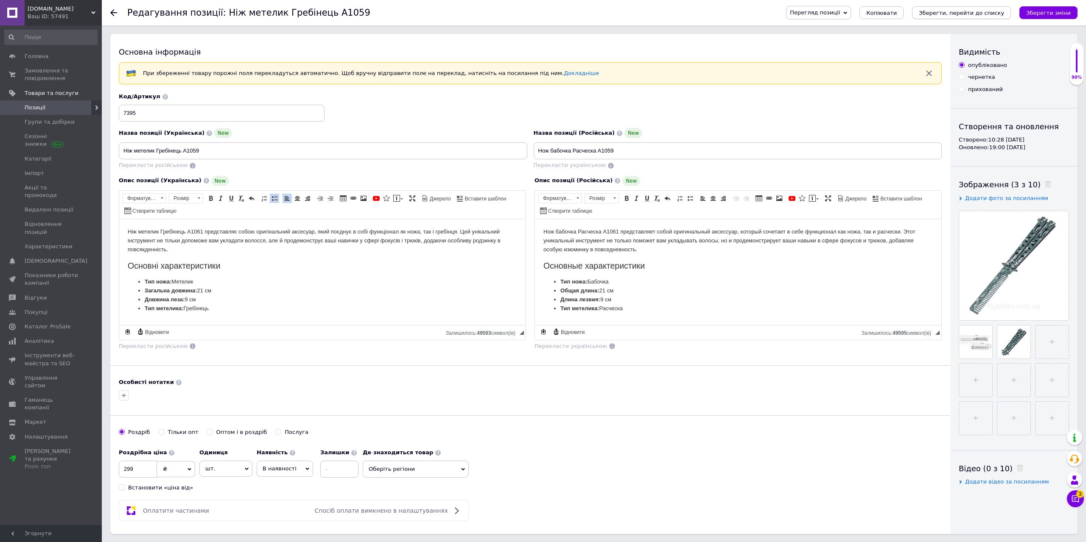
click at [964, 14] on icon "Зберегти, перейти до списку" at bounding box center [960, 13] width 85 height 6
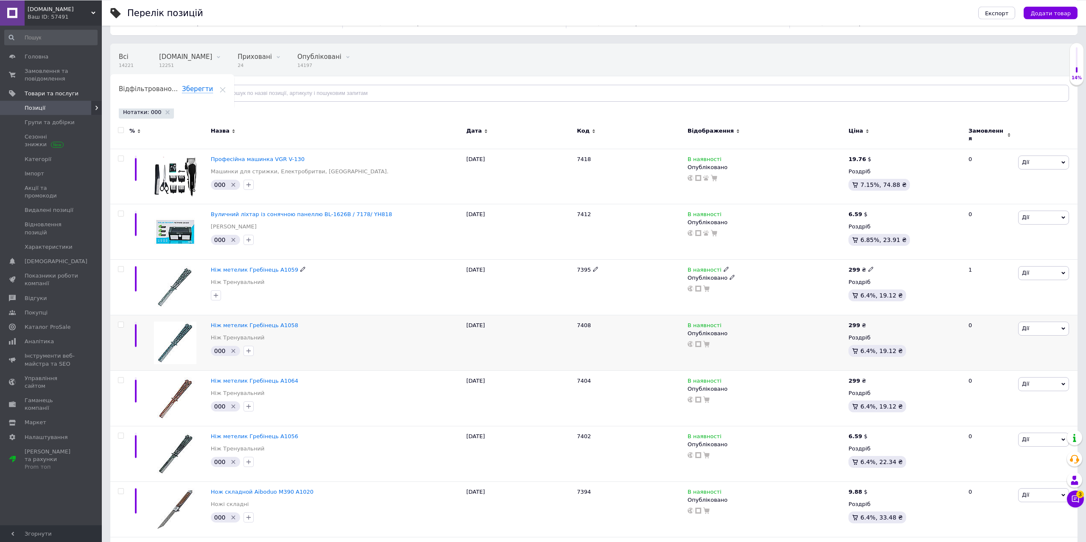
scroll to position [43, 0]
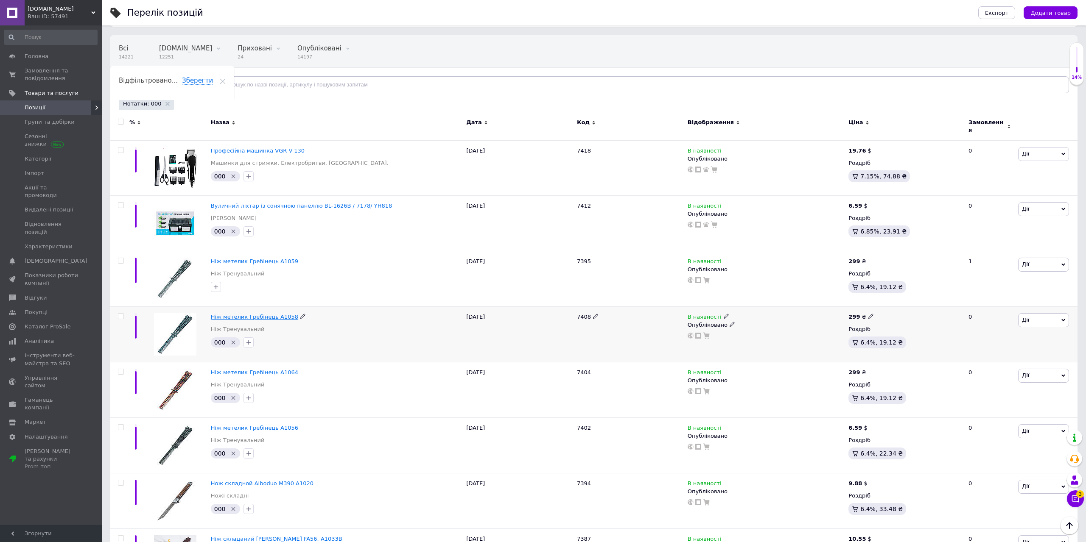
click at [271, 314] on span "Ніж метелик Гребінець A1058" at bounding box center [254, 317] width 87 height 6
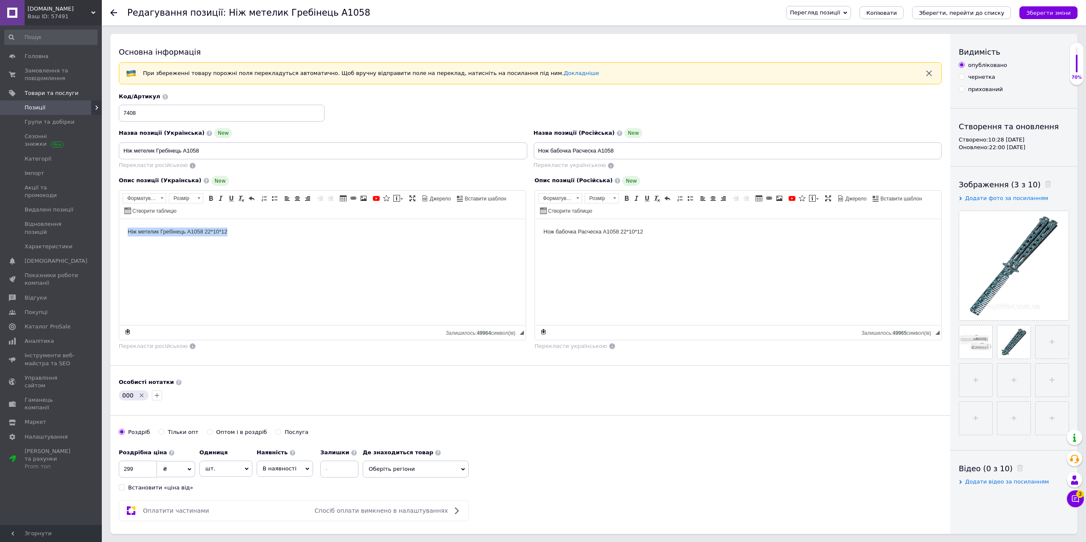
drag, startPoint x: 251, startPoint y: 241, endPoint x: 125, endPoint y: 259, distance: 127.6
click at [119, 244] on html "Ніж метелик Гребінець A1058 22*10*12" at bounding box center [322, 272] width 406 height 106
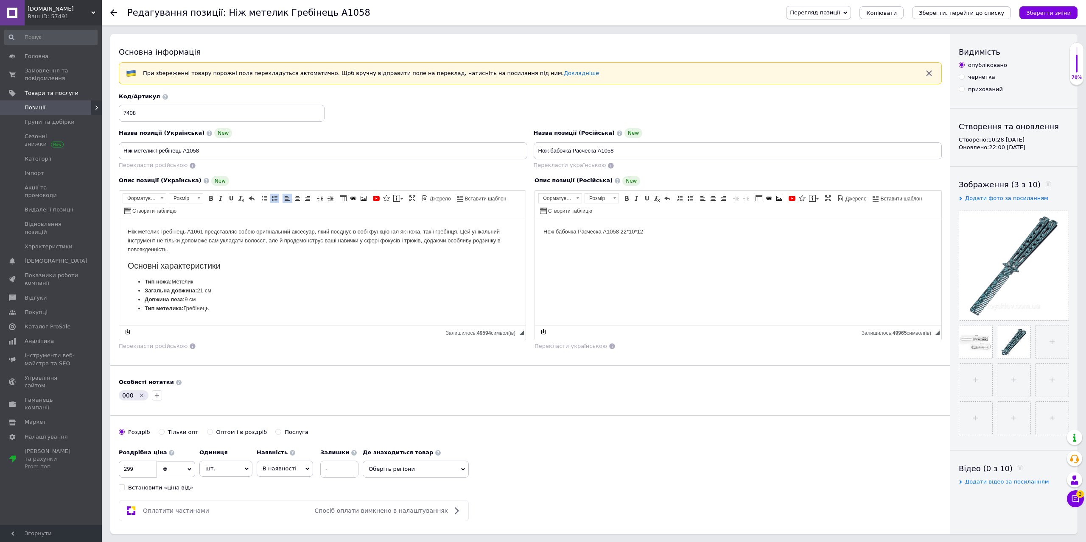
click at [140, 395] on icon "Видалити мітку" at bounding box center [142, 396] width 4 height 4
click at [983, 15] on icon "Зберегти, перейти до списку" at bounding box center [960, 13] width 85 height 6
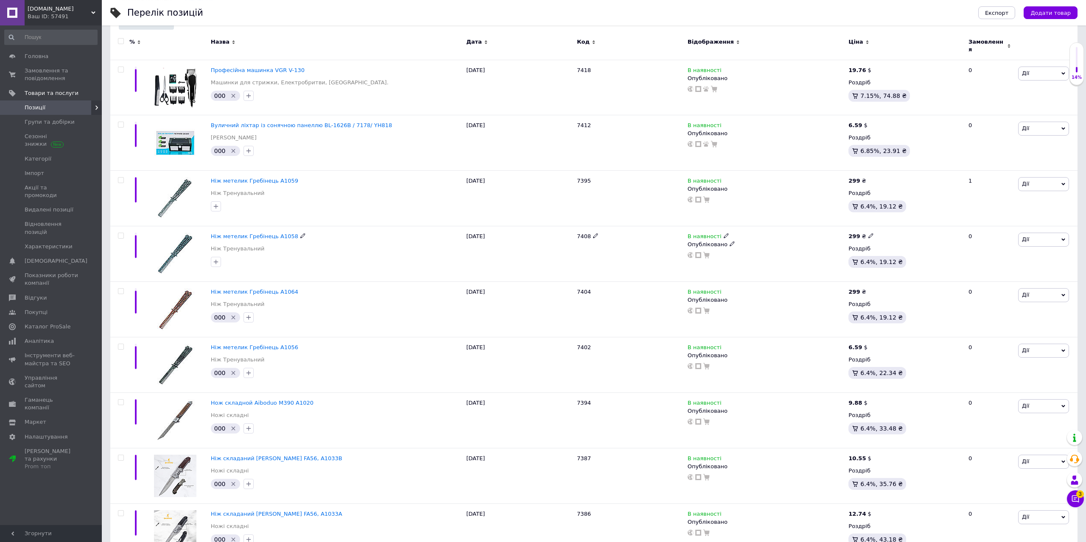
scroll to position [130, 0]
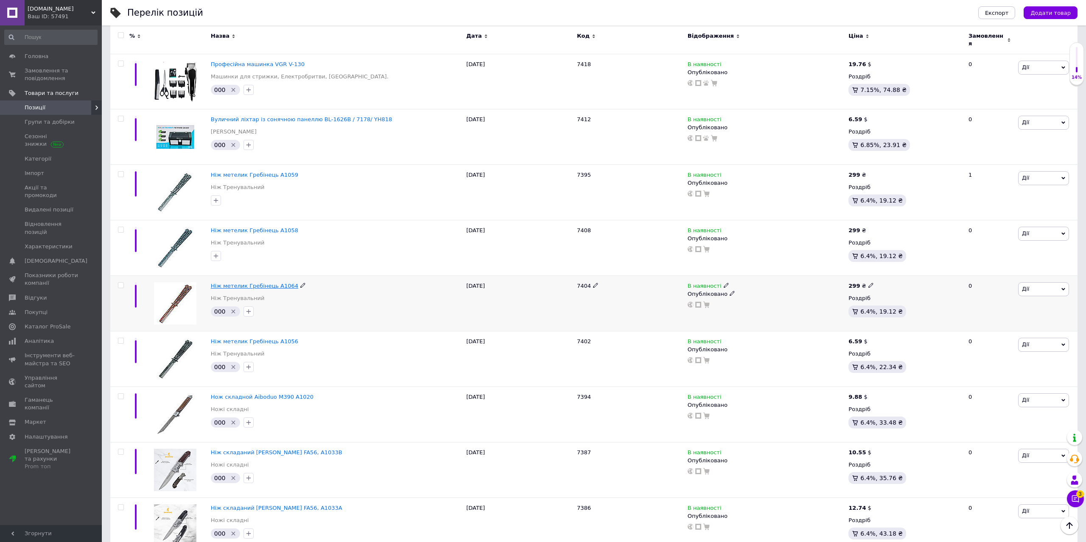
click at [273, 283] on span "Ніж метелик Гребінець A1064" at bounding box center [254, 286] width 87 height 6
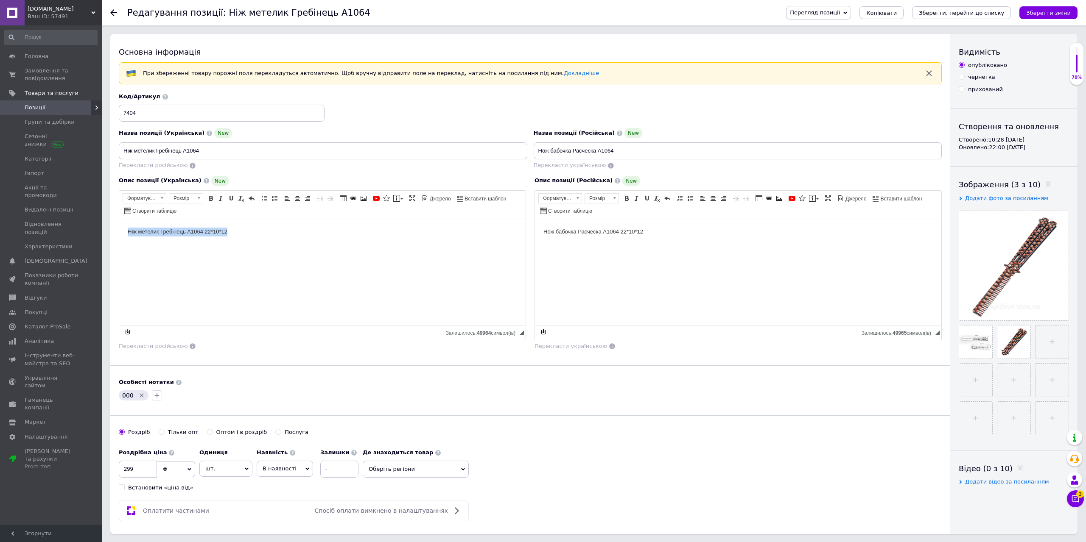
drag, startPoint x: 290, startPoint y: 260, endPoint x: 133, endPoint y: 275, distance: 157.2
click at [119, 260] on html "Ніж метелик Гребінець A1064 22*10*12" at bounding box center [322, 272] width 406 height 106
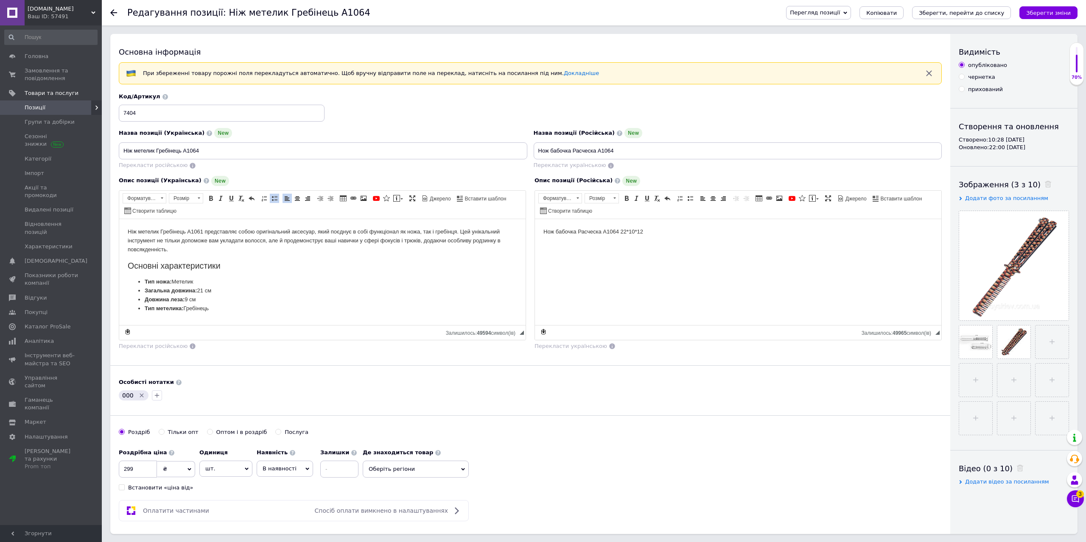
click at [140, 396] on icon "Видалити мітку" at bounding box center [142, 396] width 4 height 4
click at [951, 14] on icon "Зберегти, перейти до списку" at bounding box center [960, 13] width 85 height 6
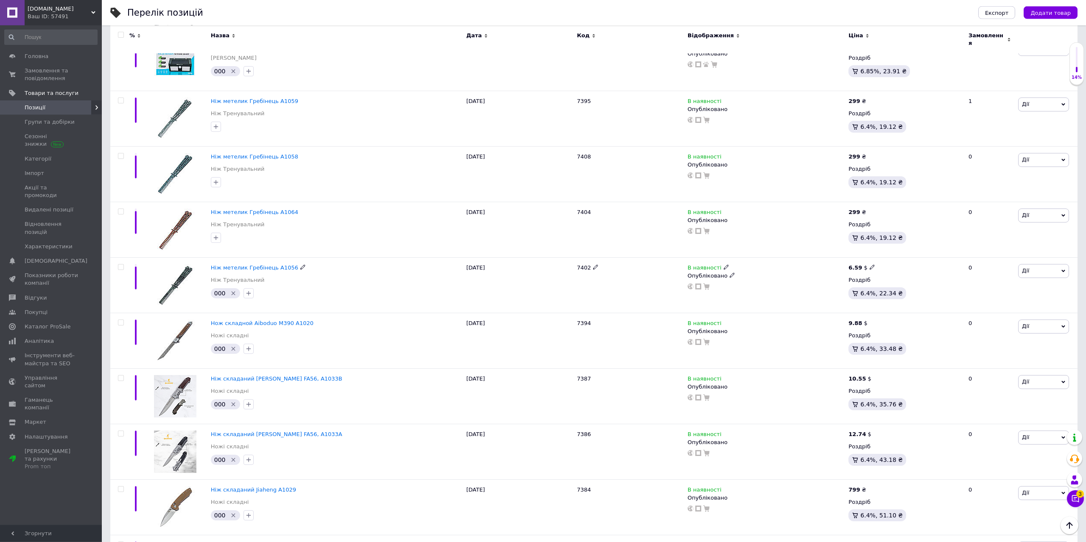
scroll to position [216, 0]
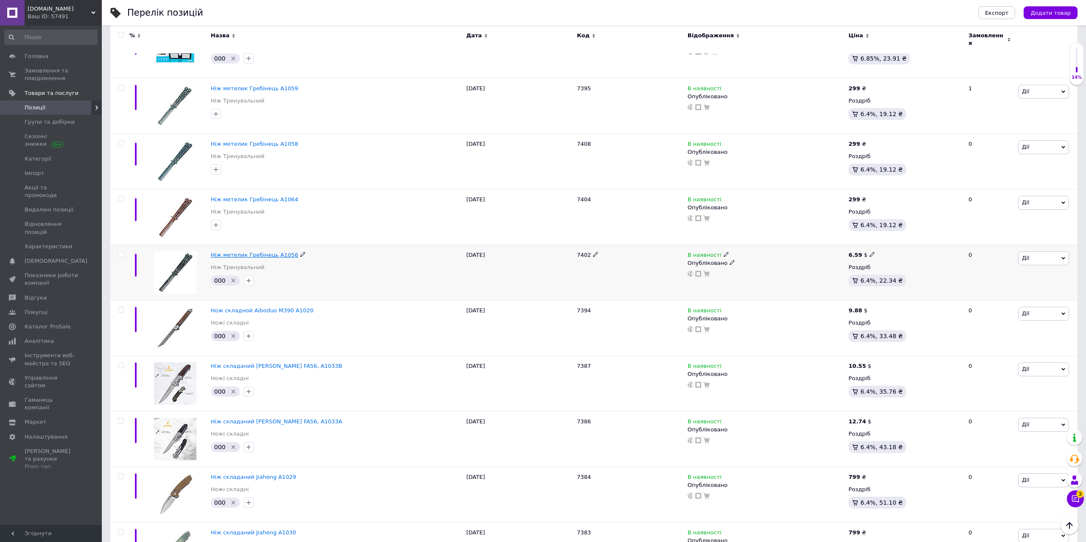
click at [271, 252] on span "Ніж метелик Гребінець A1056" at bounding box center [254, 255] width 87 height 6
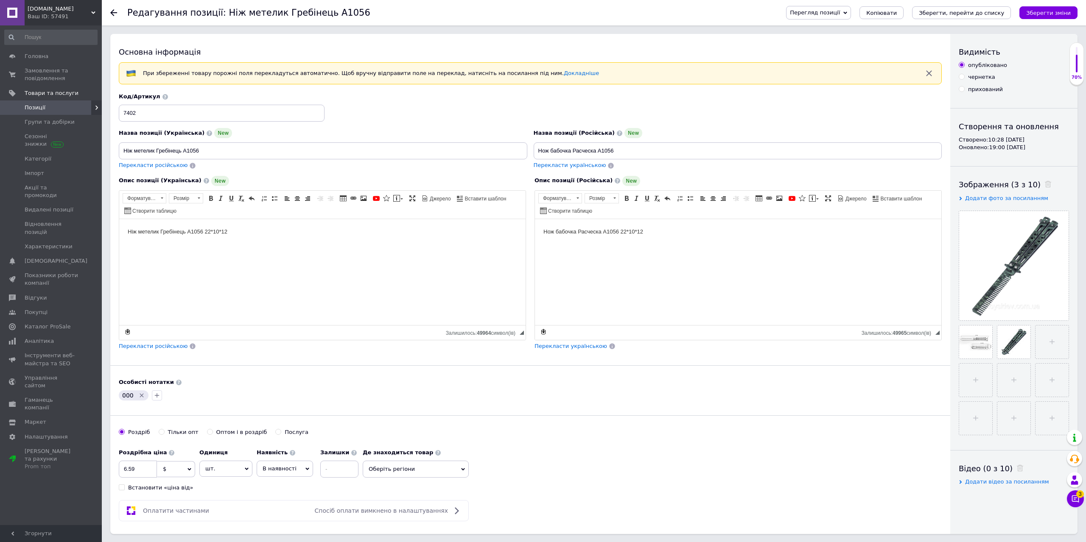
click at [170, 473] on span "$" at bounding box center [176, 469] width 38 height 16
click at [166, 511] on li "₴" at bounding box center [175, 511] width 37 height 12
drag, startPoint x: 142, startPoint y: 472, endPoint x: 115, endPoint y: 469, distance: 26.8
click at [119, 474] on input "6.59" at bounding box center [138, 469] width 38 height 17
type input "299"
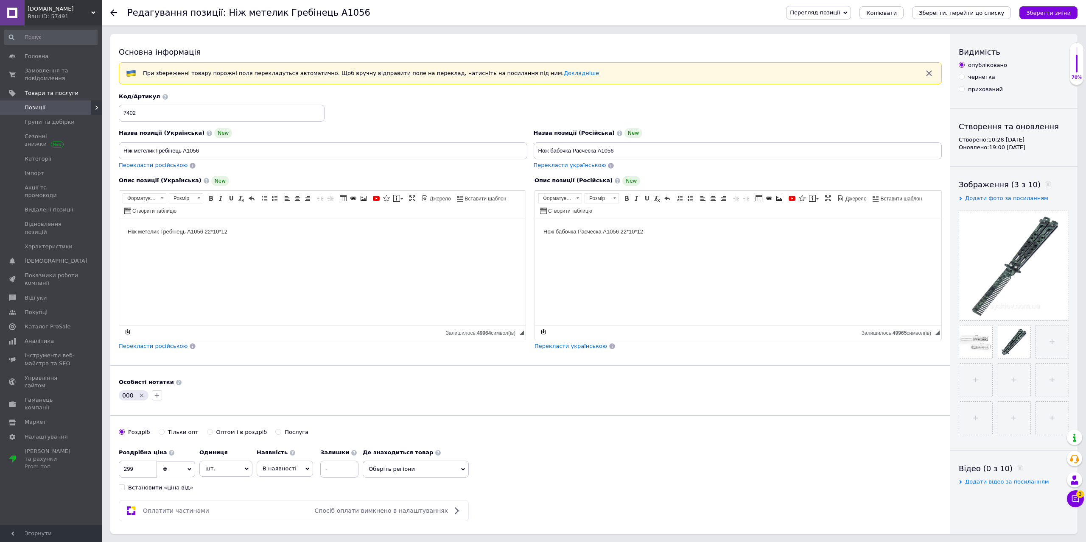
click at [140, 396] on icon "Видалити мітку" at bounding box center [141, 395] width 7 height 7
drag, startPoint x: 272, startPoint y: 239, endPoint x: 110, endPoint y: 248, distance: 162.2
click at [119, 248] on html "Ніж метелик Гребінець A1056 22*10*12" at bounding box center [322, 272] width 406 height 106
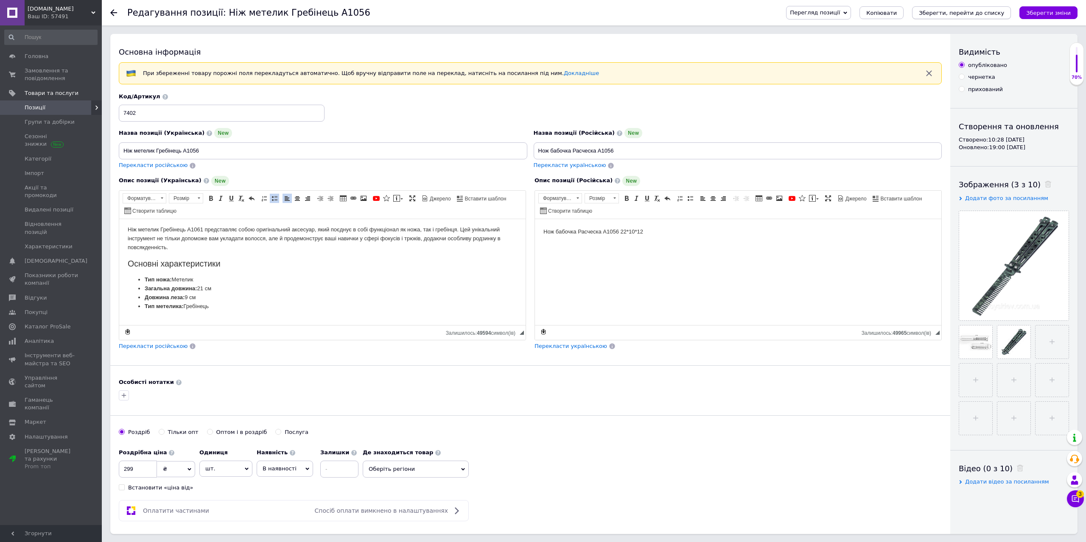
click at [964, 13] on icon "Зберегти, перейти до списку" at bounding box center [960, 13] width 85 height 6
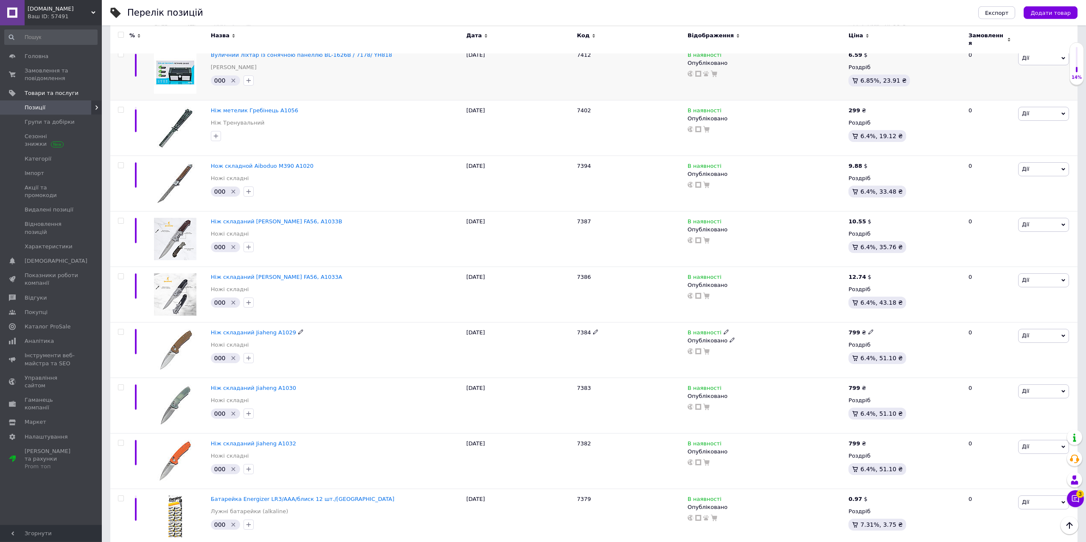
scroll to position [173, 0]
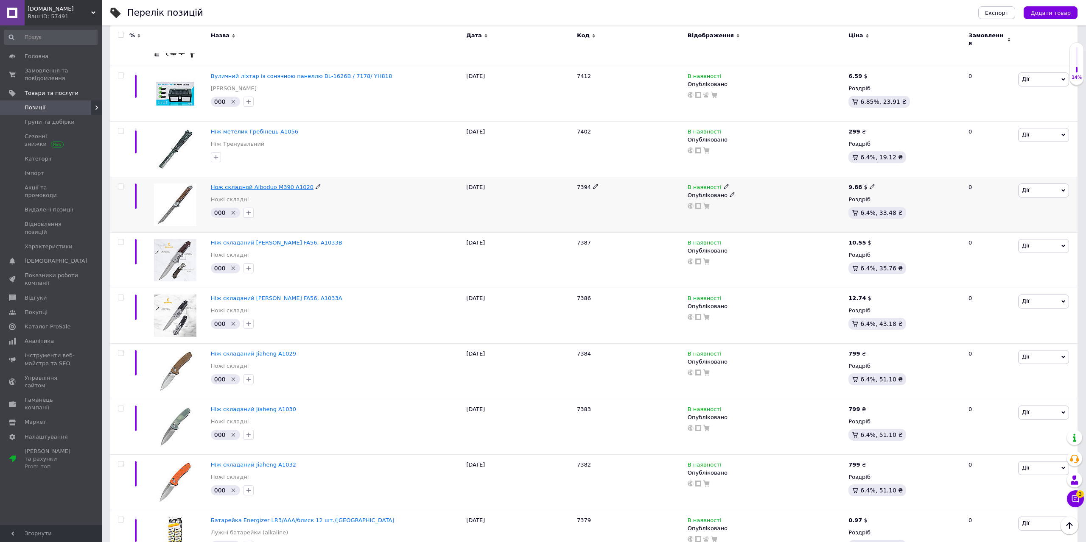
click at [286, 184] on span "Нож складной Aiboduo M390 A1020" at bounding box center [262, 187] width 103 height 6
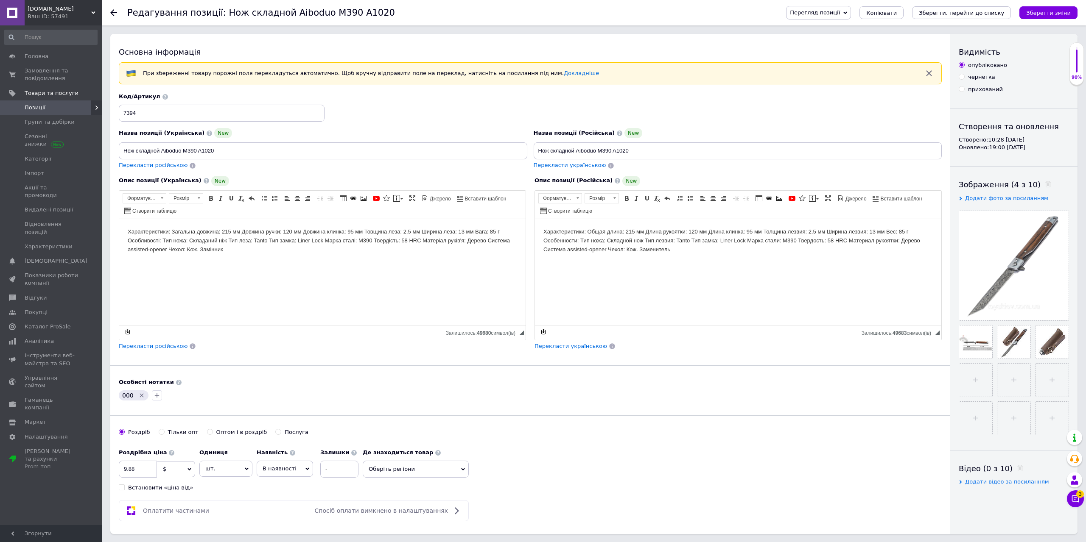
click at [140, 395] on icon "Видалити мітку" at bounding box center [141, 395] width 7 height 7
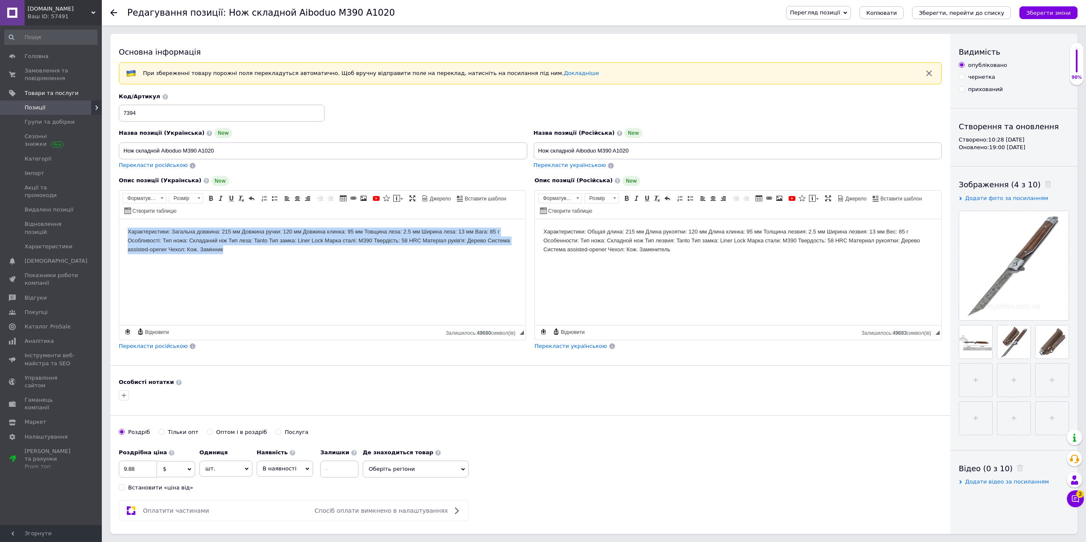
drag, startPoint x: 239, startPoint y: 258, endPoint x: 124, endPoint y: 221, distance: 121.0
click at [124, 221] on html "Характеристики: Загальна довжина: 215 мм Довжина ручки: 120 мм Довжина клинка: …" at bounding box center [322, 272] width 406 height 106
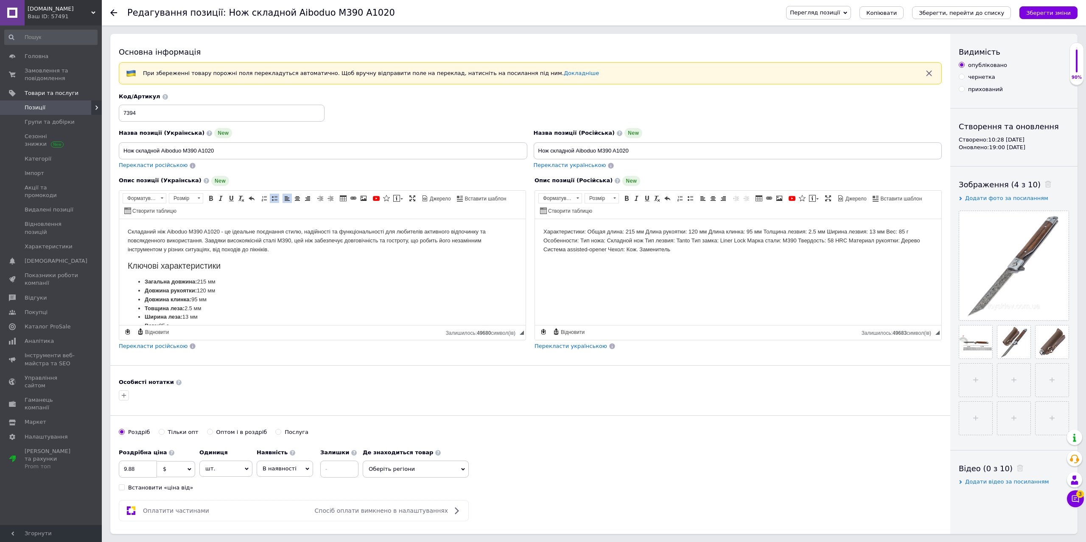
scroll to position [84, 0]
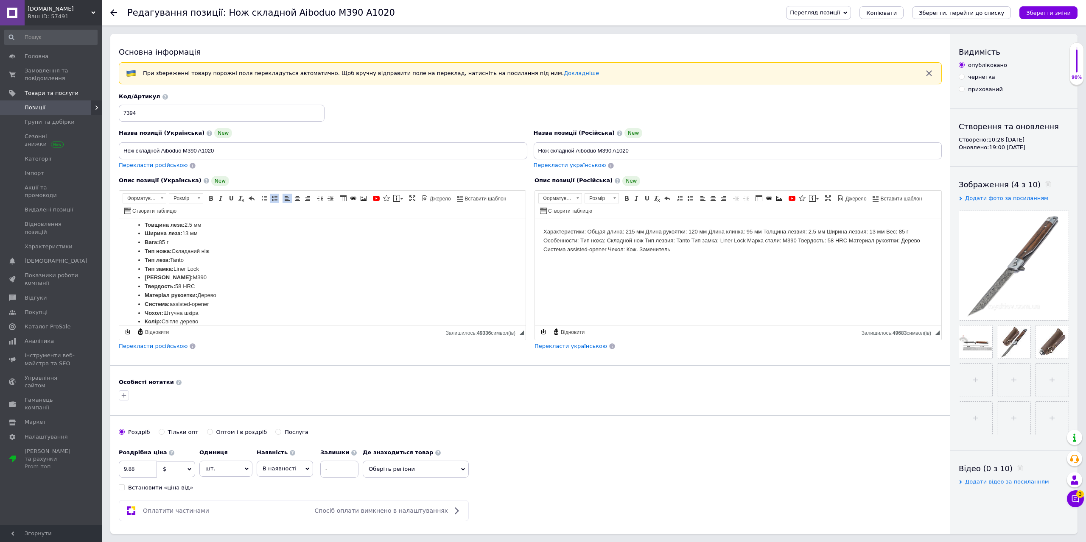
click at [155, 347] on span "Перекласти російською" at bounding box center [153, 346] width 69 height 6
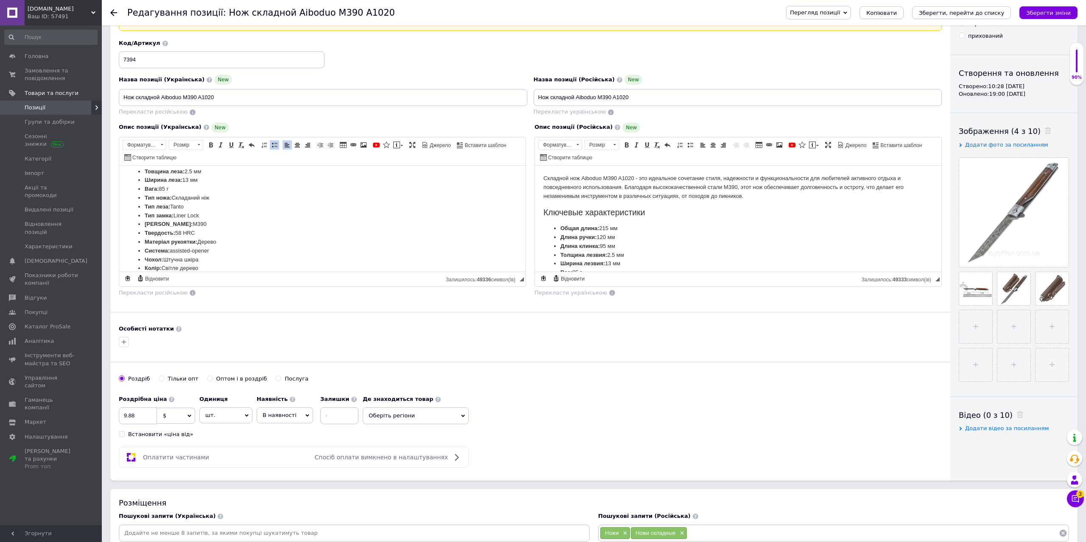
scroll to position [130, 0]
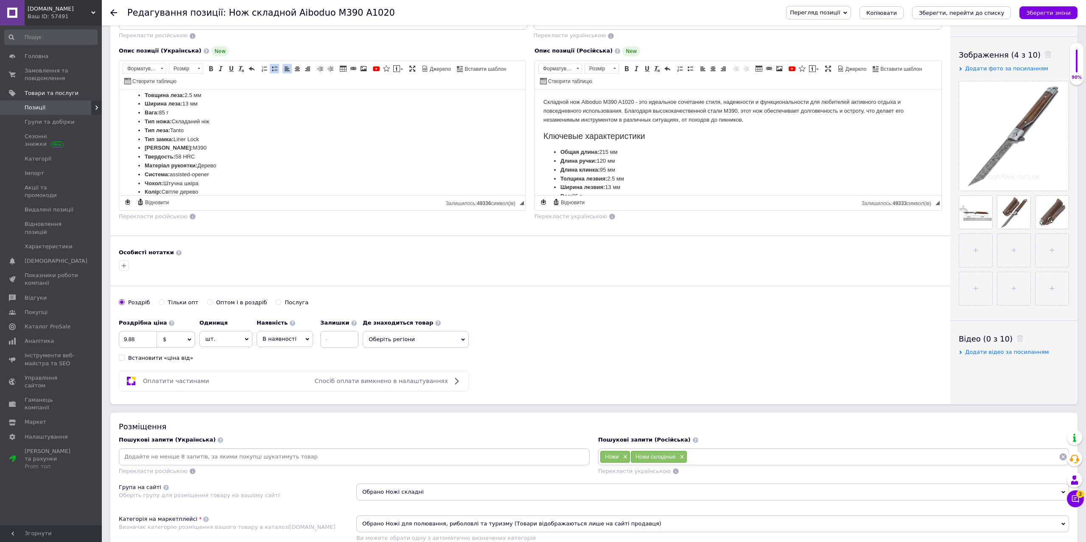
click at [183, 340] on span "$" at bounding box center [176, 340] width 38 height 16
click at [167, 380] on li "₴" at bounding box center [175, 381] width 37 height 12
drag, startPoint x: 145, startPoint y: 340, endPoint x: 108, endPoint y: 348, distance: 37.8
click at [119, 345] on input "9.88" at bounding box center [138, 339] width 38 height 17
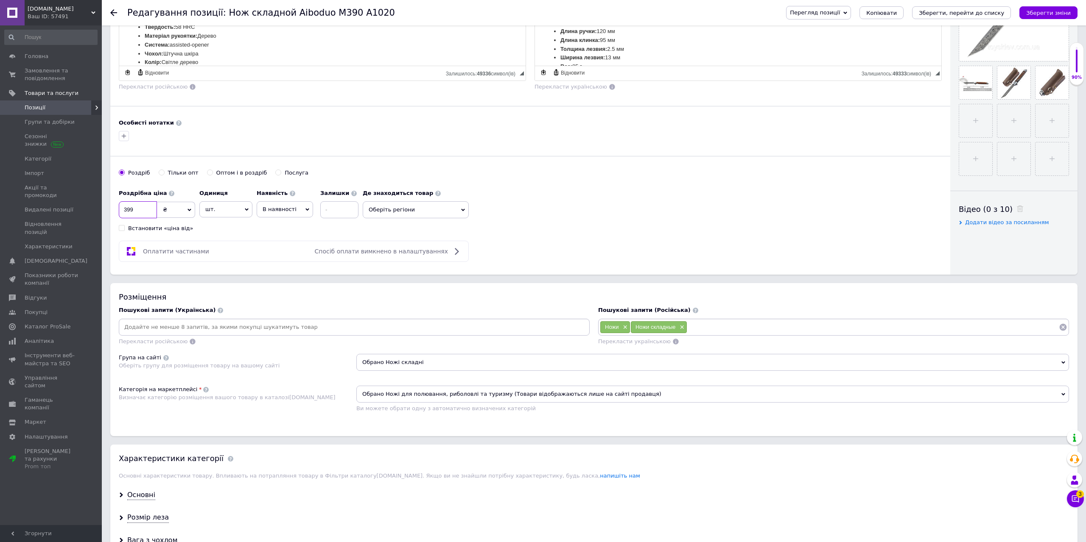
scroll to position [0, 0]
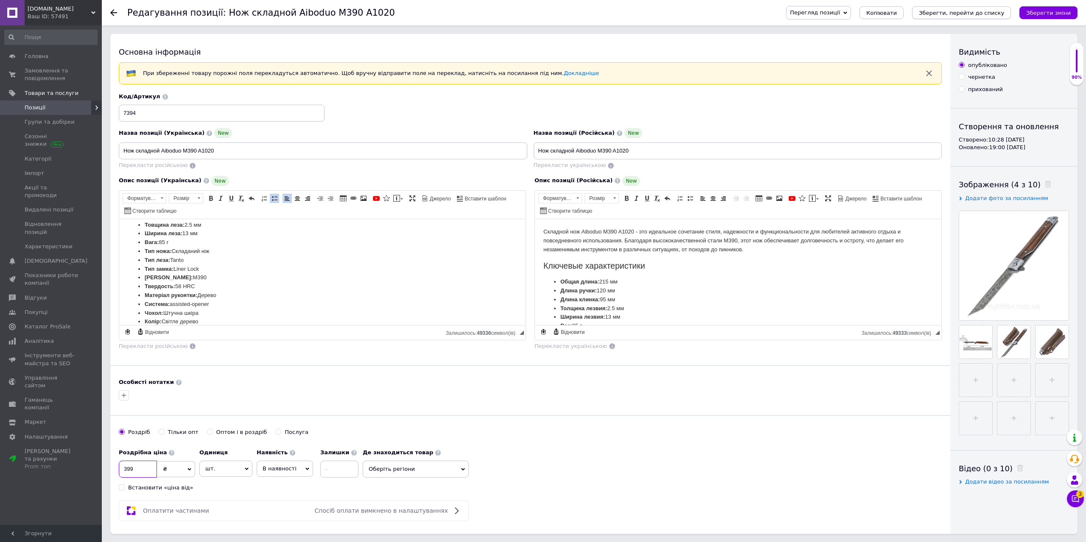
type input "399"
click at [979, 12] on icon "Зберегти, перейти до списку" at bounding box center [960, 13] width 85 height 6
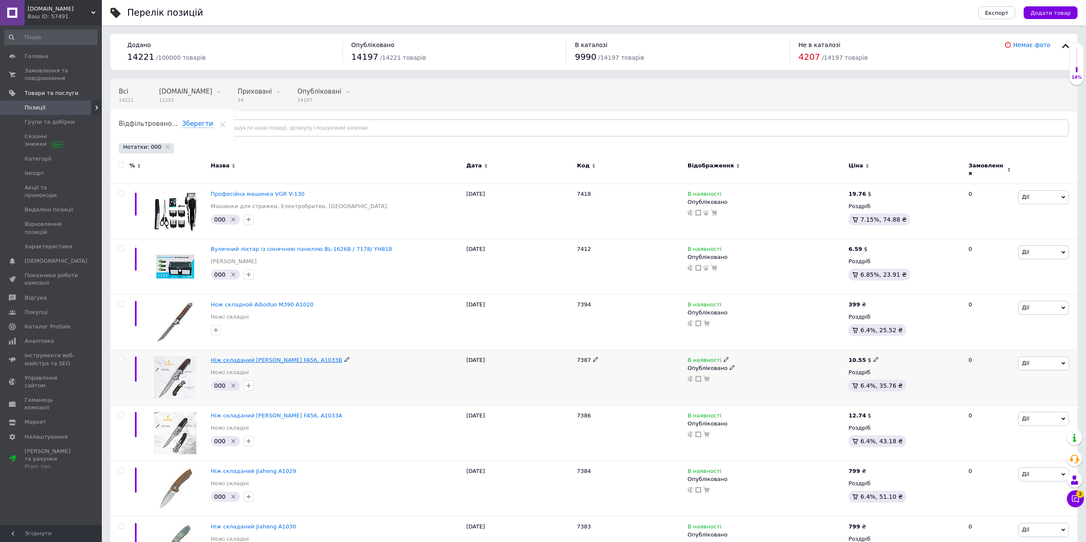
click at [293, 357] on span "Ніж складаний Browning FA56, A1033B" at bounding box center [276, 360] width 131 height 6
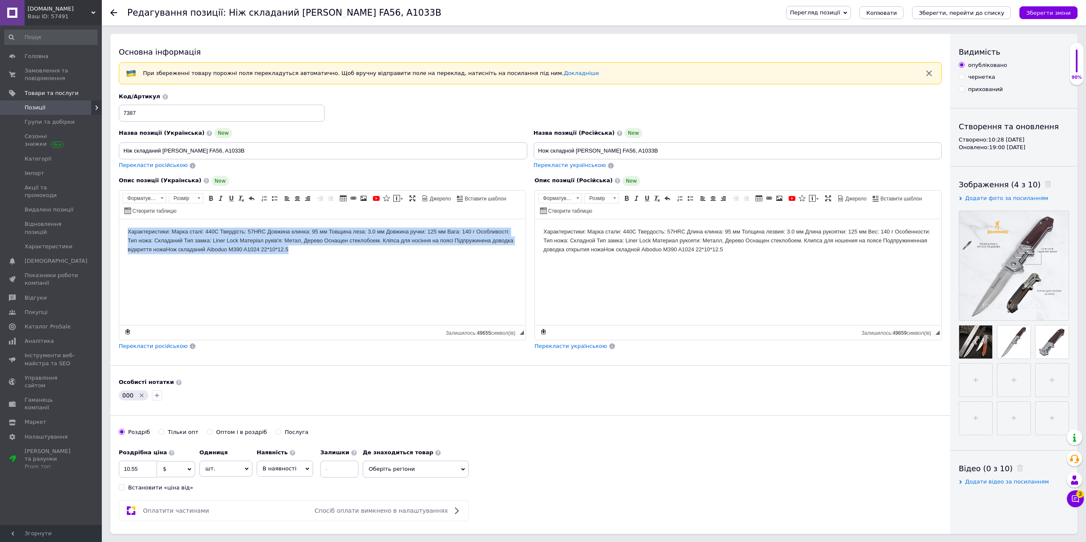
drag, startPoint x: 321, startPoint y: 255, endPoint x: 144, endPoint y: 245, distance: 177.6
click at [119, 223] on html "Характеристики: Марка сталі: 440С Твердість: 57HRC Довжина клинка: 95 мм Товщин…" at bounding box center [322, 272] width 406 height 106
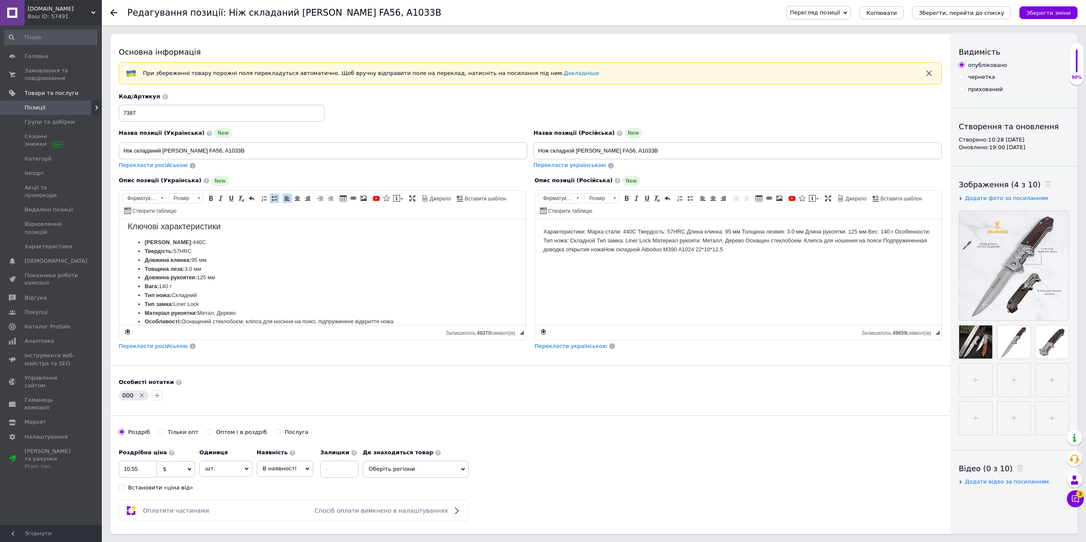
click at [149, 345] on span "Перекласти російською" at bounding box center [153, 346] width 69 height 6
click at [140, 395] on icon "Видалити мітку" at bounding box center [141, 395] width 7 height 7
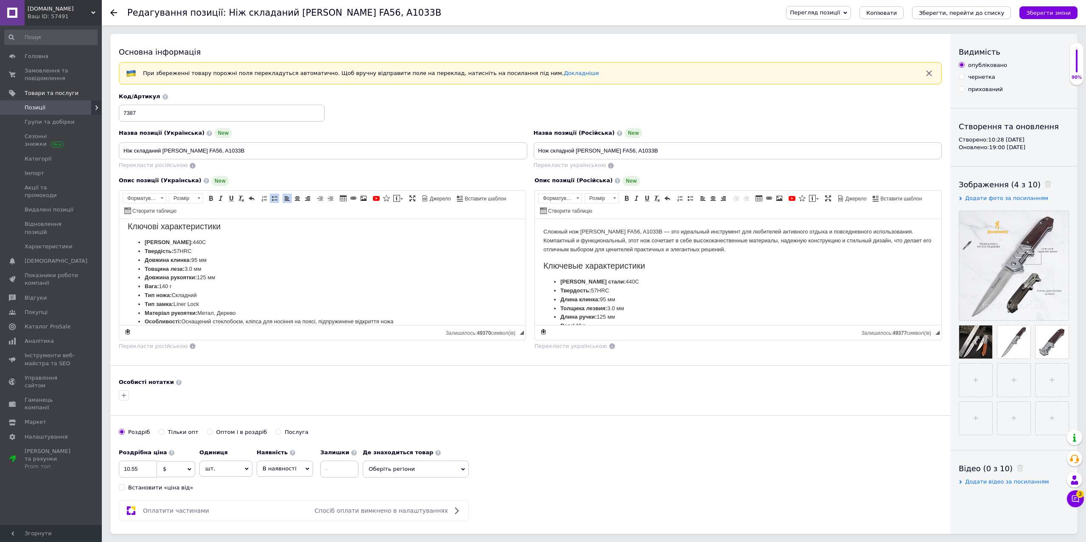
click at [168, 472] on span "$" at bounding box center [176, 469] width 38 height 16
click at [165, 510] on li "₴" at bounding box center [175, 511] width 37 height 12
drag, startPoint x: 146, startPoint y: 469, endPoint x: 124, endPoint y: 475, distance: 22.8
click at [126, 475] on input "10.55" at bounding box center [138, 469] width 38 height 17
type input "1"
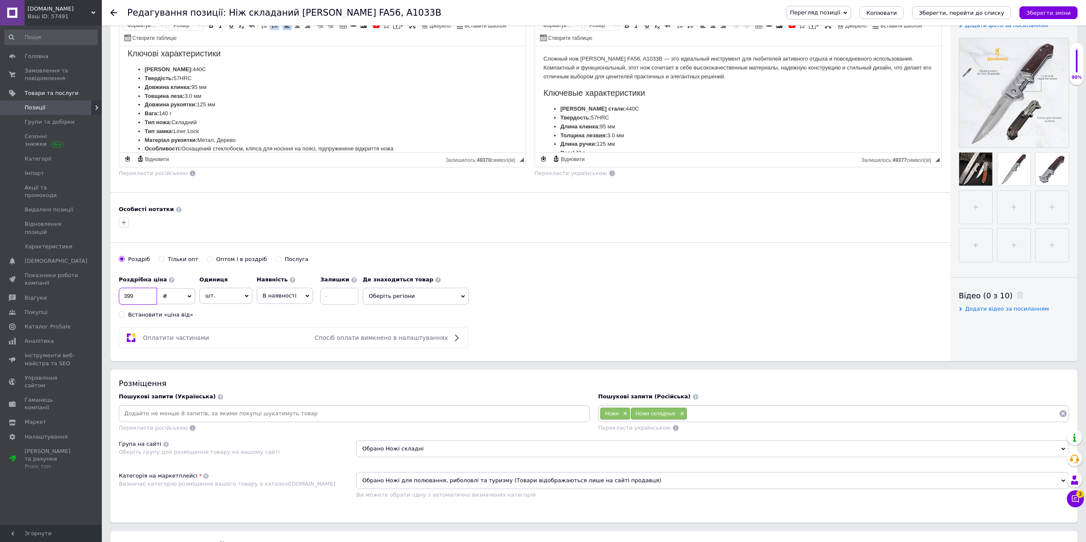
scroll to position [0, 0]
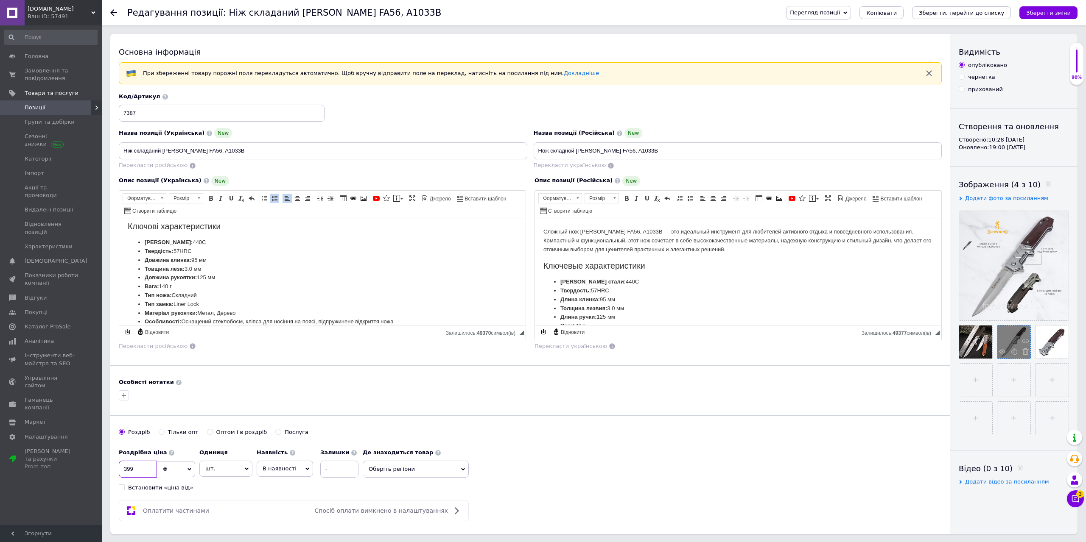
type input "399"
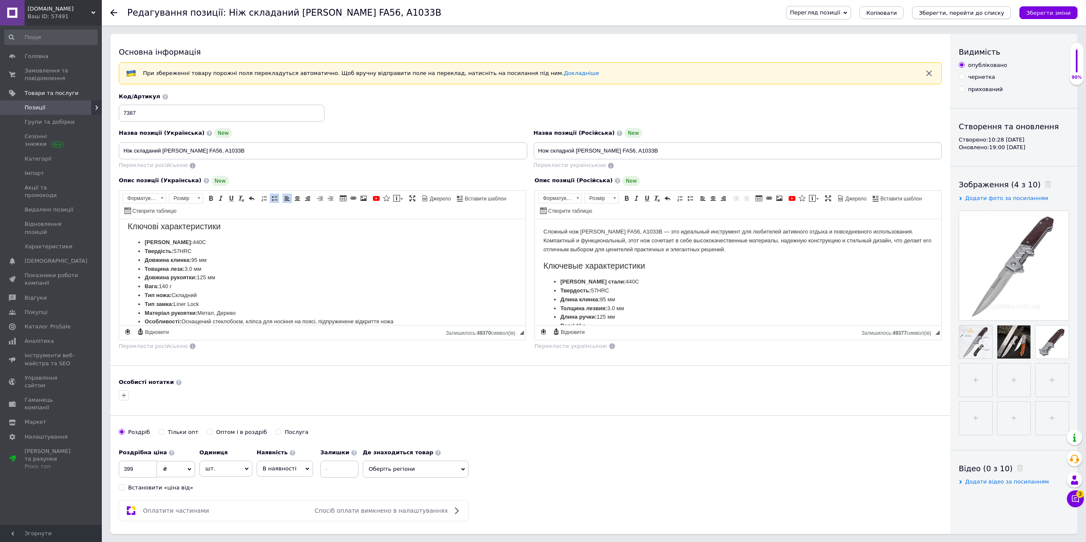
click at [970, 15] on icon "Зберегти, перейти до списку" at bounding box center [960, 13] width 85 height 6
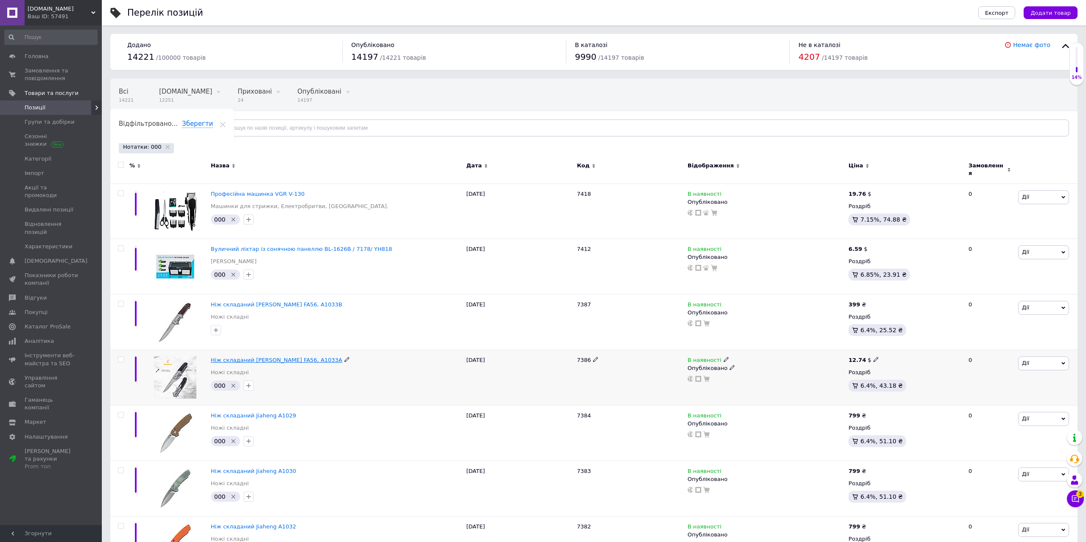
click at [293, 357] on span "Ніж складаний Browning FA56, A1033A" at bounding box center [276, 360] width 131 height 6
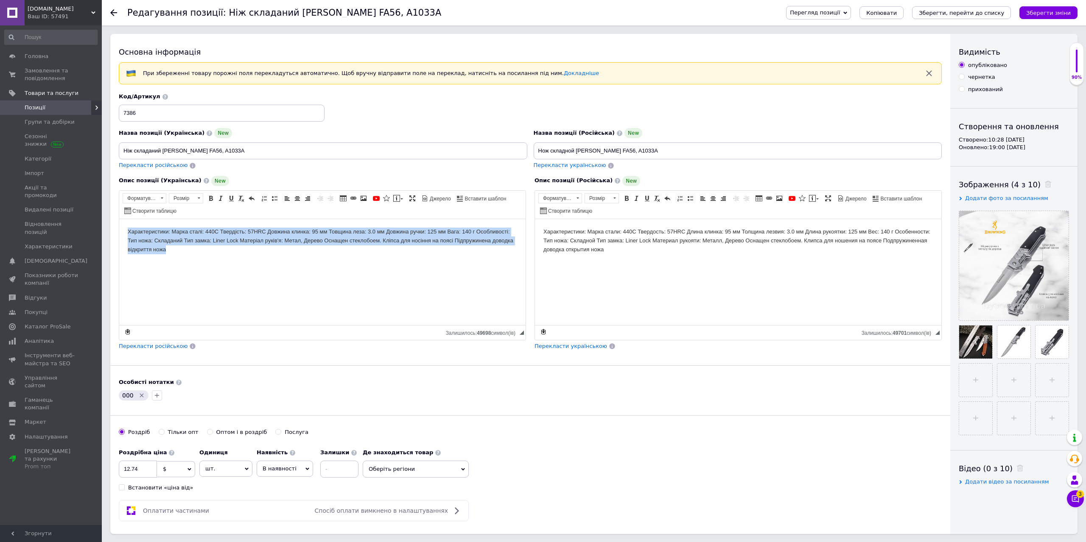
drag, startPoint x: 196, startPoint y: 260, endPoint x: 109, endPoint y: 218, distance: 95.8
click at [119, 219] on html "Характеристики: Марка сталі: 440С Твердість: 57HRC Довжина клинка: 95 мм Товщин…" at bounding box center [322, 272] width 406 height 106
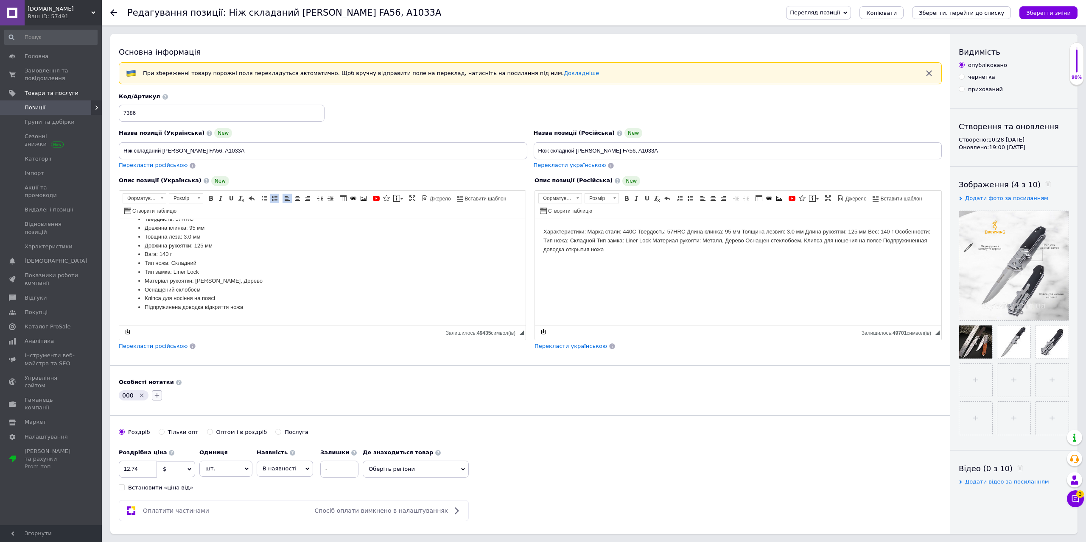
scroll to position [64, 0]
click at [141, 396] on icon "Видалити мітку" at bounding box center [141, 395] width 7 height 7
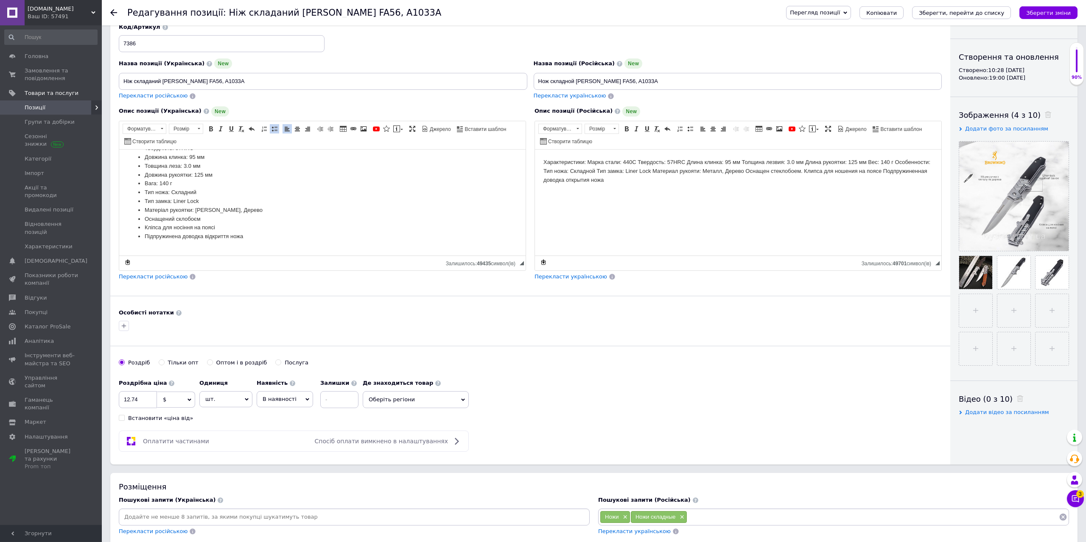
scroll to position [87, 0]
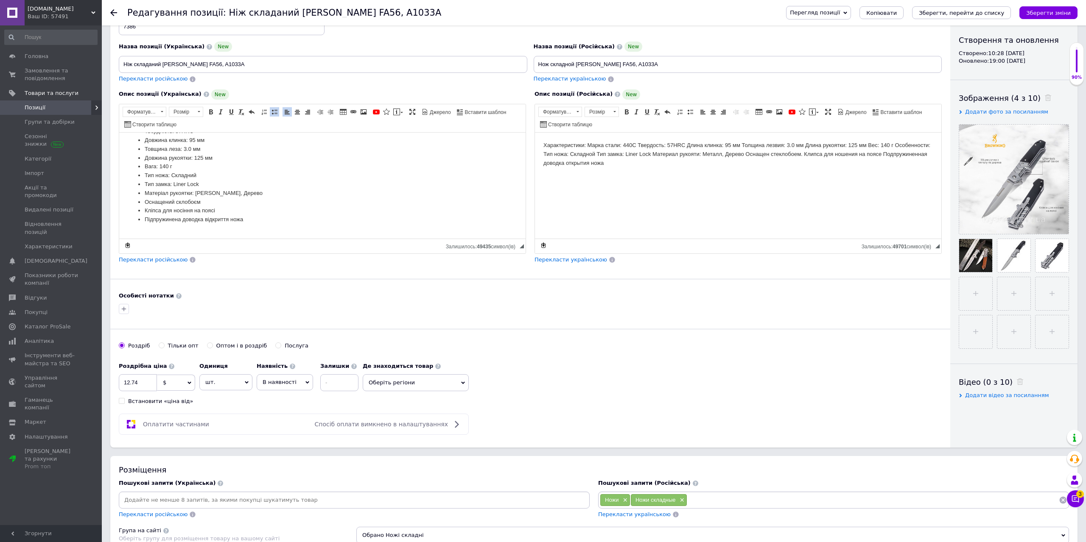
click at [177, 385] on span "$" at bounding box center [176, 383] width 38 height 16
click at [165, 423] on li "₴" at bounding box center [175, 425] width 37 height 12
drag, startPoint x: 150, startPoint y: 388, endPoint x: 118, endPoint y: 393, distance: 32.1
click at [119, 391] on input "12.74" at bounding box center [138, 382] width 38 height 17
type input "455"
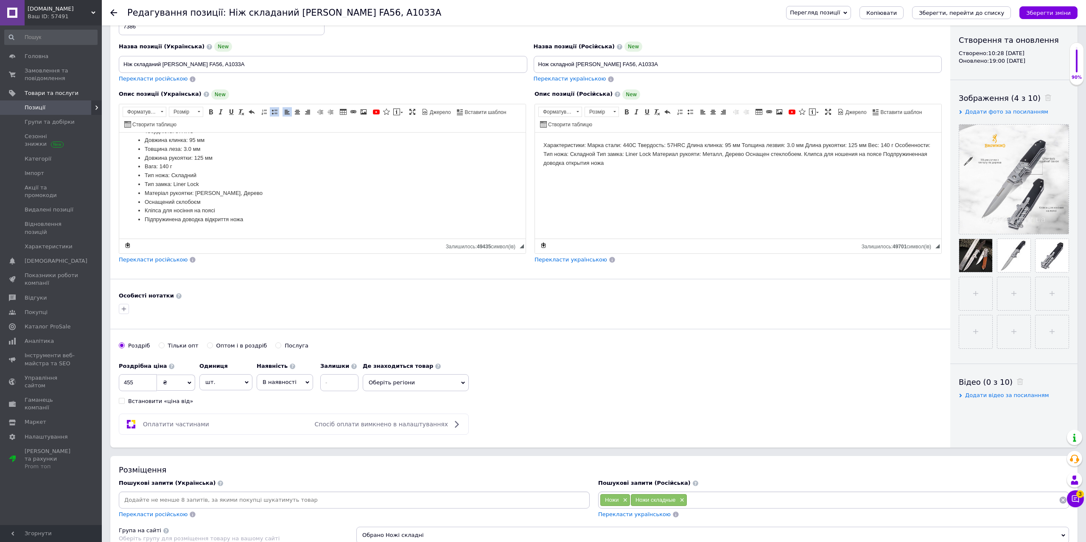
click at [172, 262] on span "Перекласти російською" at bounding box center [153, 260] width 69 height 6
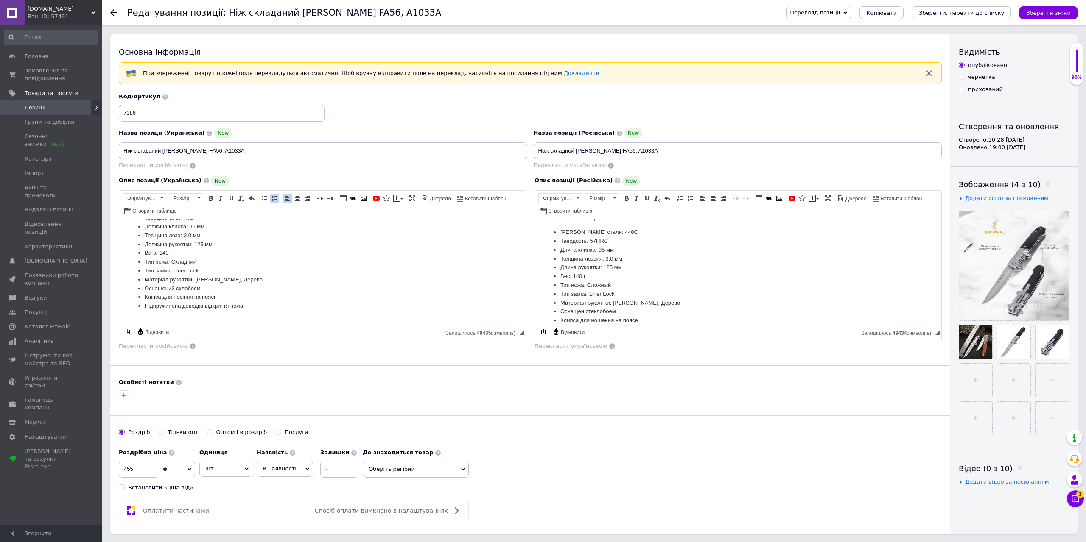
scroll to position [173, 0]
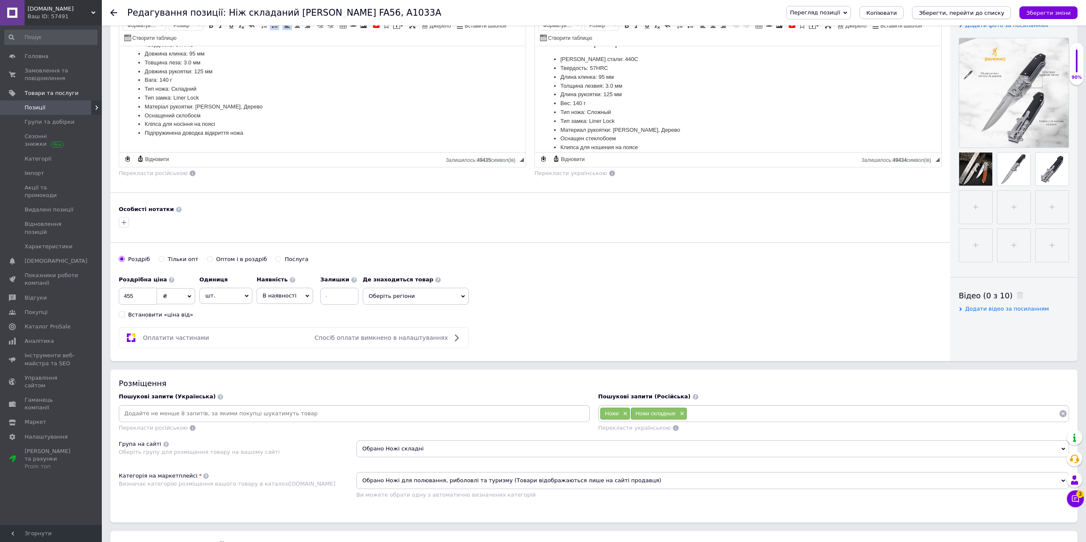
click at [952, 14] on icon "Зберегти, перейти до списку" at bounding box center [960, 13] width 85 height 6
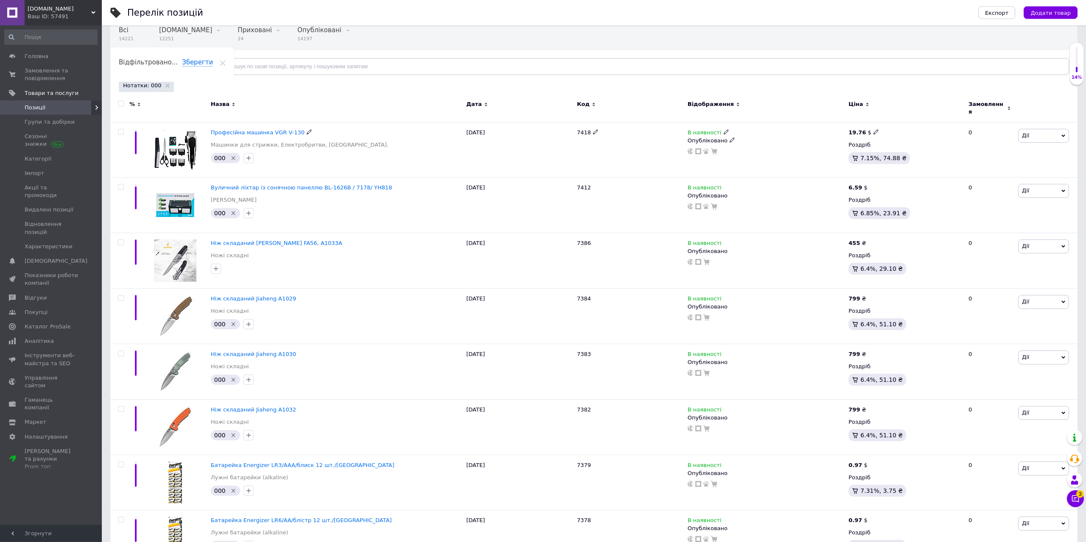
scroll to position [173, 0]
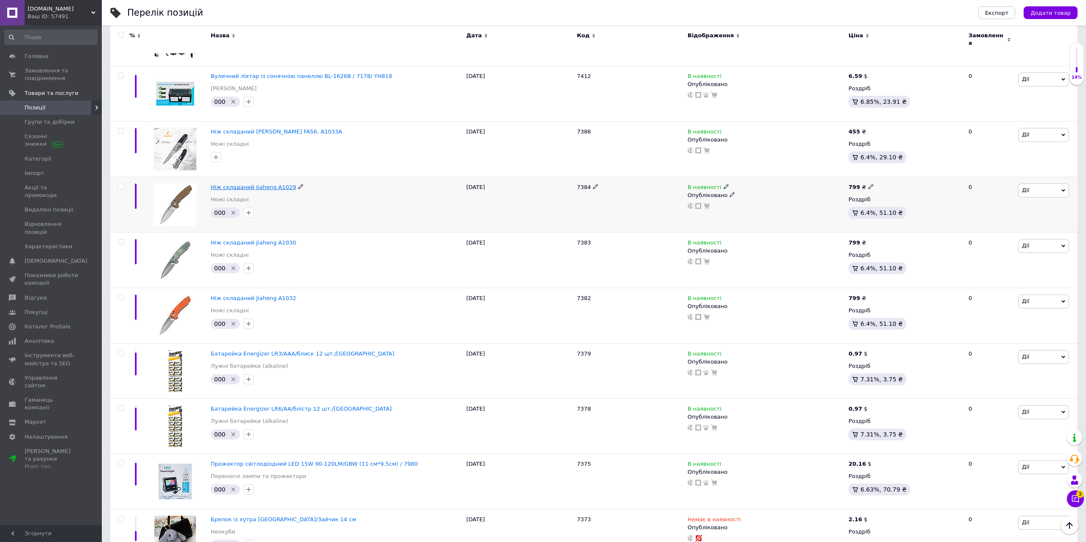
click at [268, 184] on span "Ніж складаний Jiaheng A1029" at bounding box center [253, 187] width 85 height 6
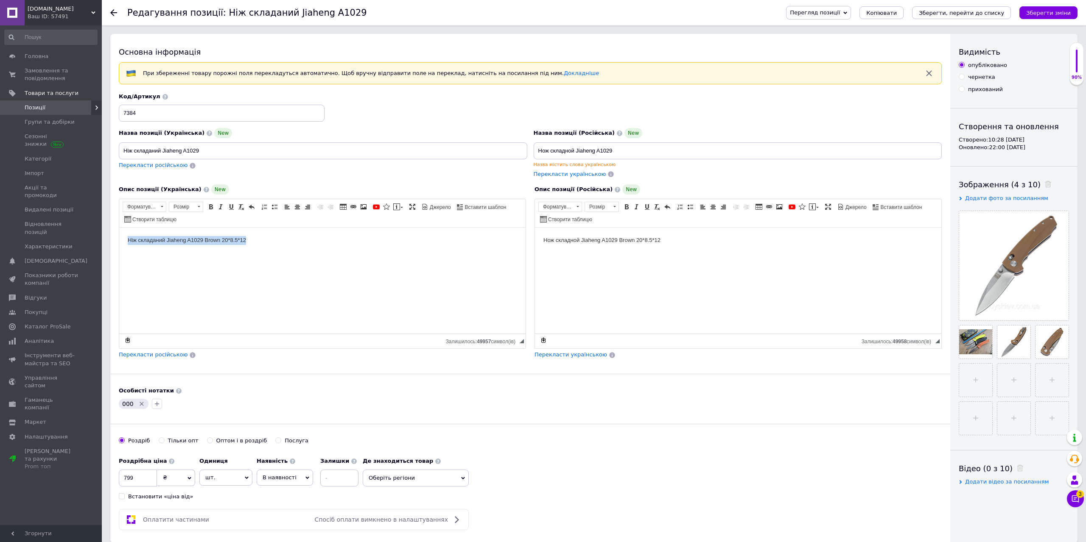
drag, startPoint x: 247, startPoint y: 239, endPoint x: 105, endPoint y: 240, distance: 142.1
click at [119, 240] on html "Ніж складаний Jiaheng A1029 Brown 20*8.5*12" at bounding box center [322, 281] width 406 height 106
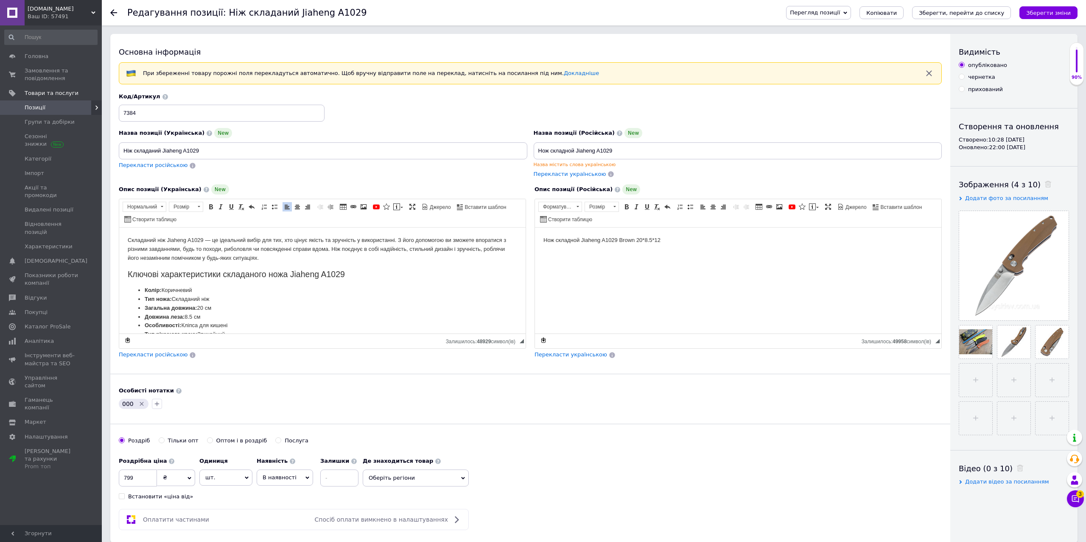
click at [152, 353] on span "Перекласти російською" at bounding box center [153, 355] width 69 height 6
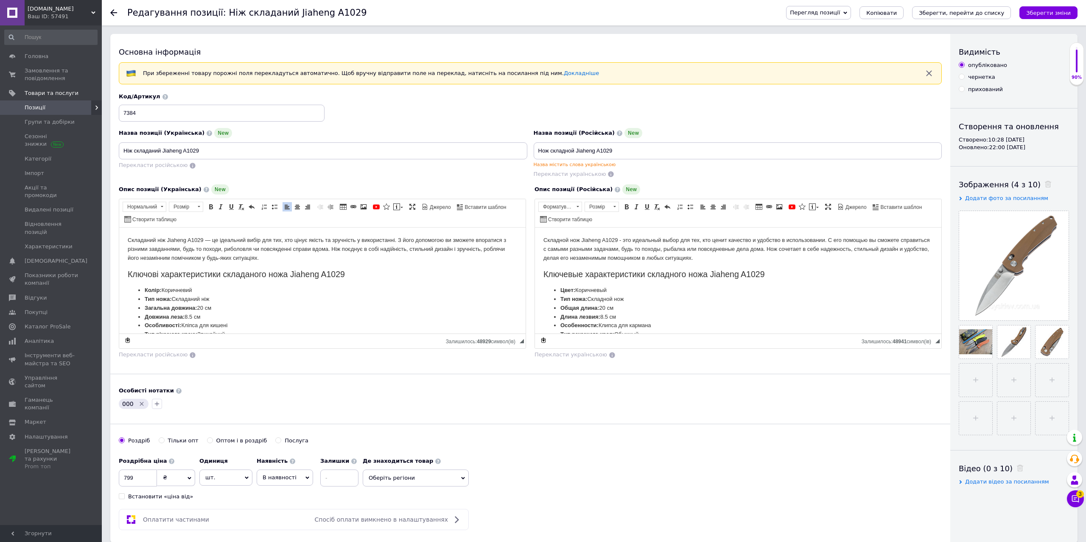
click at [141, 405] on icon "Видалити мітку" at bounding box center [141, 404] width 7 height 7
click at [953, 16] on icon "Зберегти, перейти до списку" at bounding box center [960, 13] width 85 height 6
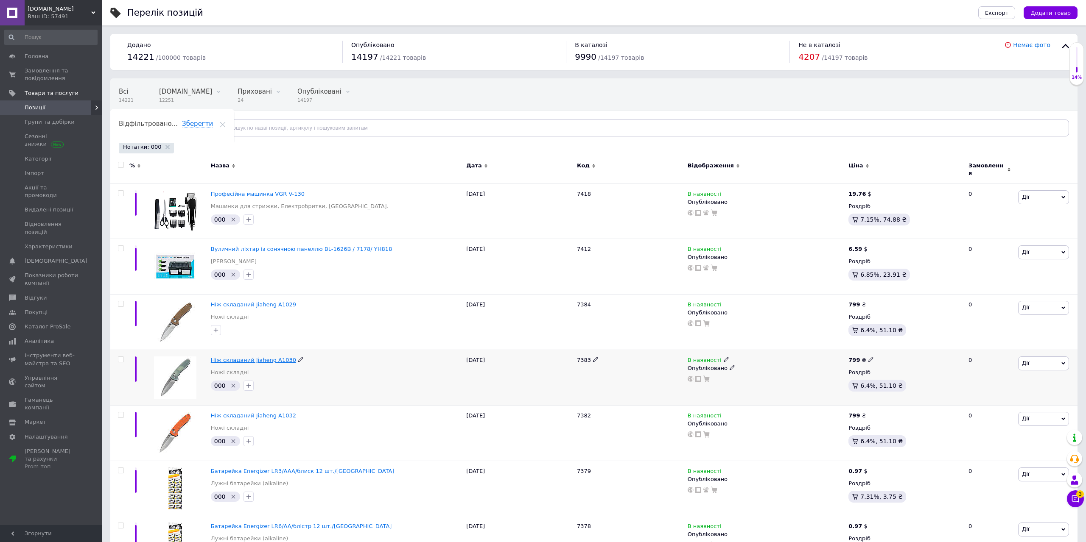
click at [268, 357] on span "Ніж складаний Jiaheng A1030" at bounding box center [253, 360] width 85 height 6
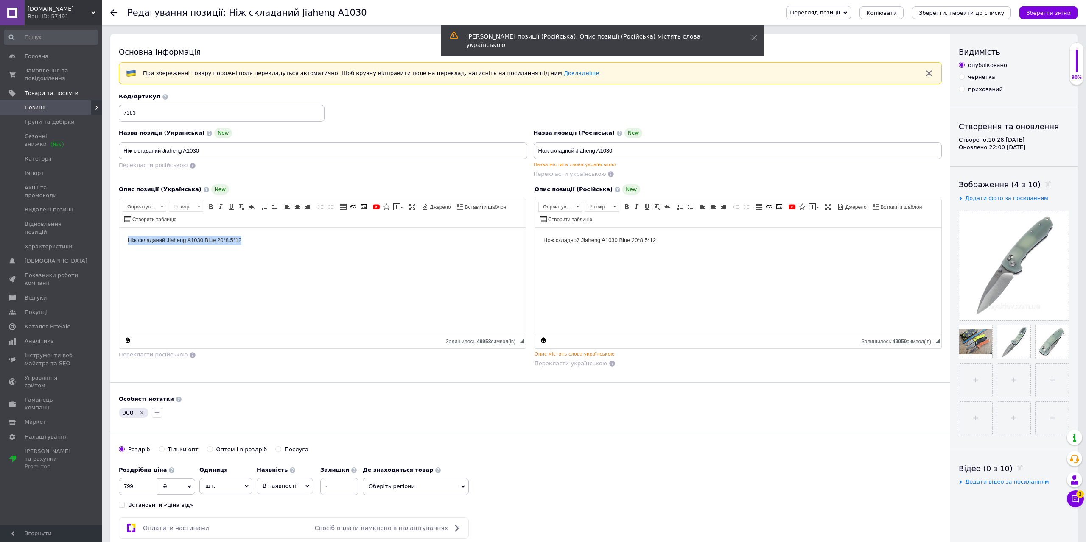
drag, startPoint x: 282, startPoint y: 245, endPoint x: 114, endPoint y: 253, distance: 167.3
click at [119, 253] on html "Ніж складаний Jiaheng A1030 Blue 20*8.5*12" at bounding box center [322, 281] width 406 height 106
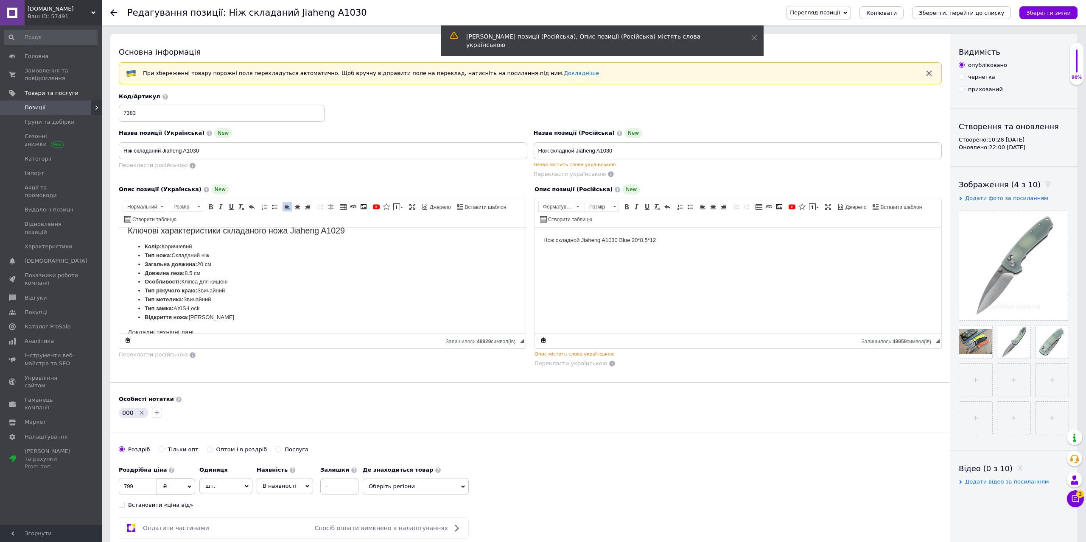
scroll to position [43, 0]
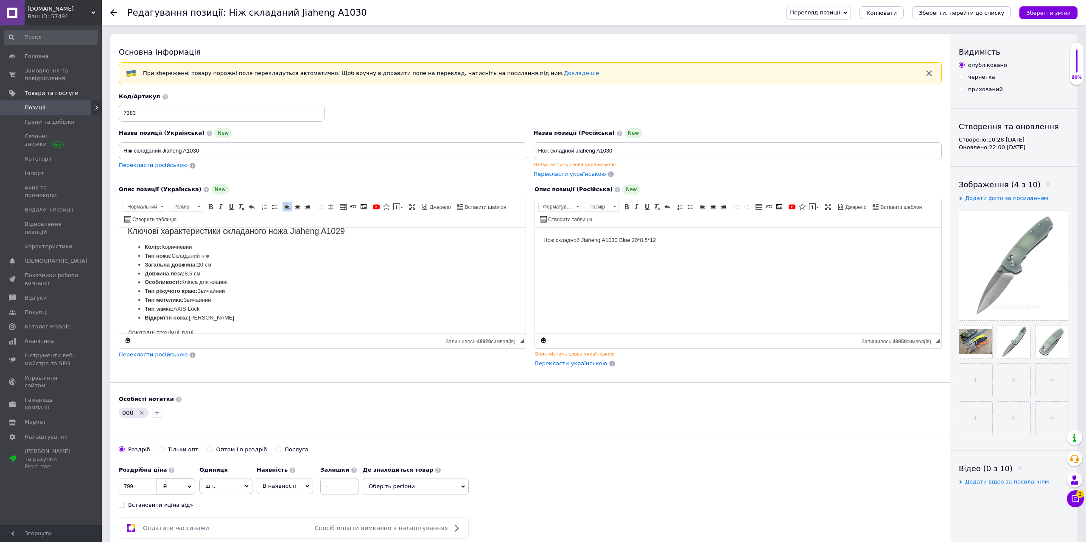
drag, startPoint x: 203, startPoint y: 248, endPoint x: 126, endPoint y: 250, distance: 76.8
click at [127, 250] on html "Складаний ніж Jiaheng A1029 — це ідеальний вибір для тих, хто цінує якість та з…" at bounding box center [322, 237] width 406 height 106
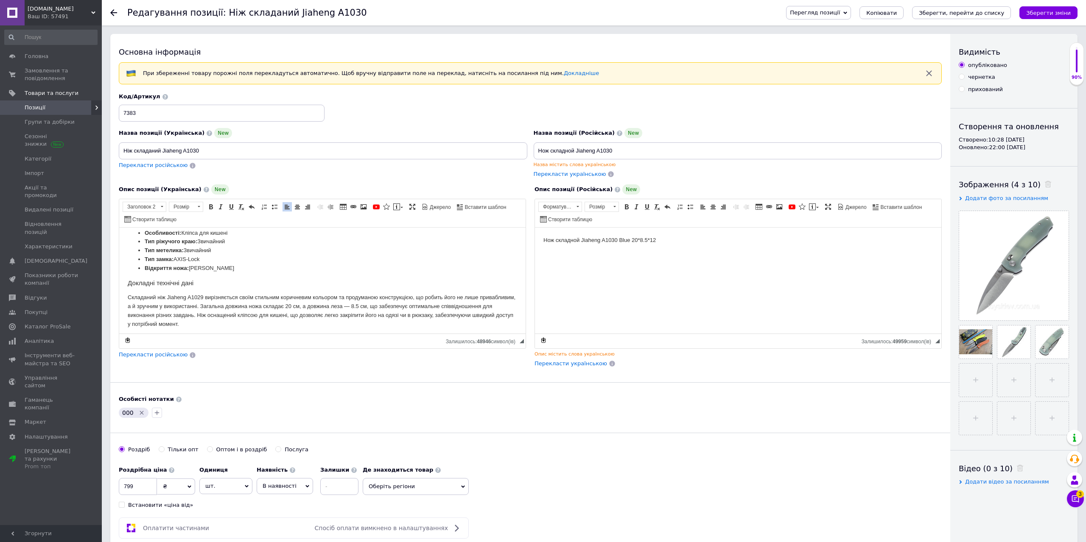
scroll to position [94, 0]
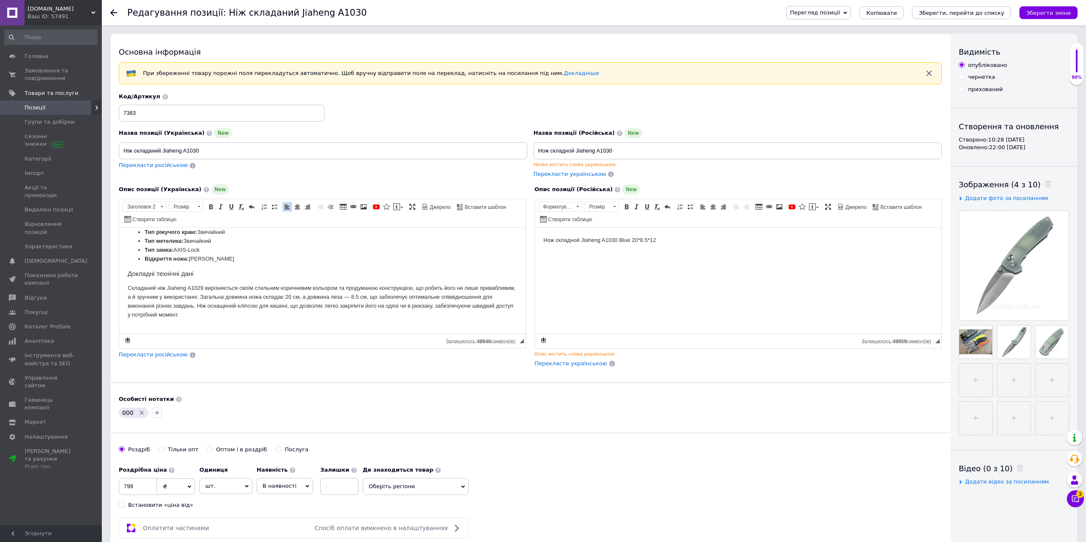
click at [139, 413] on icon "Видалити мітку" at bounding box center [141, 413] width 7 height 7
click at [156, 357] on span "Перекласти російською" at bounding box center [153, 355] width 69 height 6
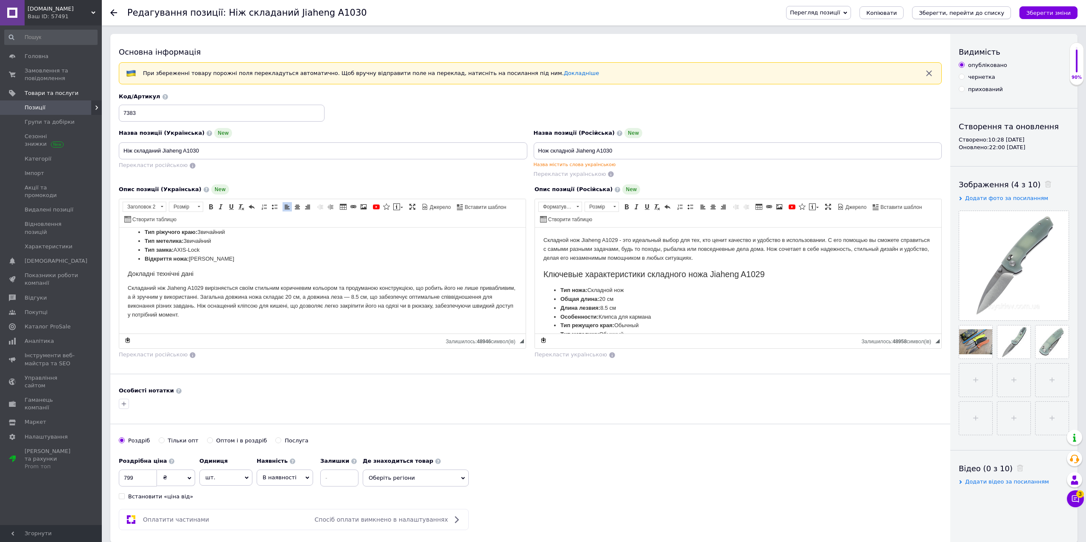
click at [975, 13] on icon "Зберегти, перейти до списку" at bounding box center [960, 13] width 85 height 6
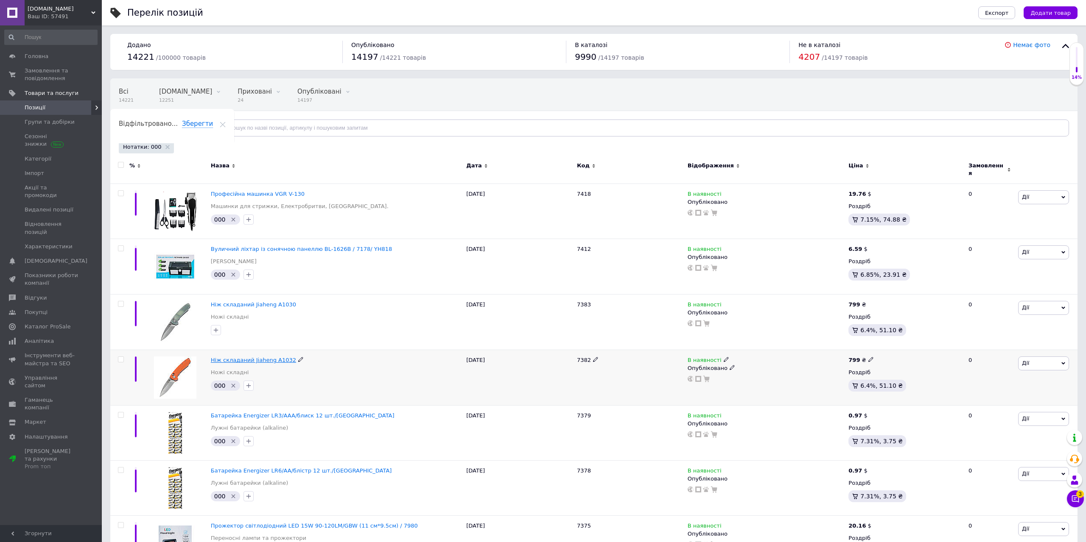
click at [268, 357] on span "Ніж складаний Jiaheng A1032" at bounding box center [253, 360] width 85 height 6
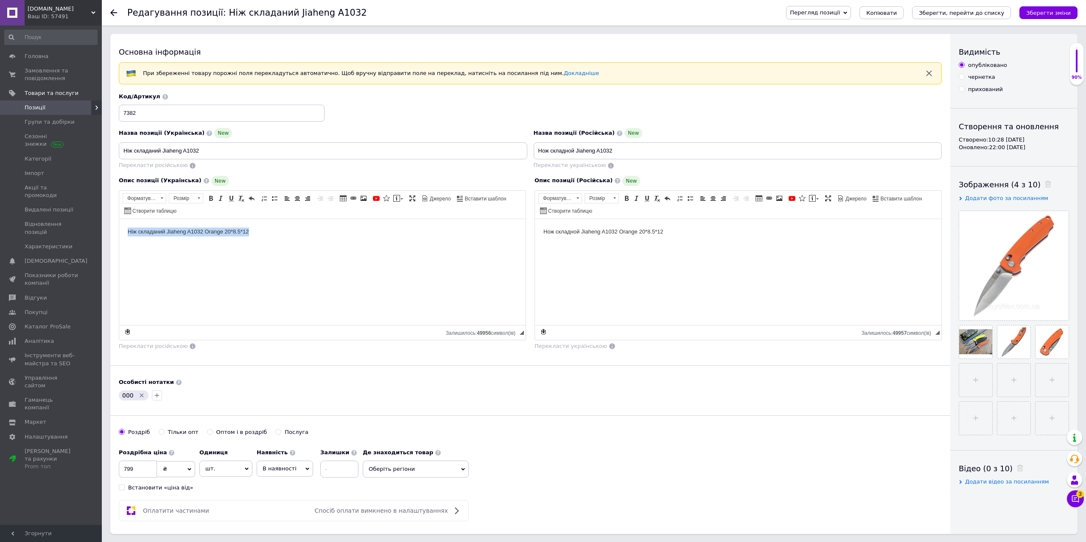
drag, startPoint x: 290, startPoint y: 236, endPoint x: 111, endPoint y: 244, distance: 179.1
click at [119, 244] on html "Ніж складаний Jiaheng A1032 Orange 20*8.5*12" at bounding box center [322, 272] width 406 height 106
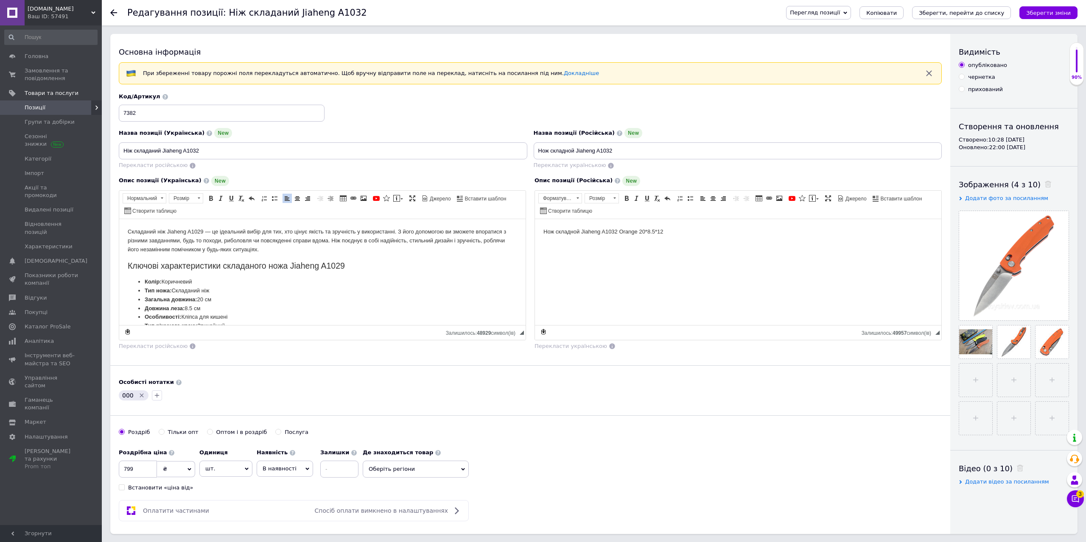
drag, startPoint x: 174, startPoint y: 281, endPoint x: 110, endPoint y: 281, distance: 63.6
click at [119, 281] on html "Складаний ніж Jiaheng A1029 — це ідеальний вибір для тих, хто цінує якість та з…" at bounding box center [322, 272] width 406 height 106
click at [140, 397] on icon "Видалити мітку" at bounding box center [141, 395] width 7 height 7
click at [977, 14] on icon "Зберегти, перейти до списку" at bounding box center [960, 13] width 85 height 6
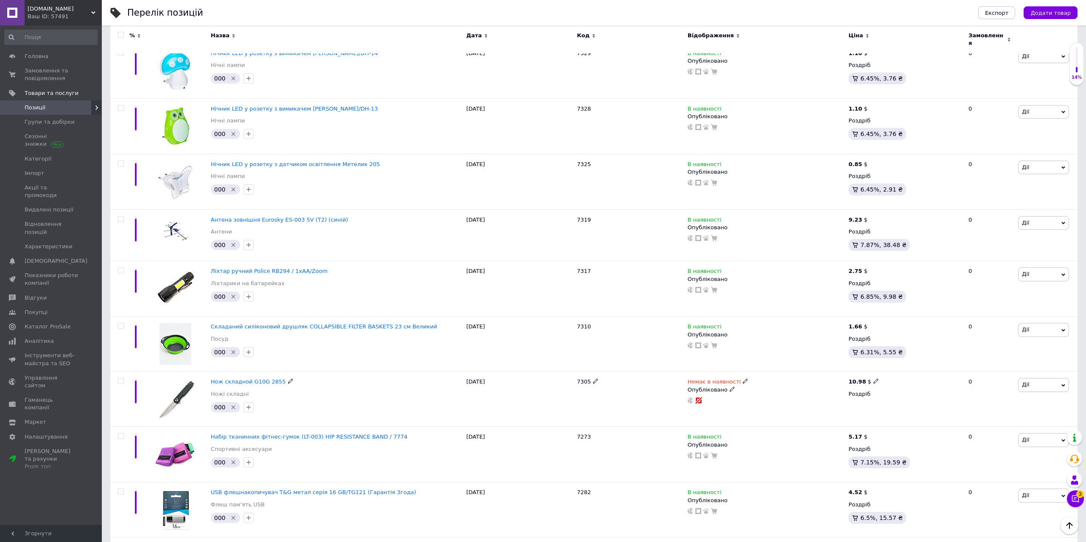
scroll to position [1038, 0]
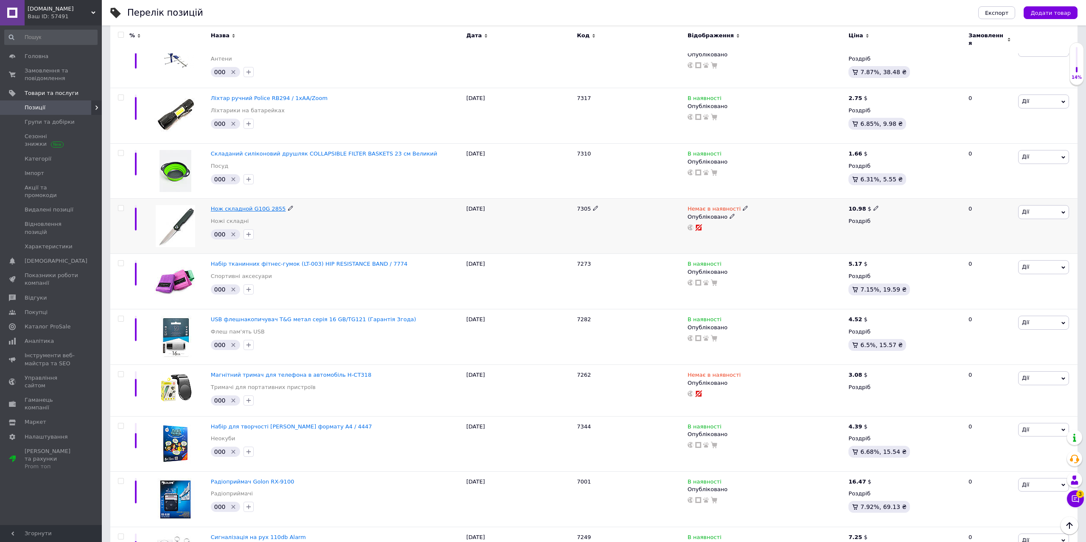
click at [255, 206] on span "Нож складной G10G 2855" at bounding box center [248, 209] width 75 height 6
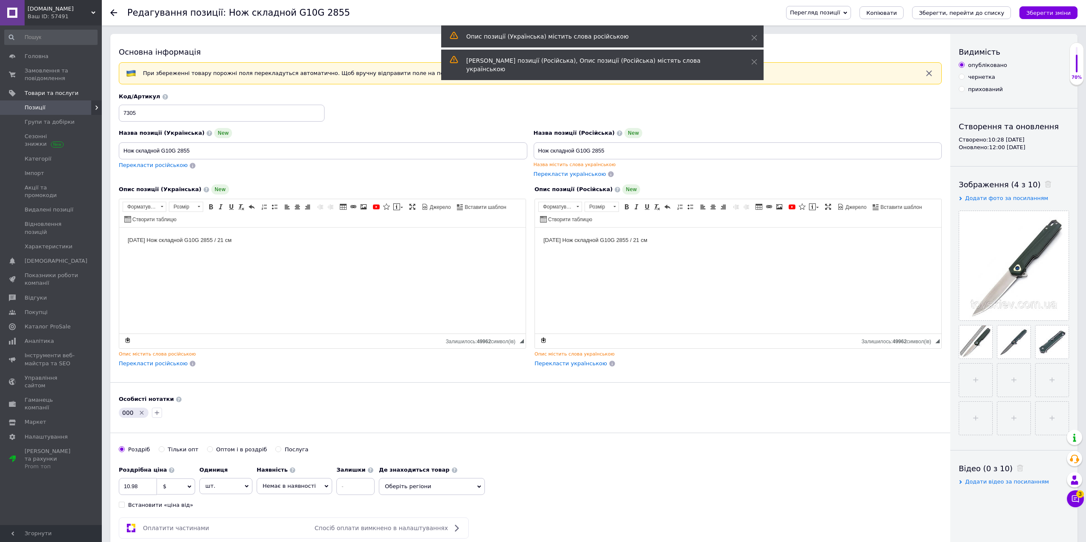
click at [138, 414] on icon "Видалити мітку" at bounding box center [141, 413] width 7 height 7
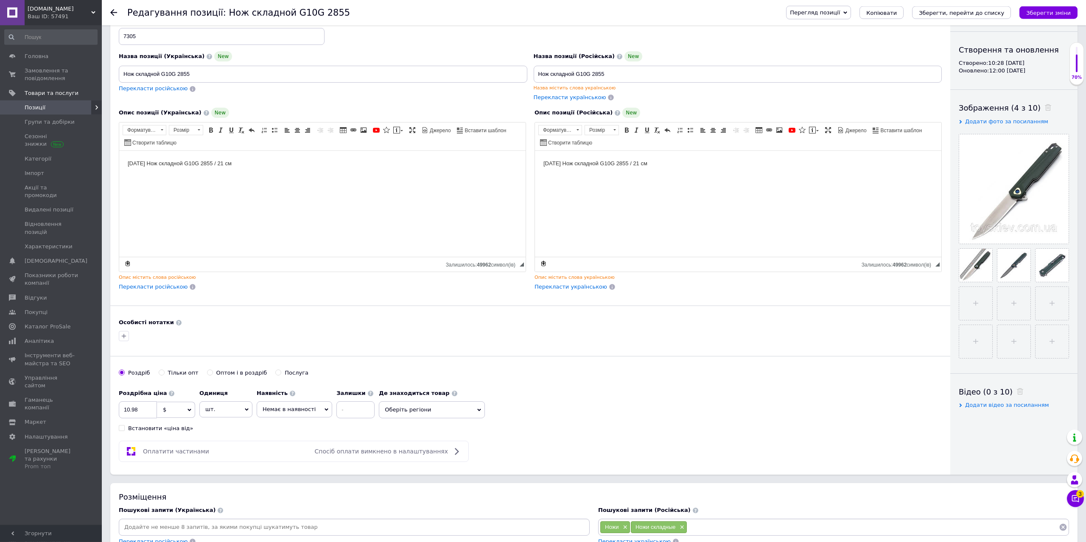
scroll to position [87, 0]
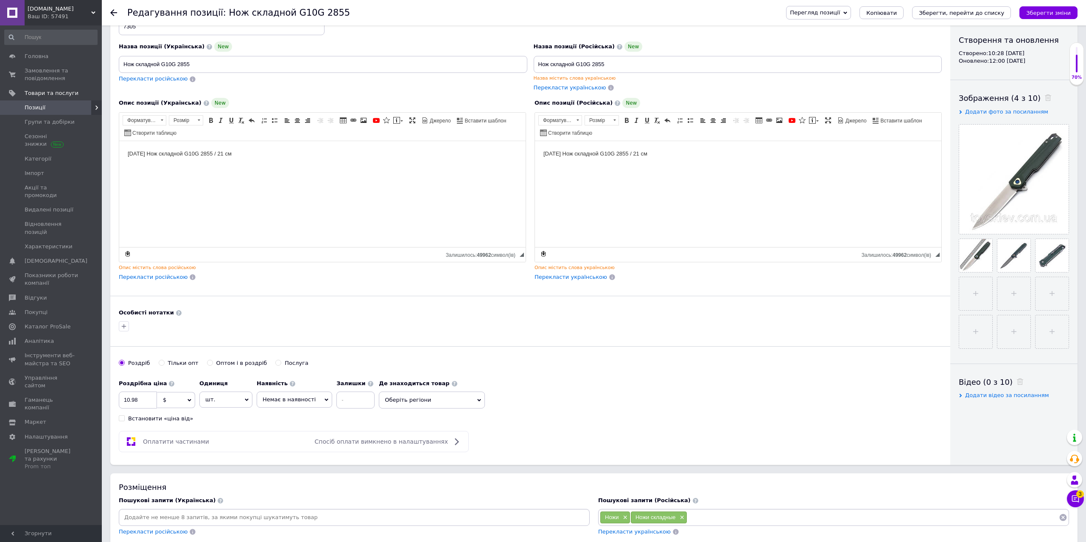
click at [167, 402] on span "$" at bounding box center [176, 400] width 38 height 16
click at [171, 442] on li "₴" at bounding box center [175, 441] width 37 height 12
click at [134, 403] on input "10.98" at bounding box center [138, 400] width 38 height 17
click at [142, 403] on input "10.98" at bounding box center [138, 400] width 38 height 17
drag, startPoint x: 144, startPoint y: 402, endPoint x: 108, endPoint y: 408, distance: 36.0
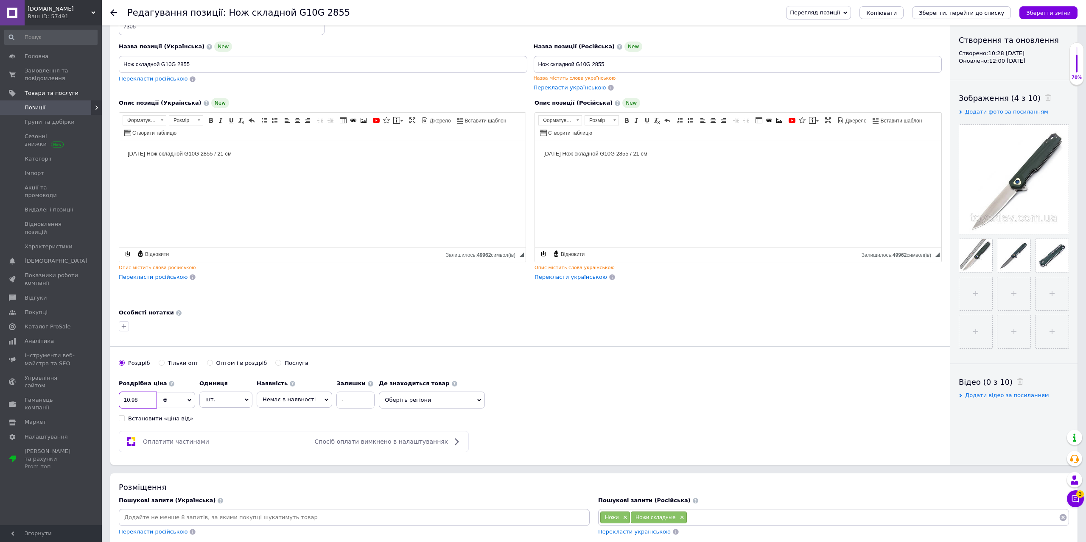
click at [119, 407] on input "10.98" at bounding box center [138, 400] width 38 height 17
type input "399"
drag, startPoint x: 291, startPoint y: 168, endPoint x: 103, endPoint y: 166, distance: 188.3
click at [119, 166] on html "21-9-12 Нож складной G10G 2855 / 21 см" at bounding box center [322, 194] width 406 height 106
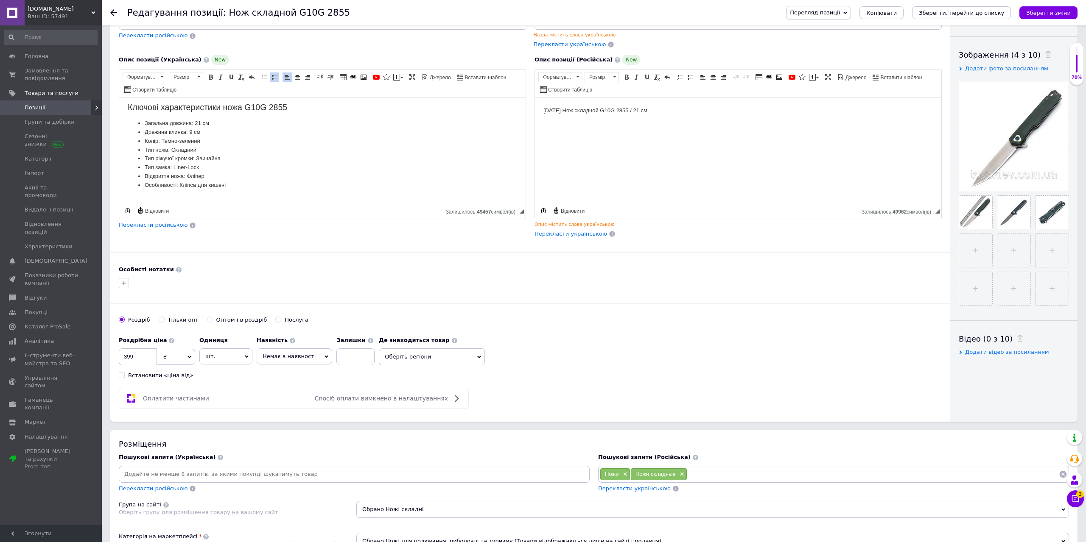
scroll to position [0, 0]
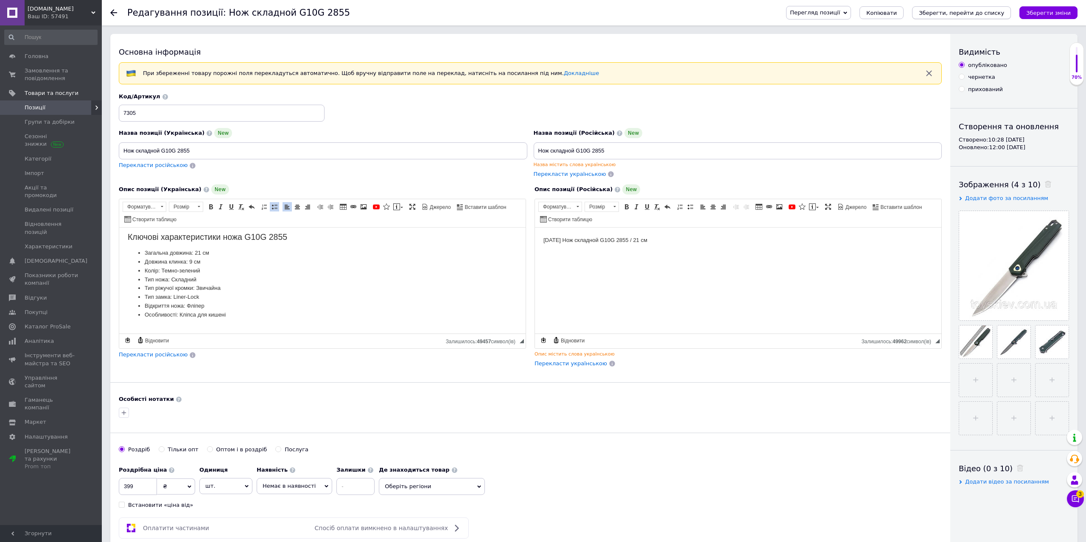
click at [956, 15] on icon "Зберегти, перейти до списку" at bounding box center [960, 13] width 85 height 6
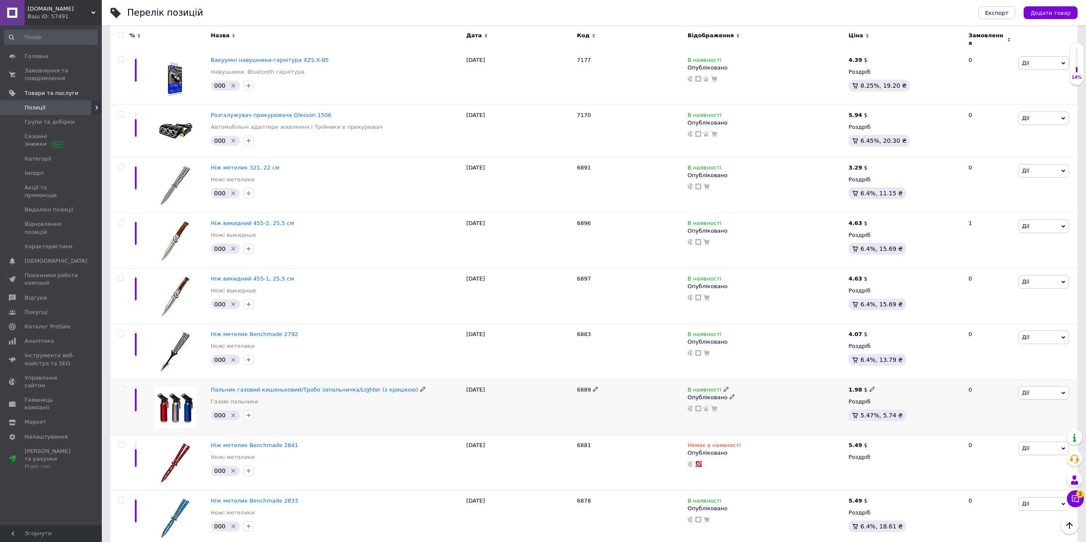
scroll to position [2409, 0]
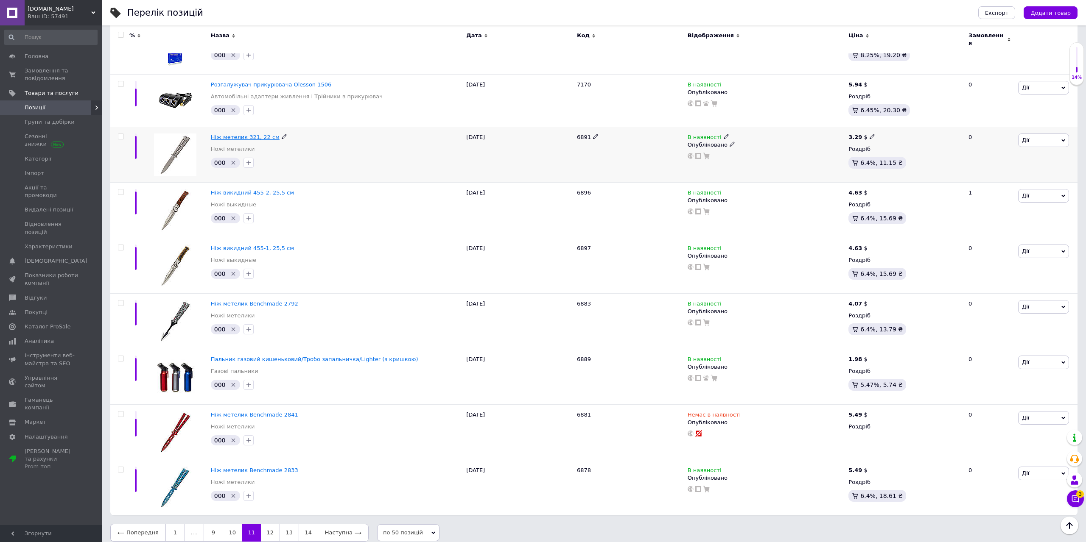
click at [251, 134] on span "Ніж метелик 321, 22 см" at bounding box center [245, 137] width 69 height 6
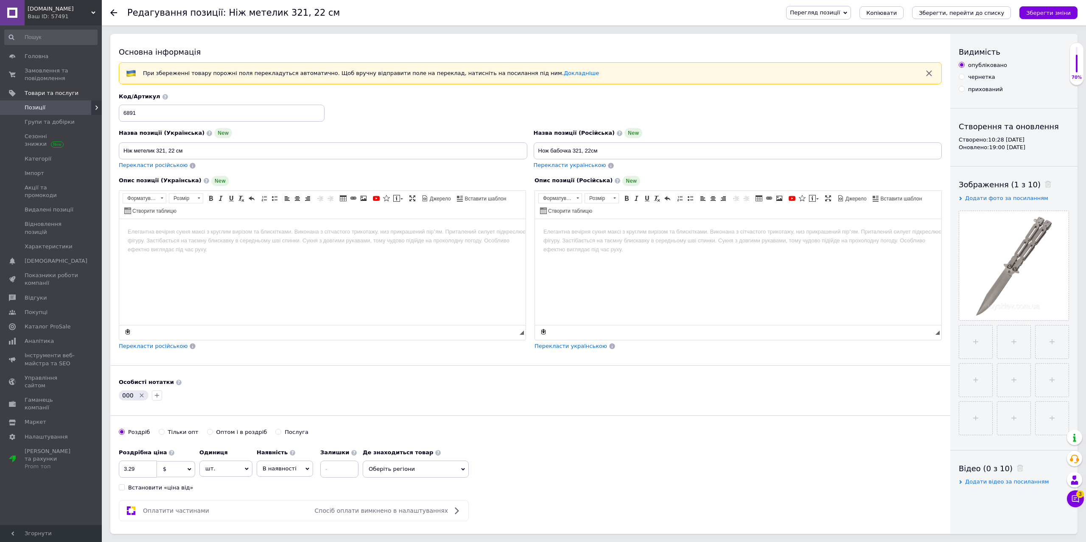
click at [224, 237] on html at bounding box center [322, 272] width 406 height 106
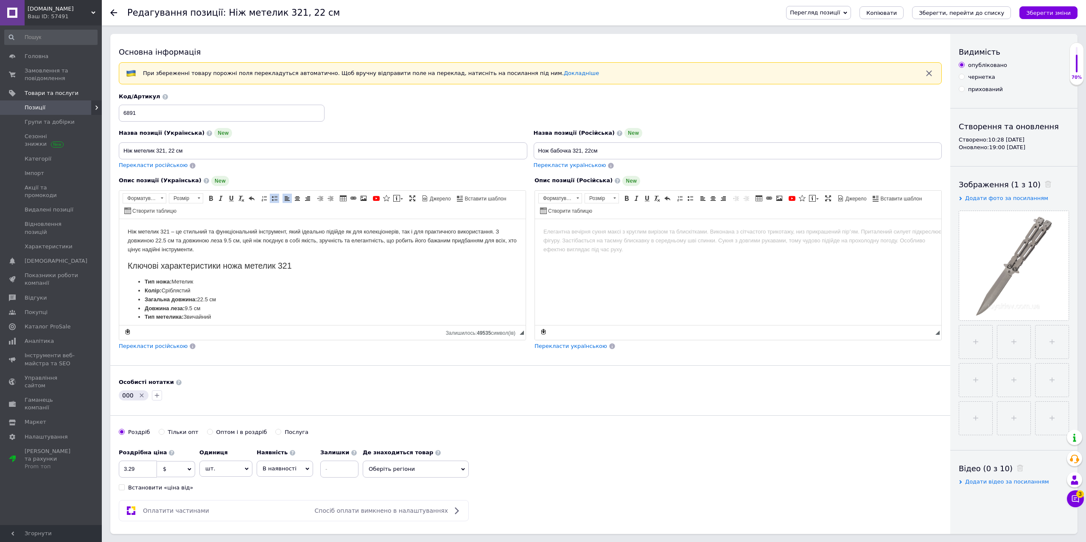
click at [138, 347] on span "Перекласти російською" at bounding box center [153, 346] width 69 height 6
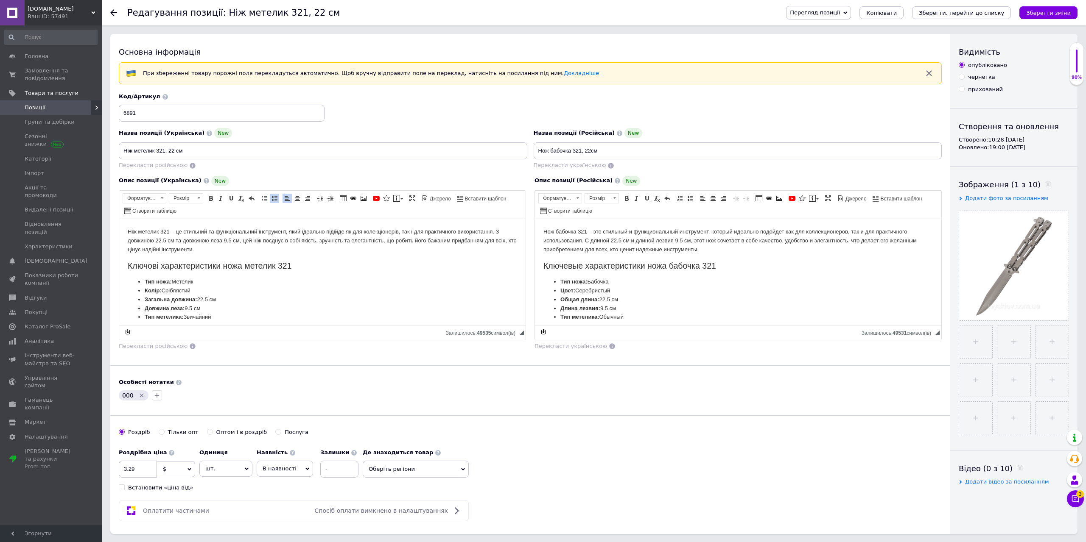
scroll to position [173, 0]
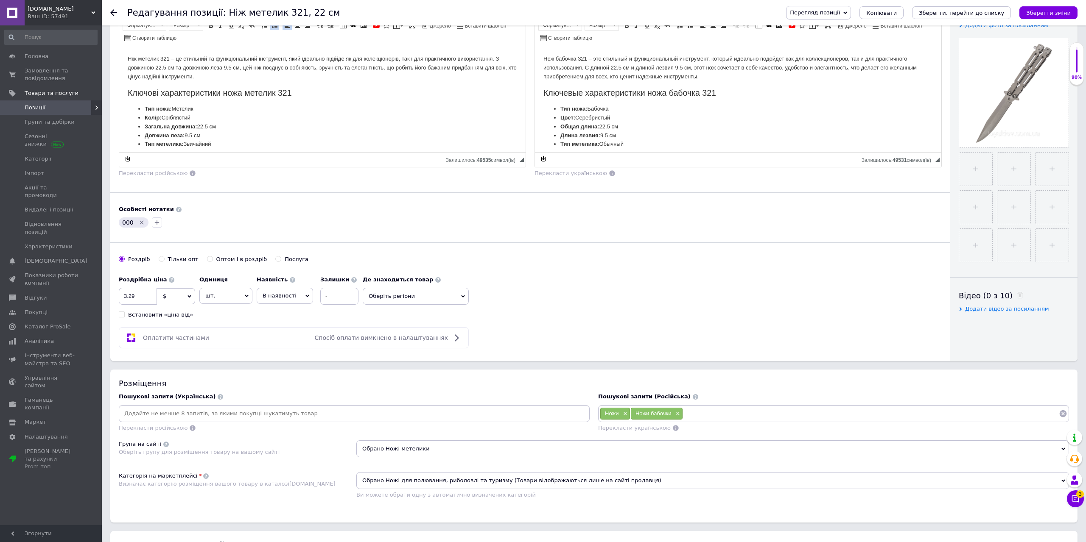
click at [171, 300] on span "$" at bounding box center [176, 296] width 38 height 16
click at [169, 337] on li "₴" at bounding box center [175, 338] width 37 height 12
drag, startPoint x: 147, startPoint y: 297, endPoint x: 122, endPoint y: 304, distance: 26.3
click at [124, 304] on input "3.29" at bounding box center [138, 296] width 38 height 17
type input "199"
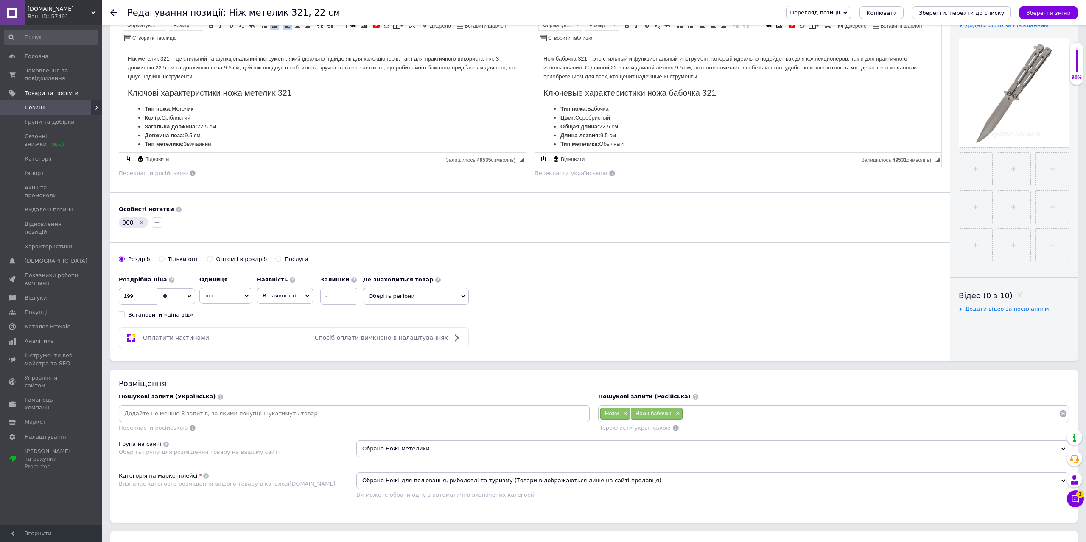
click at [139, 224] on icon "Видалити мітку" at bounding box center [141, 222] width 7 height 7
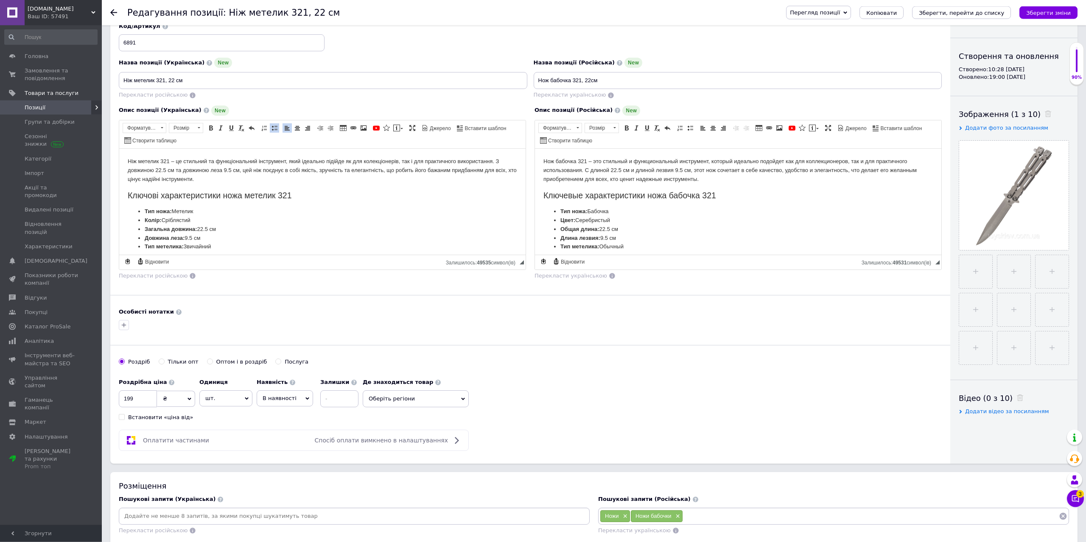
scroll to position [0, 0]
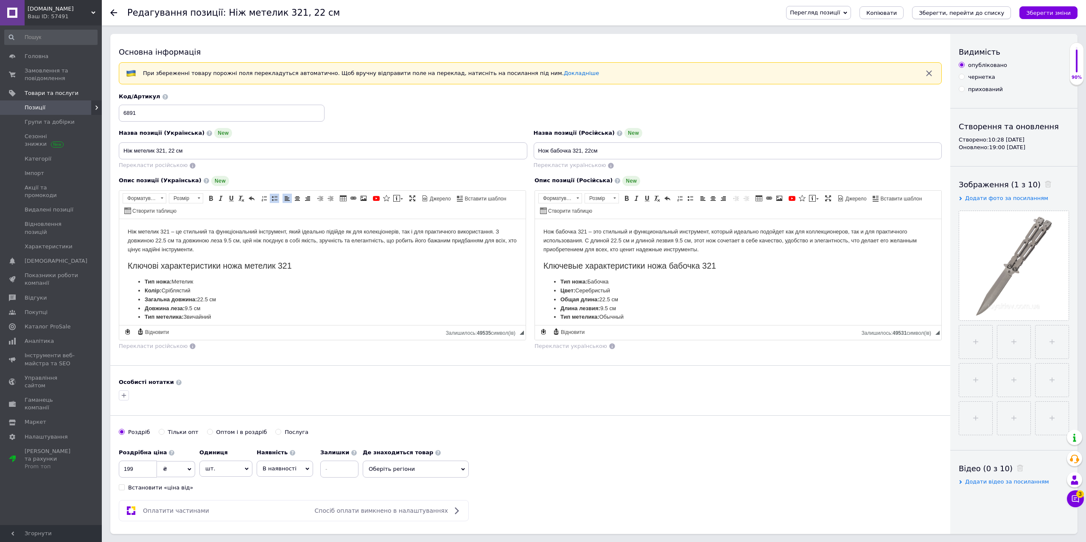
click at [979, 10] on icon "Зберегти, перейти до списку" at bounding box center [960, 13] width 85 height 6
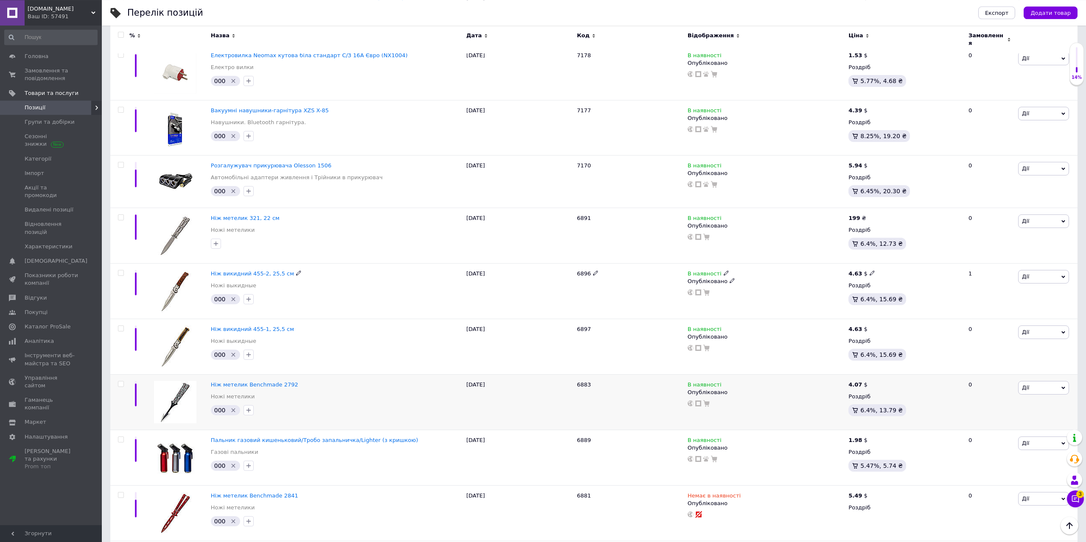
scroll to position [2292, 0]
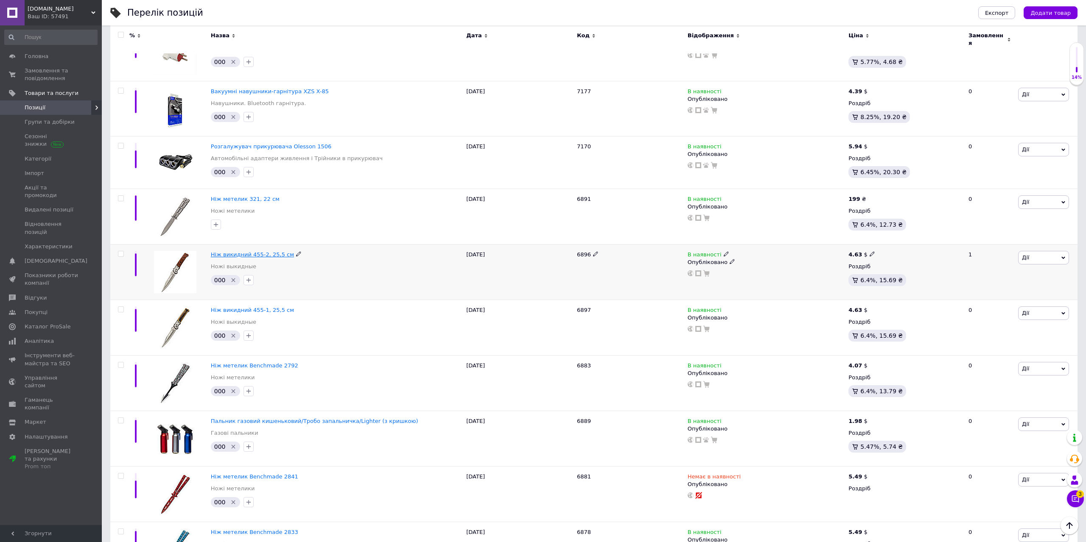
click at [259, 251] on span "Ніж викидний 455-2, 25,5 см" at bounding box center [252, 254] width 83 height 6
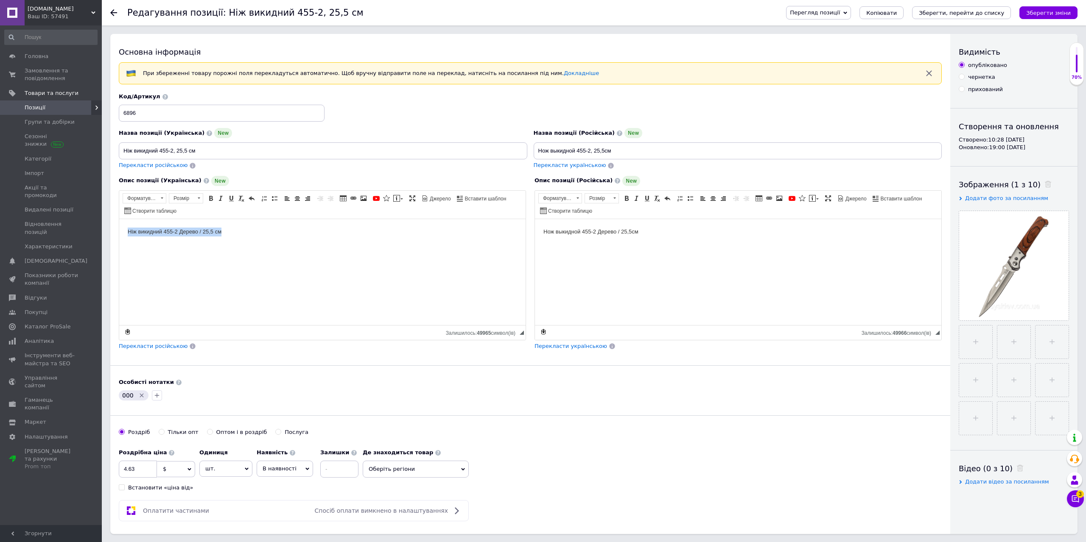
drag, startPoint x: 216, startPoint y: 236, endPoint x: 158, endPoint y: 277, distance: 70.9
click at [119, 243] on html "Ніж викидний 455-2 Дерево / 25,5 см" at bounding box center [322, 272] width 406 height 106
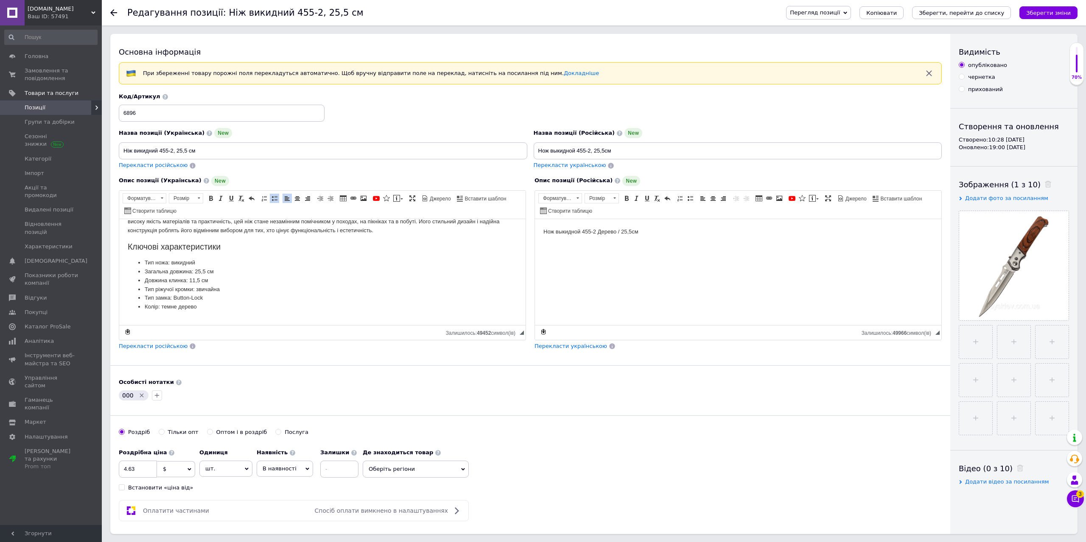
scroll to position [20, 0]
click at [140, 397] on icon "Видалити мітку" at bounding box center [141, 395] width 7 height 7
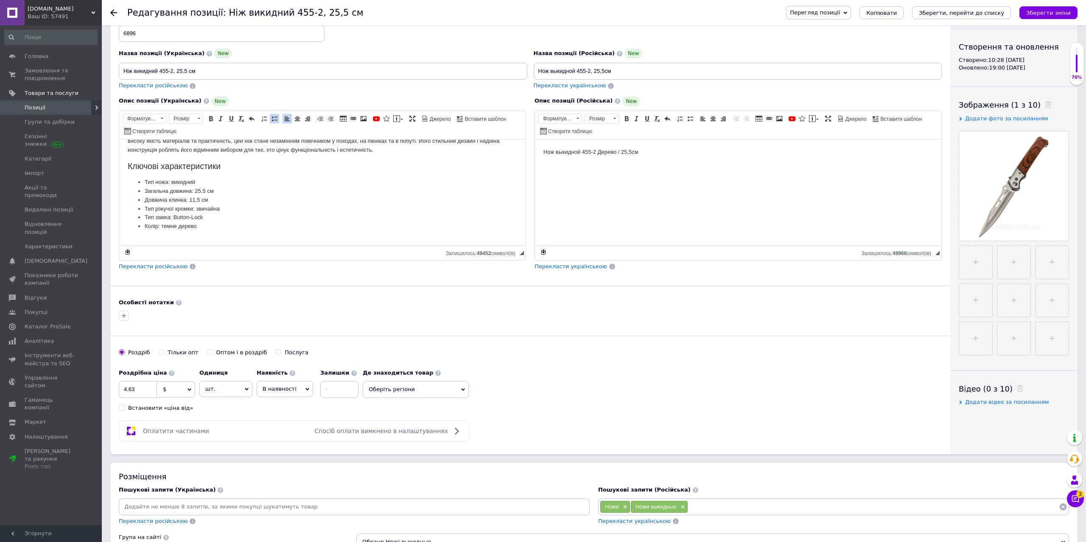
scroll to position [87, 0]
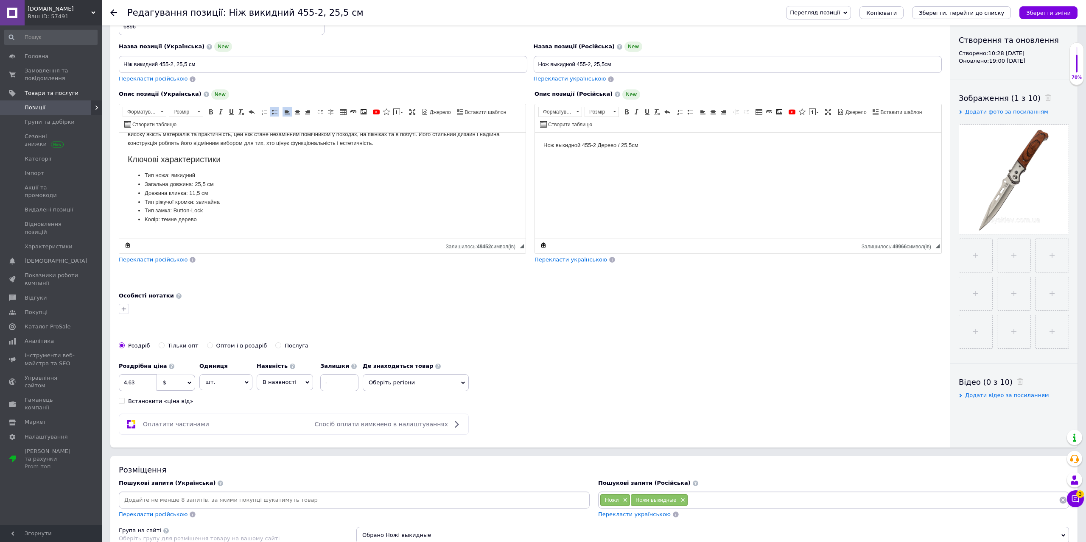
click at [169, 388] on span "$" at bounding box center [176, 383] width 38 height 16
click at [169, 427] on li "₴" at bounding box center [175, 425] width 37 height 12
drag, startPoint x: 142, startPoint y: 386, endPoint x: 120, endPoint y: 389, distance: 22.2
click at [120, 389] on input "4.63" at bounding box center [138, 382] width 38 height 17
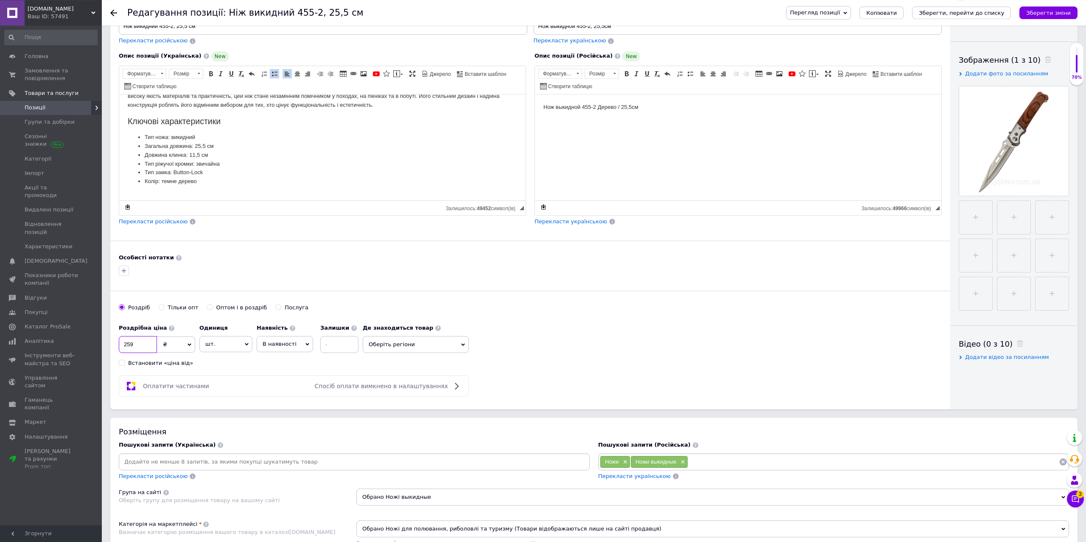
scroll to position [130, 0]
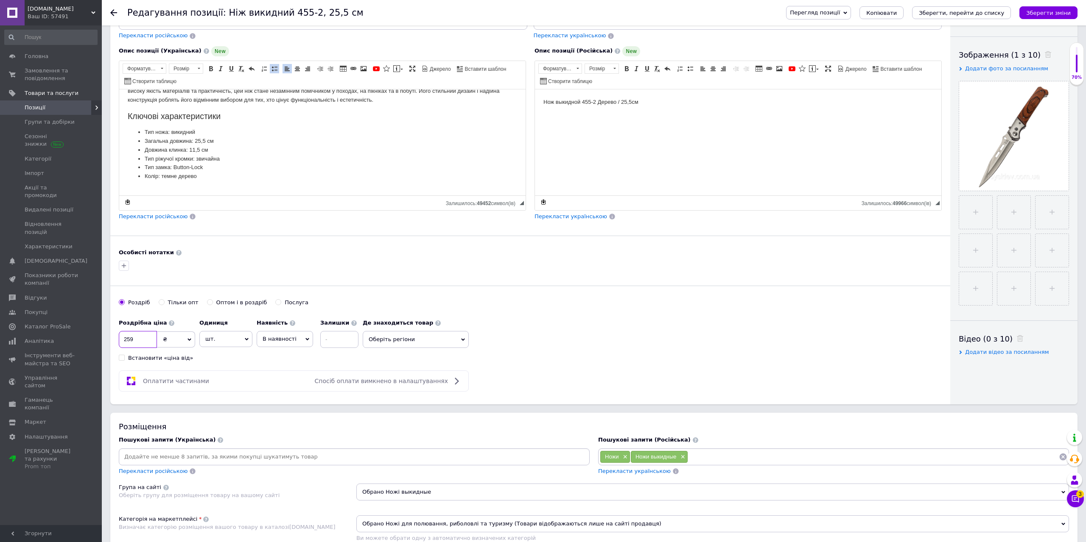
type input "259"
click at [167, 218] on span "Перекласти російською" at bounding box center [153, 216] width 69 height 6
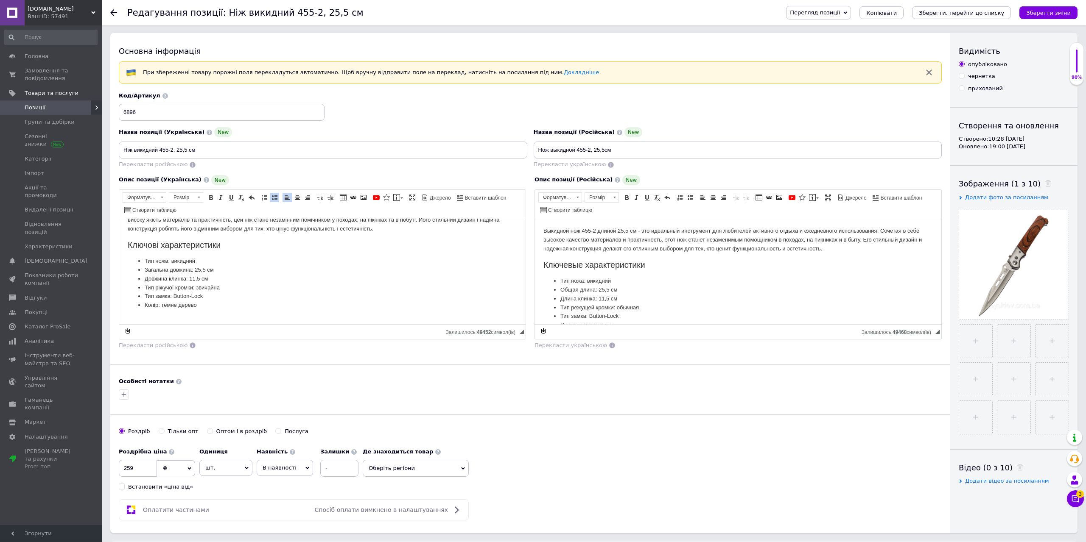
scroll to position [0, 0]
click at [953, 11] on icon "Зберегти, перейти до списку" at bounding box center [960, 13] width 85 height 6
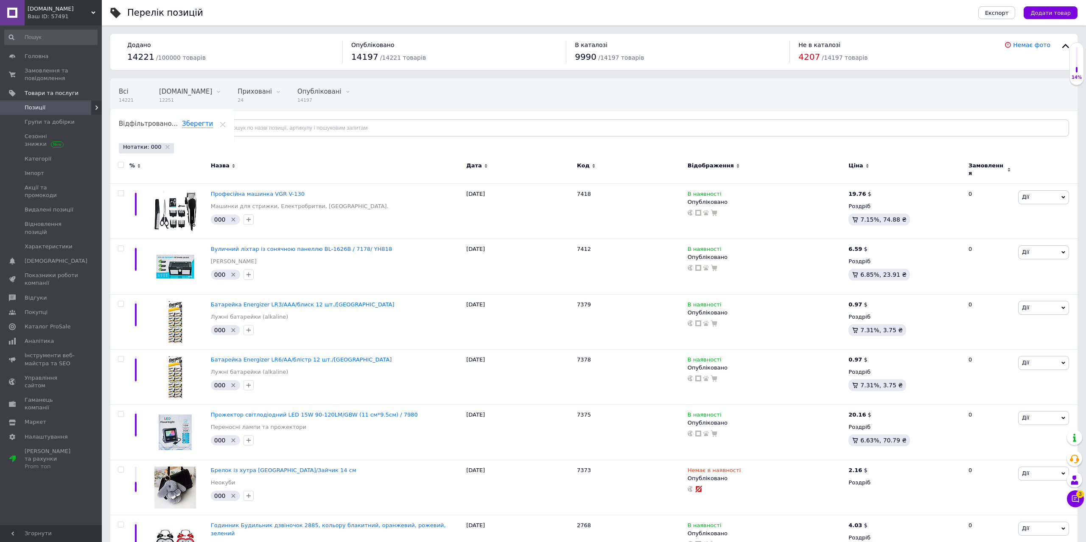
click at [448, 145] on div "Всі 14221 Bigl.ua 12251 Видалити Редагувати Приховані 24 Видалити Редагувати Оп…" at bounding box center [593, 112] width 967 height 70
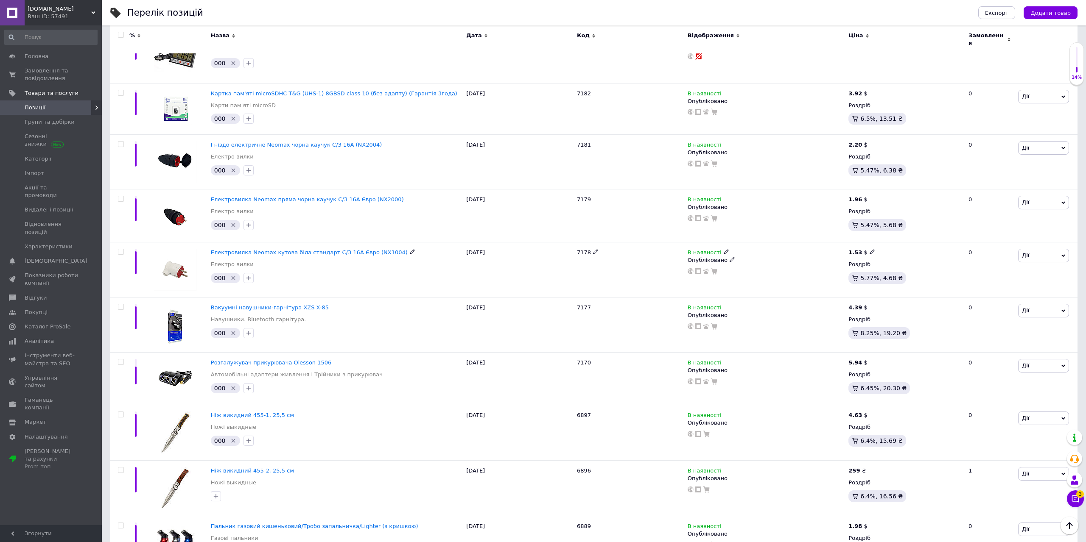
scroll to position [2249, 0]
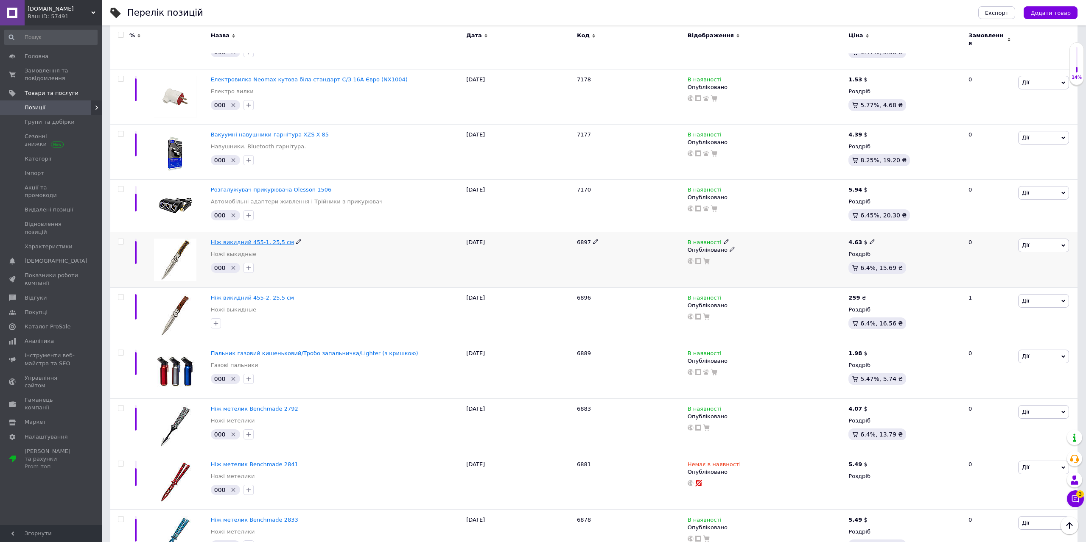
click at [265, 239] on span "Ніж викидний 455-1, 25,5 см" at bounding box center [252, 242] width 83 height 6
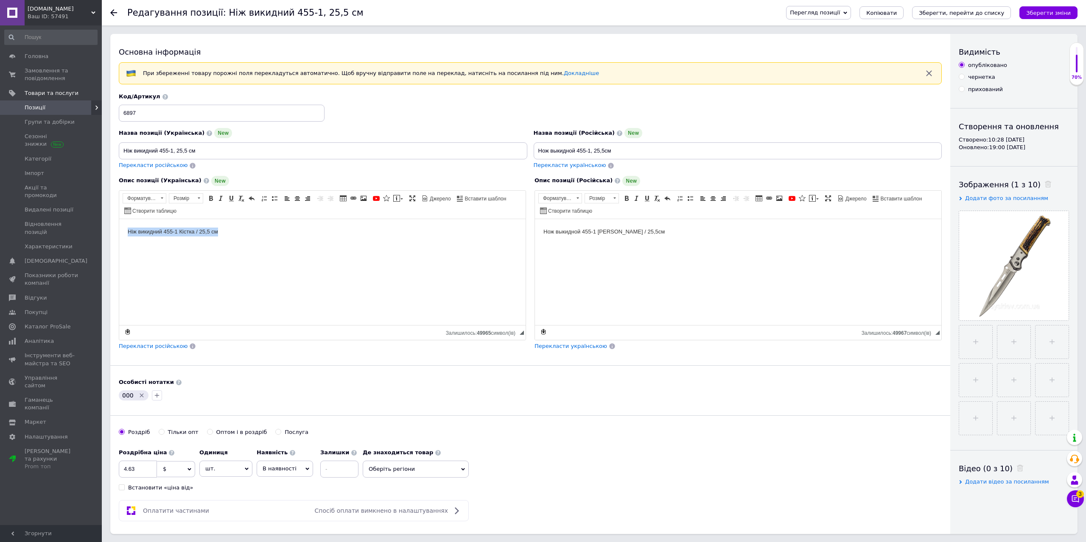
drag, startPoint x: 268, startPoint y: 240, endPoint x: 106, endPoint y: 256, distance: 162.8
click at [119, 256] on html "Ніж викидний 455-1 Кістка / 25,5 см" at bounding box center [322, 272] width 406 height 106
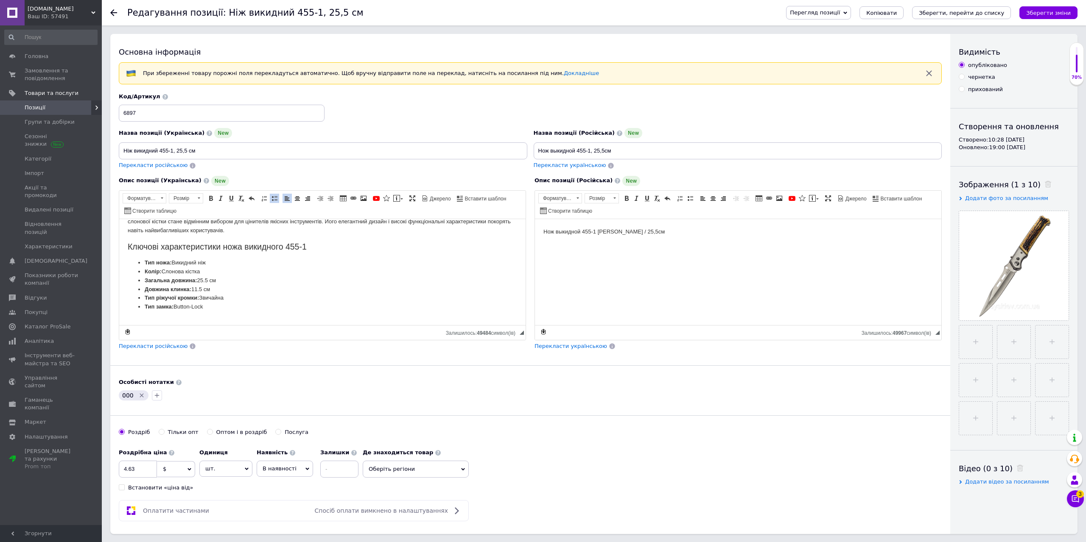
scroll to position [20, 0]
click at [141, 397] on icon "Видалити мітку" at bounding box center [142, 396] width 4 height 4
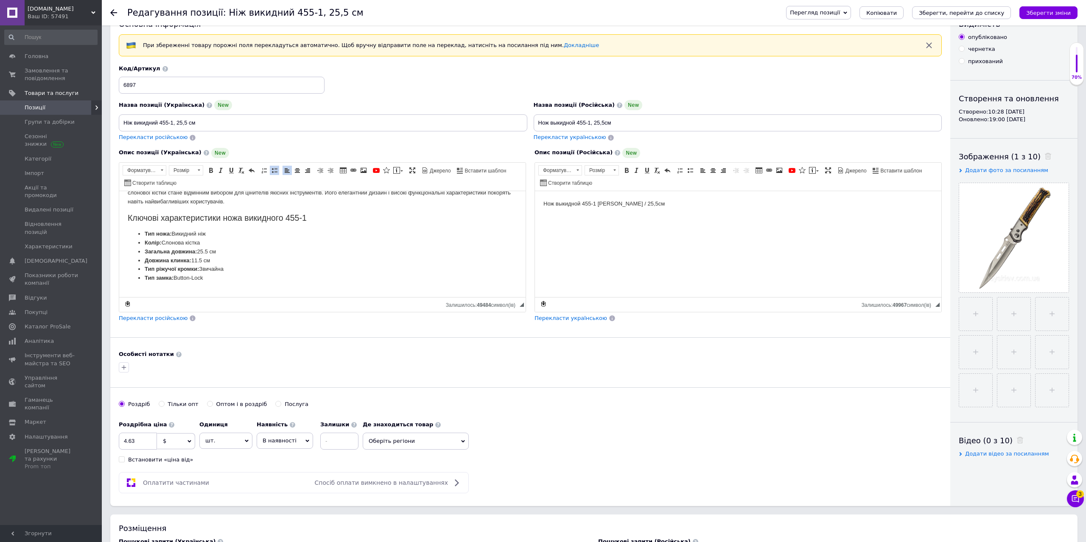
scroll to position [87, 0]
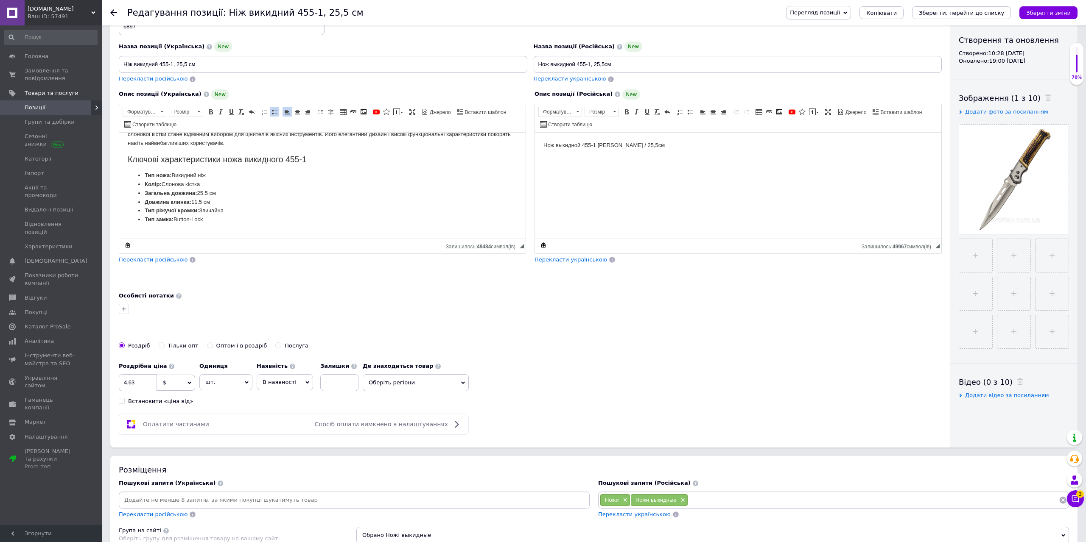
click at [179, 381] on span "$" at bounding box center [176, 383] width 38 height 16
click at [173, 425] on li "₴" at bounding box center [175, 425] width 37 height 12
drag, startPoint x: 144, startPoint y: 385, endPoint x: 116, endPoint y: 391, distance: 29.2
click at [119, 390] on input "4.63" at bounding box center [138, 382] width 38 height 17
type input "259"
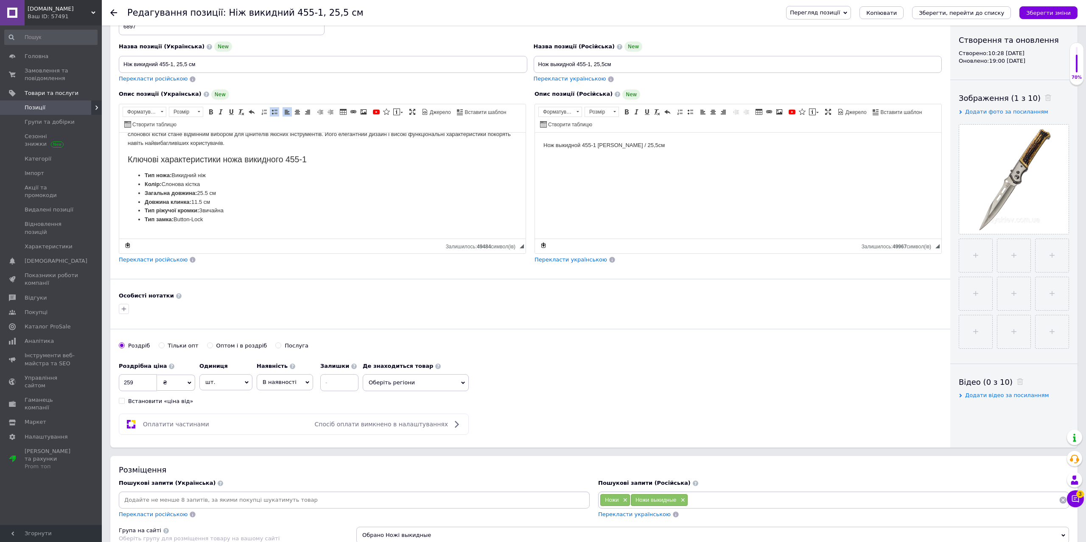
click at [163, 260] on span "Перекласти російською" at bounding box center [153, 260] width 69 height 6
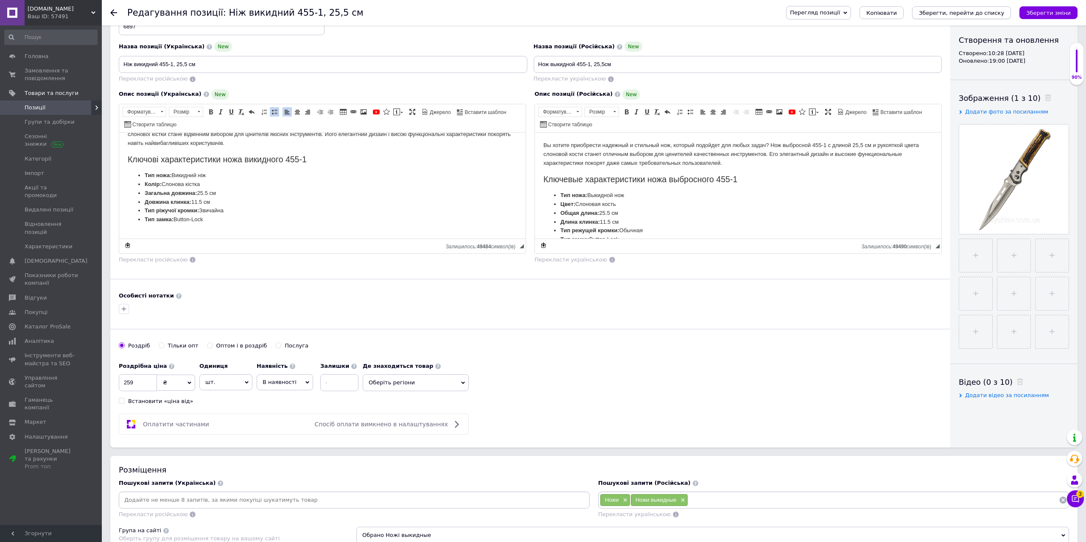
click at [952, 13] on icon "Зберегти, перейти до списку" at bounding box center [960, 13] width 85 height 6
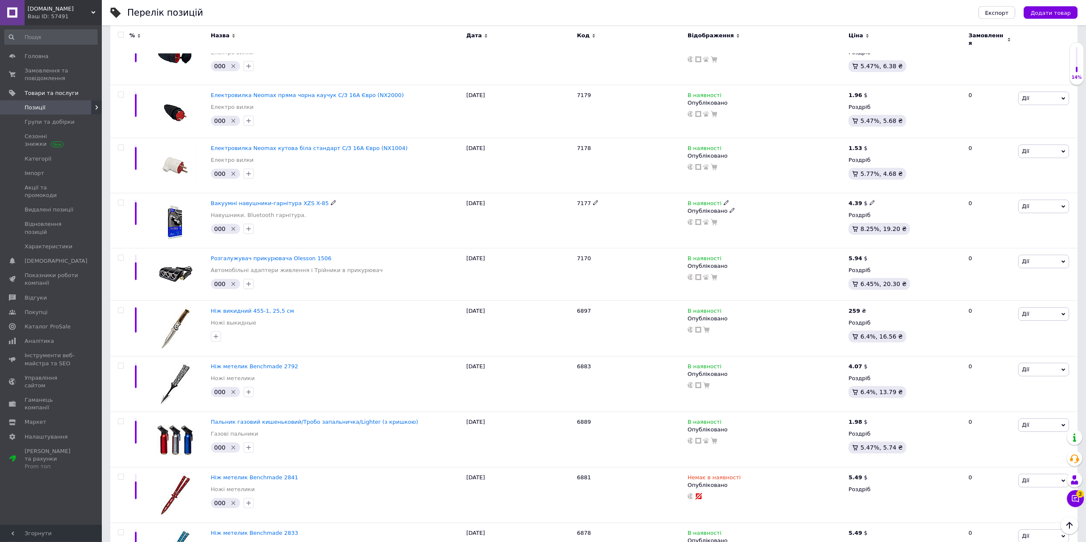
scroll to position [2292, 0]
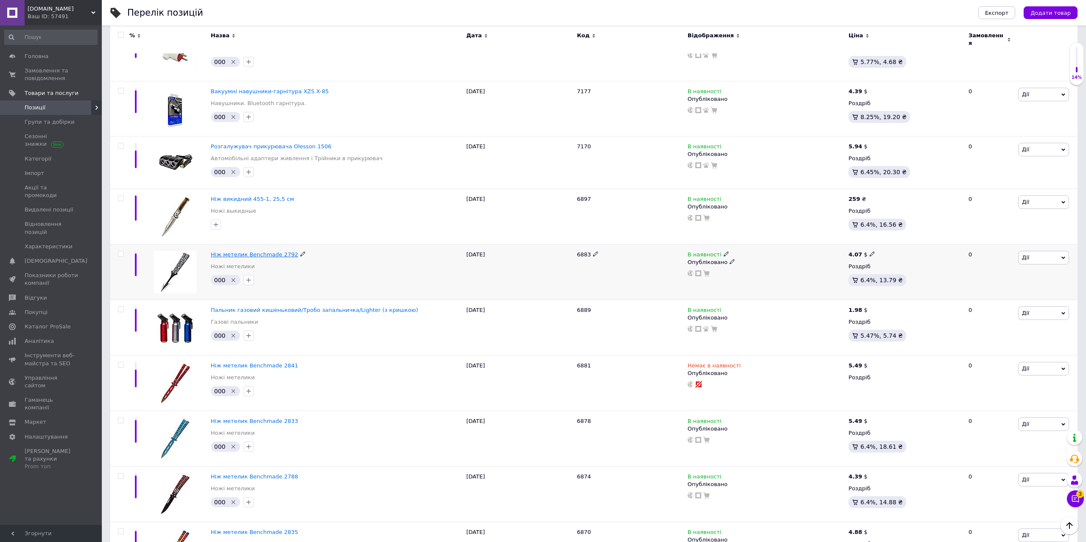
click at [264, 251] on span "Ніж метелик Benchmade 2792" at bounding box center [254, 254] width 87 height 6
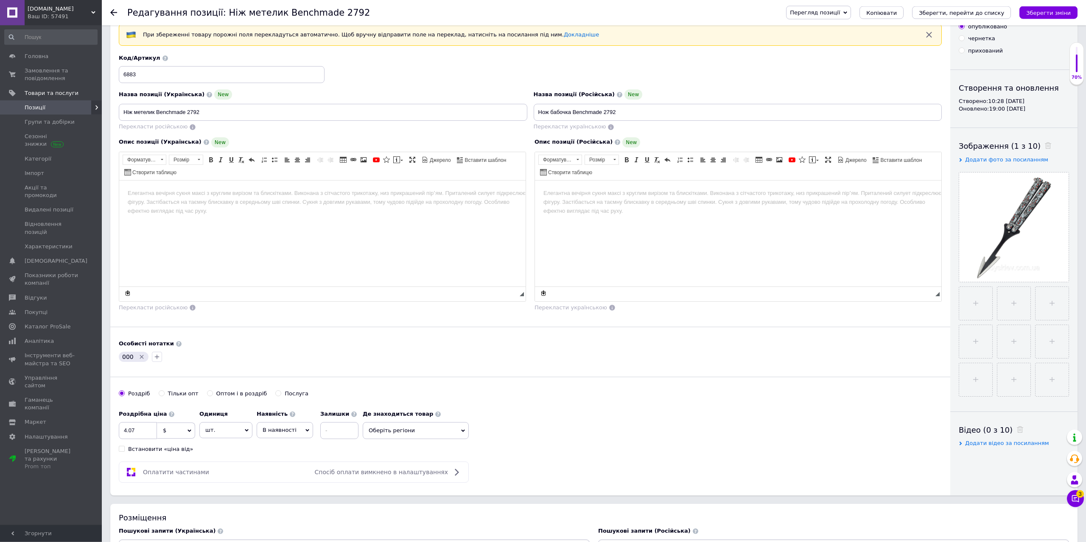
scroll to position [43, 0]
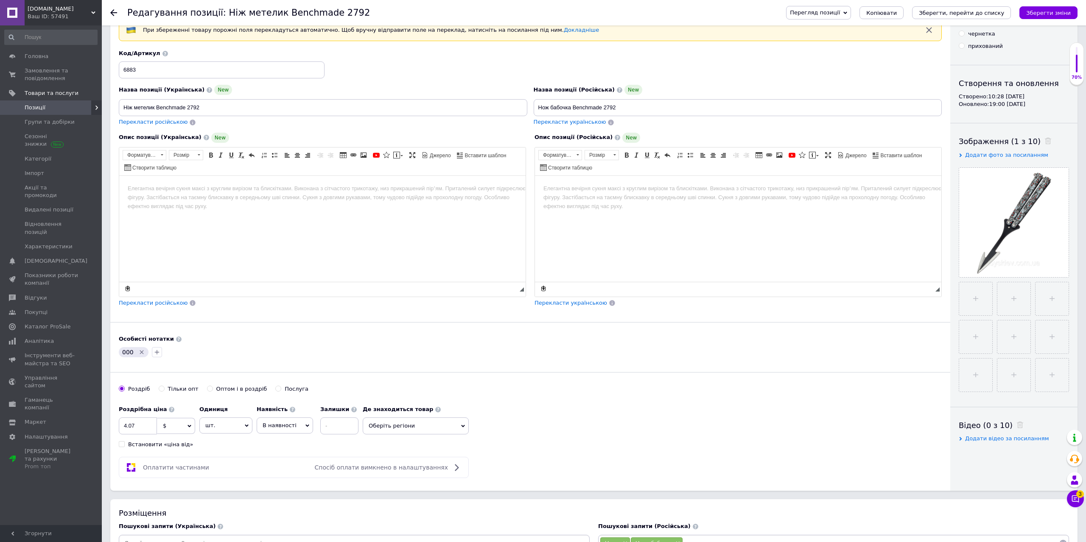
click at [141, 352] on icon "Видалити мітку" at bounding box center [141, 352] width 7 height 7
click at [202, 252] on html at bounding box center [322, 229] width 406 height 106
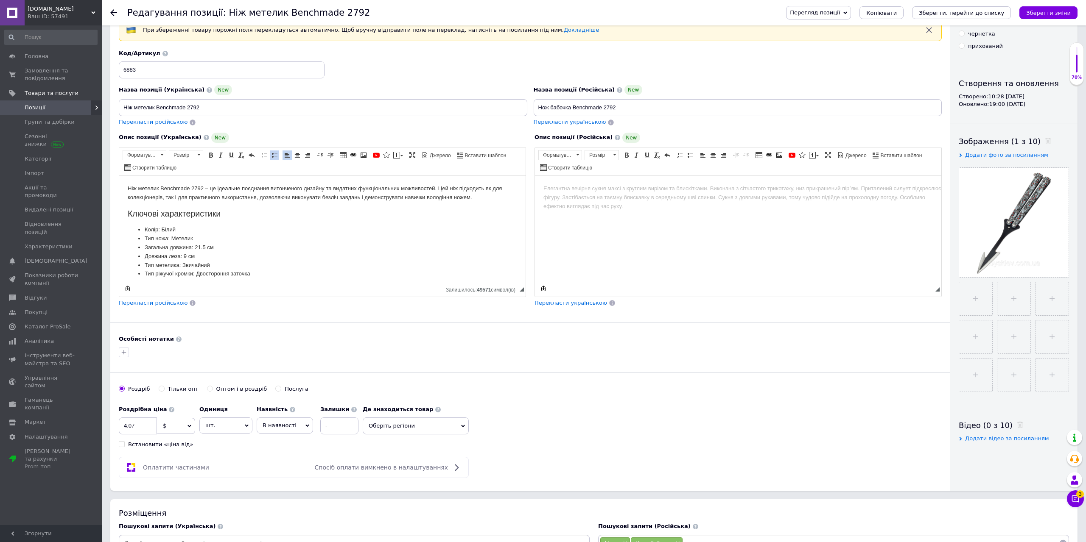
click at [160, 304] on span "Перекласти російською" at bounding box center [153, 303] width 69 height 6
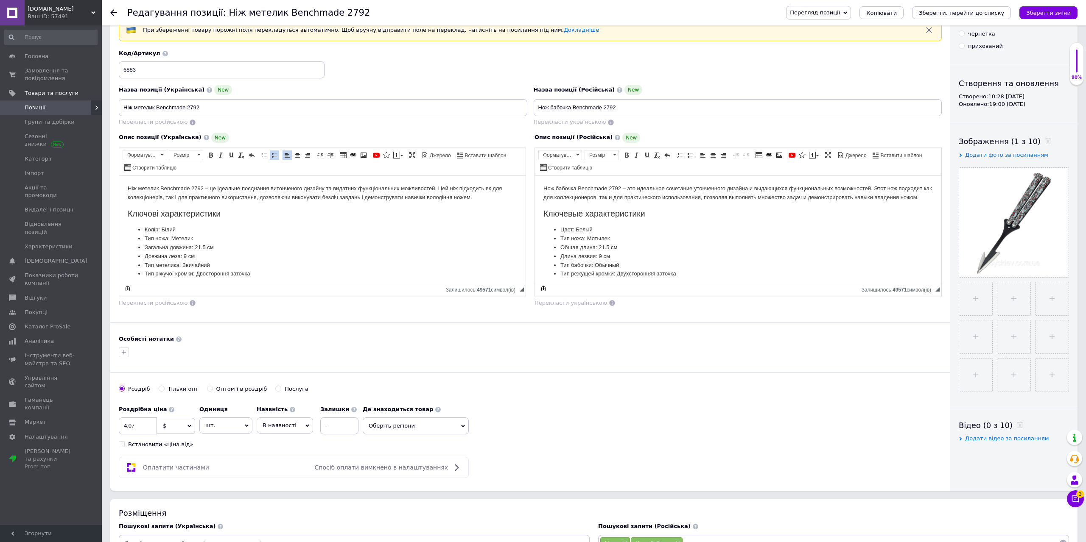
click at [167, 427] on span "$" at bounding box center [176, 426] width 38 height 16
click at [166, 466] on li "₴" at bounding box center [175, 468] width 37 height 12
drag, startPoint x: 143, startPoint y: 428, endPoint x: 121, endPoint y: 431, distance: 22.3
click at [121, 431] on input "4.07" at bounding box center [138, 426] width 38 height 17
type input "199"
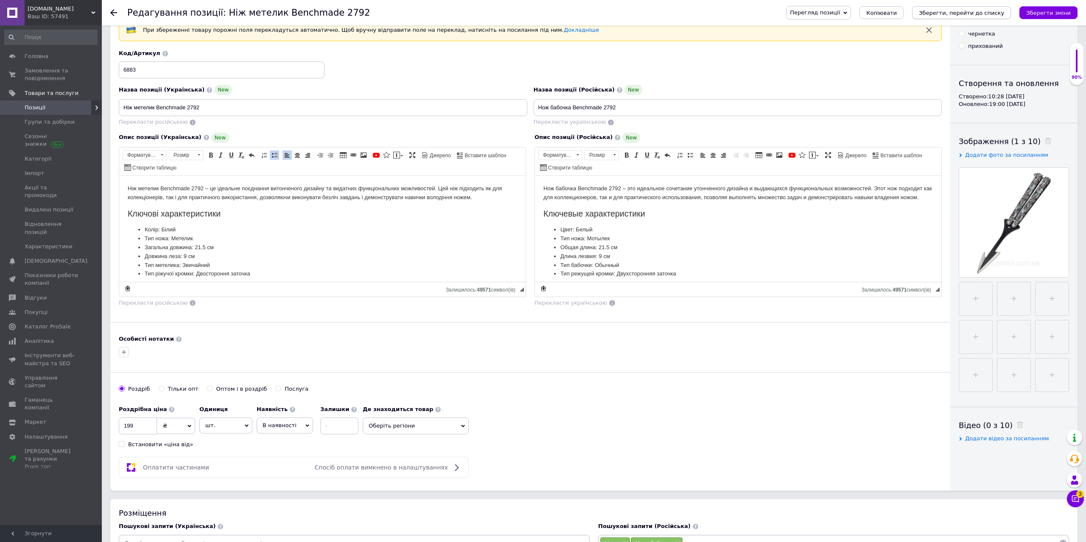
click at [961, 13] on icon "Зберегти, перейти до списку" at bounding box center [960, 13] width 85 height 6
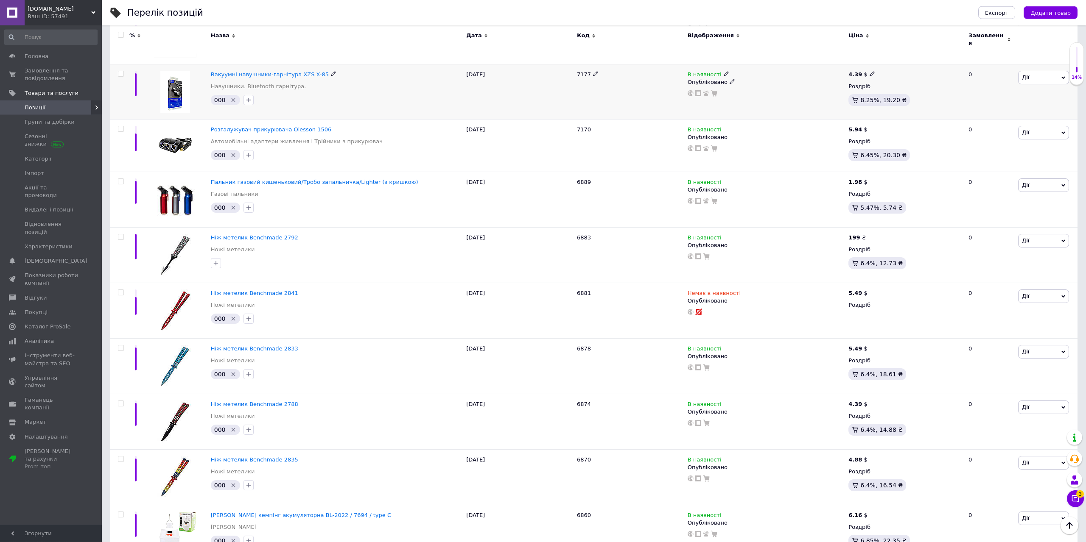
scroll to position [2405, 0]
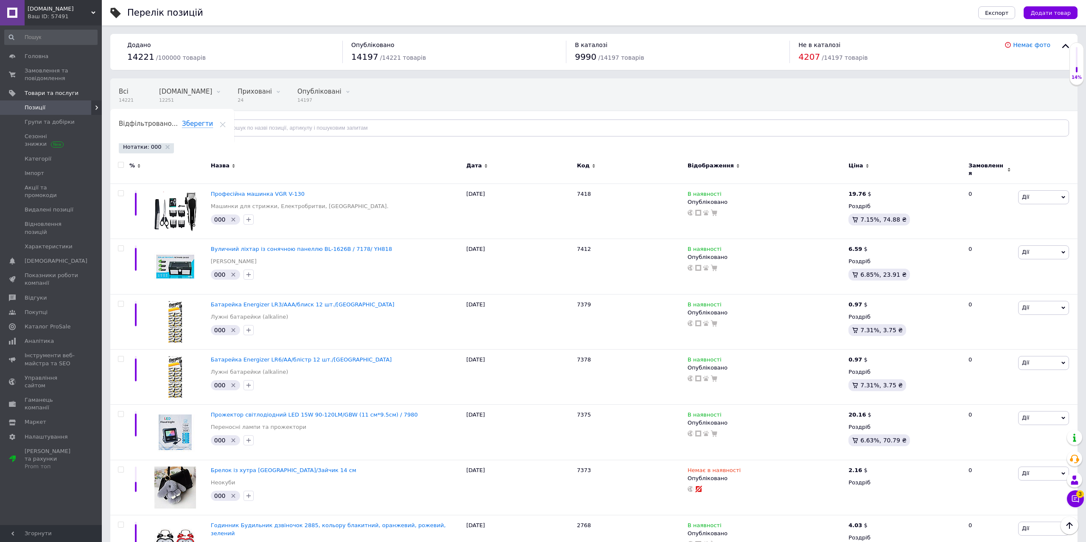
scroll to position [2405, 0]
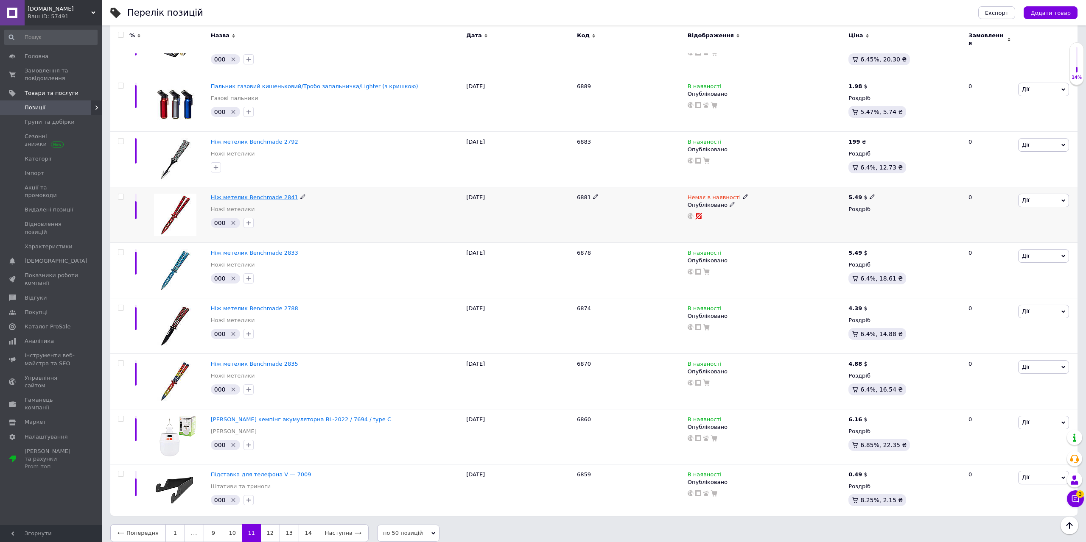
click at [268, 194] on span "Ніж метелик Benchmade 2841" at bounding box center [254, 197] width 87 height 6
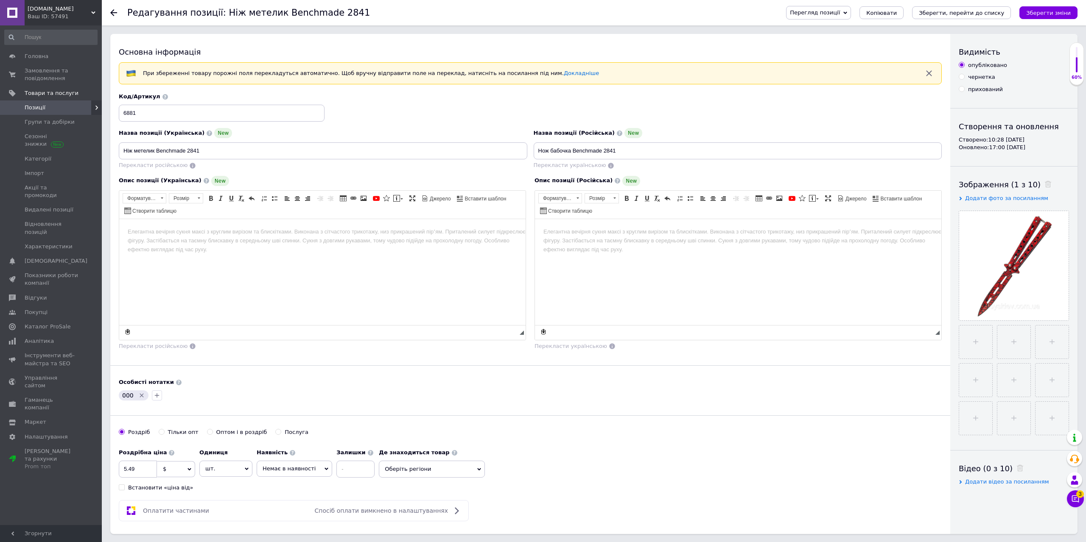
click at [211, 279] on html at bounding box center [322, 272] width 406 height 106
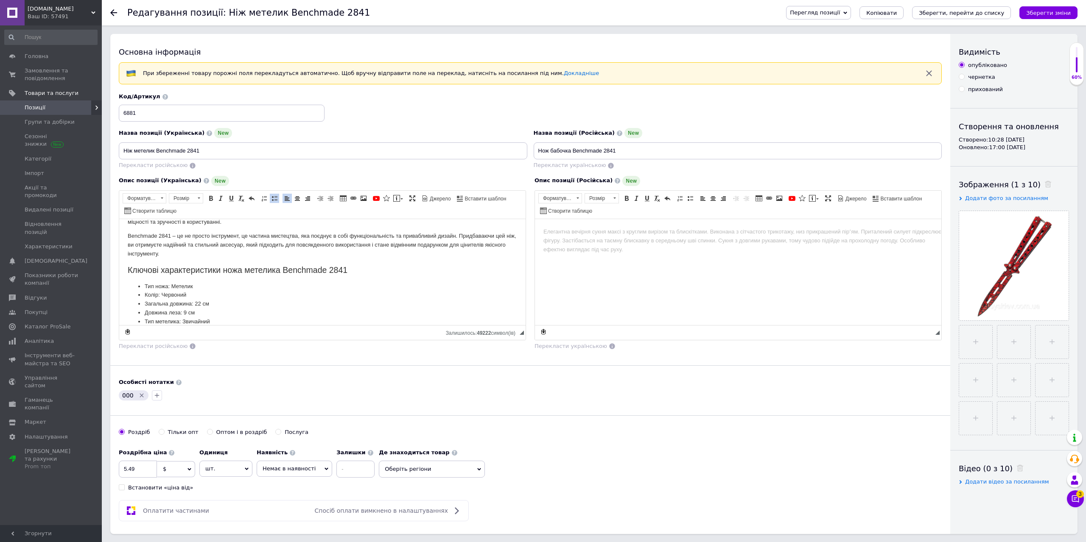
scroll to position [29, 0]
click at [141, 396] on icon "Видалити мітку" at bounding box center [141, 395] width 7 height 7
click at [183, 471] on span "$" at bounding box center [176, 469] width 38 height 16
click at [165, 511] on li "₴" at bounding box center [175, 511] width 37 height 12
drag, startPoint x: 146, startPoint y: 474, endPoint x: 114, endPoint y: 479, distance: 32.2
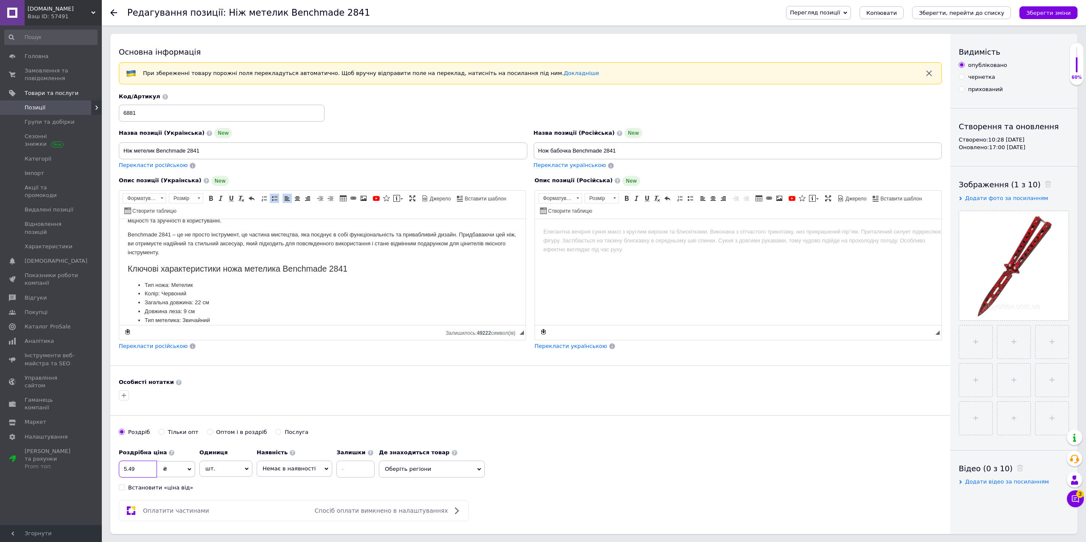
click at [119, 478] on input "5.49" at bounding box center [138, 469] width 38 height 17
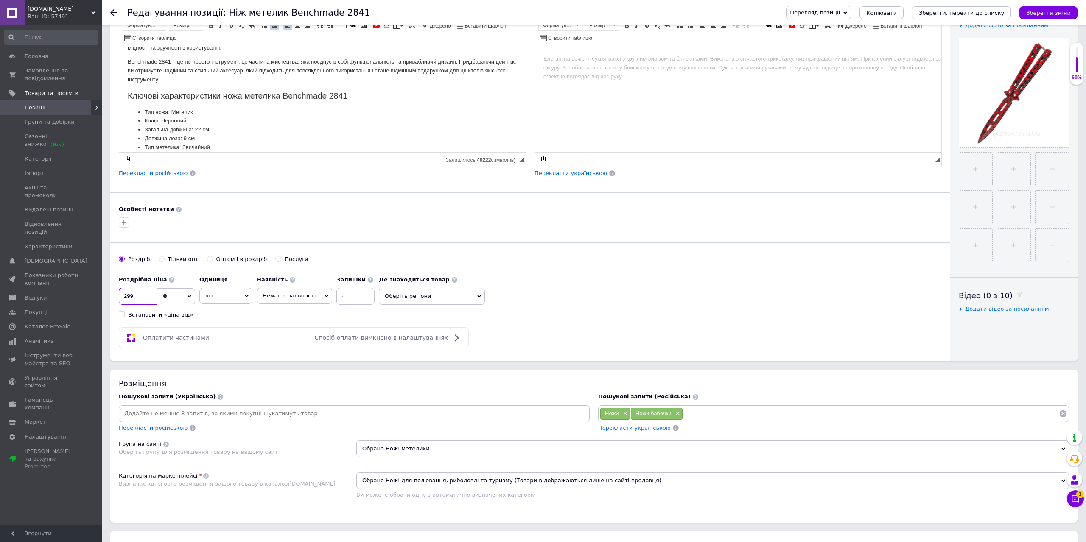
scroll to position [0, 0]
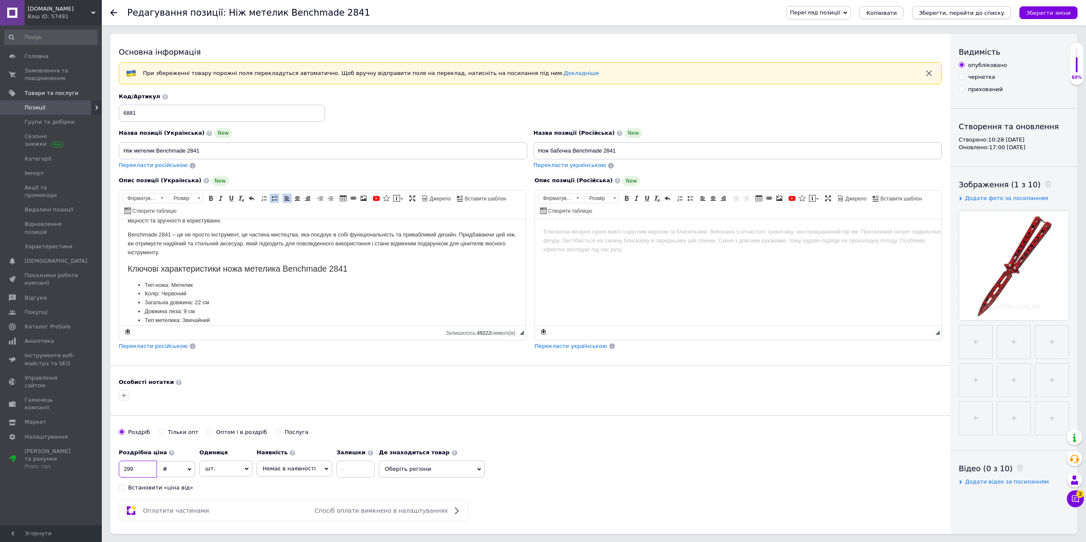
type input "299"
click at [968, 11] on icon "Зберегти, перейти до списку" at bounding box center [960, 13] width 85 height 6
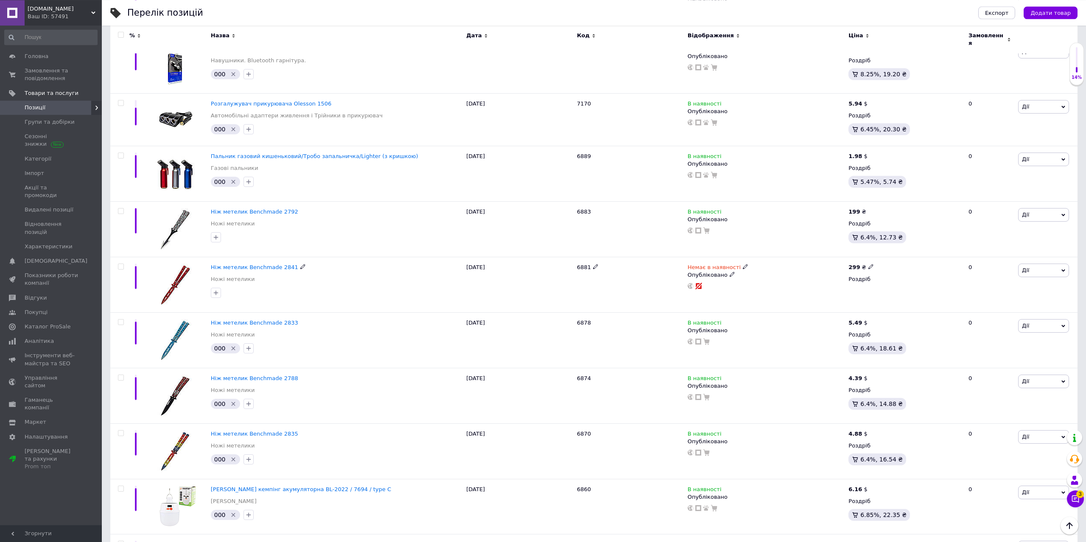
scroll to position [2336, 0]
click at [268, 319] on span "Ніж метелик Benchmade 2833" at bounding box center [254, 322] width 87 height 6
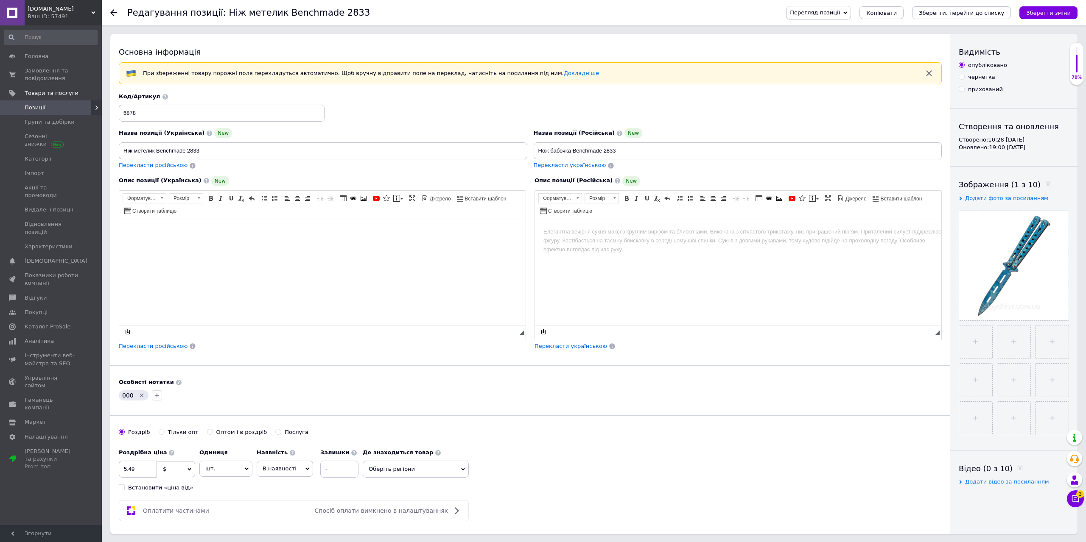
click at [210, 244] on html at bounding box center [322, 272] width 406 height 106
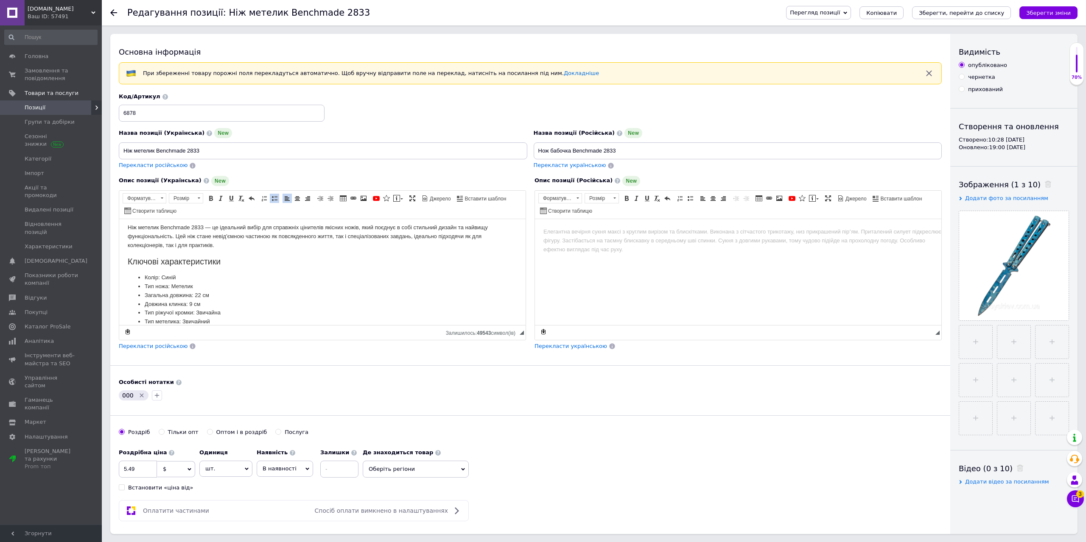
scroll to position [6, 0]
click at [140, 396] on icon "Видалити мітку" at bounding box center [141, 395] width 7 height 7
click at [179, 474] on span "$" at bounding box center [176, 469] width 38 height 16
click at [165, 508] on li "₴" at bounding box center [175, 511] width 37 height 12
drag, startPoint x: 144, startPoint y: 475, endPoint x: 114, endPoint y: 477, distance: 30.2
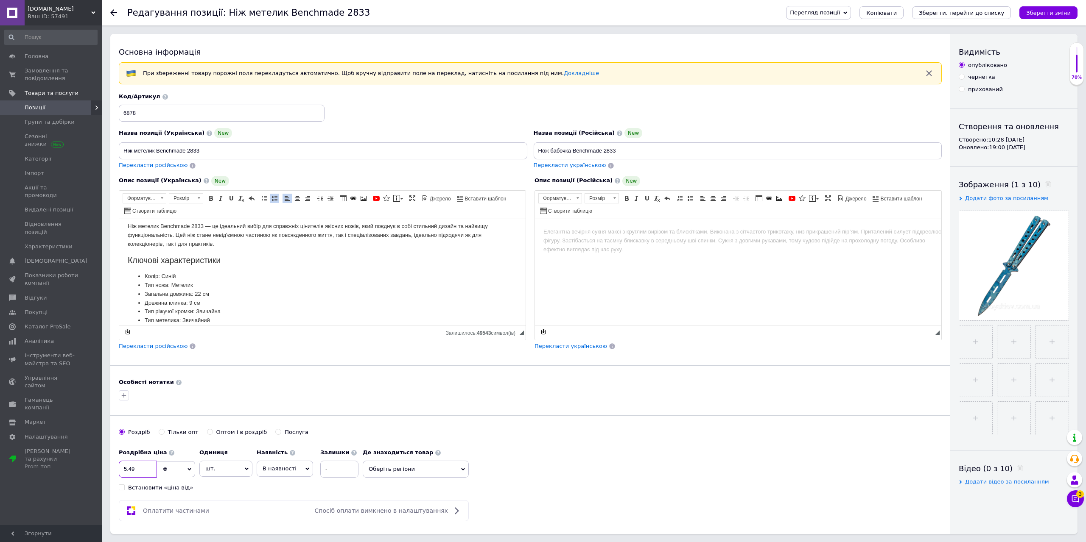
click at [119, 477] on input "5.49" at bounding box center [138, 469] width 38 height 17
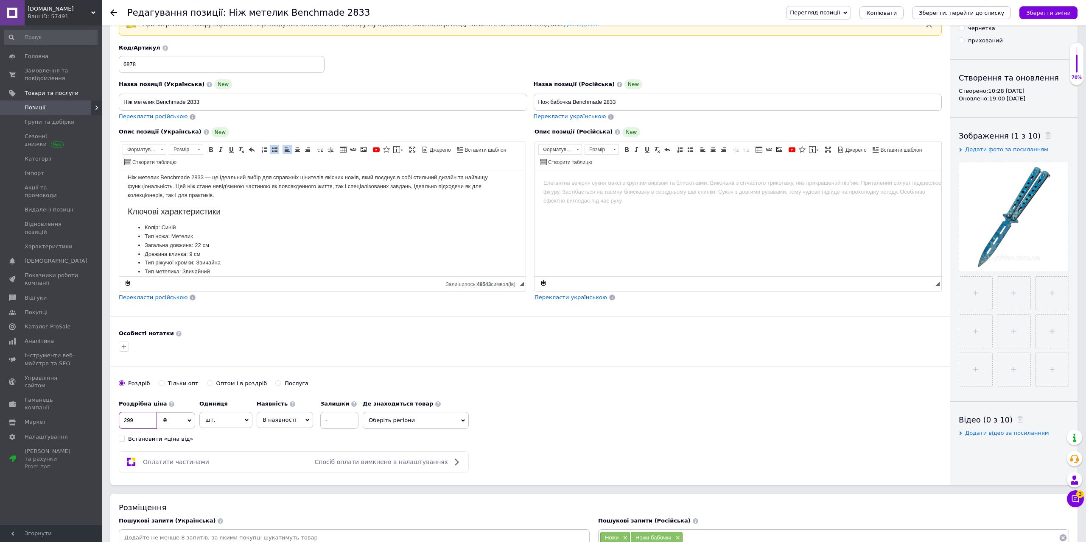
scroll to position [0, 0]
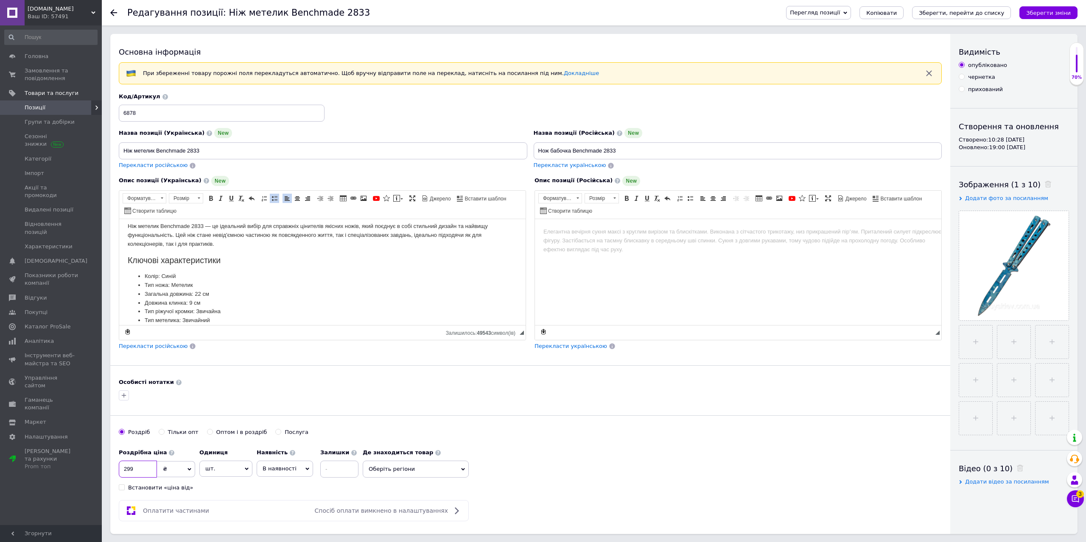
type input "299"
click at [170, 352] on div "Опис позиції (Українська) New Ніж метелик Benchmade 2833 — це ідеальний вибір д…" at bounding box center [322, 263] width 416 height 183
click at [165, 346] on span "Перекласти російською" at bounding box center [153, 346] width 69 height 6
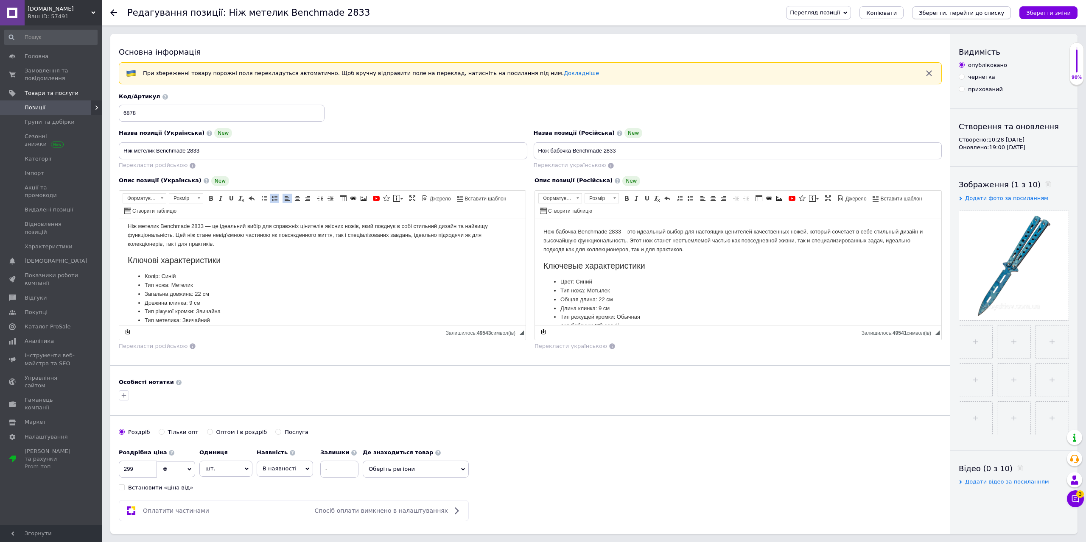
click at [960, 11] on icon "Зберегти, перейти до списку" at bounding box center [960, 13] width 85 height 6
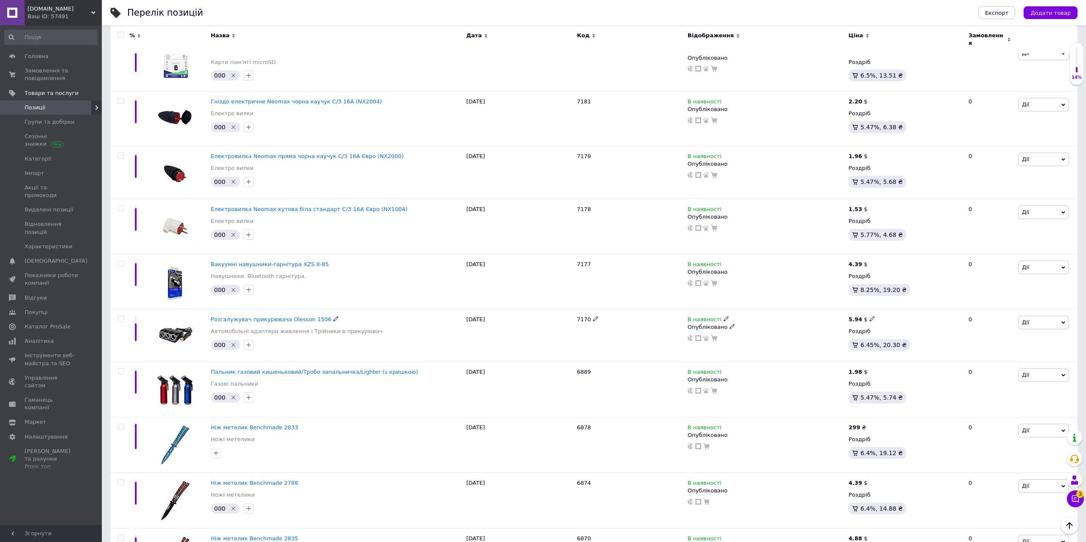
scroll to position [2249, 0]
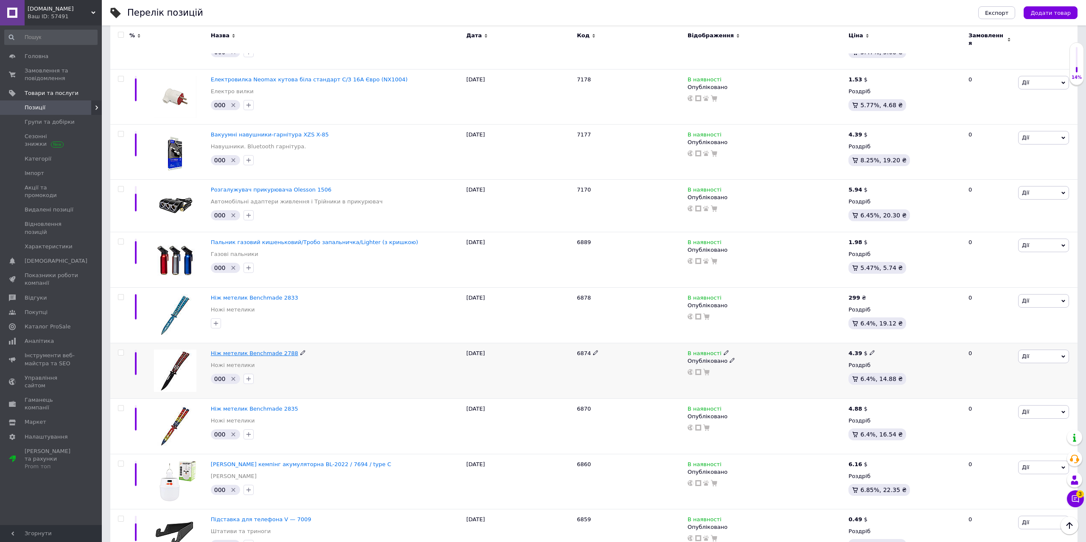
click at [259, 350] on span "Ніж метелик Benchmade 2788" at bounding box center [254, 353] width 87 height 6
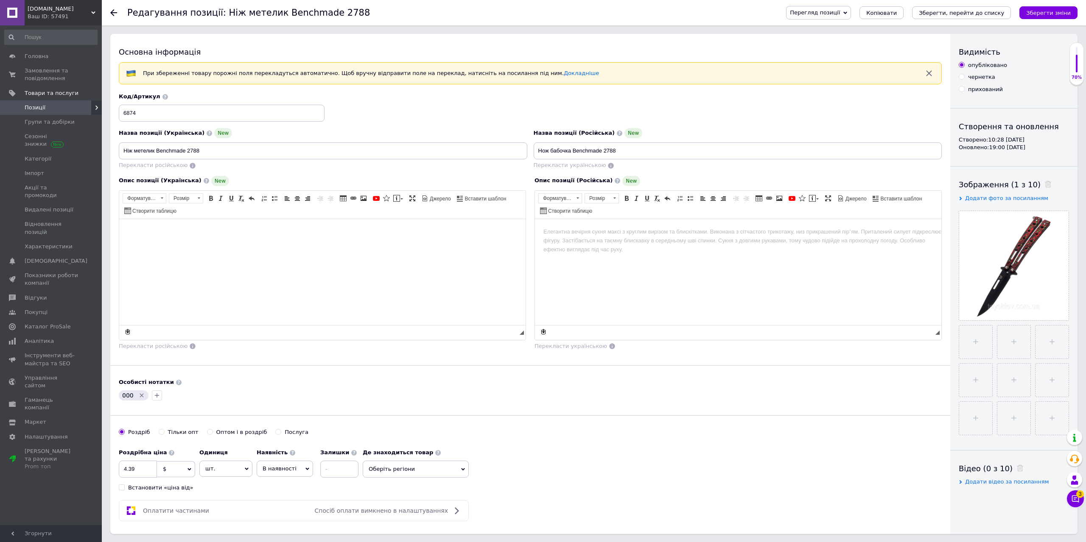
click at [214, 256] on html at bounding box center [322, 272] width 406 height 106
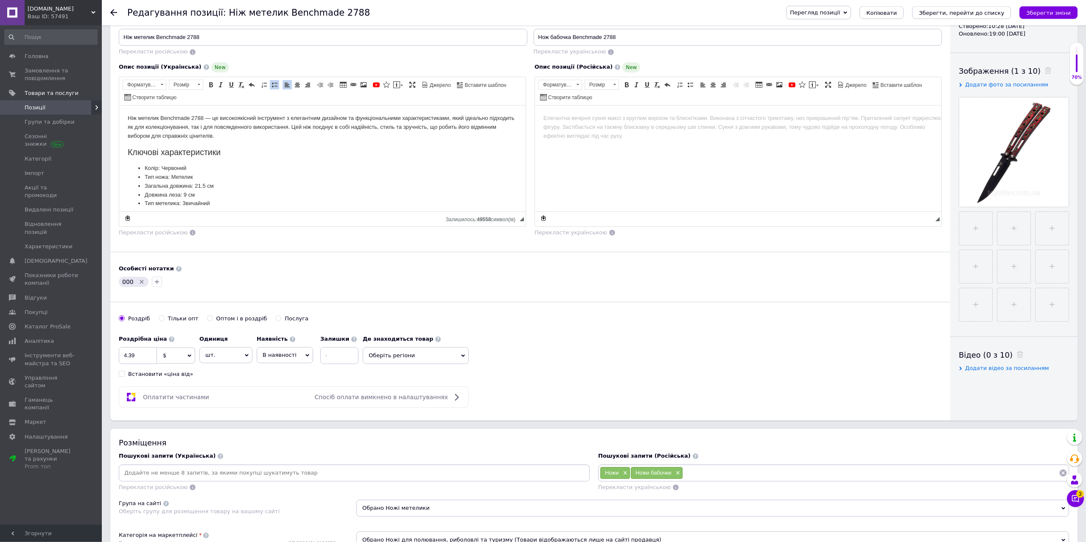
scroll to position [173, 0]
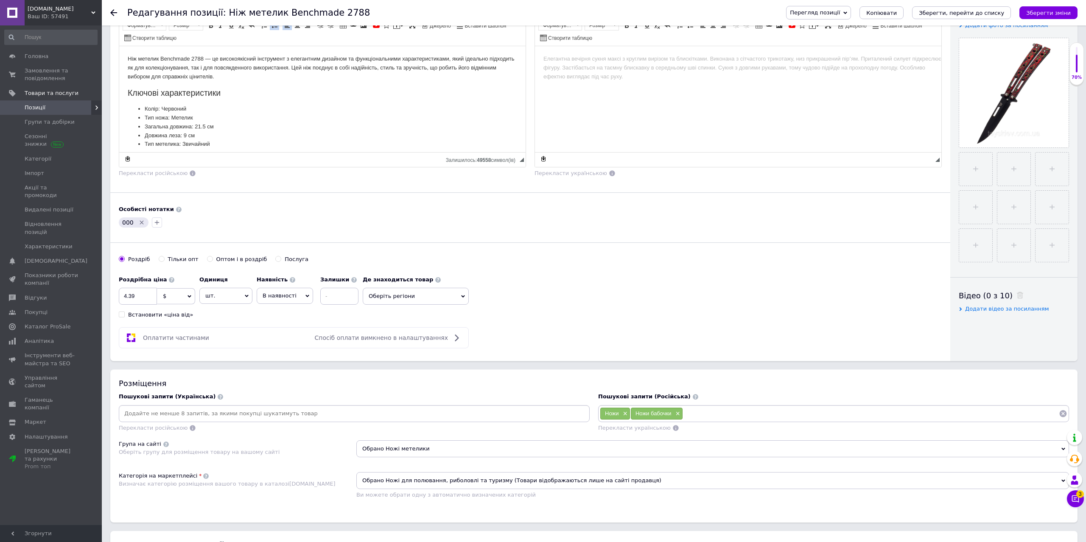
click at [140, 222] on icon "Видалити мітку" at bounding box center [141, 222] width 7 height 7
click at [178, 299] on span "$" at bounding box center [176, 296] width 38 height 16
click at [173, 334] on li "₴" at bounding box center [175, 338] width 37 height 12
click at [140, 300] on input "4.39" at bounding box center [138, 296] width 38 height 17
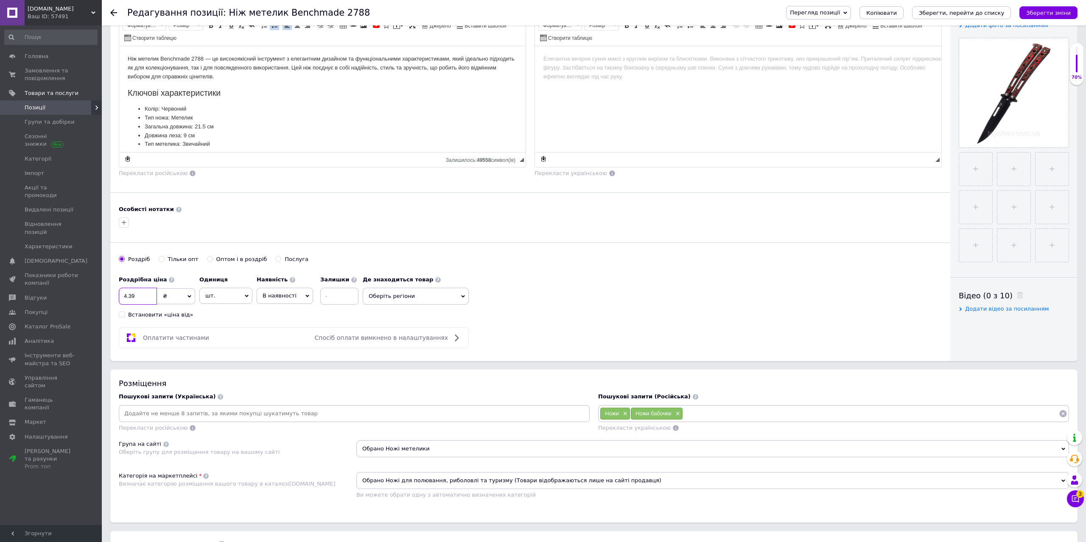
click at [140, 300] on input "4.39" at bounding box center [138, 296] width 38 height 17
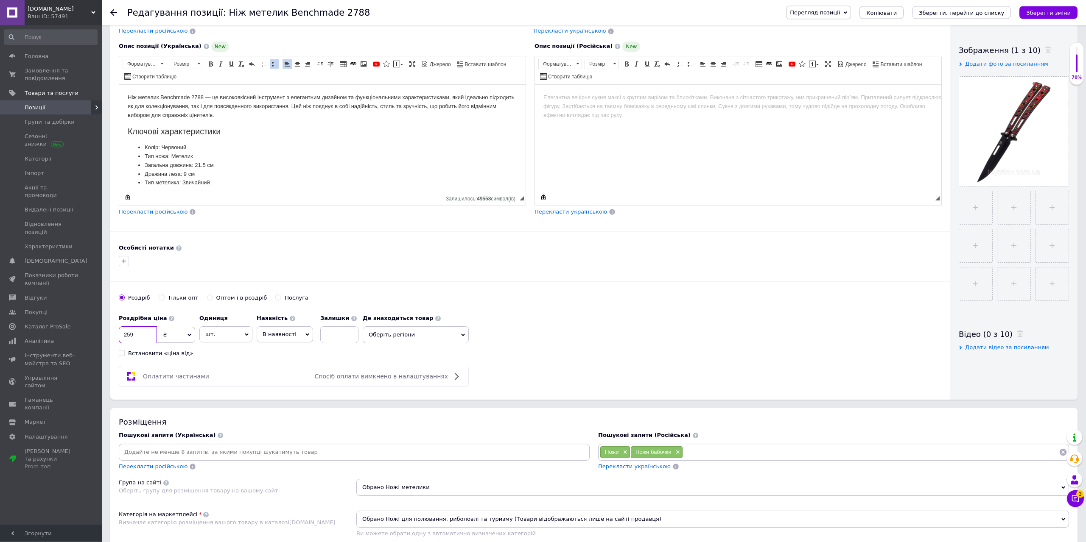
scroll to position [130, 0]
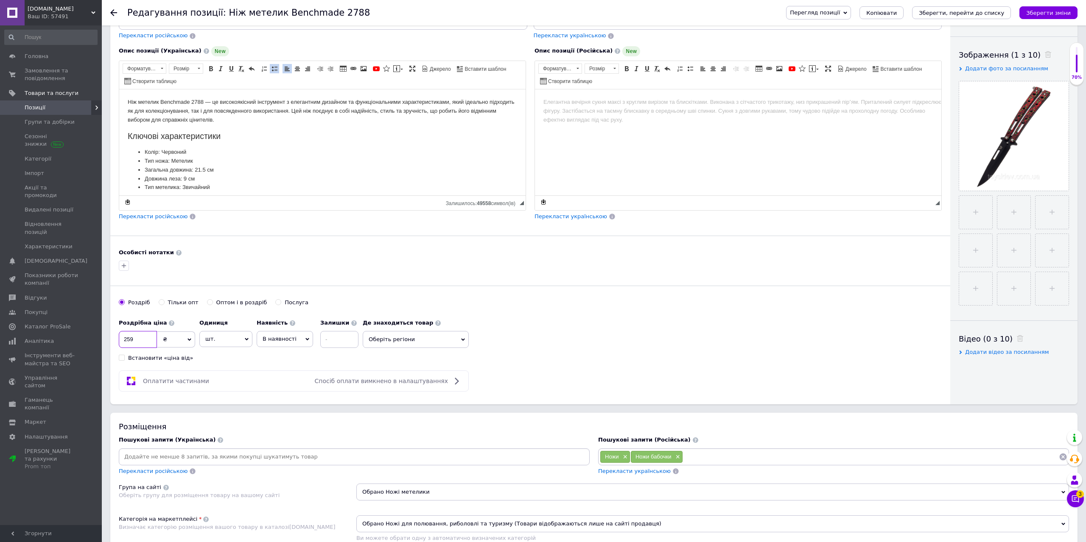
type input "259"
click at [139, 220] on span "Перекласти російською" at bounding box center [153, 216] width 69 height 6
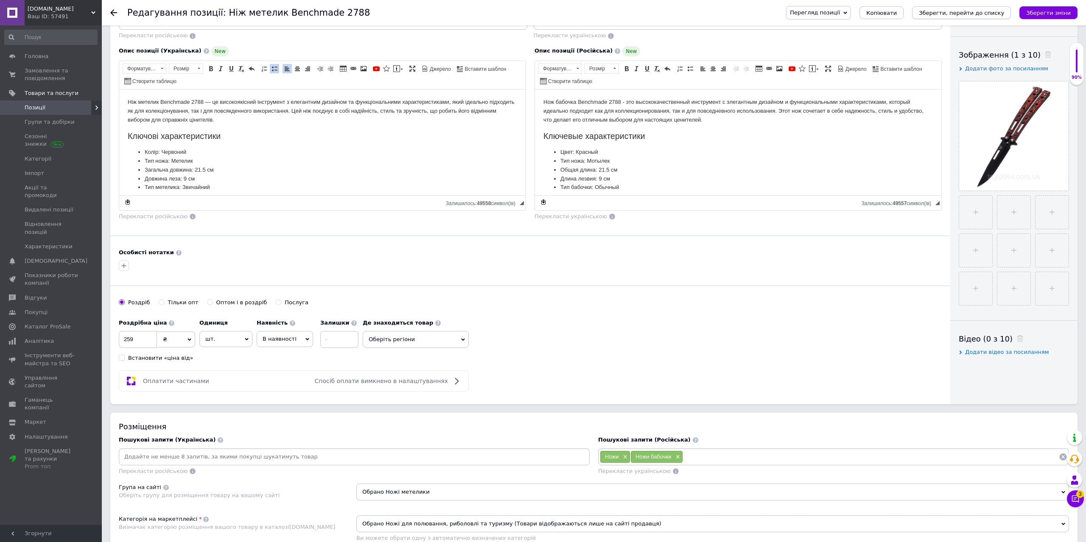
click at [968, 11] on icon "Зберегти, перейти до списку" at bounding box center [960, 13] width 85 height 6
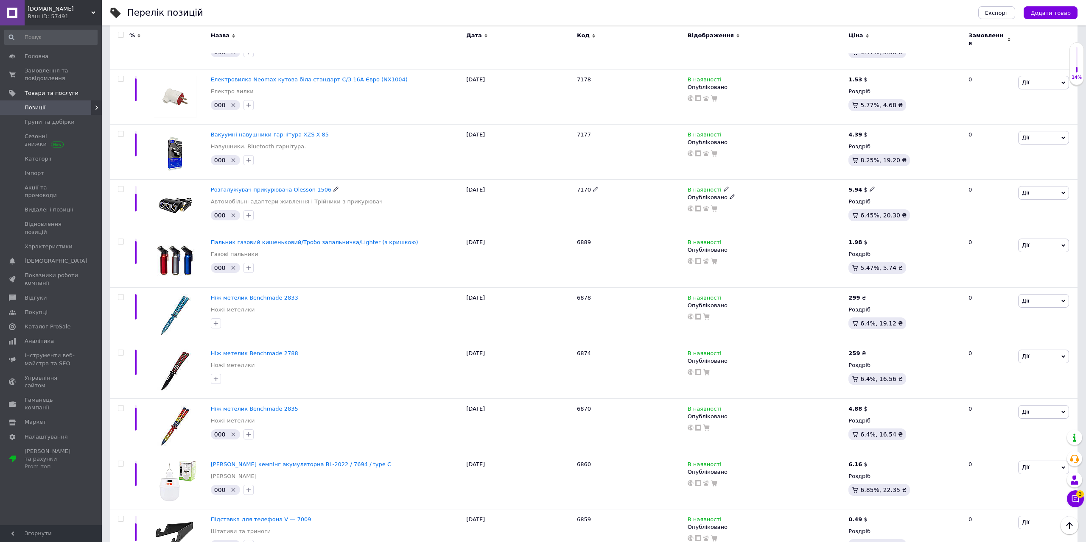
scroll to position [2379, 0]
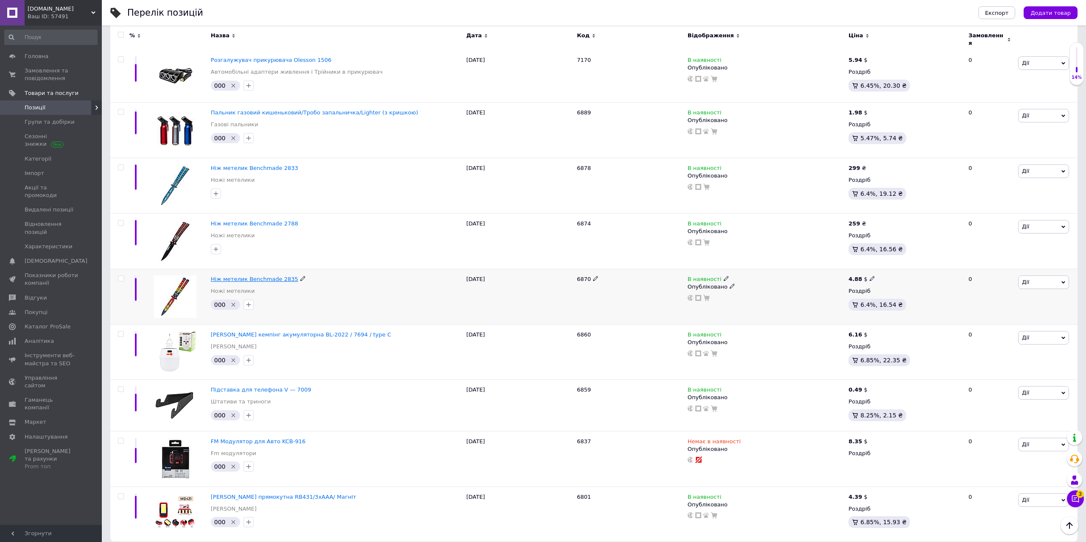
click at [251, 276] on span "Ніж метелик Benchmade 2835" at bounding box center [254, 279] width 87 height 6
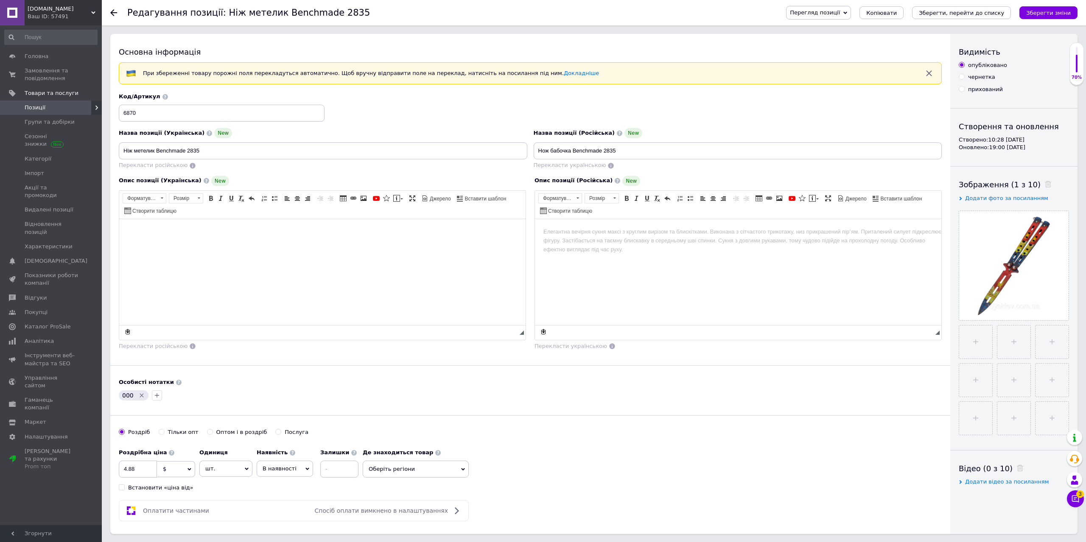
click at [213, 245] on html at bounding box center [322, 272] width 406 height 106
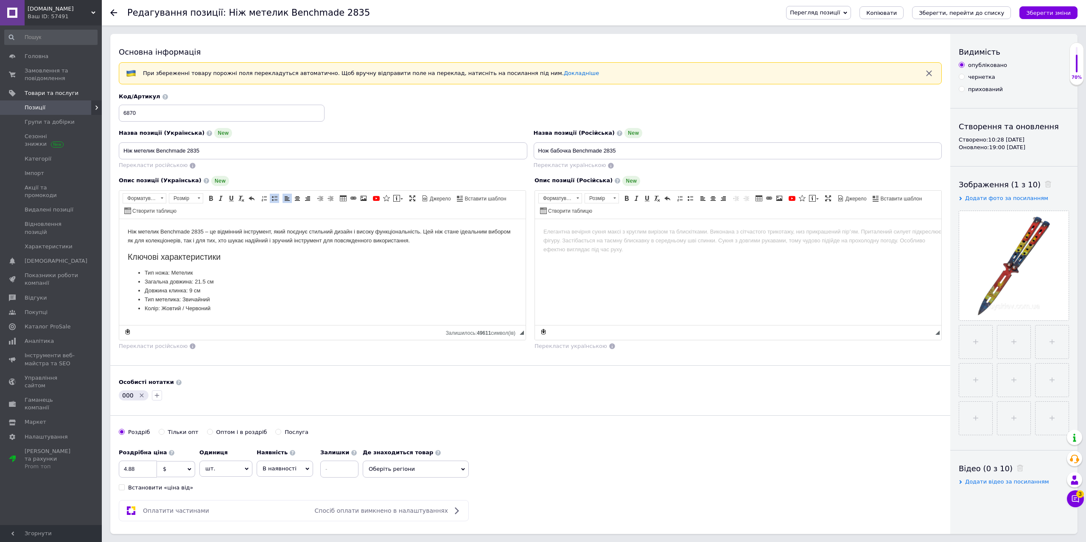
scroll to position [173, 0]
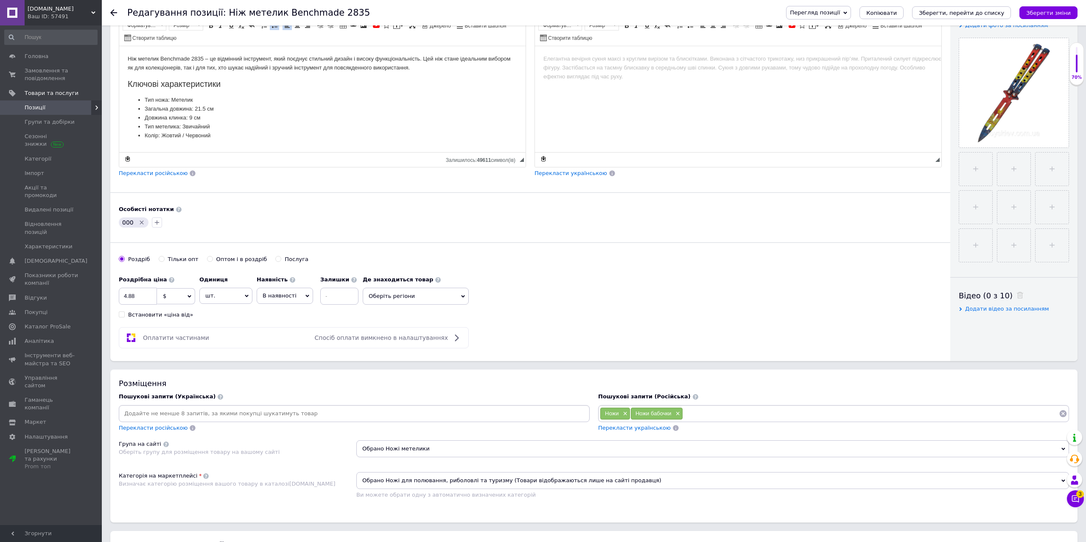
click at [140, 222] on icon "Видалити мітку" at bounding box center [142, 223] width 4 height 4
click at [152, 173] on span "Перекласти російською" at bounding box center [153, 173] width 69 height 6
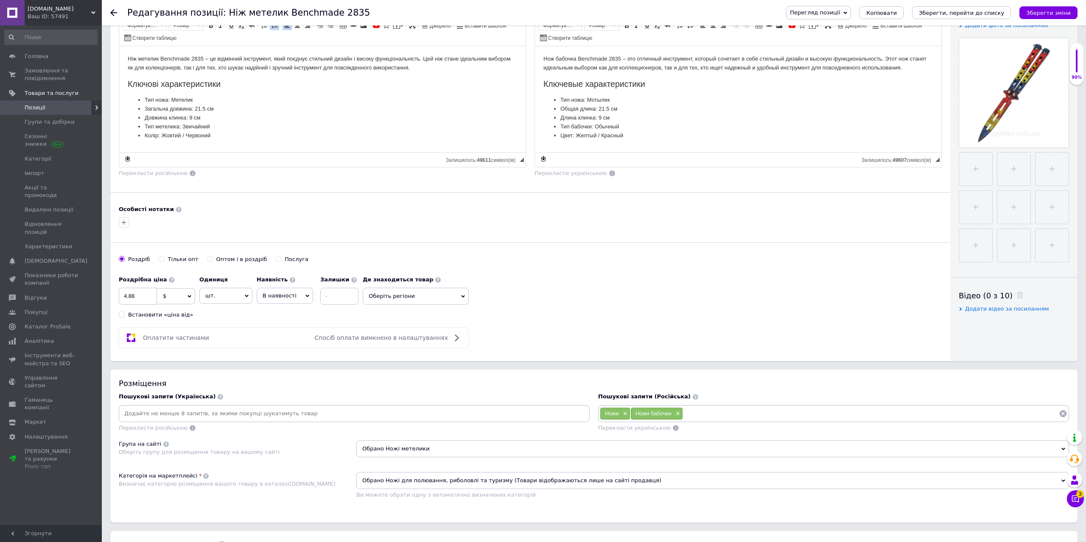
click at [165, 299] on span "$" at bounding box center [164, 296] width 3 height 6
click at [169, 339] on li "₴" at bounding box center [175, 338] width 37 height 12
drag, startPoint x: 138, startPoint y: 292, endPoint x: 120, endPoint y: 298, distance: 18.4
click at [120, 298] on input "4.88" at bounding box center [138, 296] width 38 height 17
type input "259"
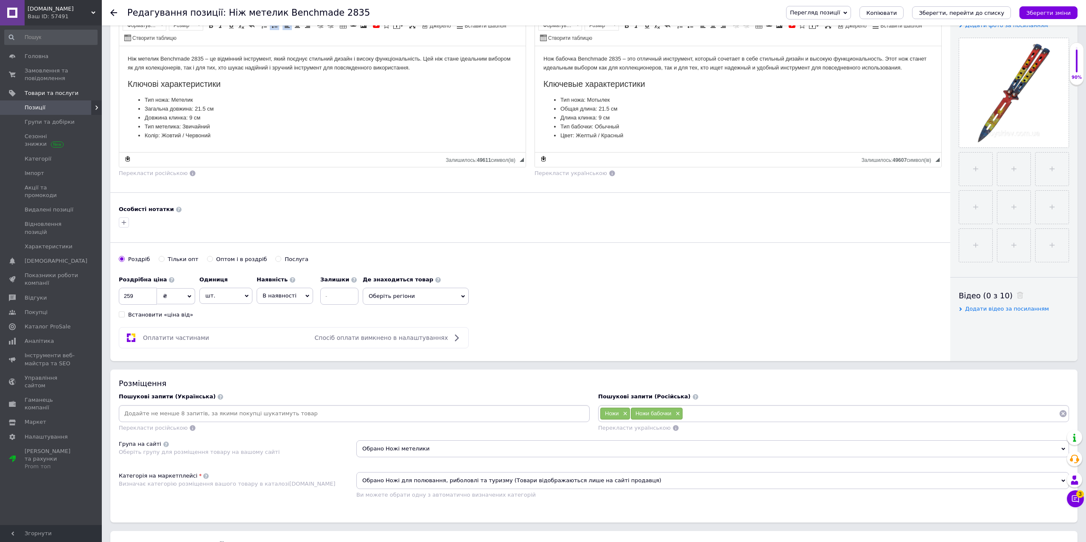
click at [971, 16] on icon "Зберегти, перейти до списку" at bounding box center [960, 13] width 85 height 6
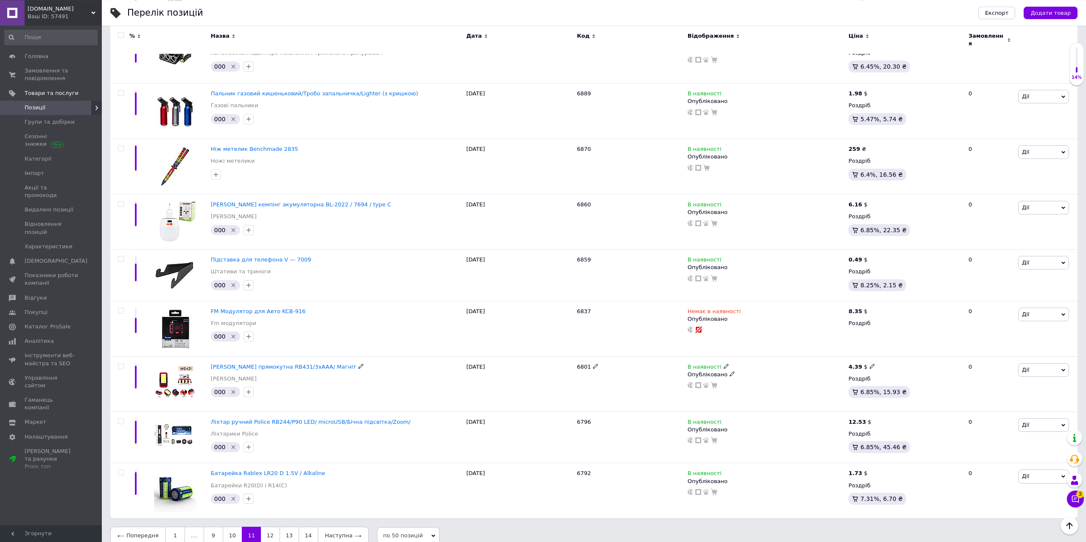
scroll to position [2400, 0]
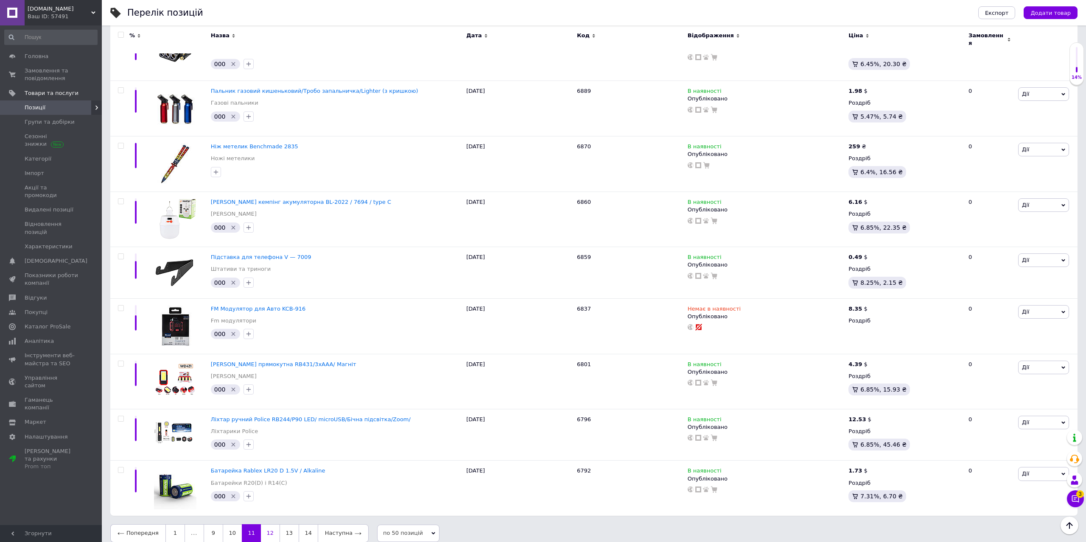
click at [267, 528] on link "12" at bounding box center [270, 534] width 19 height 18
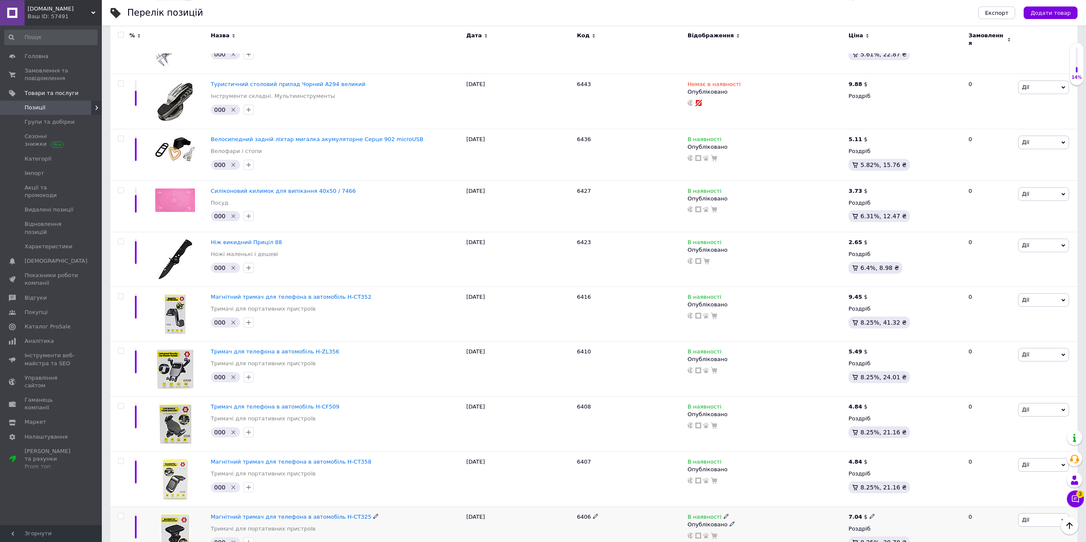
scroll to position [2225, 0]
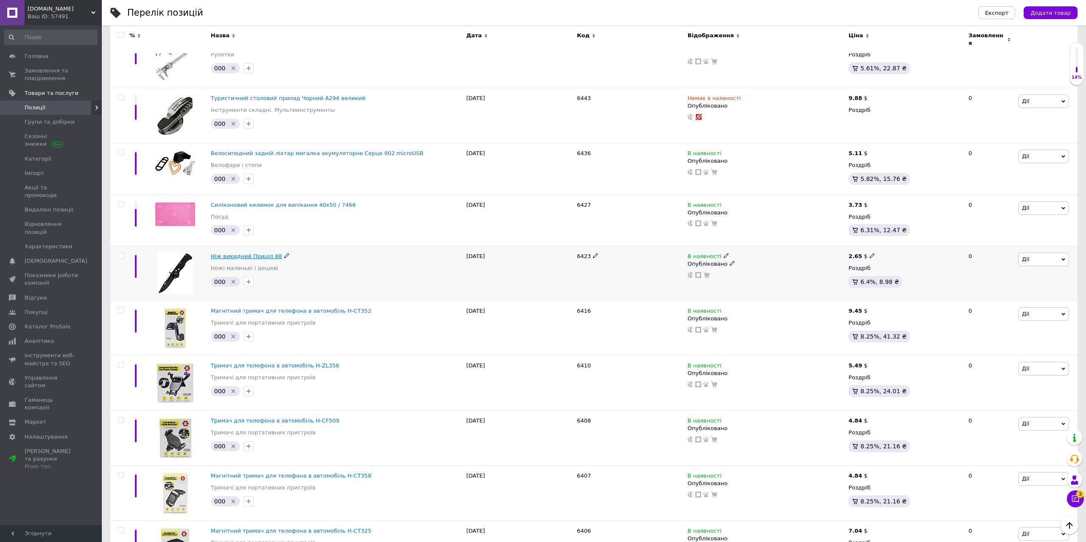
click at [265, 253] on span "Ніж викидний Приціл 88" at bounding box center [246, 256] width 71 height 6
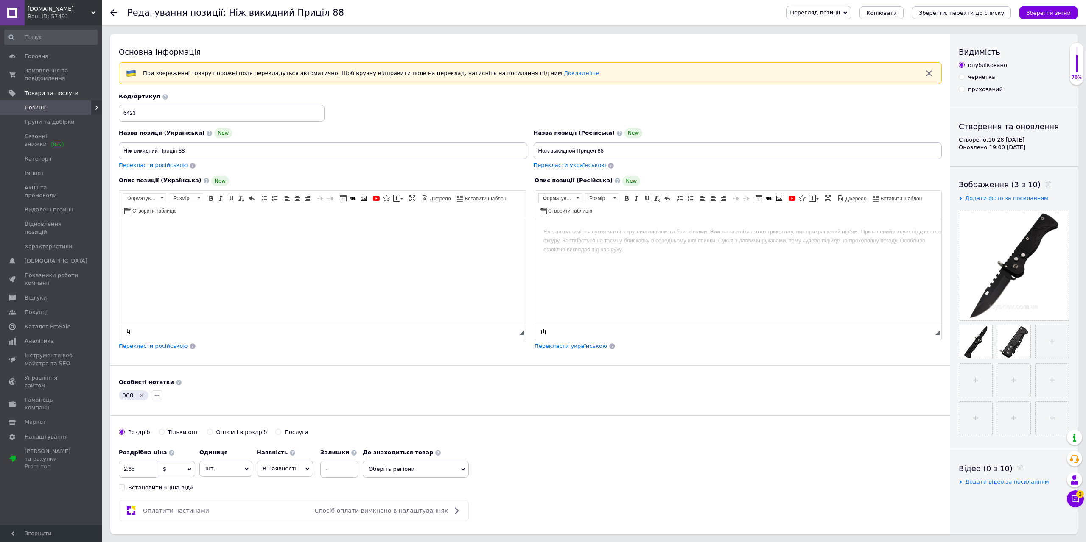
click at [193, 279] on html at bounding box center [322, 272] width 406 height 106
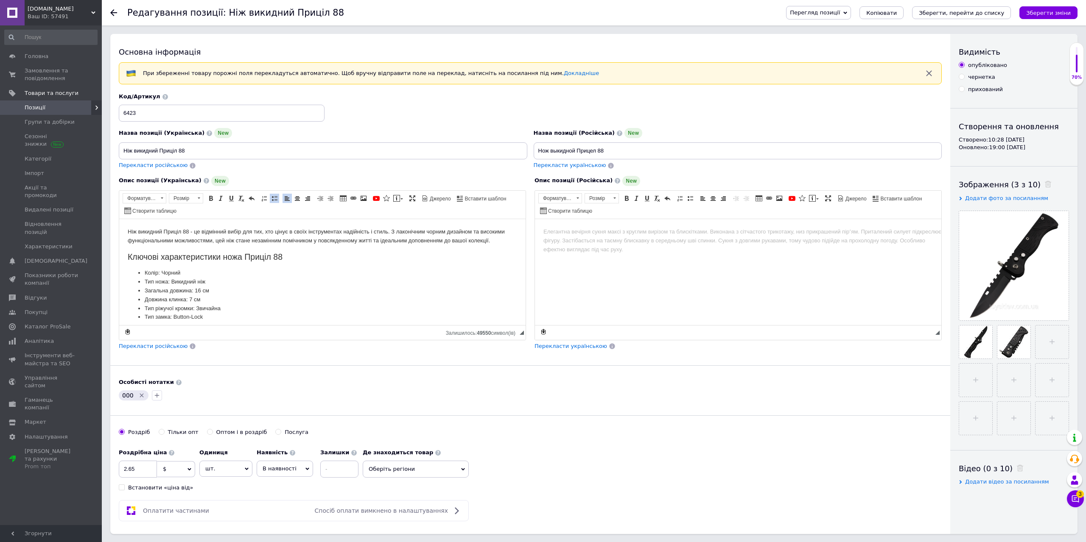
click at [141, 397] on icon "Видалити мітку" at bounding box center [142, 396] width 4 height 4
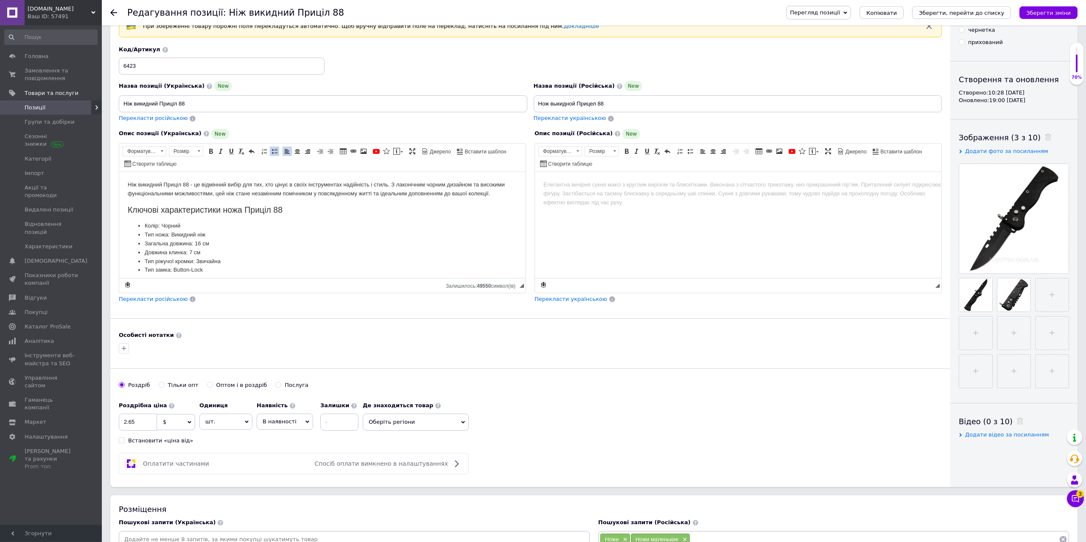
scroll to position [130, 0]
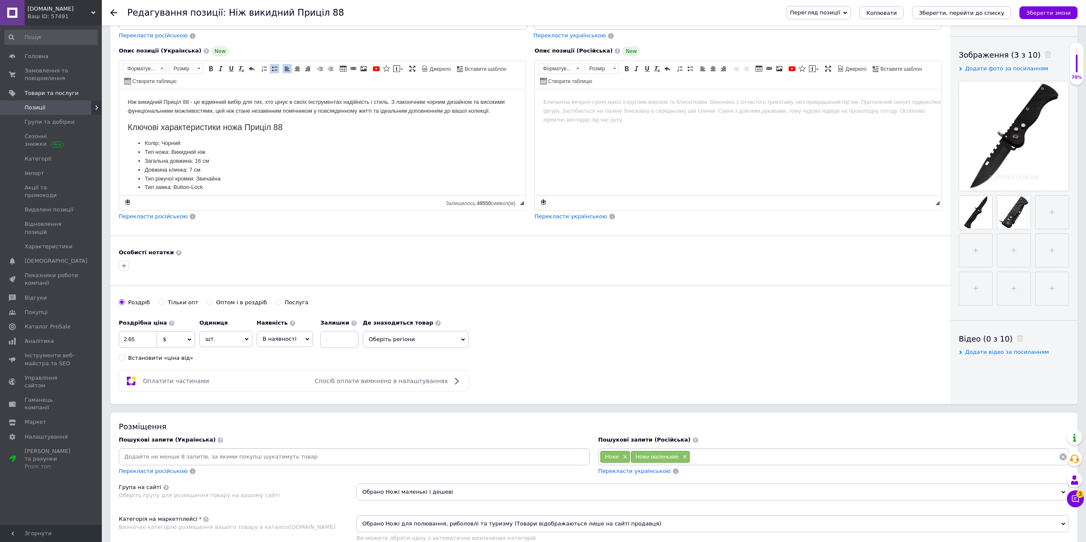
click at [178, 343] on span "$" at bounding box center [176, 340] width 38 height 16
click at [164, 381] on li "₴" at bounding box center [175, 381] width 37 height 12
click at [169, 217] on span "Перекласти російською" at bounding box center [153, 216] width 69 height 6
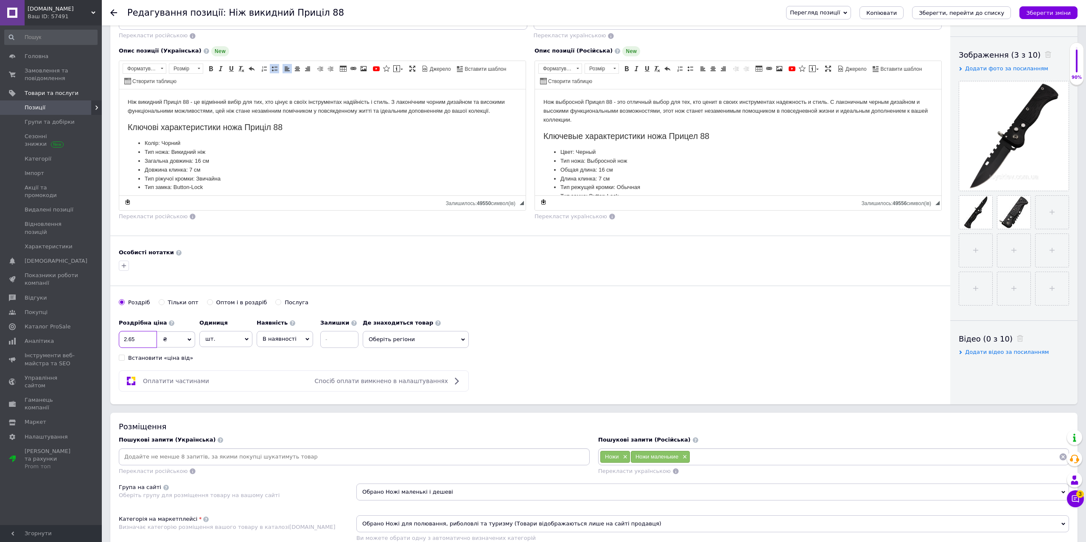
drag, startPoint x: 151, startPoint y: 337, endPoint x: 121, endPoint y: 343, distance: 30.4
click at [121, 341] on input "2.65" at bounding box center [138, 339] width 38 height 17
type input "199"
click at [961, 15] on icon "Зберегти, перейти до списку" at bounding box center [960, 13] width 85 height 6
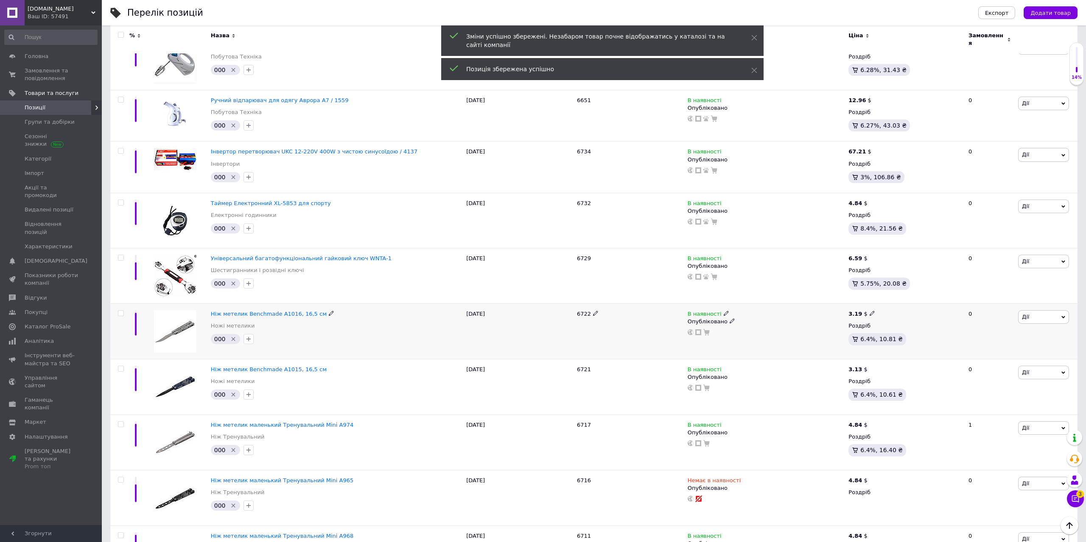
scroll to position [649, 0]
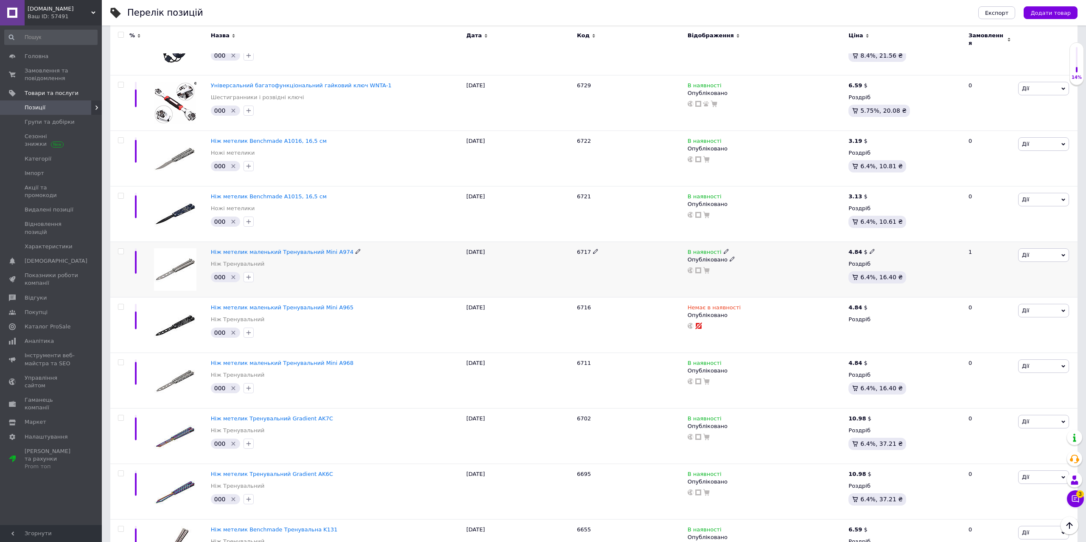
click at [870, 249] on icon at bounding box center [871, 251] width 5 height 5
drag, startPoint x: 899, startPoint y: 235, endPoint x: 879, endPoint y: 242, distance: 21.9
click at [880, 240] on input "4.84" at bounding box center [911, 242] width 64 height 17
drag, startPoint x: 888, startPoint y: 237, endPoint x: 897, endPoint y: 239, distance: 9.2
click at [897, 239] on input "259" at bounding box center [911, 242] width 64 height 17
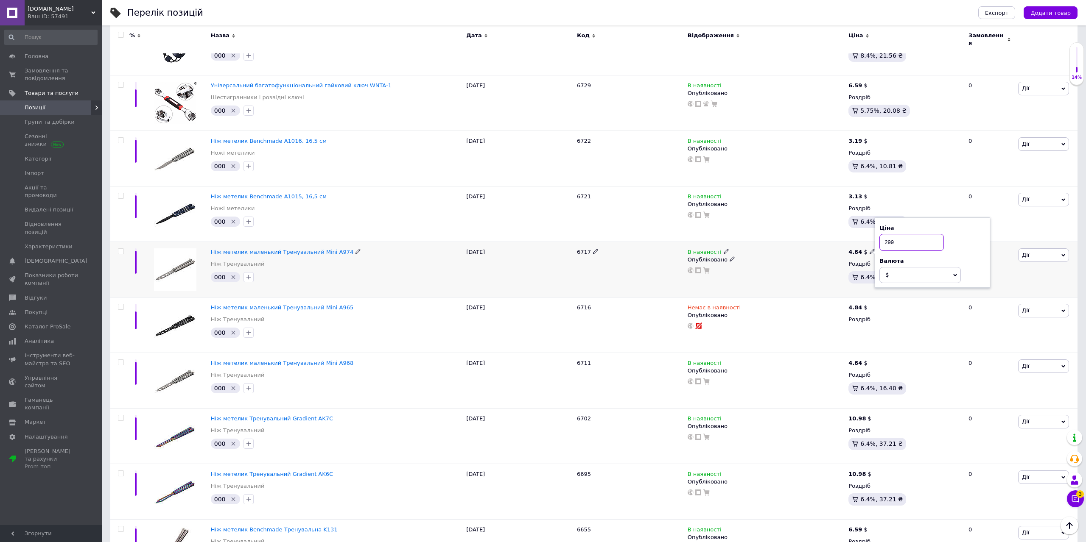
type input "299"
click at [915, 274] on span "$" at bounding box center [919, 275] width 81 height 16
click at [888, 310] on li "₴" at bounding box center [919, 316] width 81 height 12
click at [832, 261] on div "В наявності Опубліковано" at bounding box center [765, 260] width 157 height 25
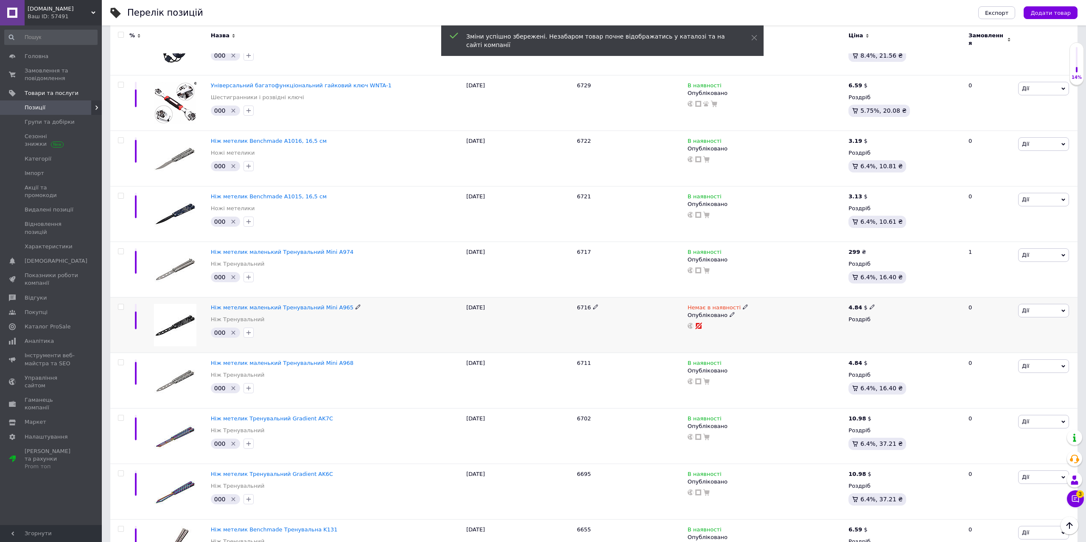
click at [870, 304] on span at bounding box center [871, 307] width 5 height 6
drag, startPoint x: 902, startPoint y: 293, endPoint x: 878, endPoint y: 297, distance: 23.6
click at [880, 297] on input "4.84" at bounding box center [911, 298] width 64 height 17
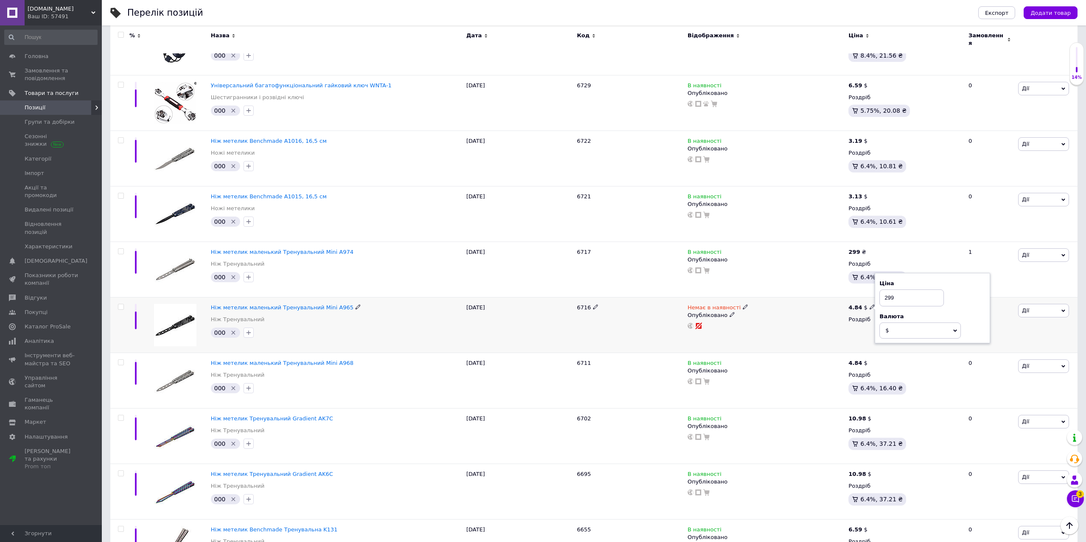
type input "299"
click at [903, 325] on span "$" at bounding box center [919, 331] width 81 height 16
click at [887, 366] on li "₴" at bounding box center [919, 372] width 81 height 12
click at [869, 360] on icon at bounding box center [871, 362] width 5 height 5
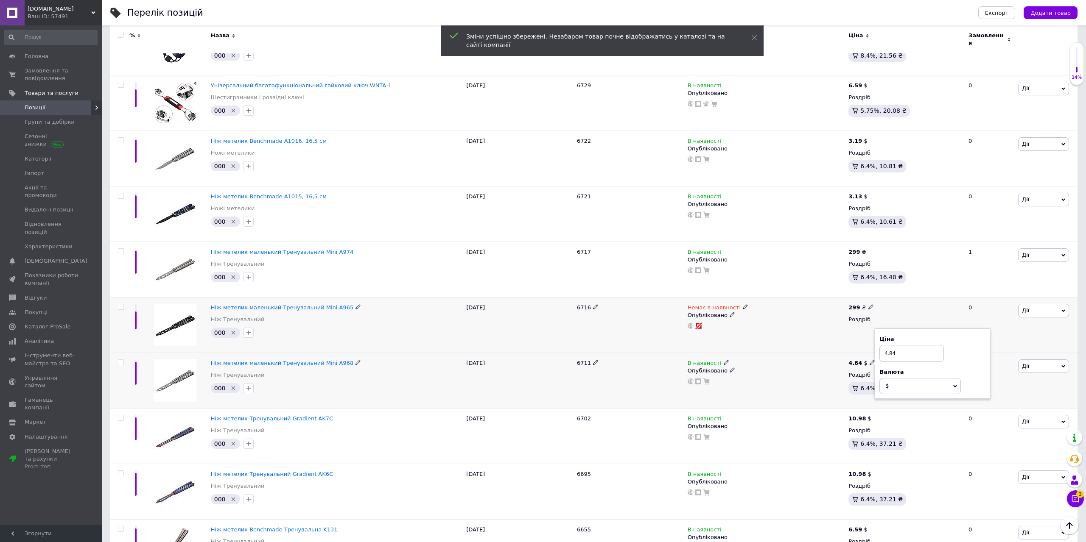
drag, startPoint x: 900, startPoint y: 348, endPoint x: 877, endPoint y: 351, distance: 23.1
click at [879, 352] on input "4.84" at bounding box center [911, 353] width 64 height 17
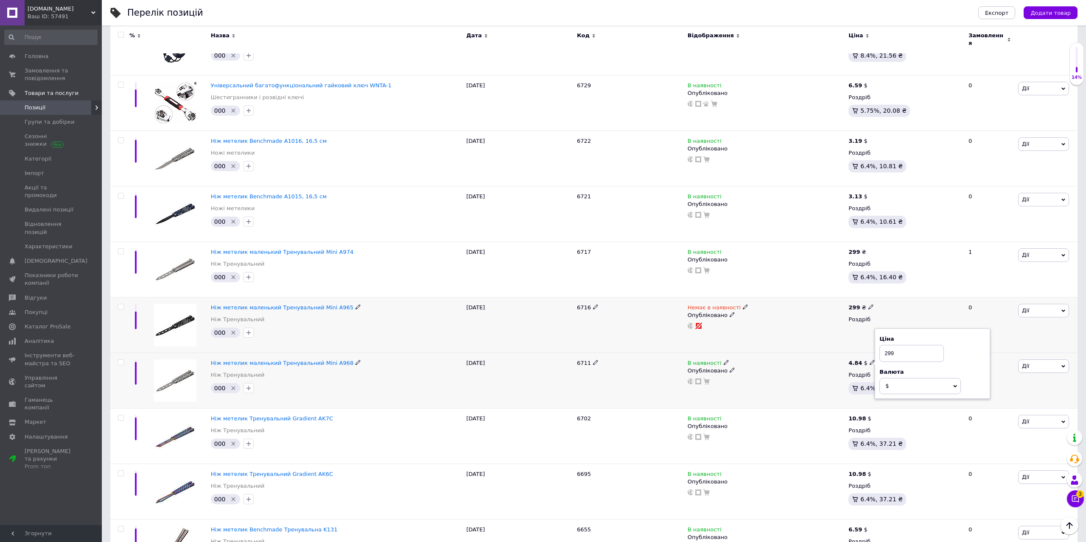
type input "299"
click at [903, 381] on span "$" at bounding box center [919, 386] width 81 height 16
click at [889, 421] on li "₴" at bounding box center [919, 427] width 81 height 12
click at [829, 346] on div "Немає в наявності Опубліковано" at bounding box center [765, 326] width 161 height 56
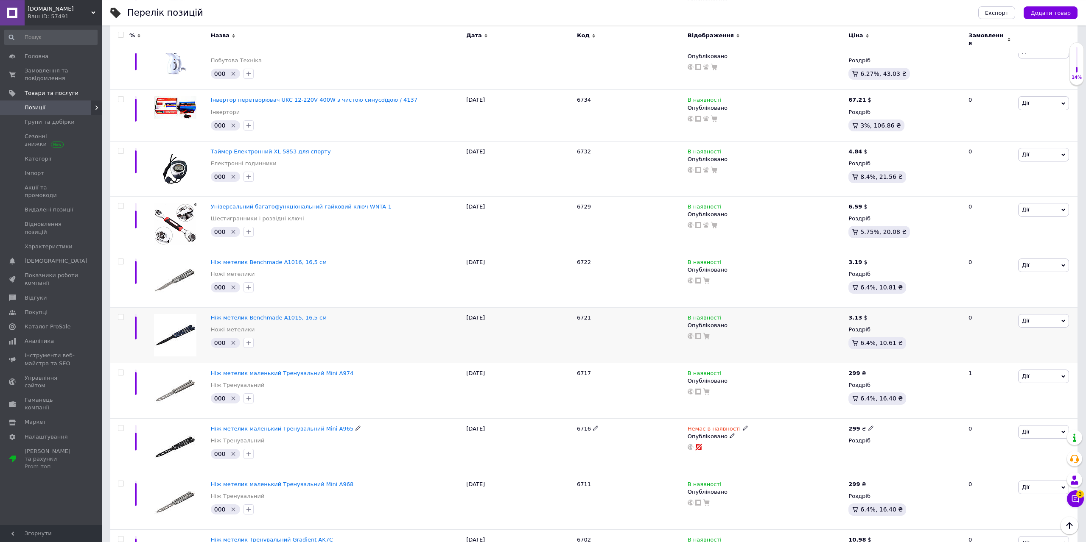
scroll to position [519, 0]
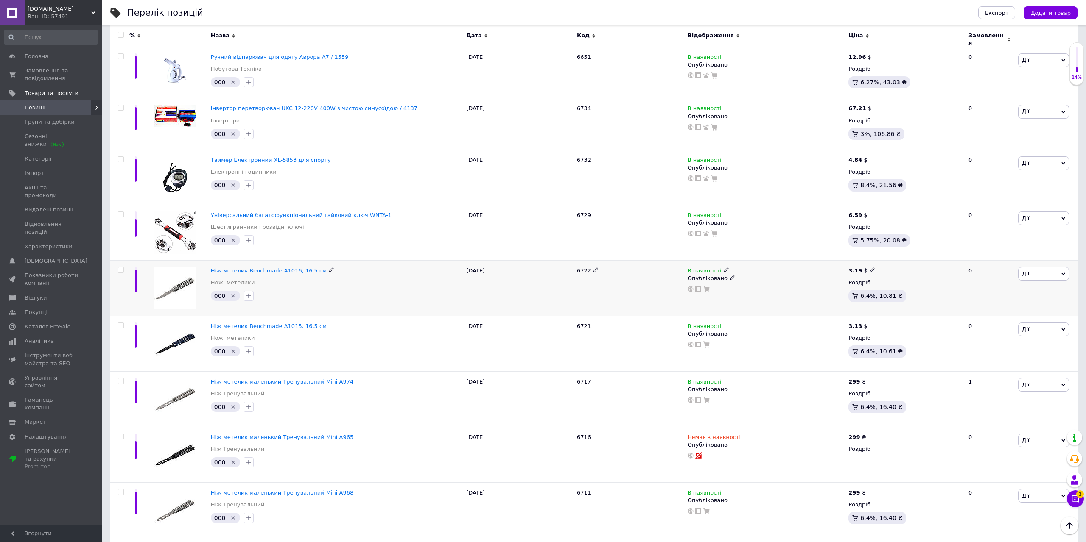
click at [271, 268] on span "Ніж метелик Benchmade A1016, 16,5 см" at bounding box center [269, 271] width 116 height 6
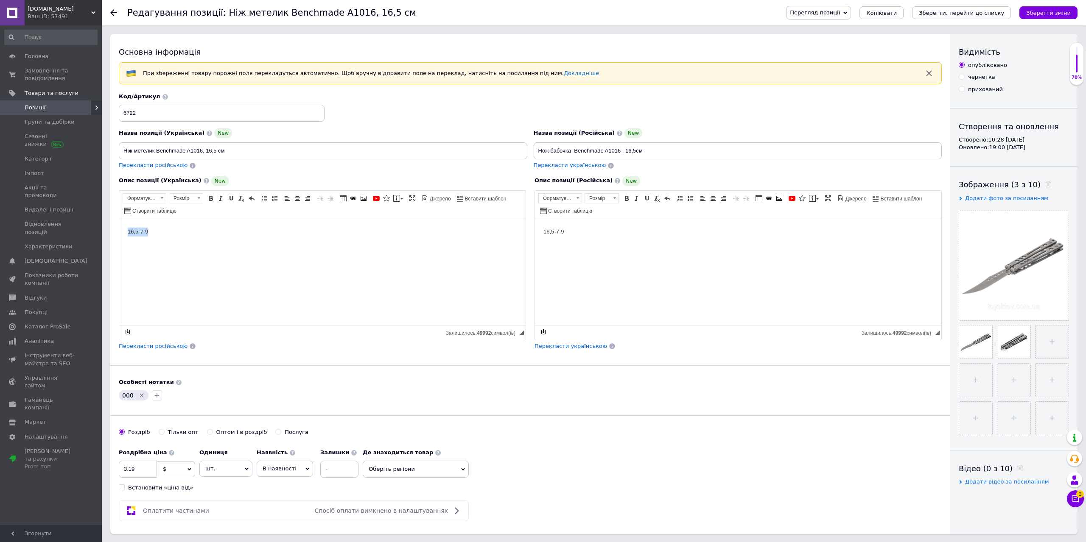
drag, startPoint x: 226, startPoint y: 240, endPoint x: 104, endPoint y: 251, distance: 121.8
click at [119, 251] on html "16,5-7-9" at bounding box center [322, 272] width 406 height 106
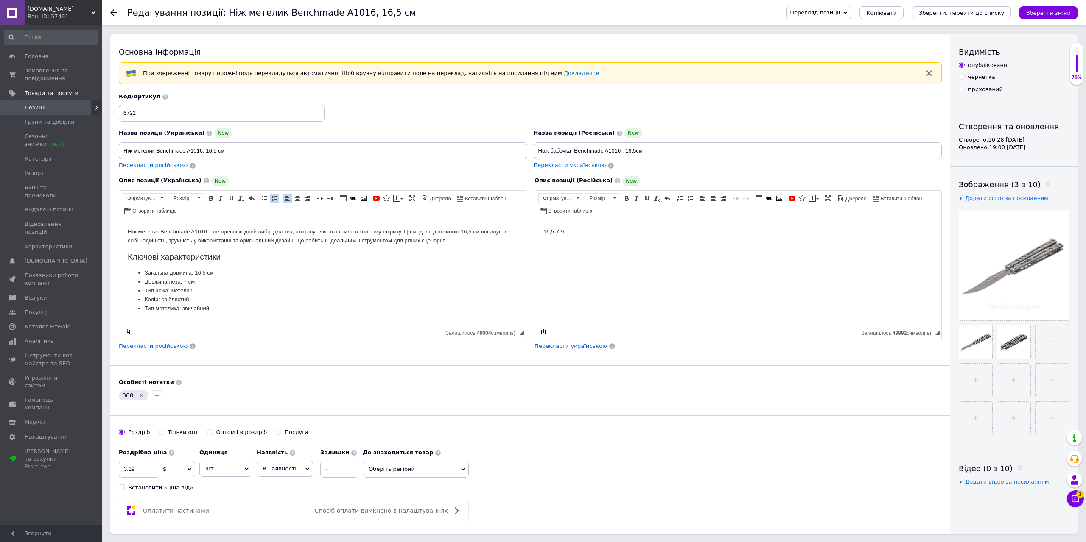
click at [148, 347] on span "Перекласти російською" at bounding box center [153, 346] width 69 height 6
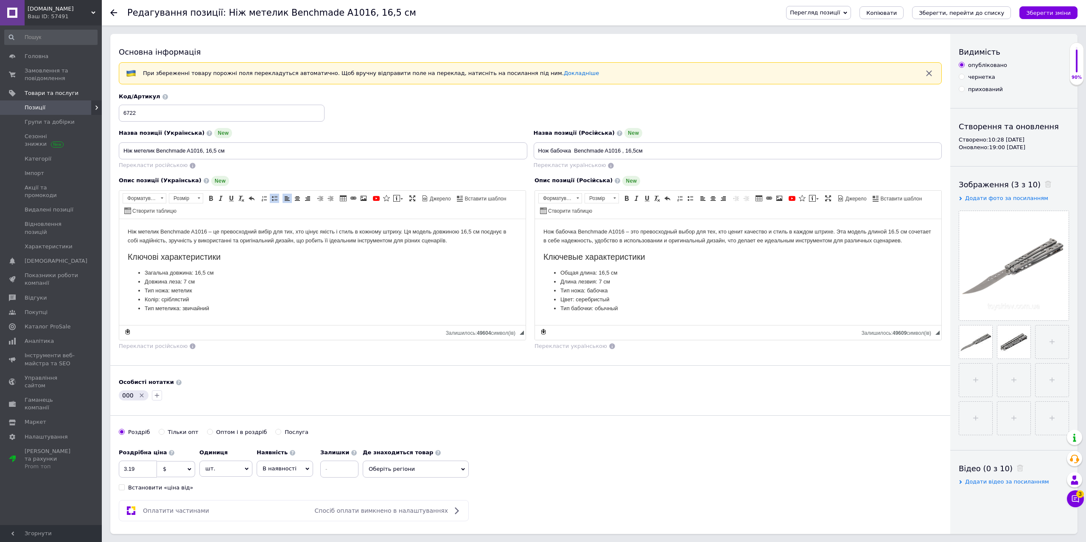
click at [140, 397] on icon "Видалити мітку" at bounding box center [141, 395] width 7 height 7
click at [181, 467] on span "$" at bounding box center [176, 469] width 38 height 16
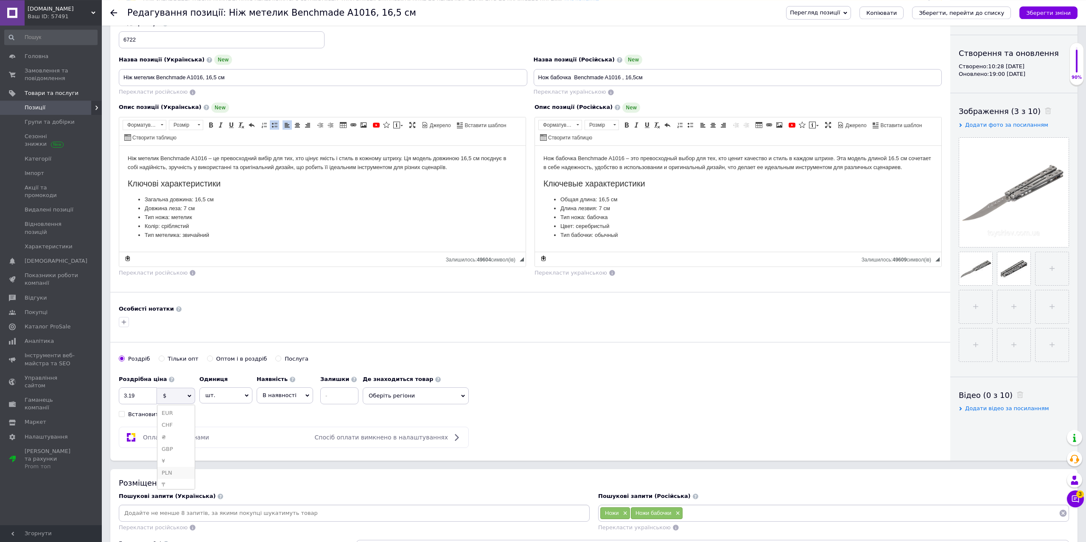
scroll to position [87, 0]
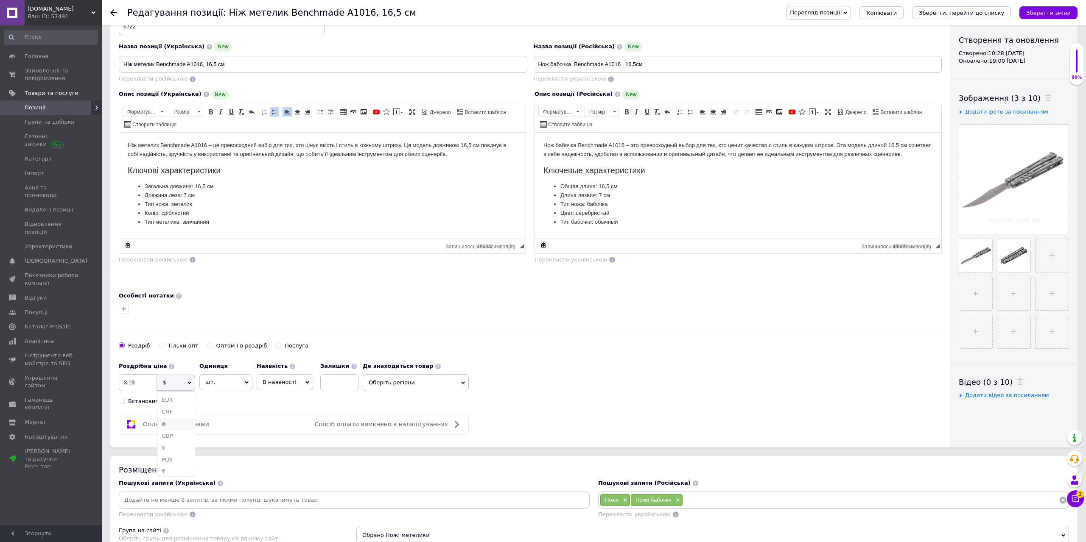
click at [163, 425] on li "₴" at bounding box center [175, 425] width 37 height 12
drag, startPoint x: 136, startPoint y: 384, endPoint x: 122, endPoint y: 385, distance: 13.7
click at [124, 385] on input "3.19" at bounding box center [138, 382] width 38 height 17
type input "199"
click at [558, 365] on div "Роздрібна ціна 199 ₴ $ EUR CHF GBP ¥ PLN ₸ MDL HUF KGS CNY TRY KRW lei Встанови…" at bounding box center [530, 381] width 823 height 47
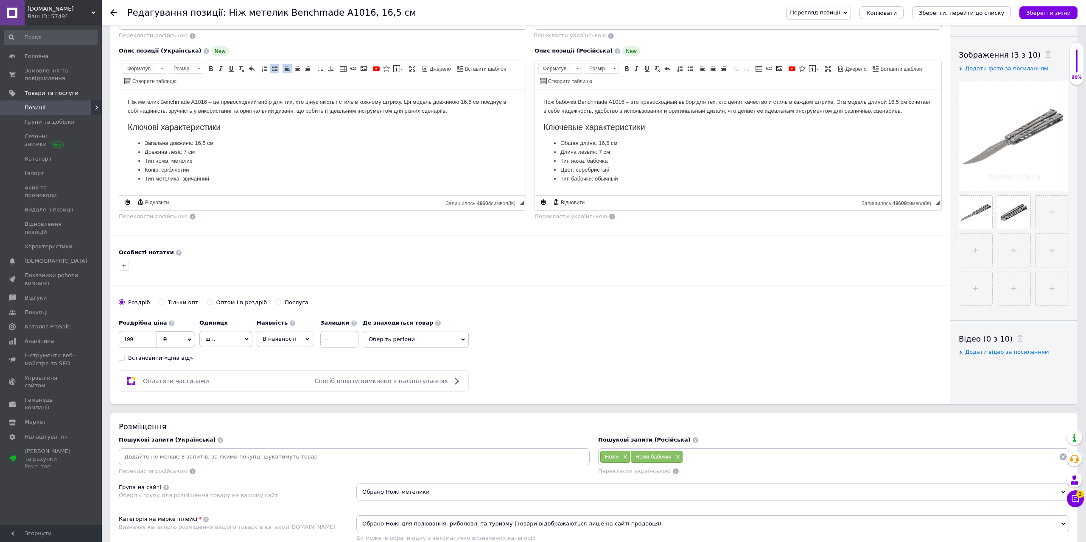
scroll to position [0, 0]
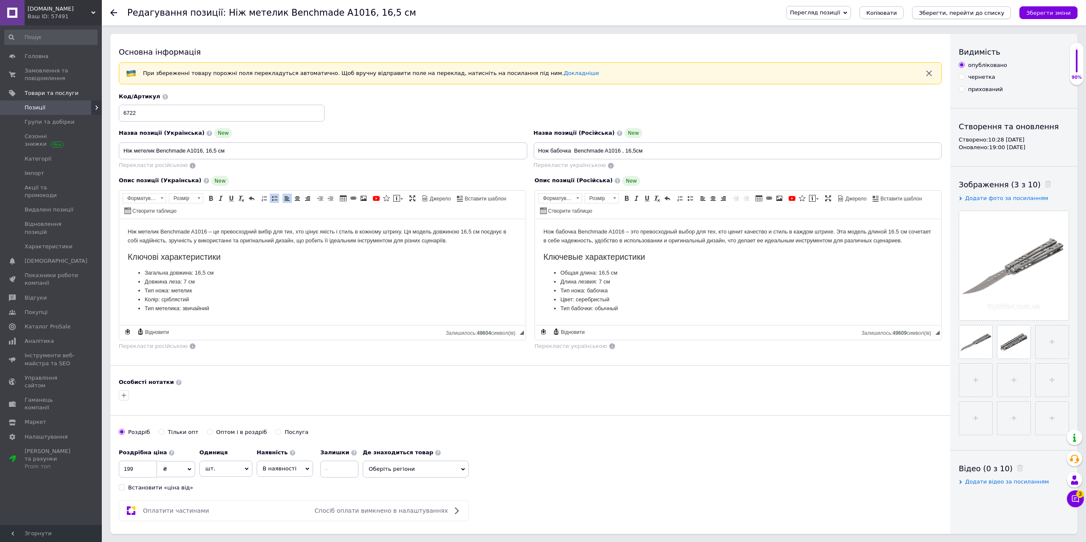
click at [971, 15] on icon "Зберегти, перейти до списку" at bounding box center [960, 13] width 85 height 6
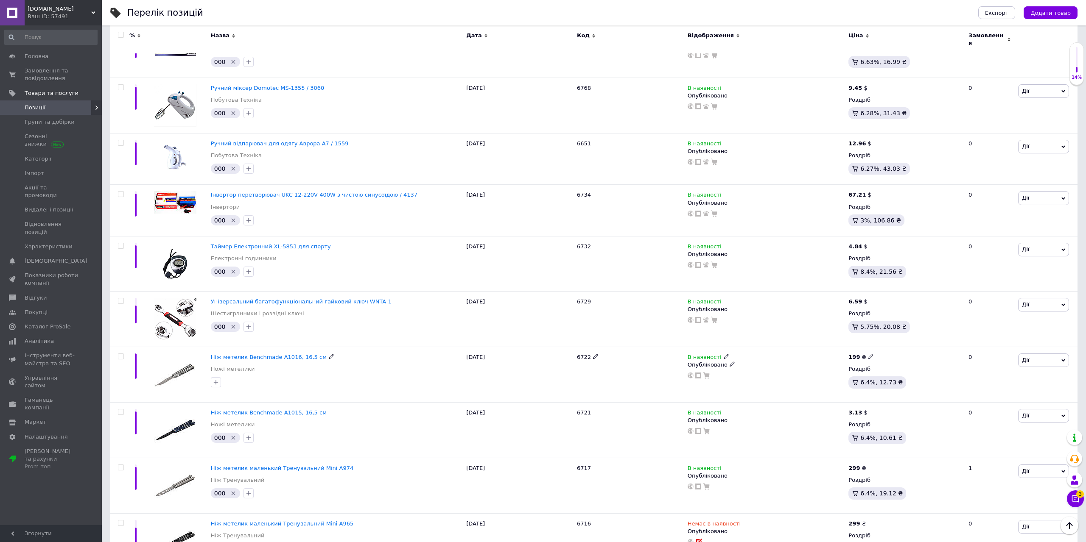
scroll to position [649, 0]
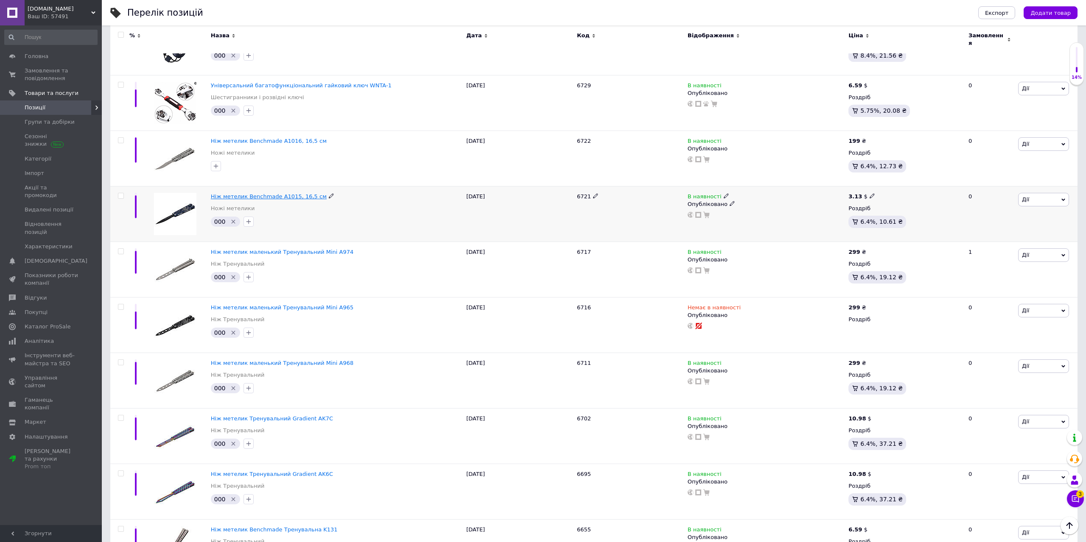
click at [289, 193] on span "Ніж метелик Benchmade A1015, 16,5 см" at bounding box center [269, 196] width 116 height 6
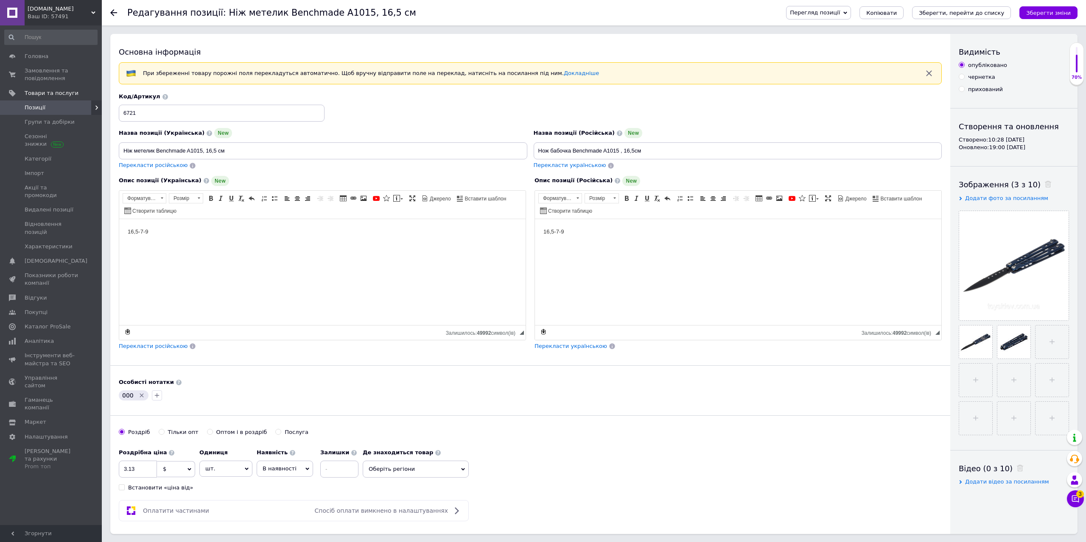
scroll to position [130, 0]
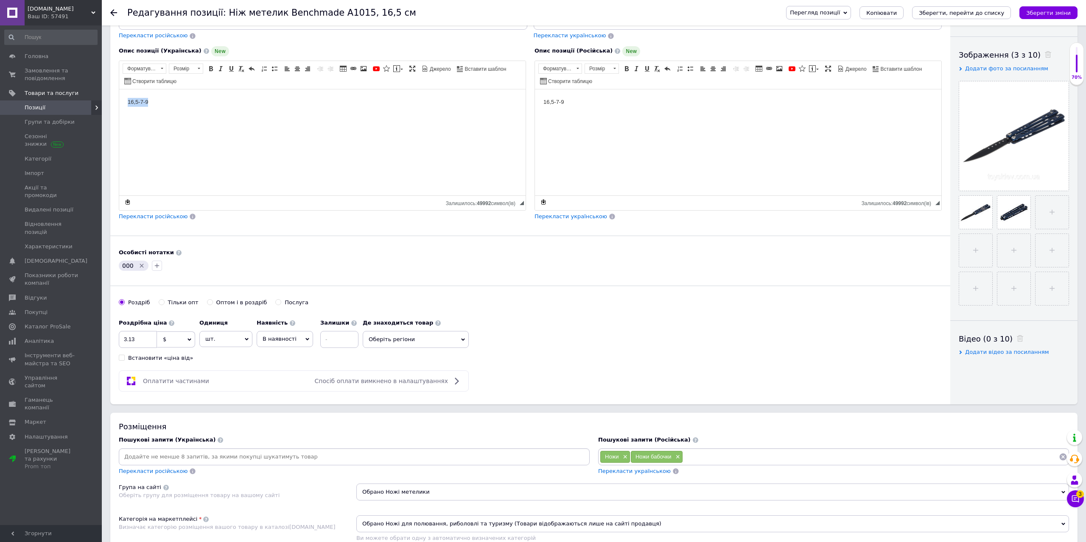
drag, startPoint x: 194, startPoint y: 105, endPoint x: 108, endPoint y: 111, distance: 85.9
click at [119, 111] on html "16,5-7-9" at bounding box center [322, 142] width 406 height 106
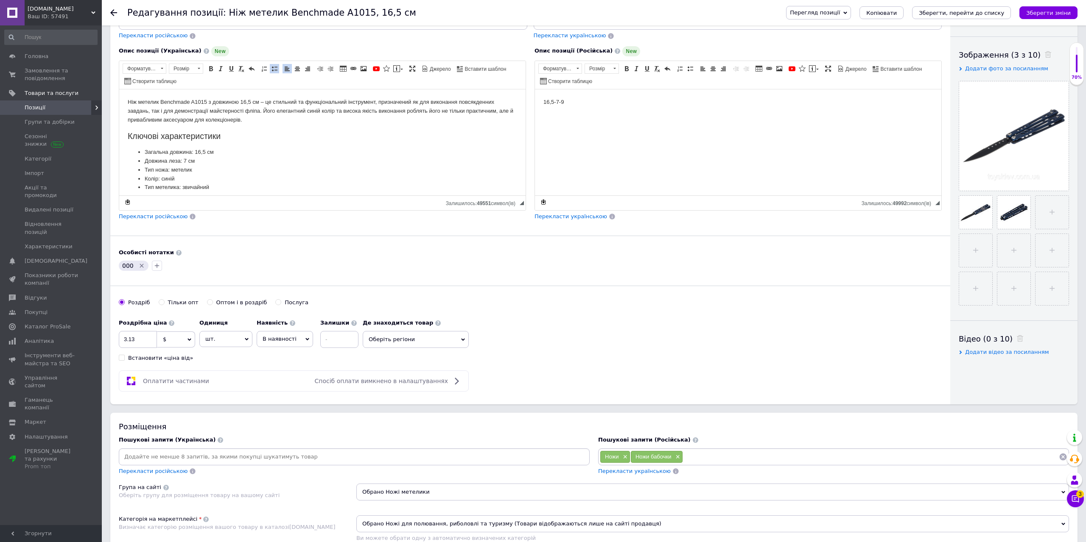
drag, startPoint x: 139, startPoint y: 268, endPoint x: 152, endPoint y: 300, distance: 35.0
click at [139, 267] on icon "Видалити мітку" at bounding box center [141, 265] width 7 height 7
click at [171, 342] on span "$" at bounding box center [176, 340] width 38 height 16
click at [166, 380] on li "₴" at bounding box center [175, 381] width 37 height 12
drag, startPoint x: 141, startPoint y: 341, endPoint x: 121, endPoint y: 341, distance: 20.4
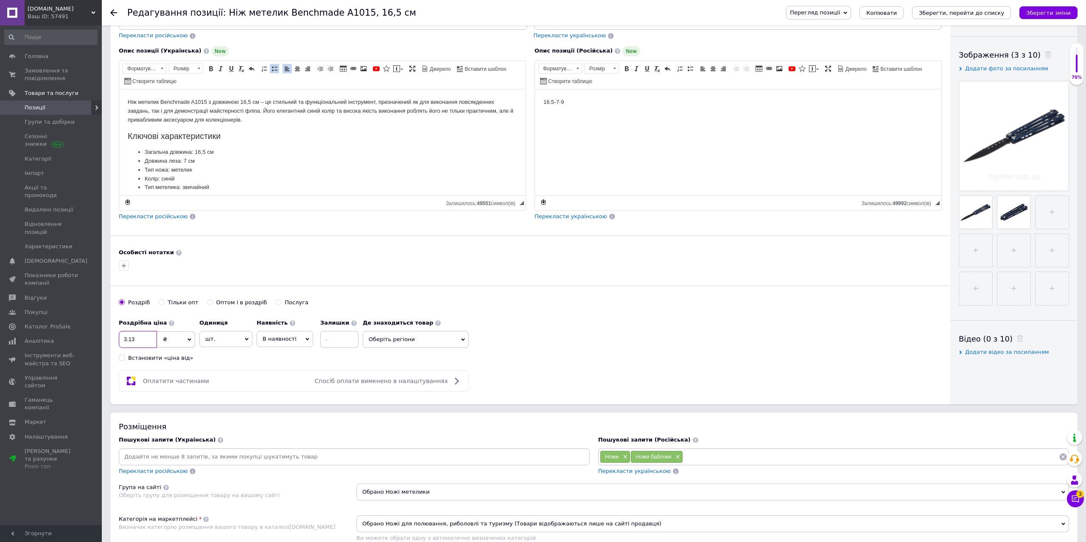
click at [121, 341] on input "3.13" at bounding box center [138, 339] width 38 height 17
type input "199"
click at [148, 218] on span "Перекласти російською" at bounding box center [153, 216] width 69 height 6
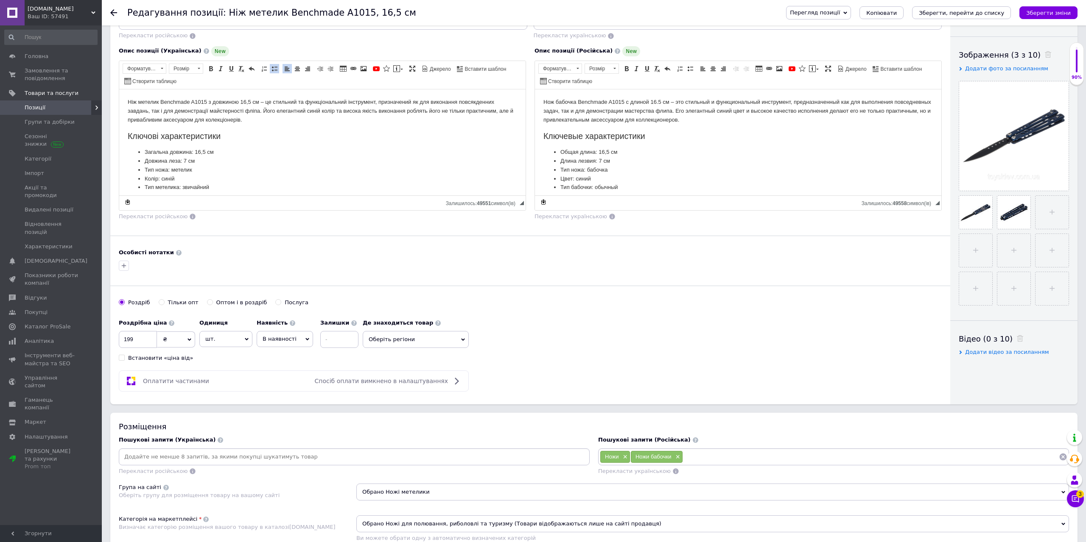
scroll to position [0, 0]
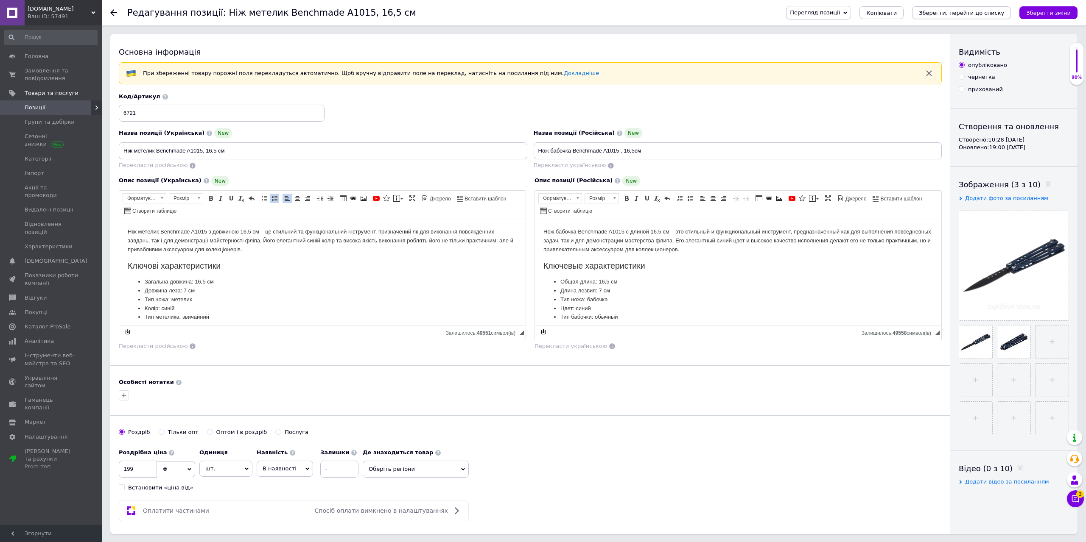
click at [965, 15] on icon "Зберегти, перейти до списку" at bounding box center [960, 13] width 85 height 6
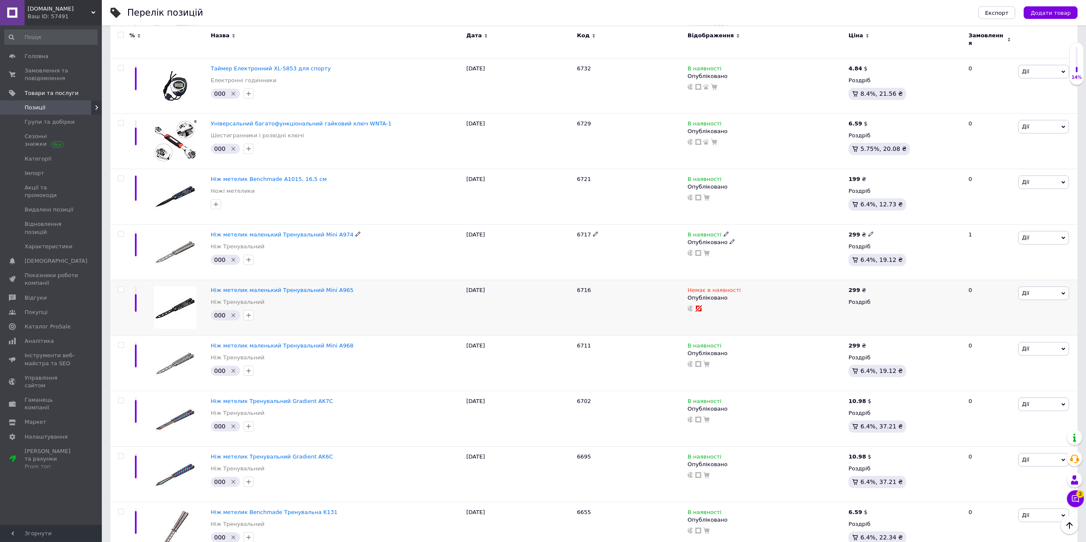
scroll to position [606, 0]
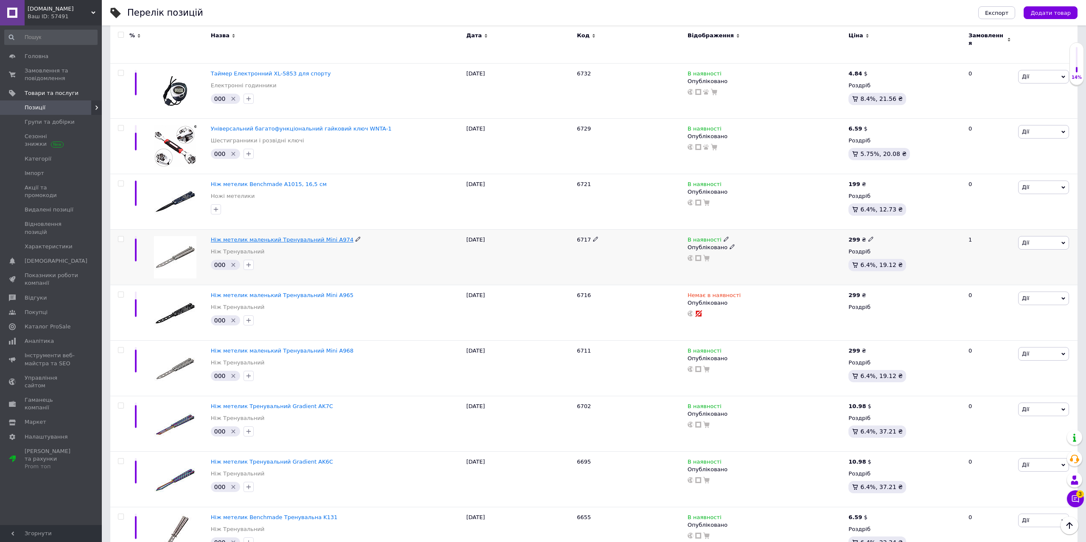
click at [318, 237] on span "Ніж метелик маленький Тренувальний Mini A974" at bounding box center [282, 240] width 143 height 6
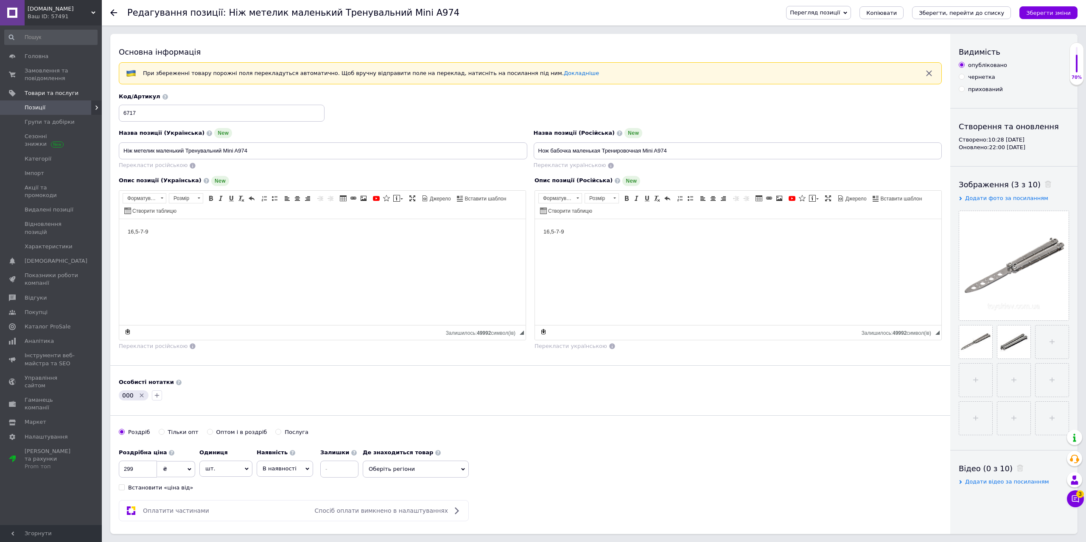
click at [140, 397] on icon "Видалити мітку" at bounding box center [141, 395] width 7 height 7
drag, startPoint x: 240, startPoint y: 219, endPoint x: 217, endPoint y: 230, distance: 25.6
click at [217, 227] on html "16,5-7-9" at bounding box center [322, 272] width 406 height 106
drag, startPoint x: 229, startPoint y: 243, endPoint x: 100, endPoint y: 248, distance: 129.9
click at [119, 248] on html "16,5-7-9" at bounding box center [322, 272] width 406 height 106
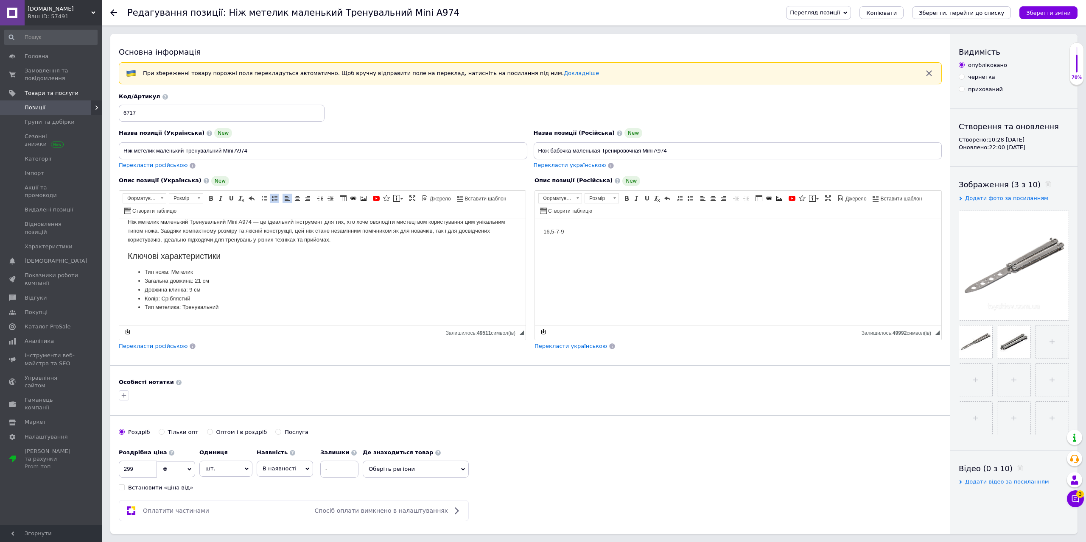
scroll to position [11, 0]
click at [158, 349] on span "Перекласти російською" at bounding box center [153, 346] width 69 height 6
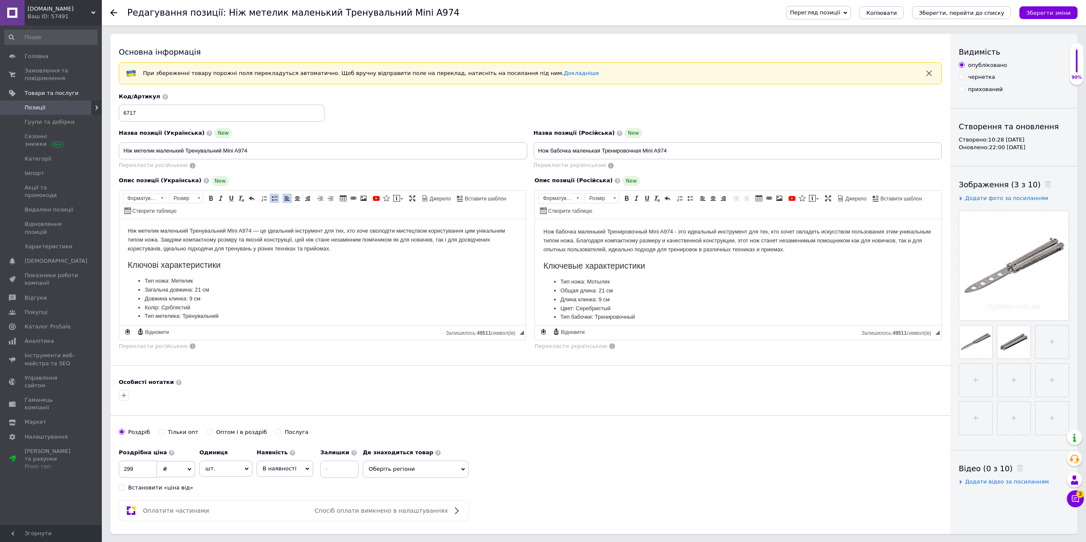
scroll to position [0, 0]
click at [952, 18] on button "Зберегти, перейти до списку" at bounding box center [961, 12] width 99 height 13
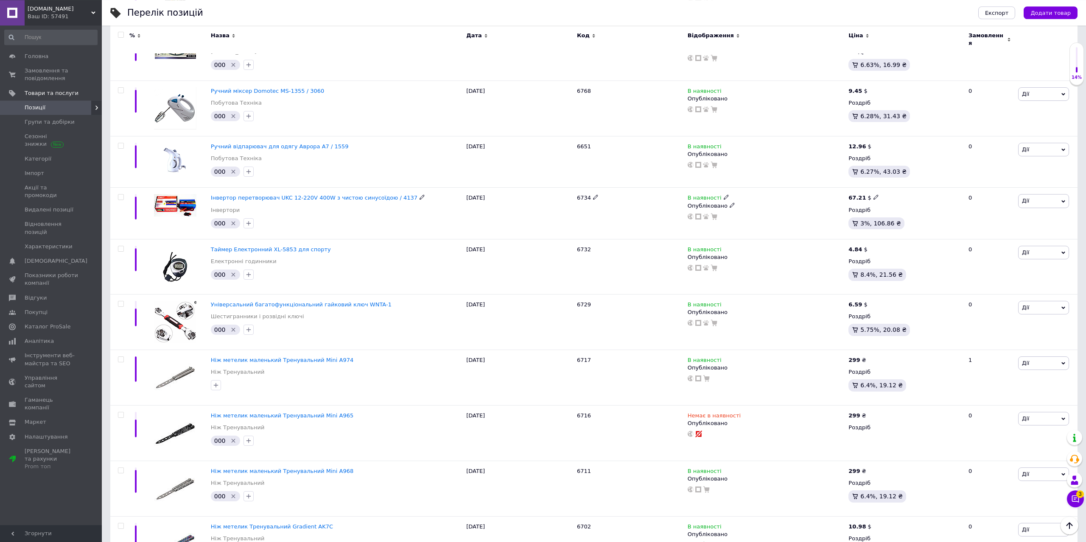
scroll to position [562, 0]
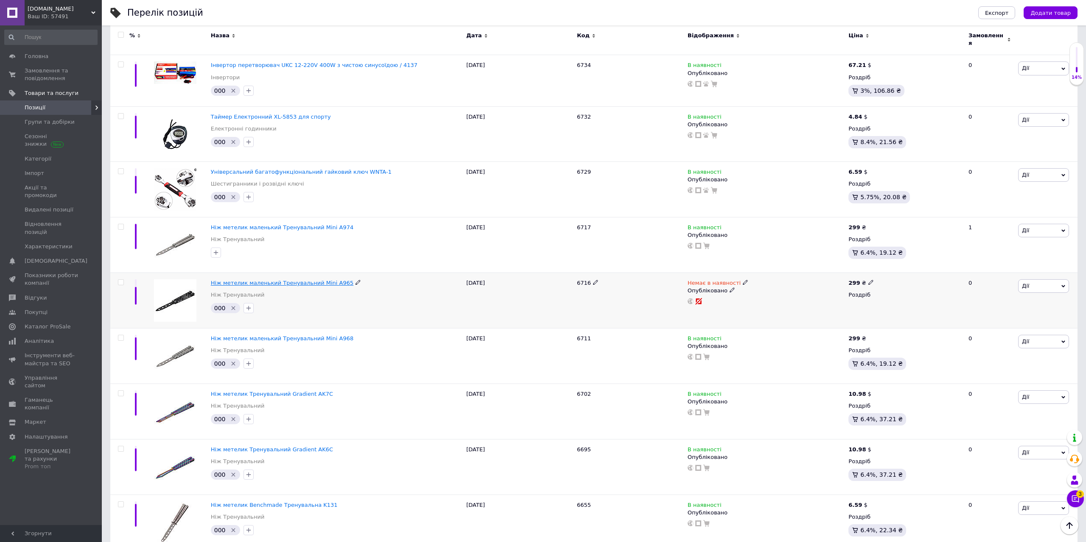
click at [263, 280] on span "Ніж метелик маленький Тренувальний Mini A965" at bounding box center [282, 283] width 143 height 6
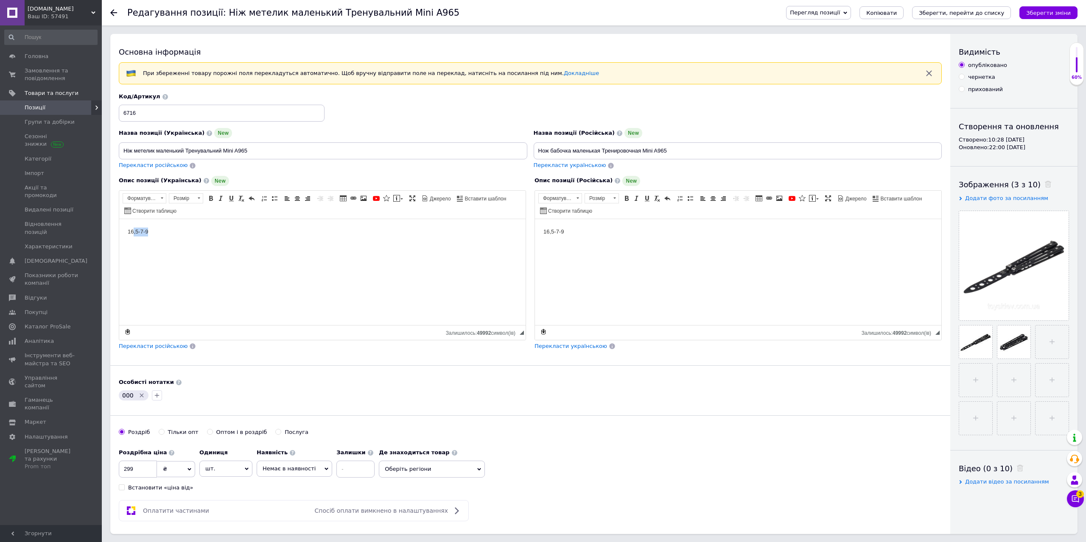
drag, startPoint x: 172, startPoint y: 232, endPoint x: 122, endPoint y: 235, distance: 50.1
click at [132, 235] on body "16,5-7-9" at bounding box center [322, 231] width 389 height 9
click at [260, 255] on html "16,5-7-9" at bounding box center [322, 272] width 406 height 106
drag, startPoint x: 193, startPoint y: 242, endPoint x: 108, endPoint y: 246, distance: 84.9
click at [119, 246] on html "16,5-7-9" at bounding box center [322, 272] width 406 height 106
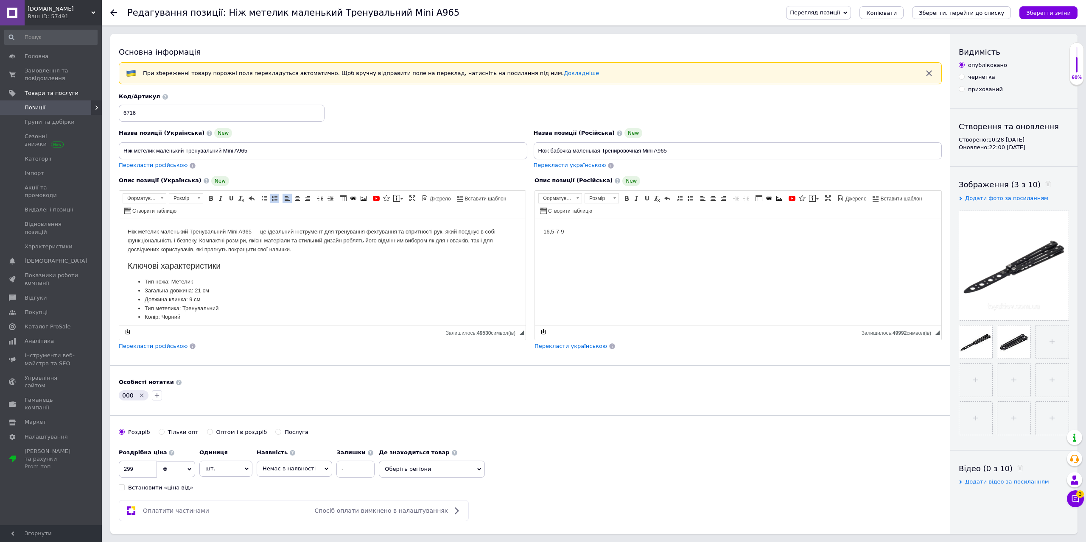
scroll to position [11, 0]
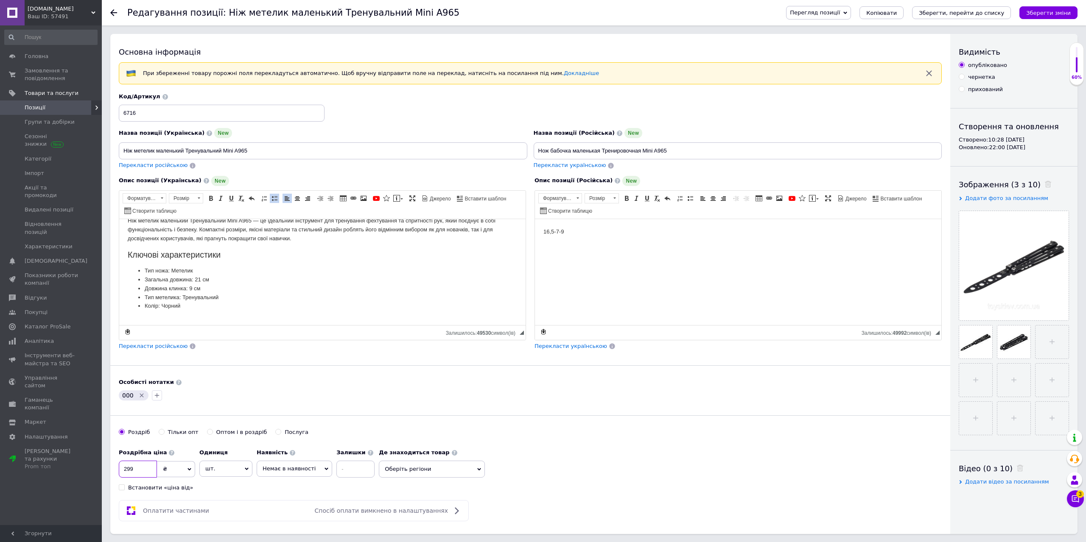
drag, startPoint x: 132, startPoint y: 468, endPoint x: 129, endPoint y: 476, distance: 8.6
click at [129, 469] on input "299" at bounding box center [138, 469] width 38 height 17
type input "259"
click at [140, 394] on icon "Видалити мітку" at bounding box center [141, 395] width 7 height 7
click at [159, 344] on span "Перекласти російською" at bounding box center [153, 346] width 69 height 6
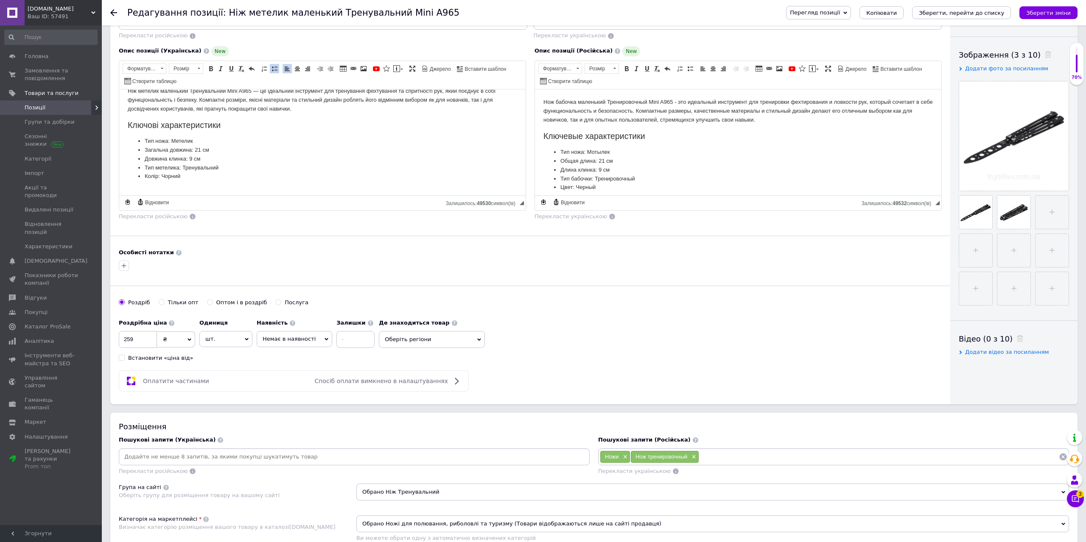
scroll to position [0, 0]
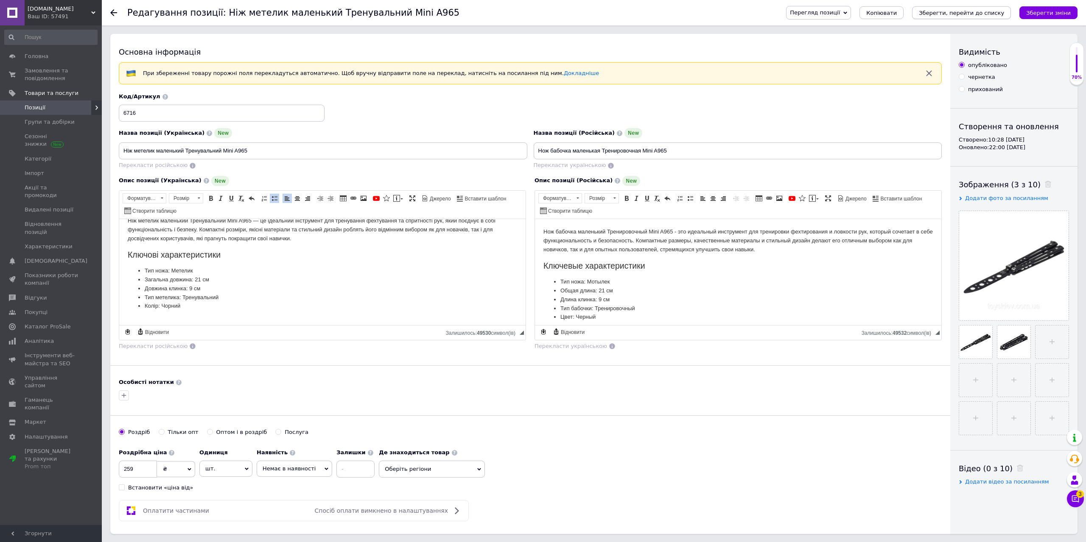
click at [947, 11] on icon "Зберегти, перейти до списку" at bounding box center [960, 13] width 85 height 6
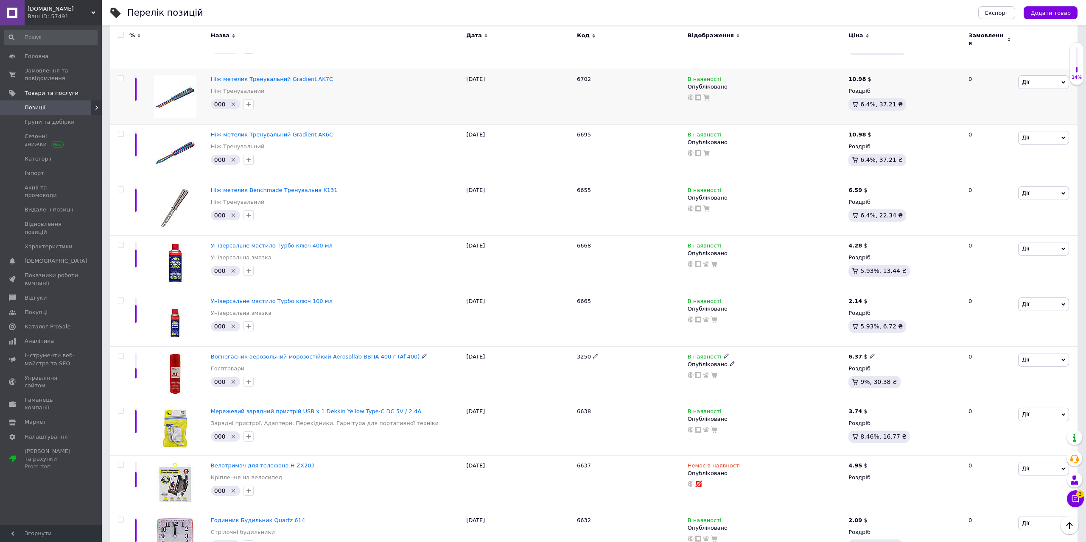
scroll to position [606, 0]
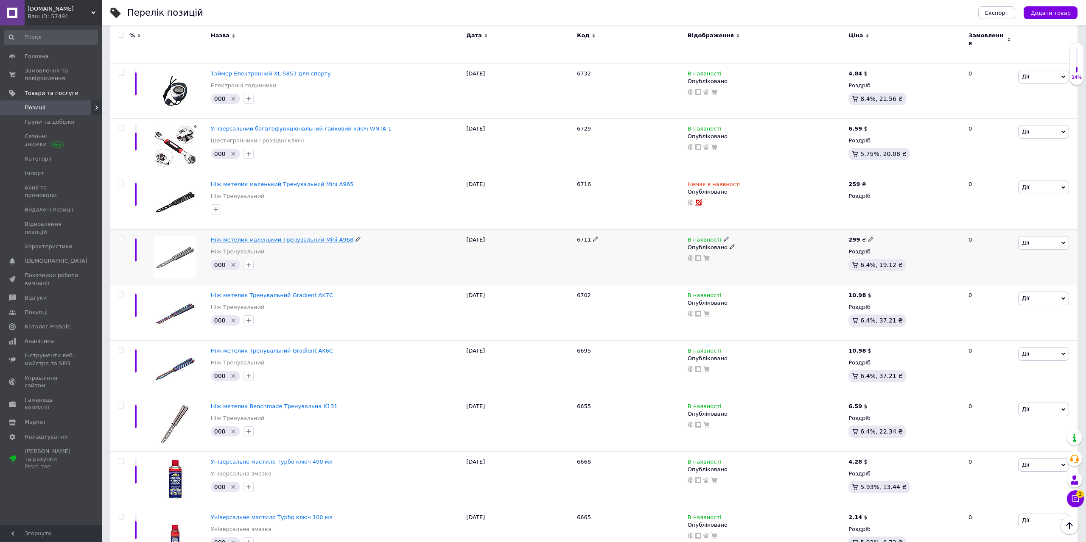
click at [286, 237] on span "Ніж метелик маленький Тренувальний Mini A968" at bounding box center [282, 240] width 143 height 6
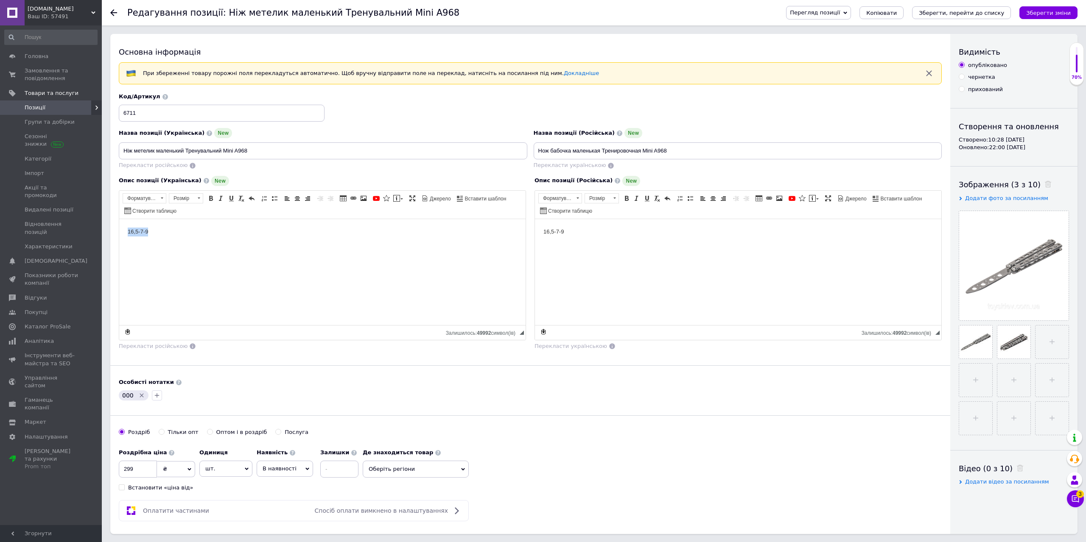
drag, startPoint x: 219, startPoint y: 240, endPoint x: 110, endPoint y: 242, distance: 109.0
click at [119, 242] on html "16,5-7-9" at bounding box center [322, 272] width 406 height 106
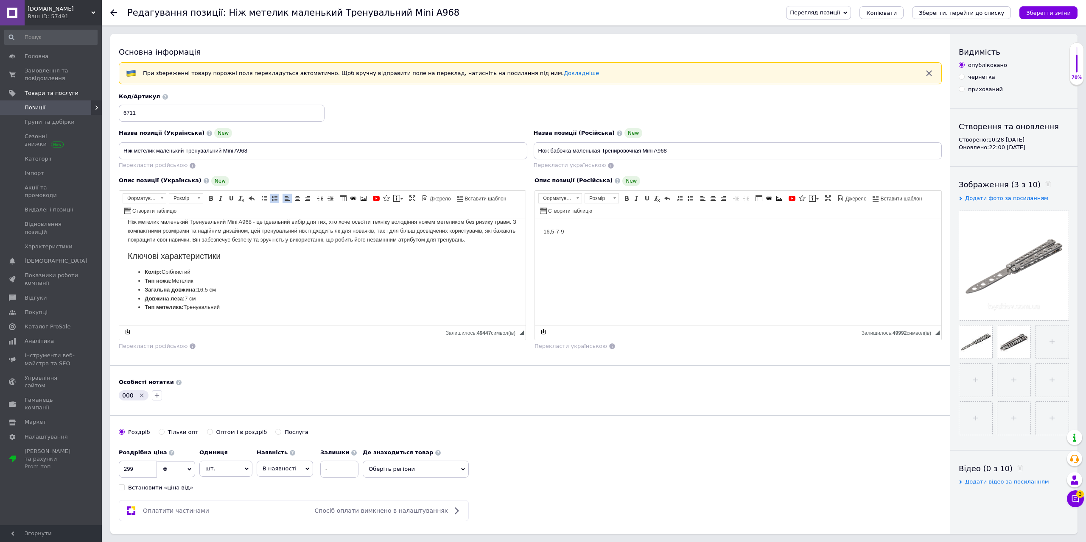
scroll to position [11, 0]
click at [145, 349] on span "Перекласти російською" at bounding box center [153, 346] width 69 height 6
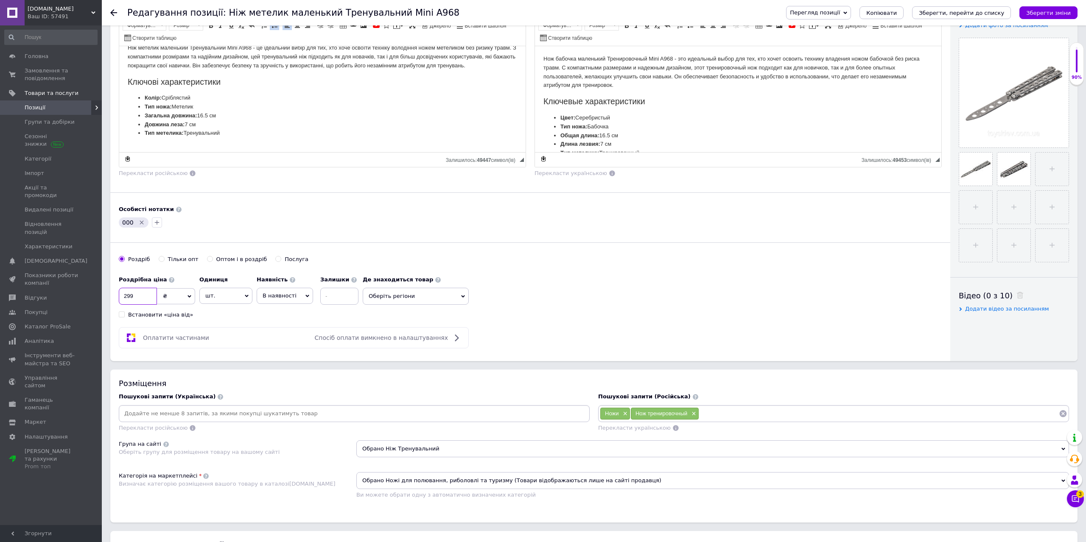
drag, startPoint x: 128, startPoint y: 298, endPoint x: 162, endPoint y: 304, distance: 33.9
click at [154, 305] on input "299" at bounding box center [138, 296] width 38 height 17
type input "259"
click at [140, 222] on icon "Видалити мітку" at bounding box center [141, 222] width 7 height 7
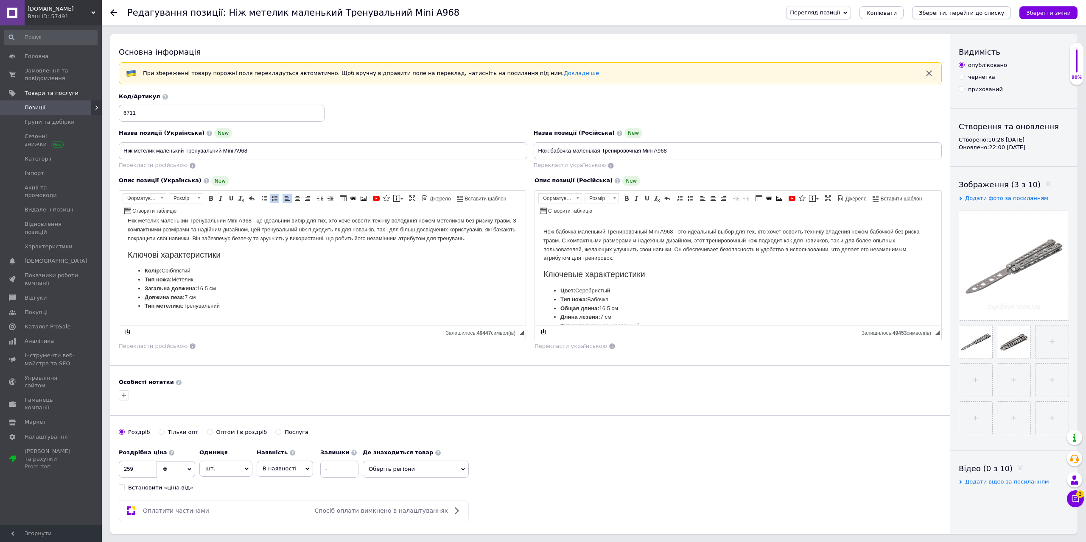
click at [953, 17] on button "Зберегти, перейти до списку" at bounding box center [961, 12] width 99 height 13
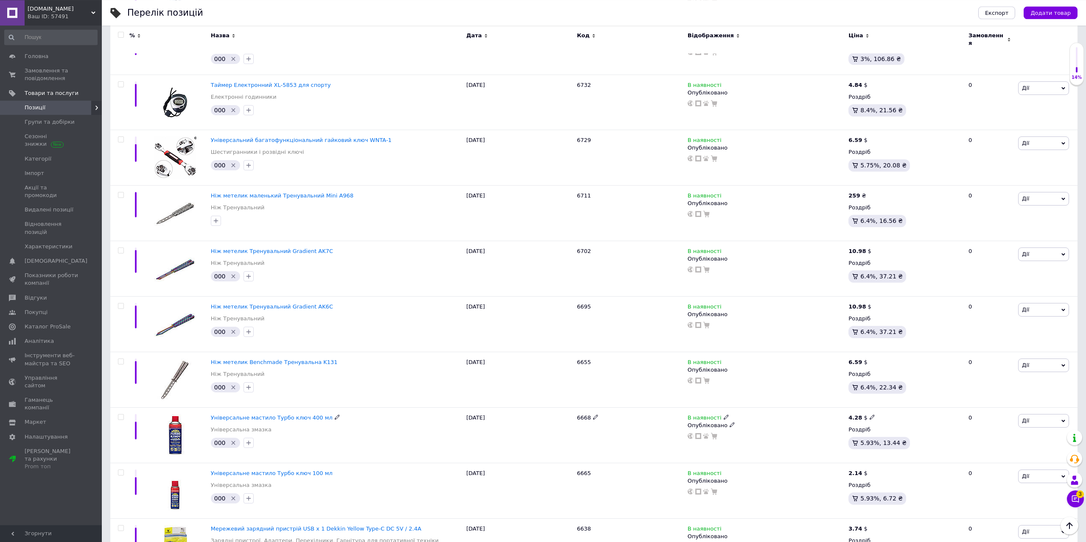
scroll to position [562, 0]
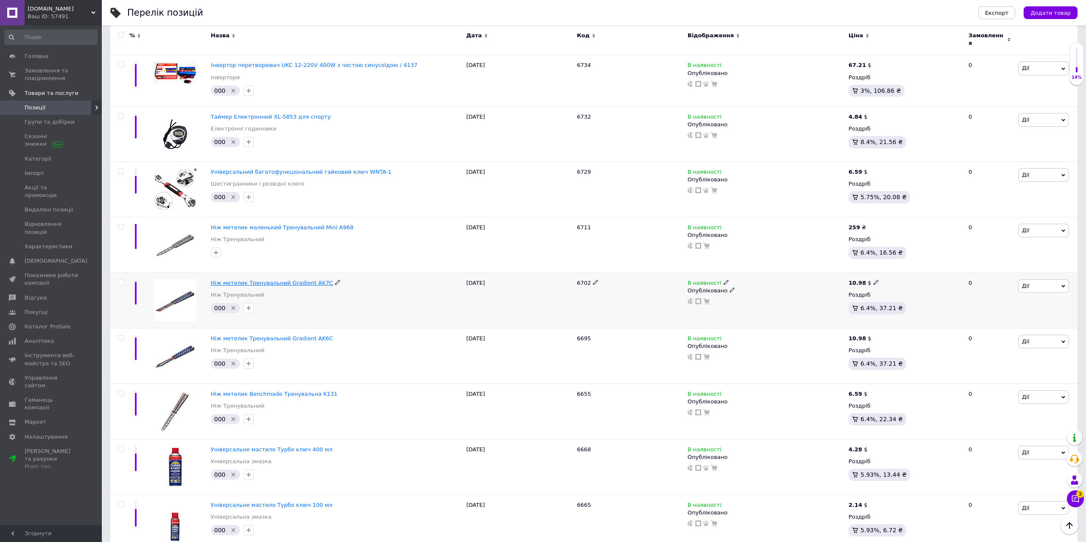
click at [298, 280] on span "Ніж метелик Тренувальний Gradient AK7C" at bounding box center [272, 283] width 122 height 6
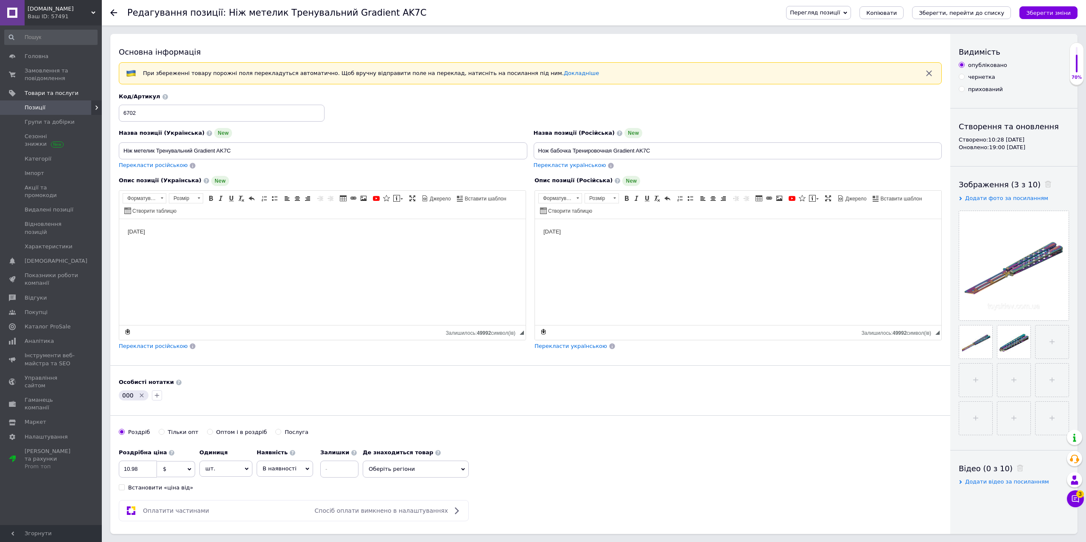
drag, startPoint x: 204, startPoint y: 237, endPoint x: 106, endPoint y: 246, distance: 98.3
click at [119, 246] on html "[DATE]" at bounding box center [322, 272] width 406 height 106
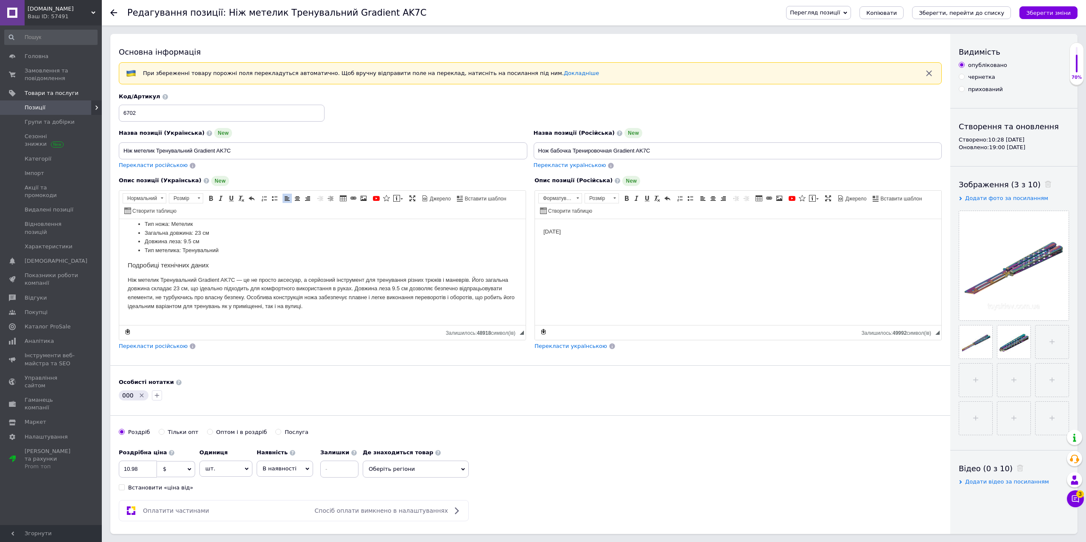
scroll to position [76, 0]
click at [140, 395] on icon "Видалити мітку" at bounding box center [142, 396] width 4 height 4
click at [182, 471] on span "$" at bounding box center [176, 469] width 38 height 16
click at [169, 507] on li "₴" at bounding box center [175, 511] width 37 height 12
drag, startPoint x: 145, startPoint y: 474, endPoint x: 123, endPoint y: 474, distance: 21.6
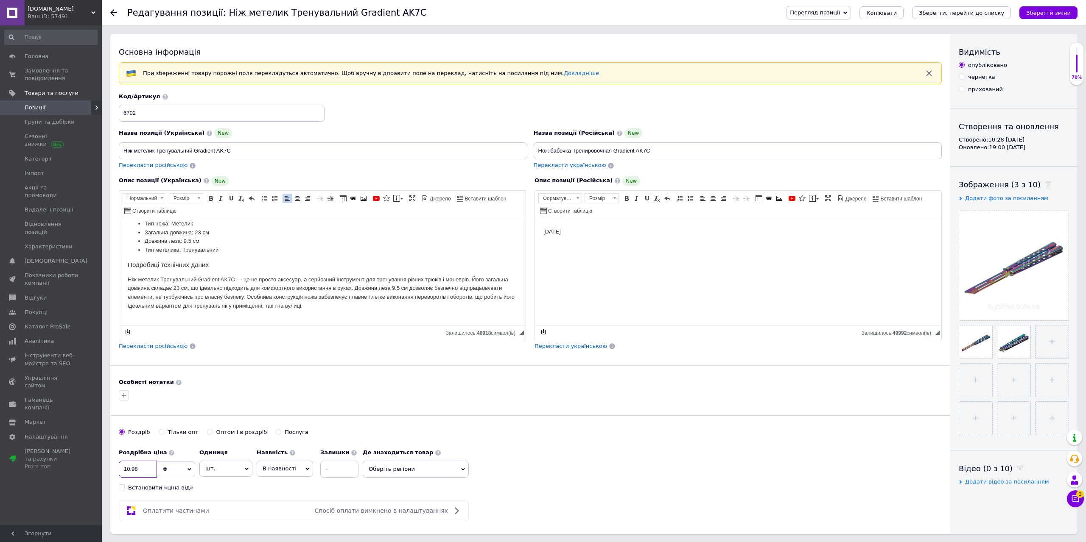
click at [123, 474] on input "10.98" at bounding box center [138, 469] width 38 height 17
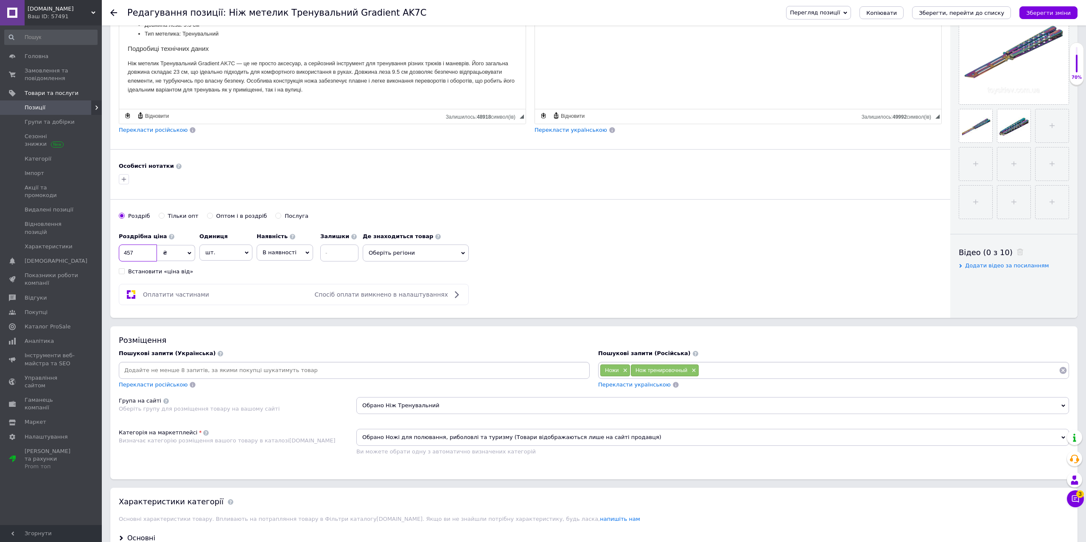
type input "457"
click at [162, 133] on span "Перекласти російською" at bounding box center [153, 130] width 69 height 6
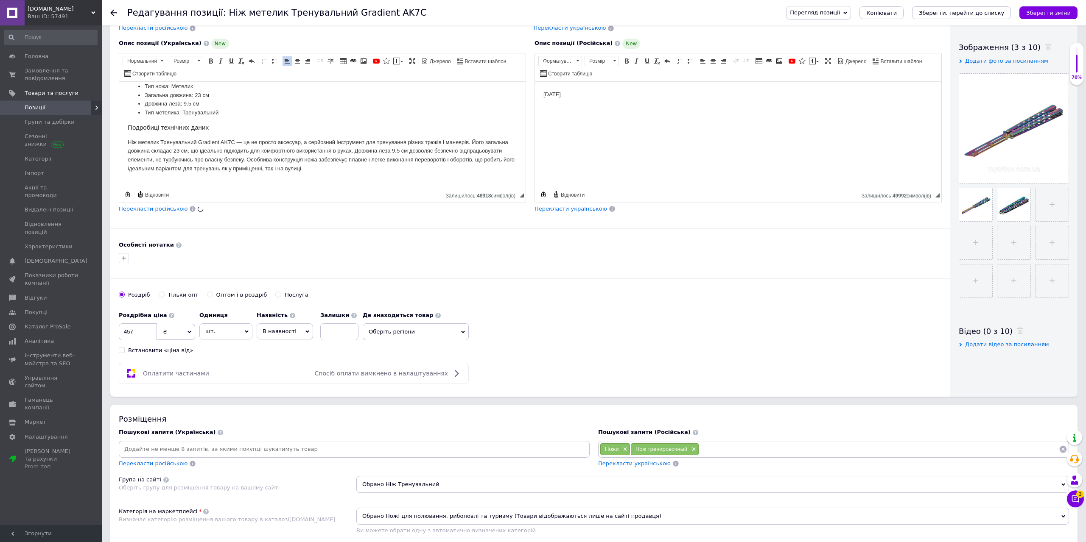
scroll to position [0, 0]
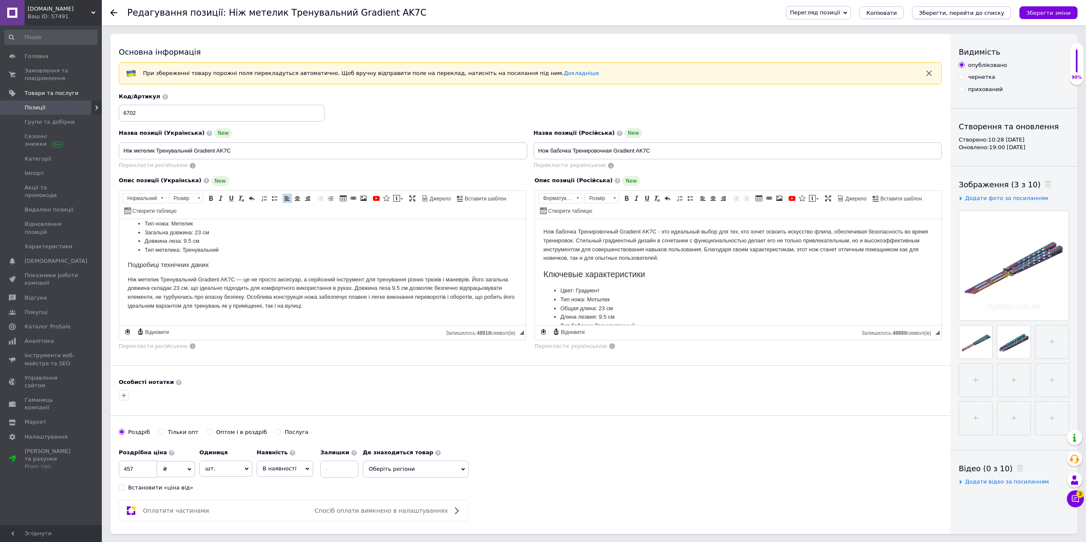
drag, startPoint x: 989, startPoint y: 13, endPoint x: 984, endPoint y: 16, distance: 5.3
click at [988, 13] on icon "Зберегти, перейти до списку" at bounding box center [960, 13] width 85 height 6
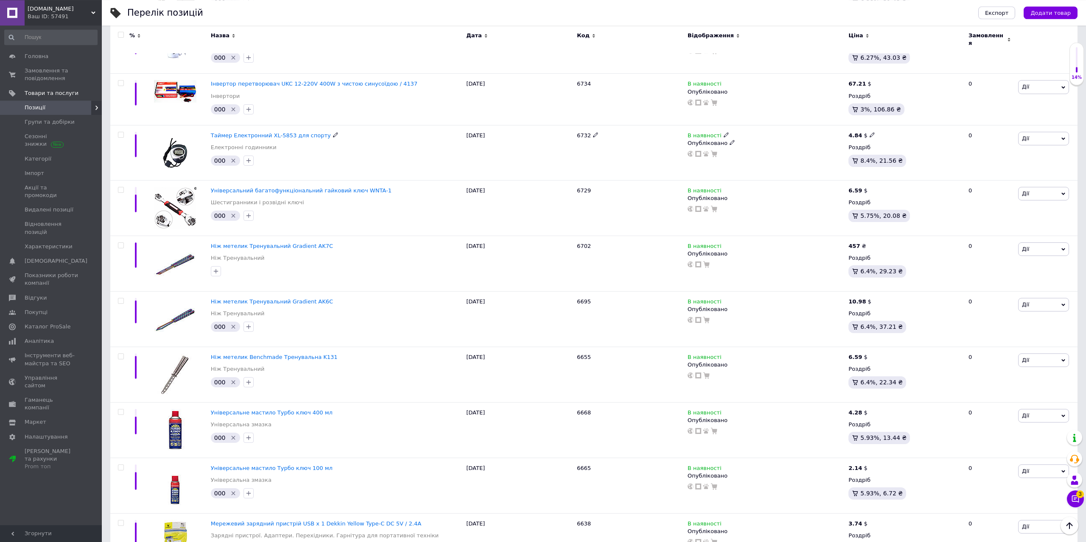
scroll to position [562, 0]
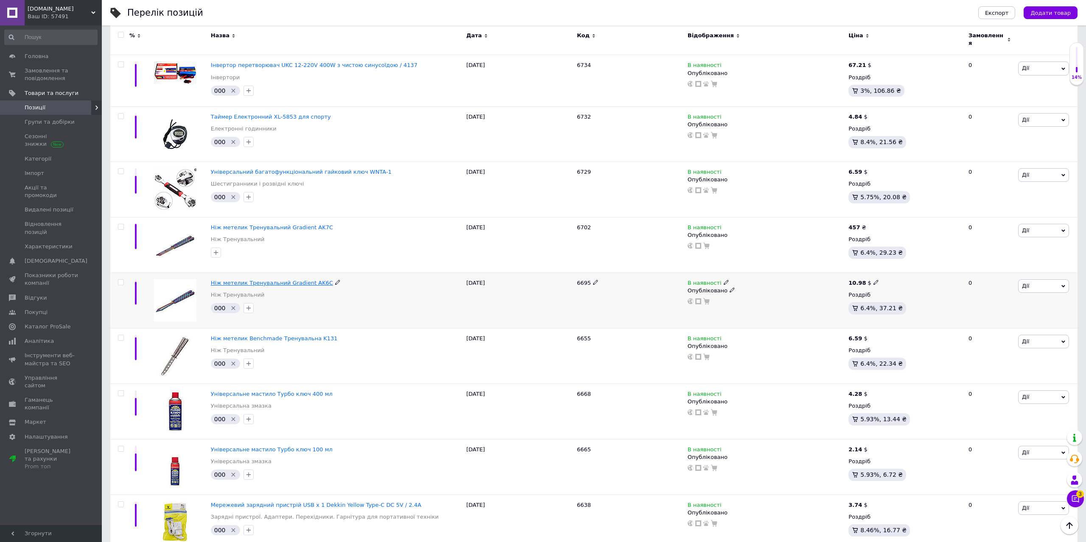
click at [277, 280] on span "Ніж метелик Тренувальний Gradient AK6C" at bounding box center [272, 283] width 122 height 6
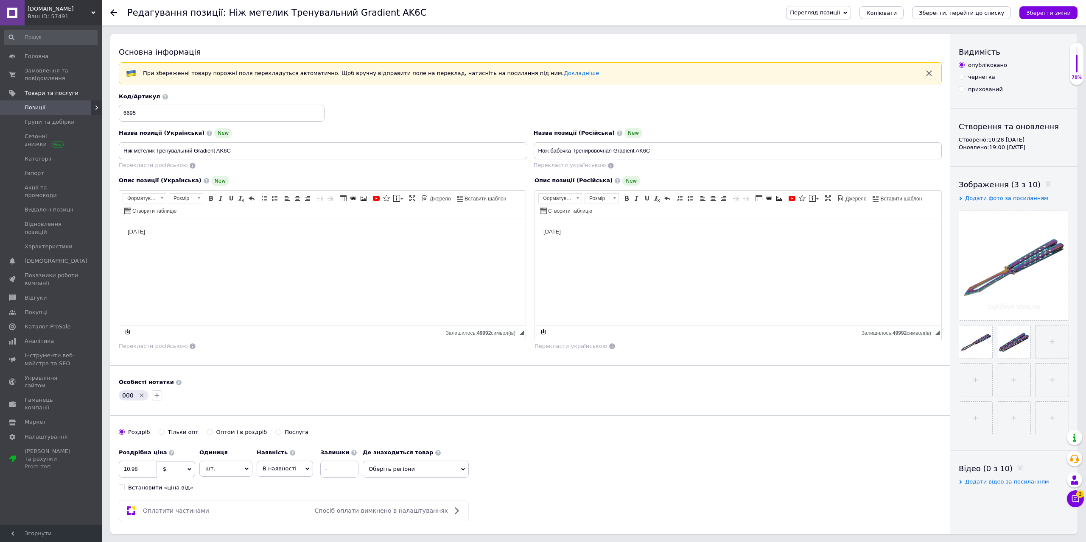
drag, startPoint x: 208, startPoint y: 235, endPoint x: 106, endPoint y: 243, distance: 102.5
click at [119, 243] on html "[DATE]" at bounding box center [322, 272] width 406 height 106
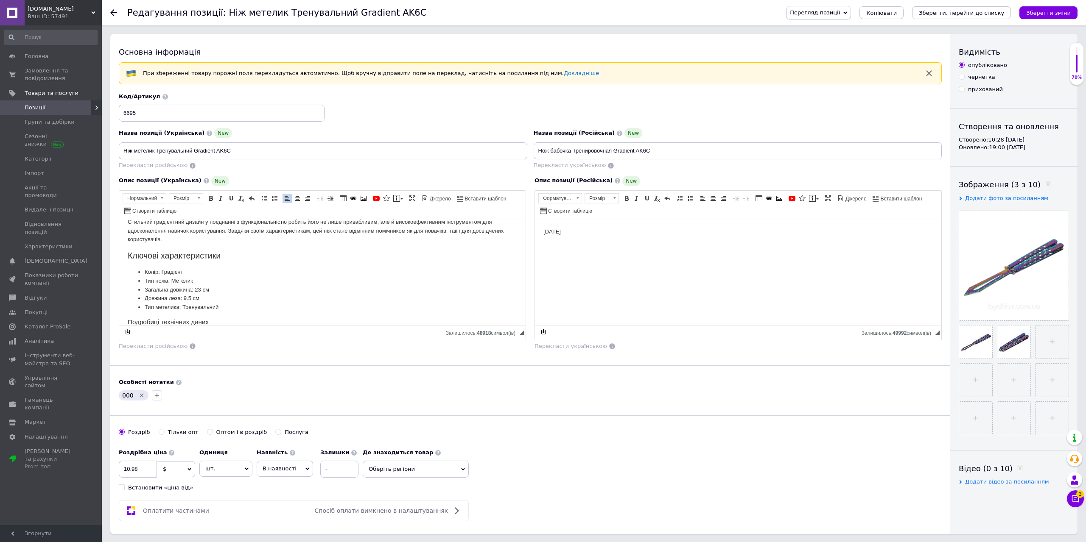
scroll to position [17, 0]
click at [139, 396] on icon "Видалити мітку" at bounding box center [141, 395] width 7 height 7
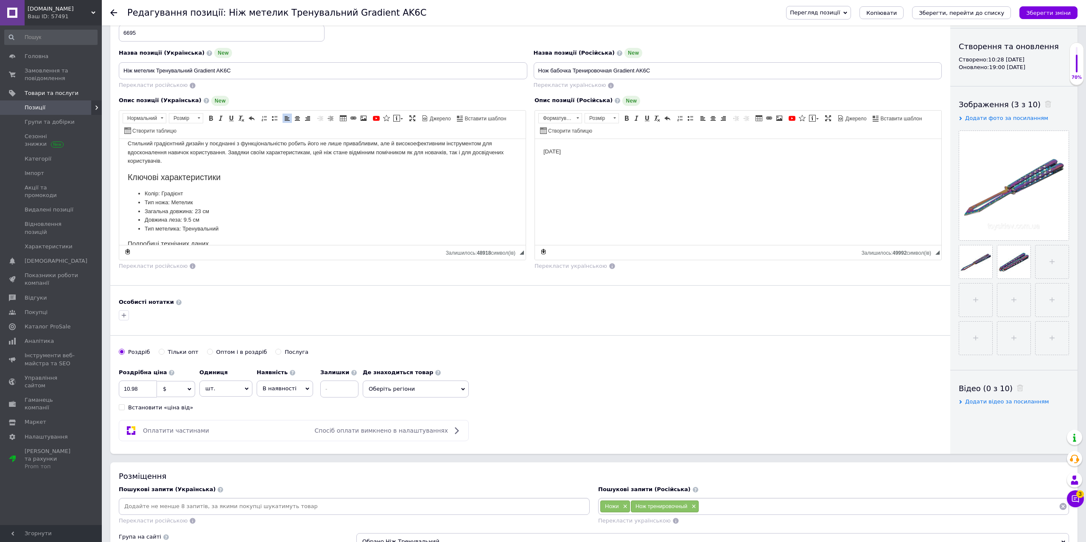
scroll to position [87, 0]
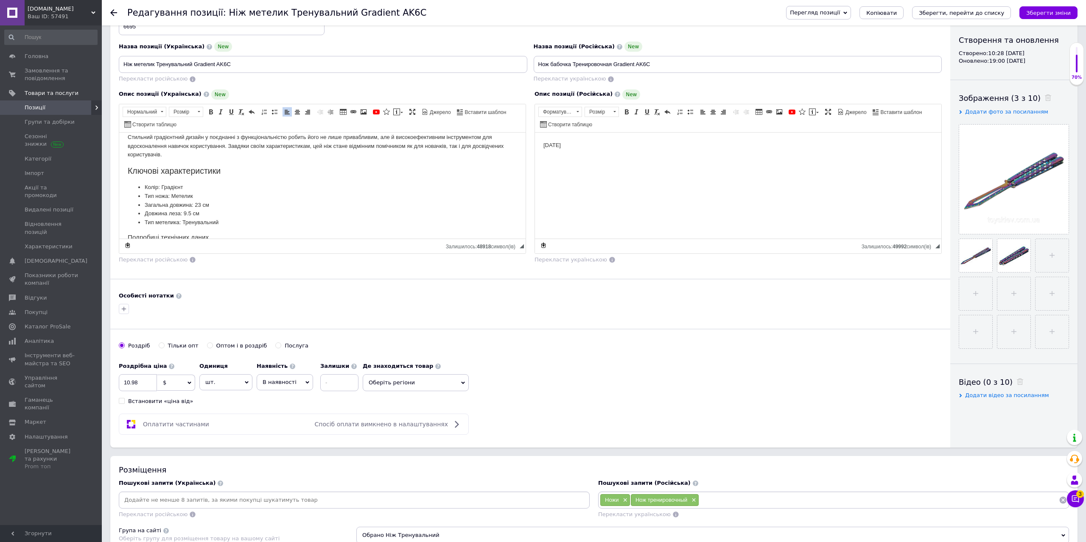
click at [174, 382] on span "$" at bounding box center [176, 383] width 38 height 16
click at [164, 423] on li "₴" at bounding box center [175, 425] width 37 height 12
drag, startPoint x: 148, startPoint y: 381, endPoint x: 128, endPoint y: 389, distance: 21.5
click at [131, 388] on input "10.98" at bounding box center [138, 382] width 38 height 17
type input "1"
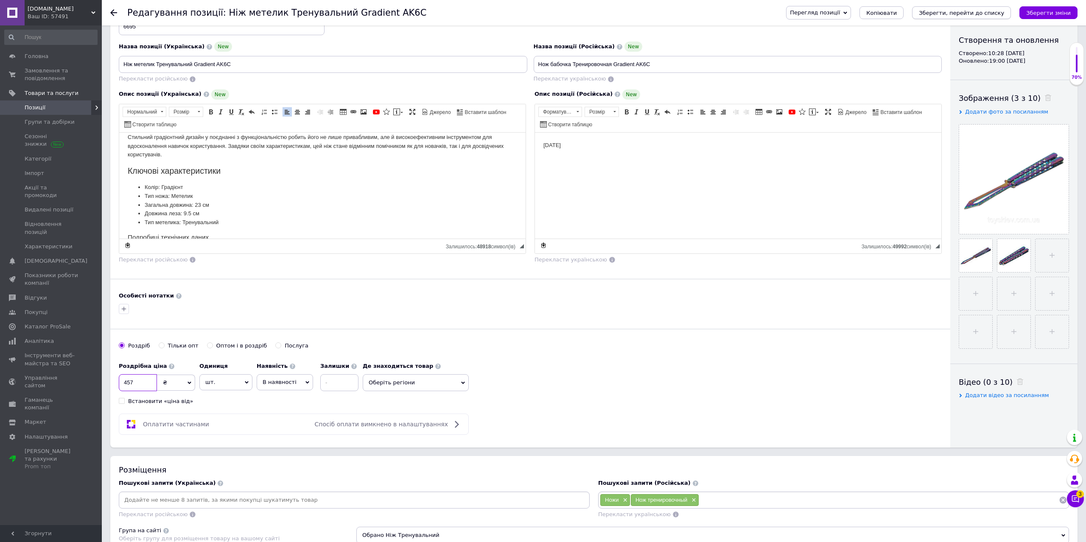
type input "457"
click at [968, 14] on icon "Зберегти, перейти до списку" at bounding box center [960, 13] width 85 height 6
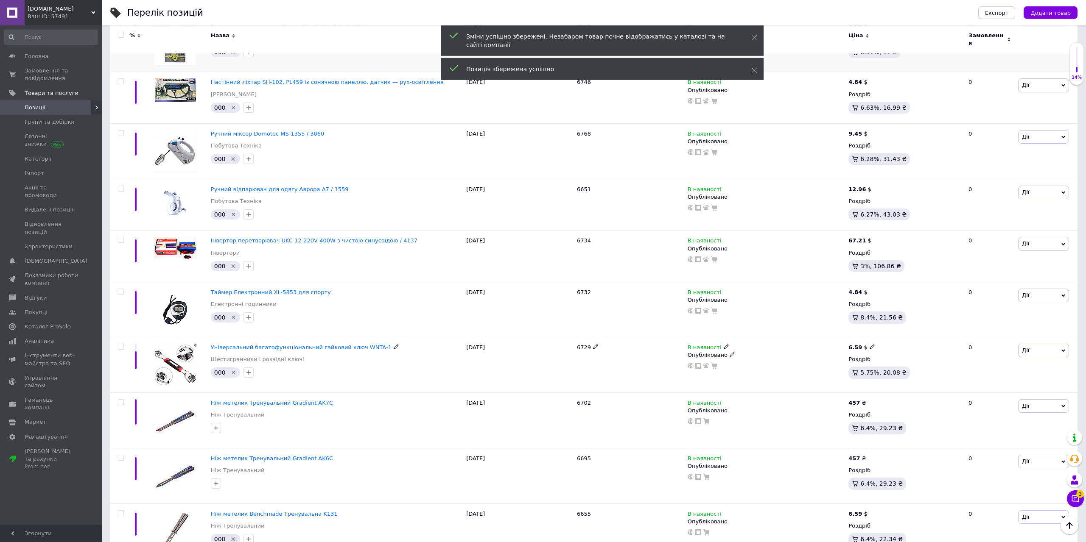
scroll to position [519, 0]
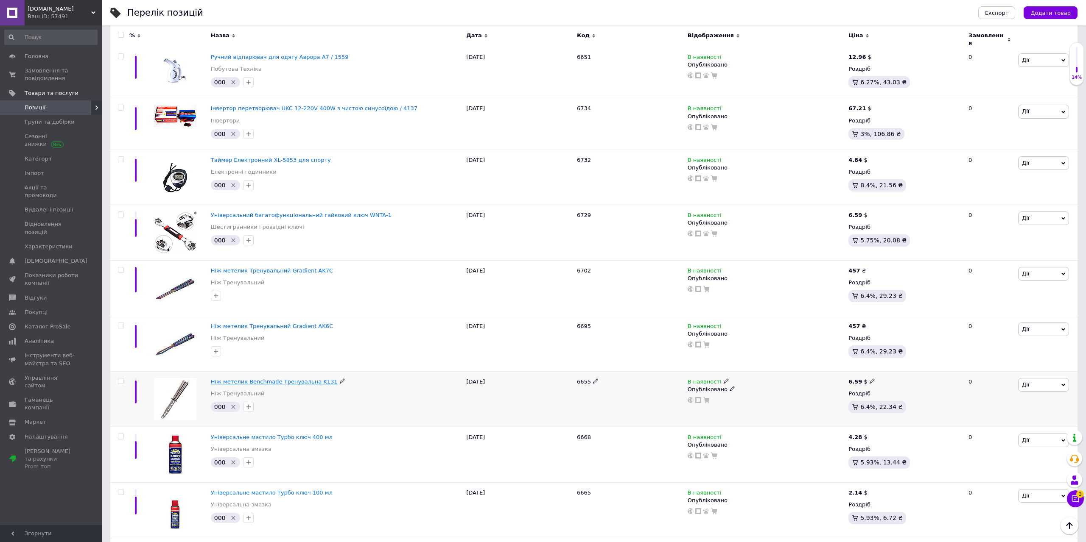
click at [288, 379] on span "Ніж метелик Benchmade Тренувальна K131" at bounding box center [274, 382] width 127 height 6
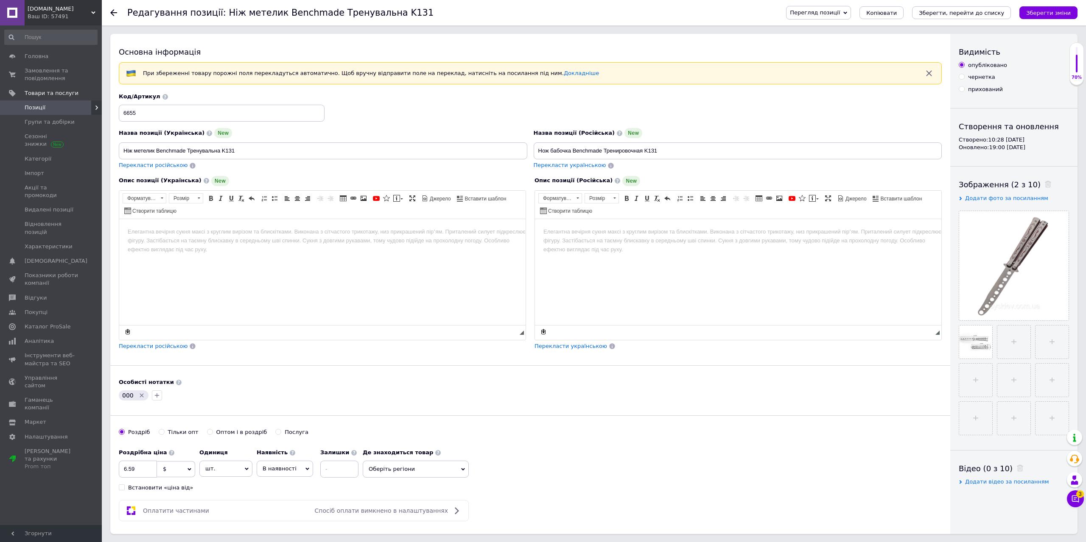
click at [213, 257] on html at bounding box center [322, 272] width 406 height 106
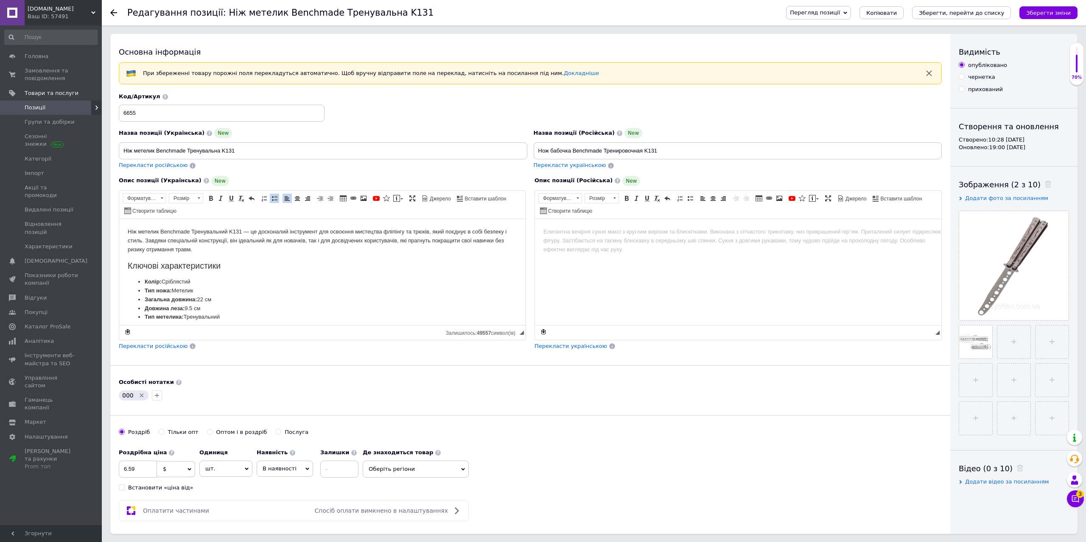
scroll to position [173, 0]
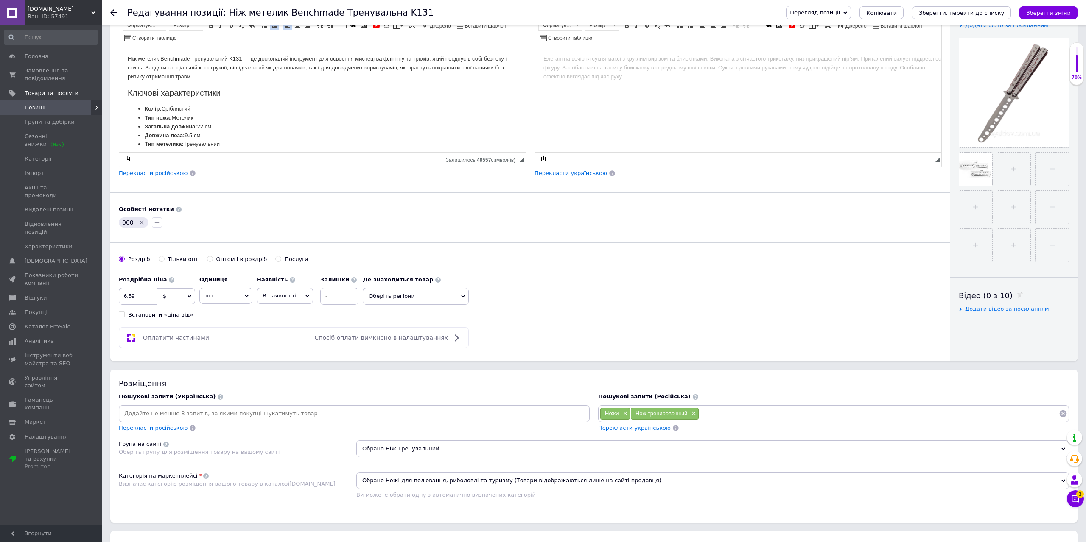
click at [139, 224] on icon "Видалити мітку" at bounding box center [141, 222] width 7 height 7
click at [179, 301] on span "$" at bounding box center [176, 296] width 38 height 16
click at [167, 338] on li "₴" at bounding box center [175, 338] width 37 height 12
drag, startPoint x: 147, startPoint y: 296, endPoint x: 114, endPoint y: 298, distance: 33.6
click at [119, 299] on input "6.59" at bounding box center [138, 296] width 38 height 17
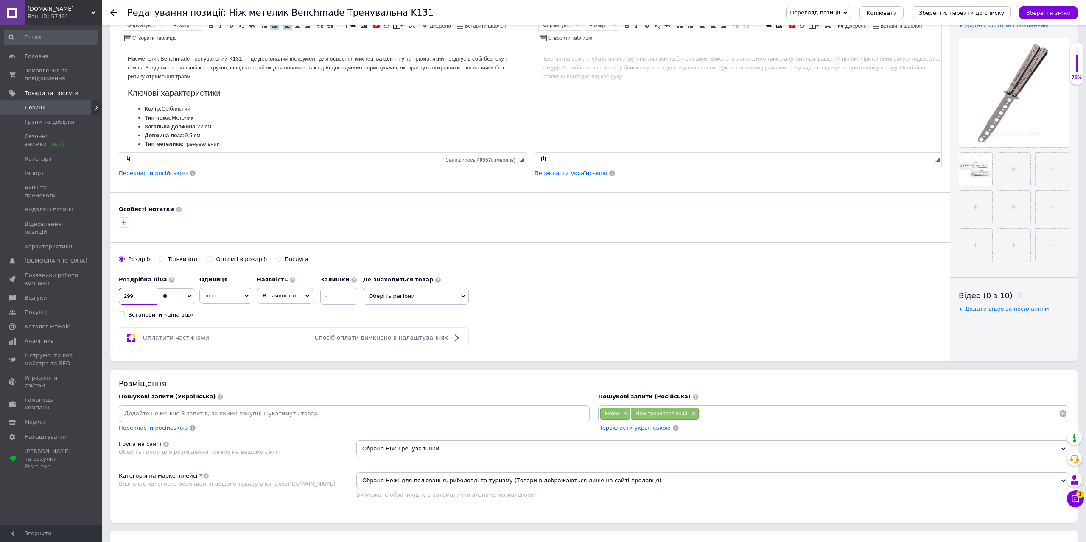
type input "299"
click at [145, 175] on span "Перекласти російською" at bounding box center [153, 173] width 69 height 6
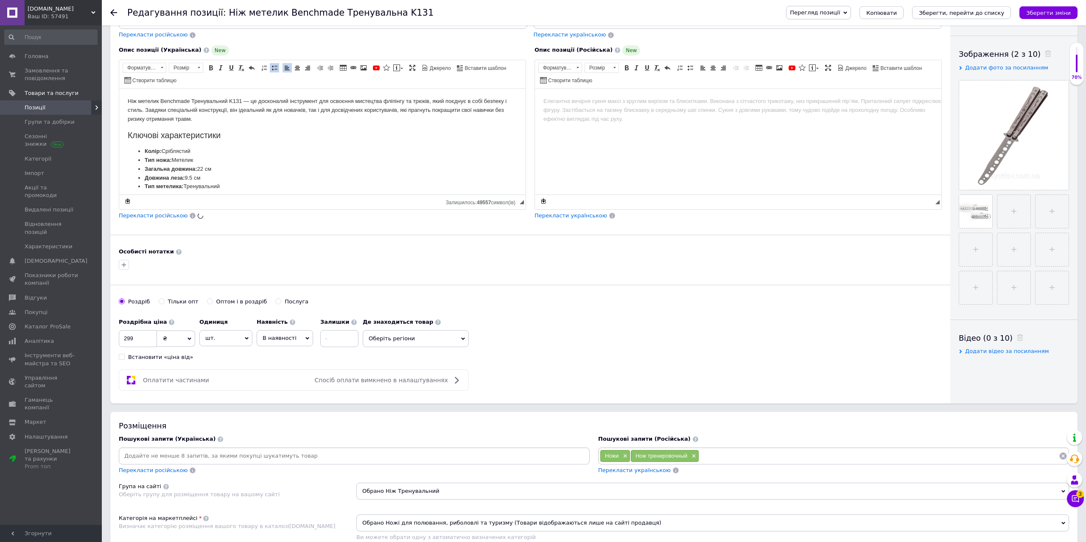
scroll to position [43, 0]
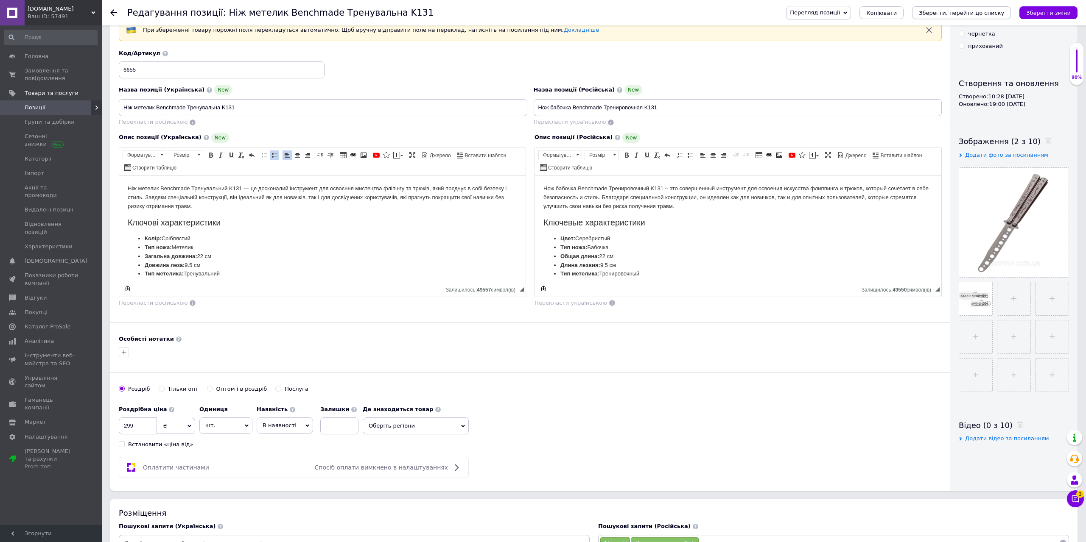
click at [960, 13] on icon "Зберегти, перейти до списку" at bounding box center [960, 13] width 85 height 6
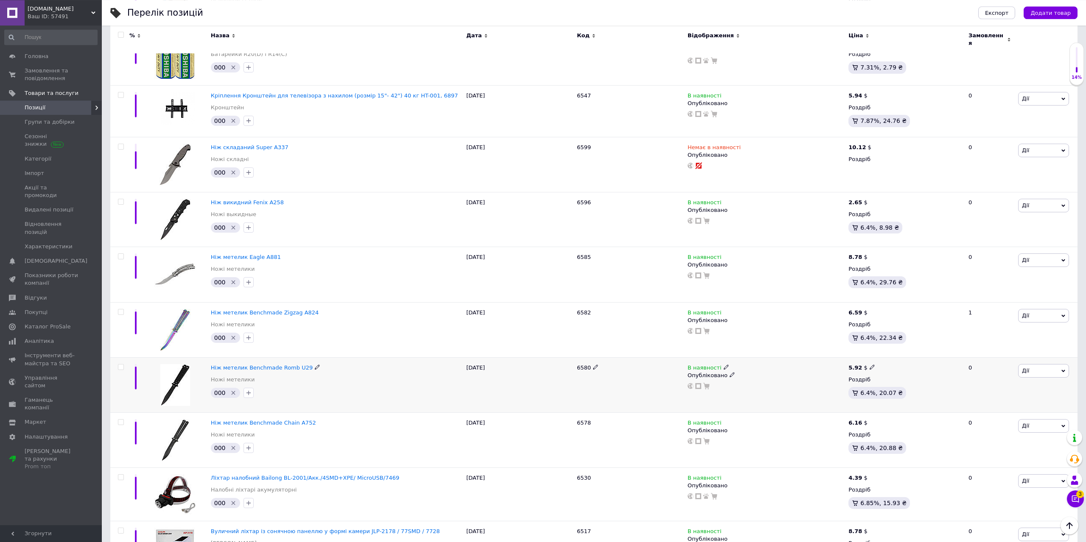
scroll to position [1272, 0]
